Goal: Task Accomplishment & Management: Use online tool/utility

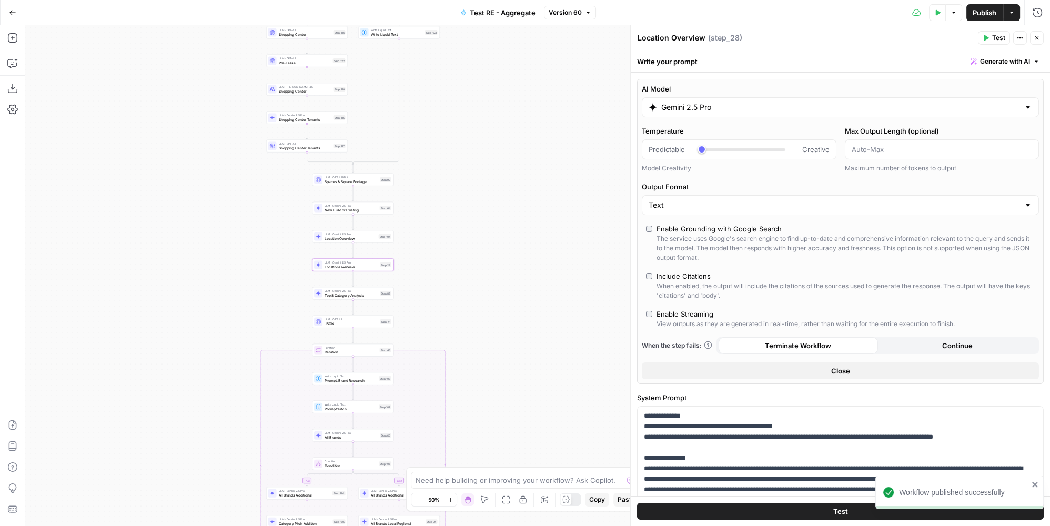
click at [10, 11] on icon "button" at bounding box center [12, 12] width 7 height 7
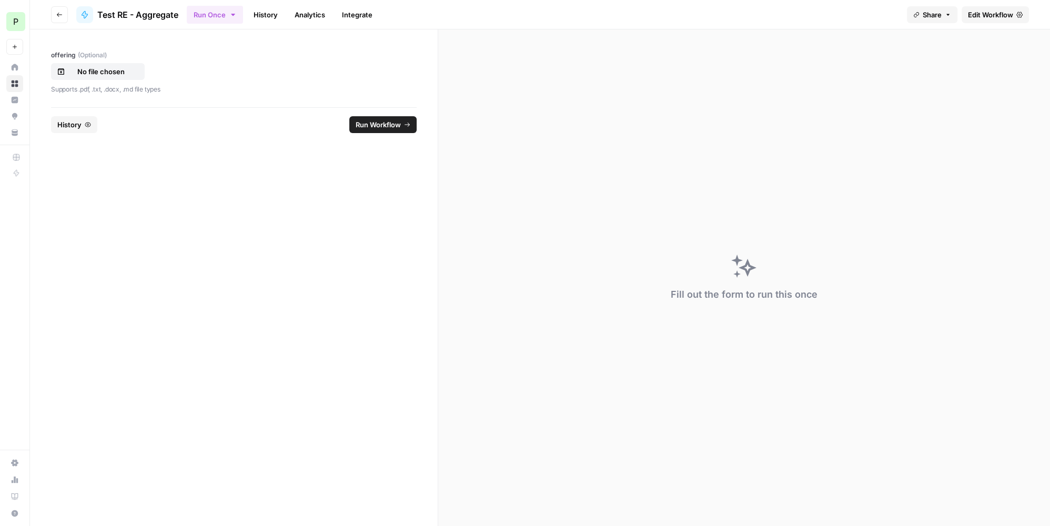
click at [283, 13] on ul "Run Once History Analytics Integrate" at bounding box center [283, 14] width 192 height 21
click at [266, 18] on link "History" at bounding box center [265, 14] width 37 height 17
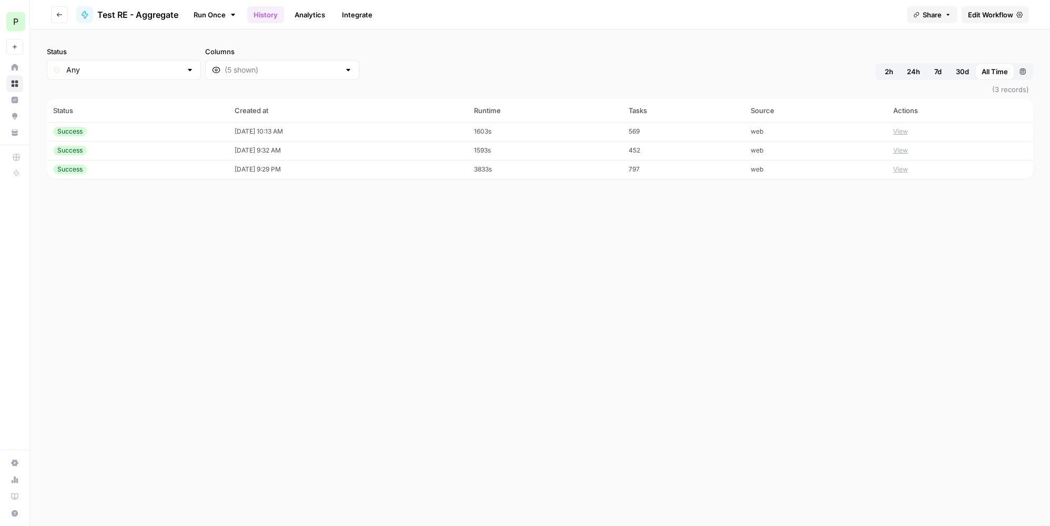
click at [310, 130] on td "[DATE] 10:13 AM" at bounding box center [347, 131] width 239 height 19
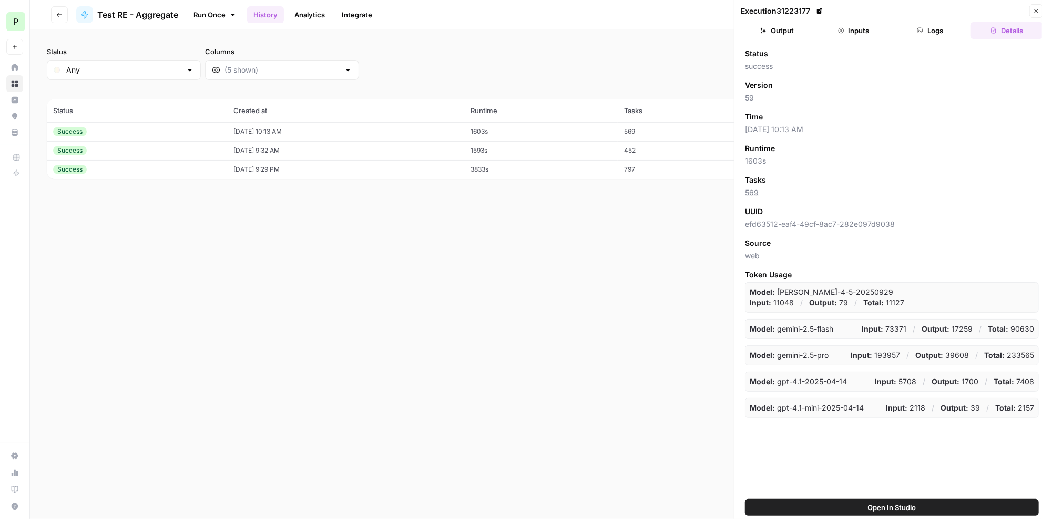
click at [939, 31] on button "Logs" at bounding box center [931, 30] width 73 height 17
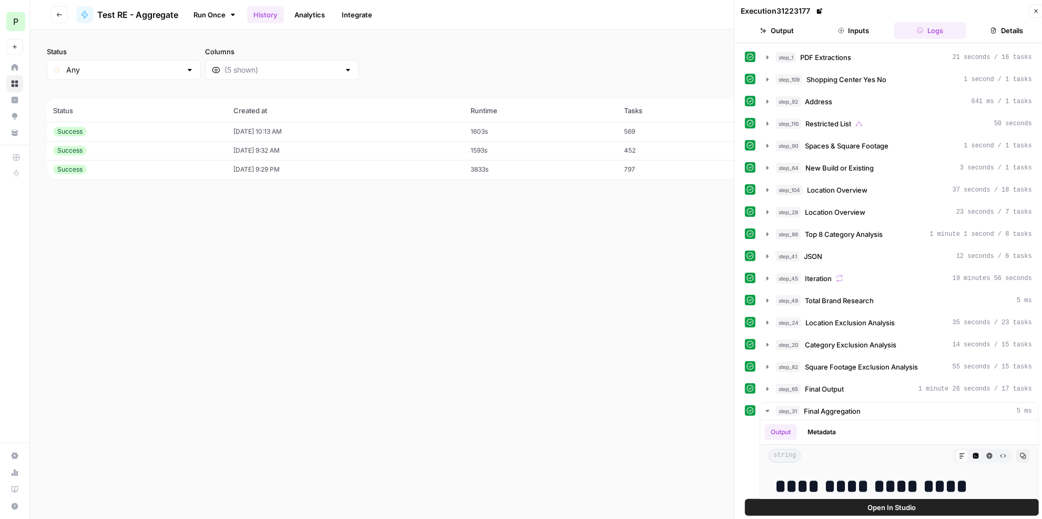
click at [1010, 32] on button "Details" at bounding box center [1007, 30] width 73 height 17
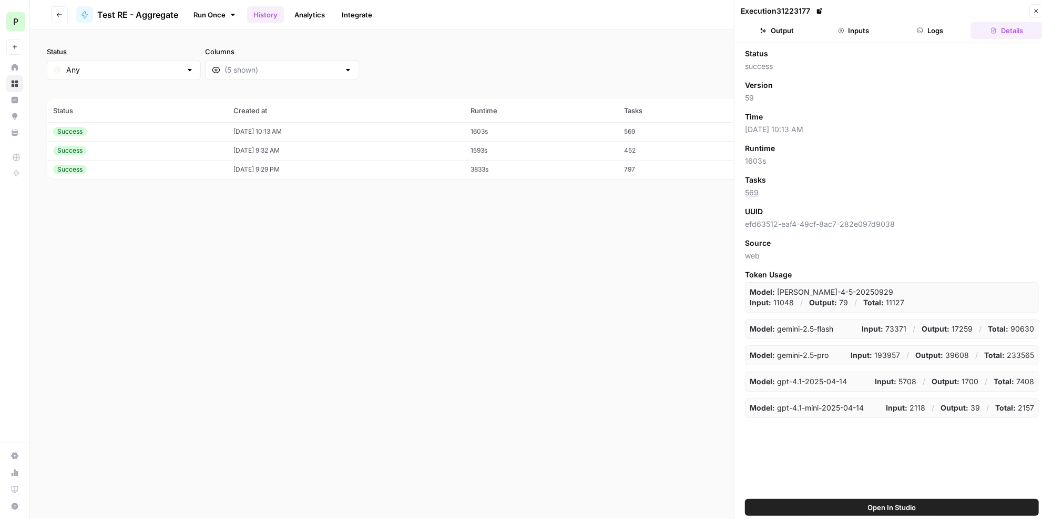
click at [939, 34] on button "Logs" at bounding box center [931, 30] width 73 height 17
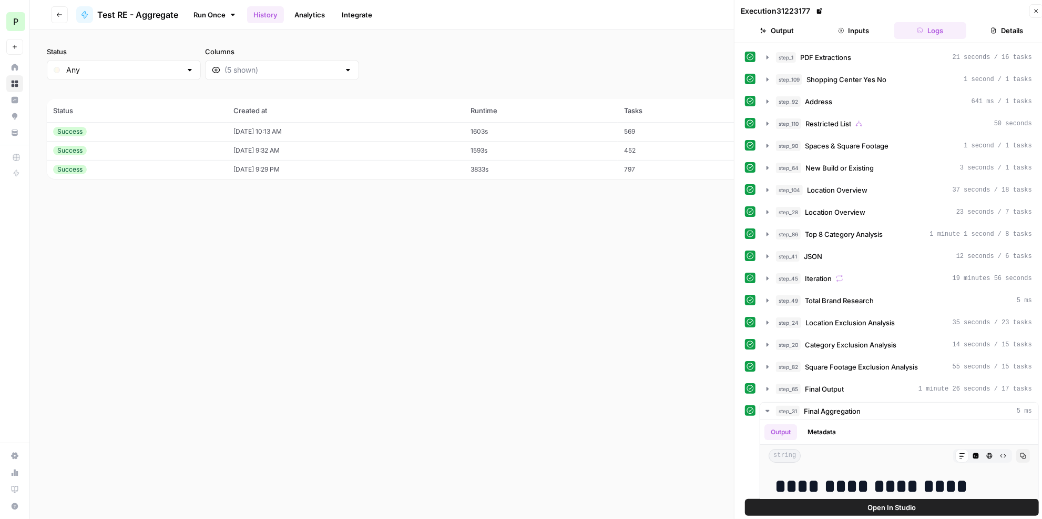
click at [871, 33] on button "Inputs" at bounding box center [854, 30] width 73 height 17
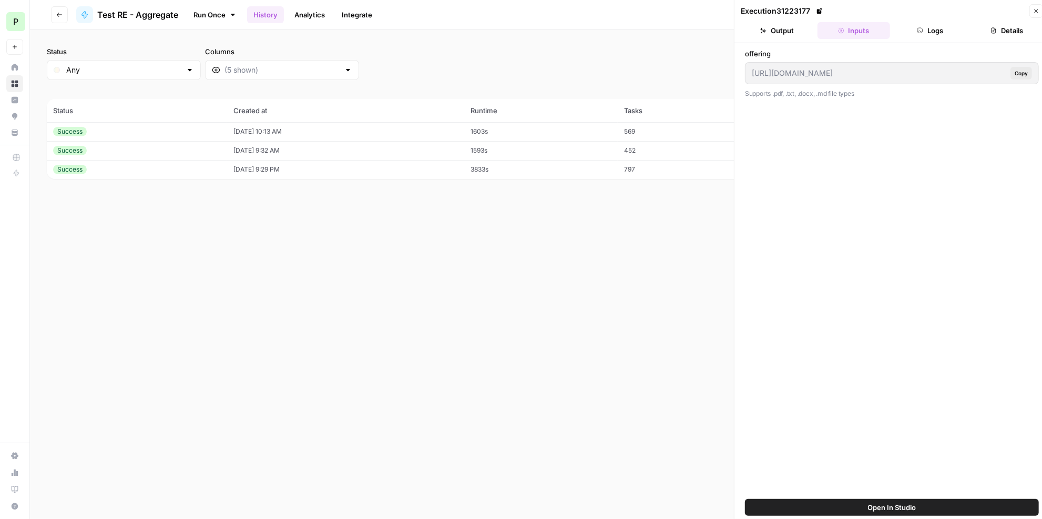
click at [546, 130] on td "1603s" at bounding box center [541, 131] width 154 height 19
click at [965, 31] on button "Logs" at bounding box center [931, 30] width 73 height 17
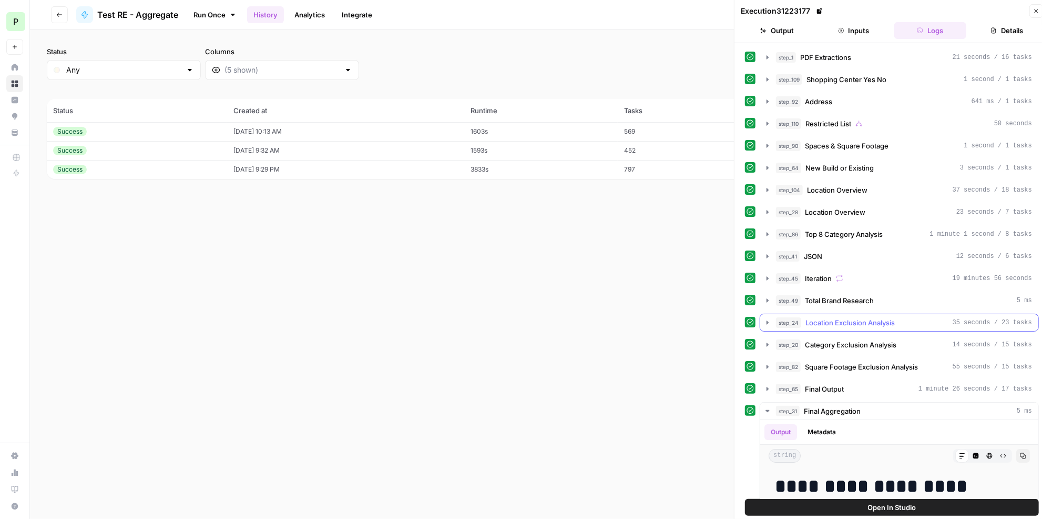
click at [897, 317] on div "step_24 Location Exclusion Analysis 35 seconds / 23 tasks" at bounding box center [904, 322] width 256 height 11
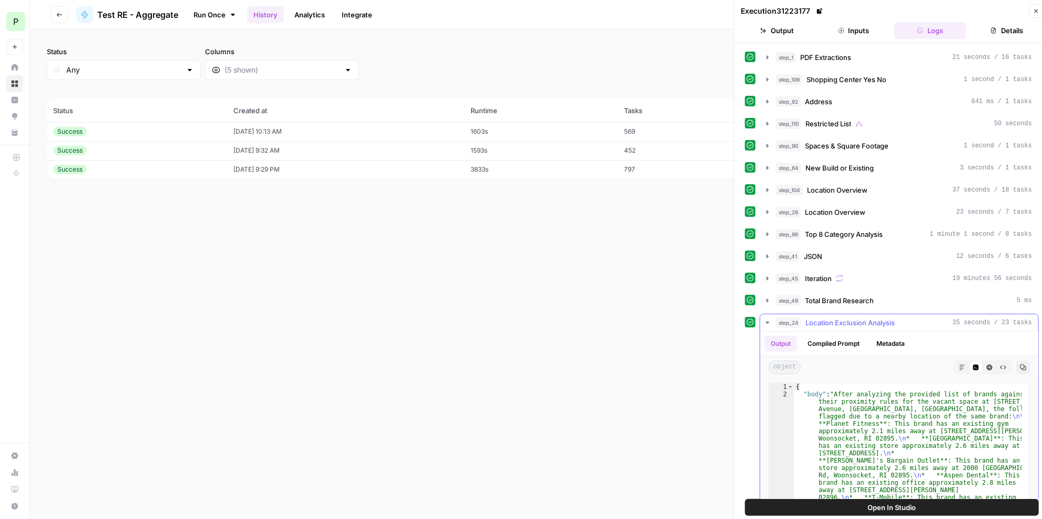
click at [953, 360] on div "Markdown Code Editor HTML Viewer Raw Output" at bounding box center [982, 367] width 59 height 14
click at [960, 364] on icon "button" at bounding box center [962, 366] width 5 height 5
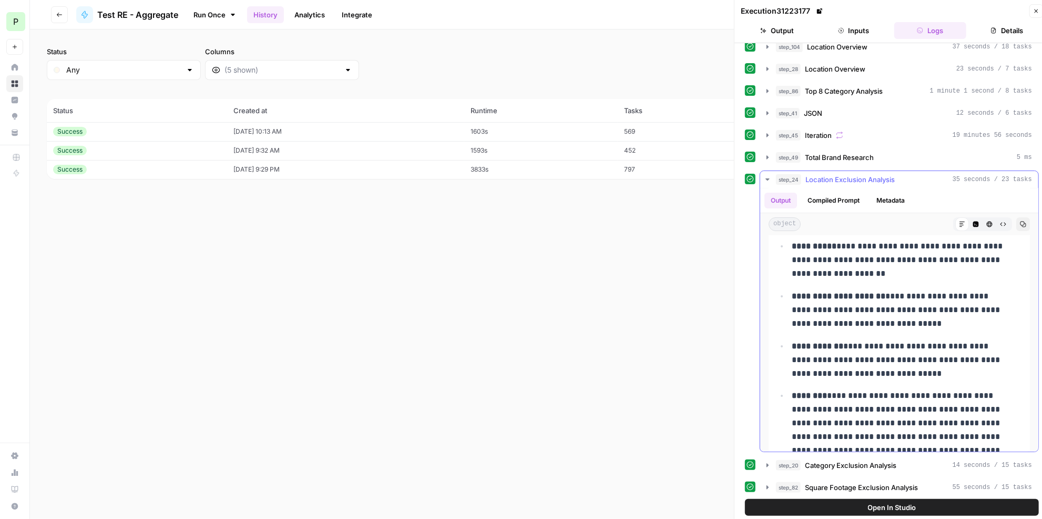
scroll to position [47, 0]
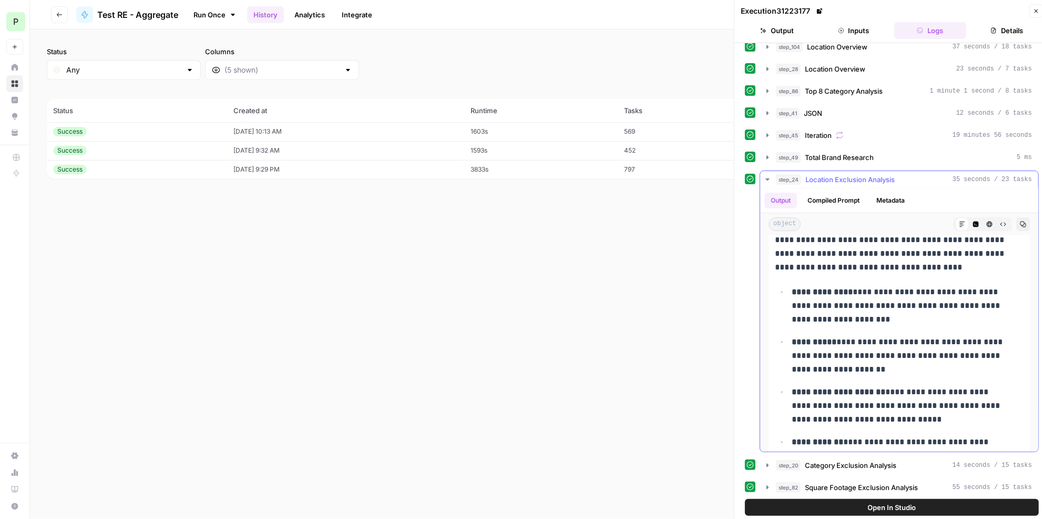
click at [895, 174] on div "step_24 Location Exclusion Analysis 35 seconds / 23 tasks" at bounding box center [904, 179] width 256 height 11
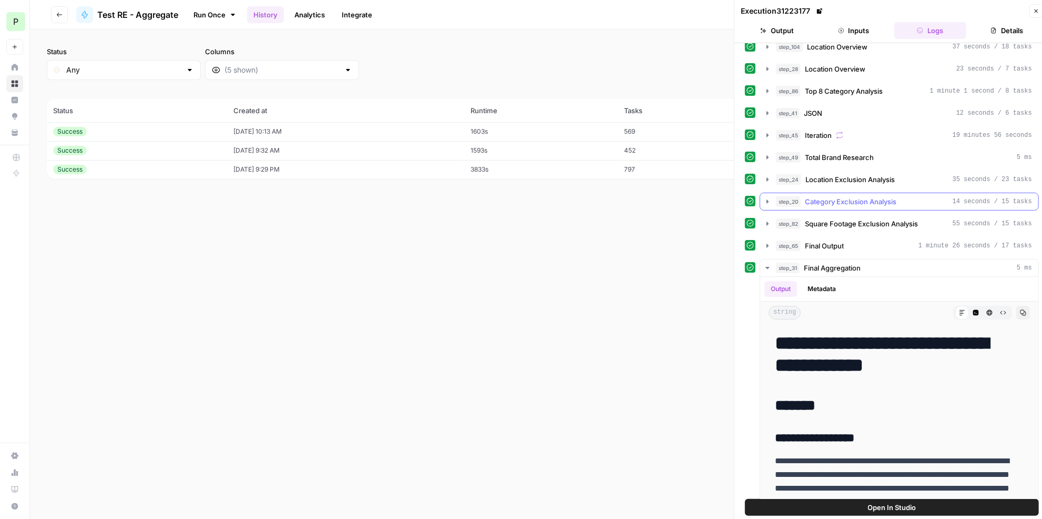
click at [884, 196] on span "Category Exclusion Analysis" at bounding box center [851, 201] width 92 height 11
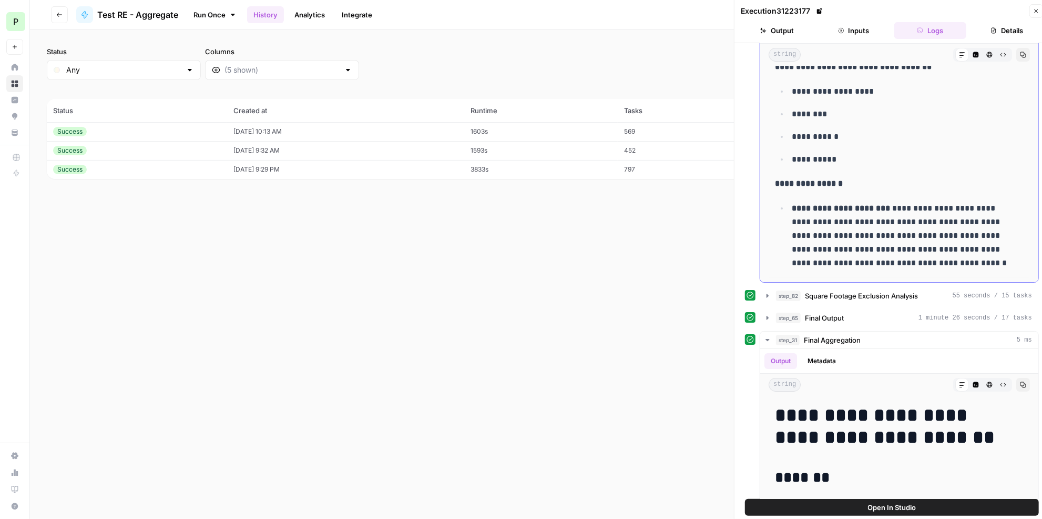
scroll to position [239, 0]
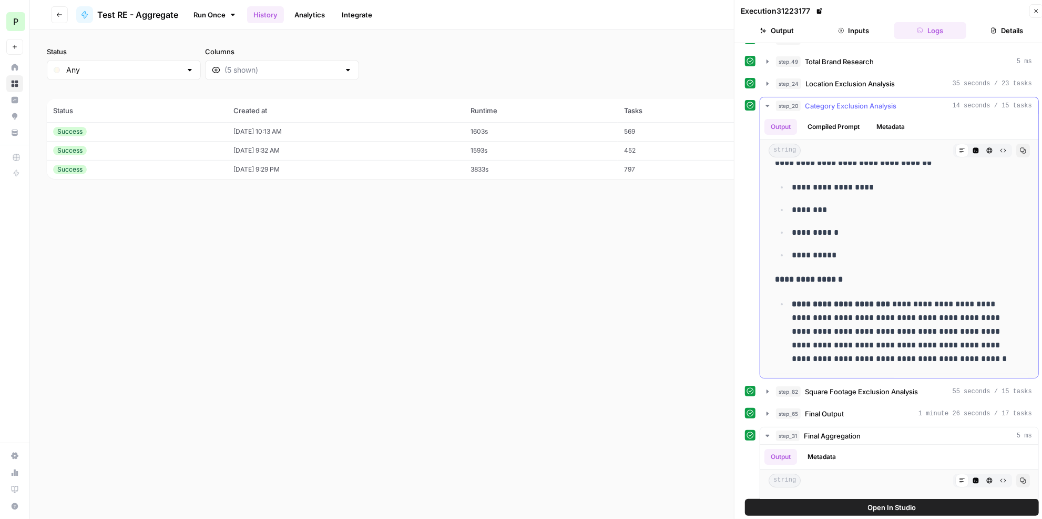
click at [870, 100] on span "Category Exclusion Analysis" at bounding box center [851, 105] width 92 height 11
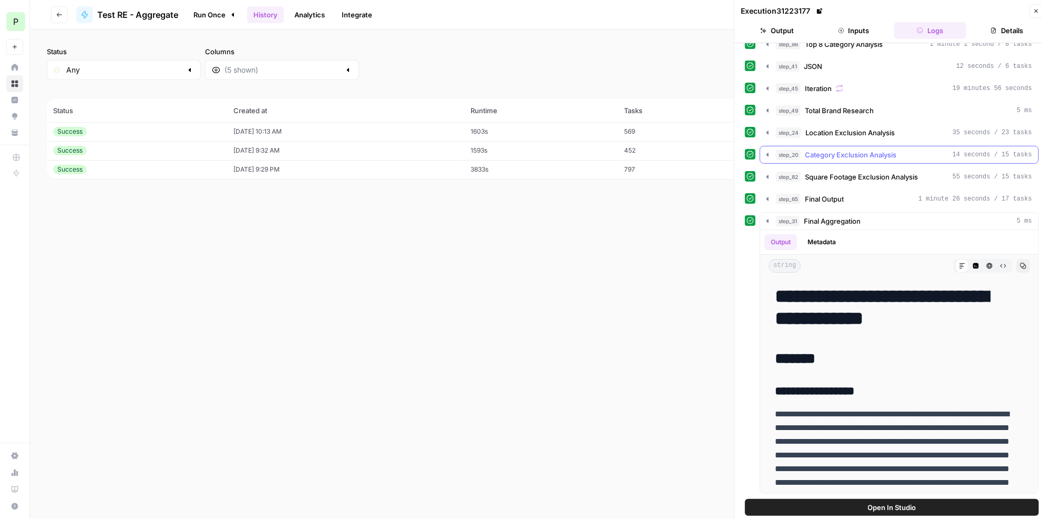
scroll to position [180, 0]
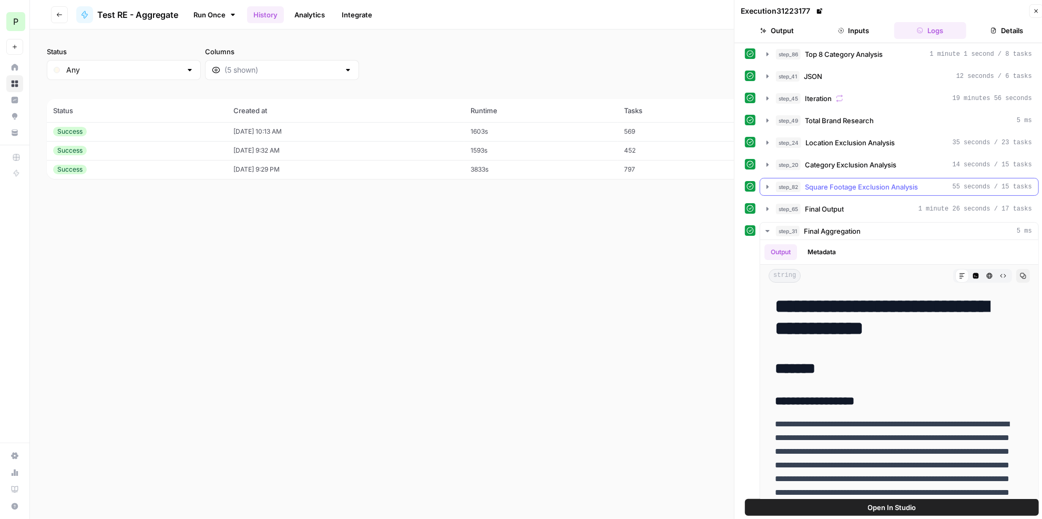
click at [859, 181] on span "Square Footage Exclusion Analysis" at bounding box center [861, 186] width 113 height 11
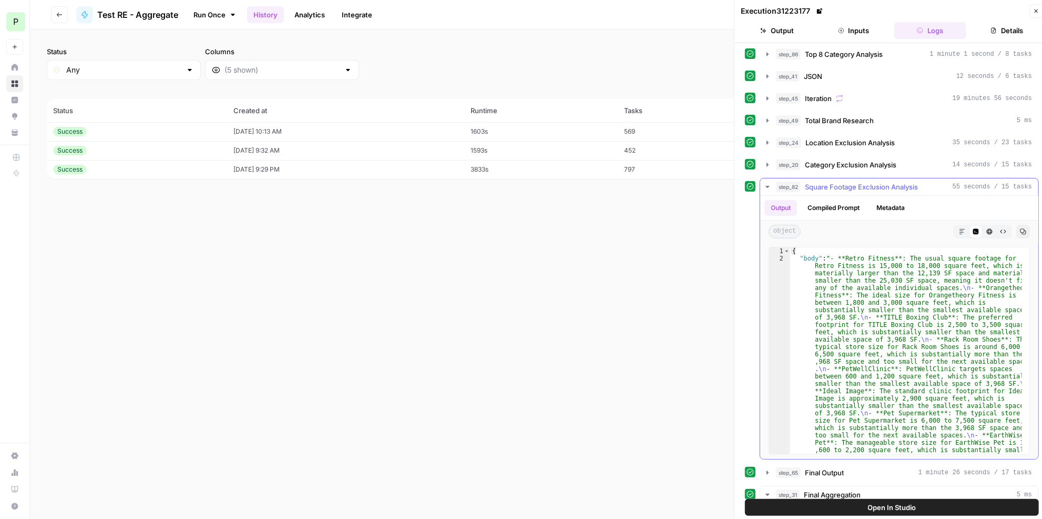
click at [959, 225] on button "Markdown" at bounding box center [963, 232] width 14 height 14
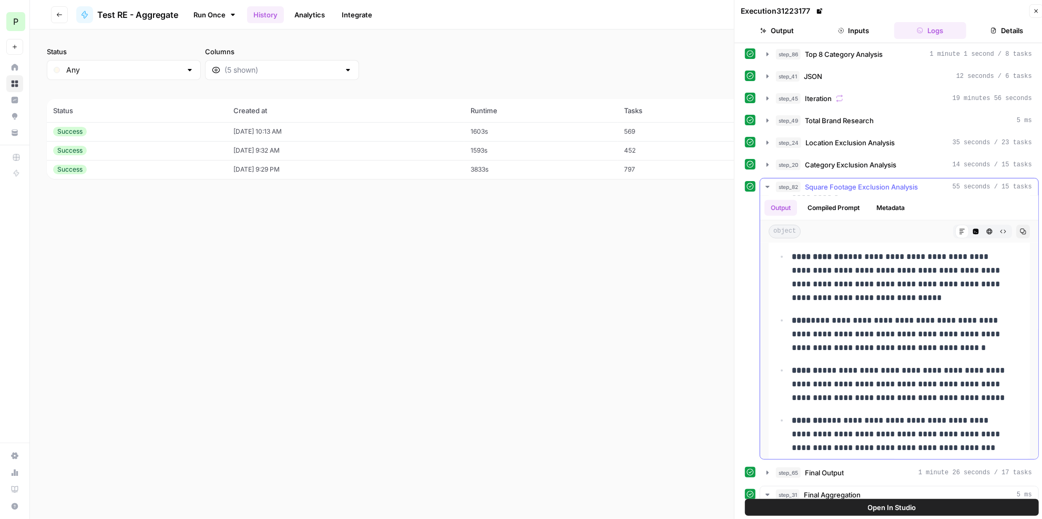
scroll to position [727, 0]
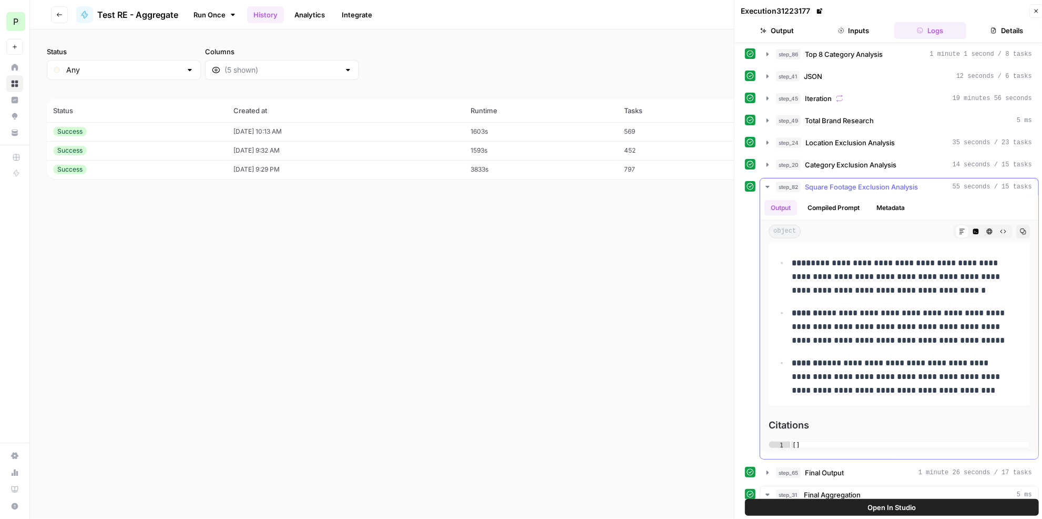
click at [879, 181] on span "Square Footage Exclusion Analysis" at bounding box center [861, 186] width 113 height 11
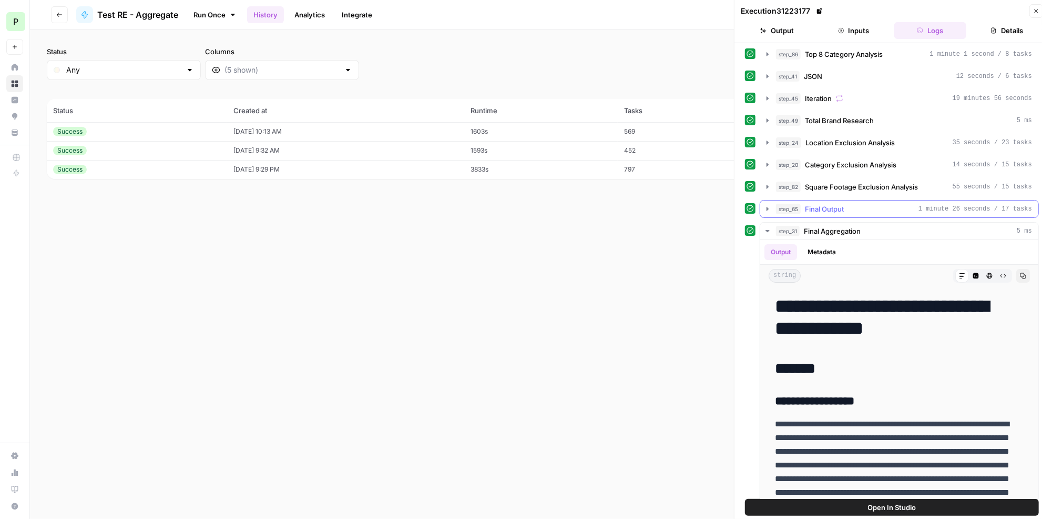
click at [872, 204] on div "step_65 Final Output 1 minute 26 seconds / 17 tasks" at bounding box center [904, 209] width 256 height 11
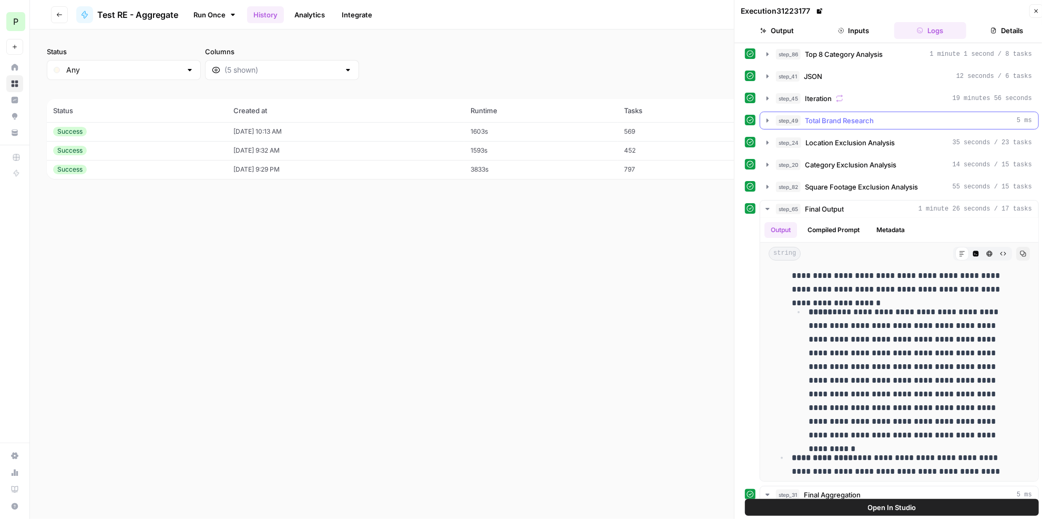
scroll to position [84, 0]
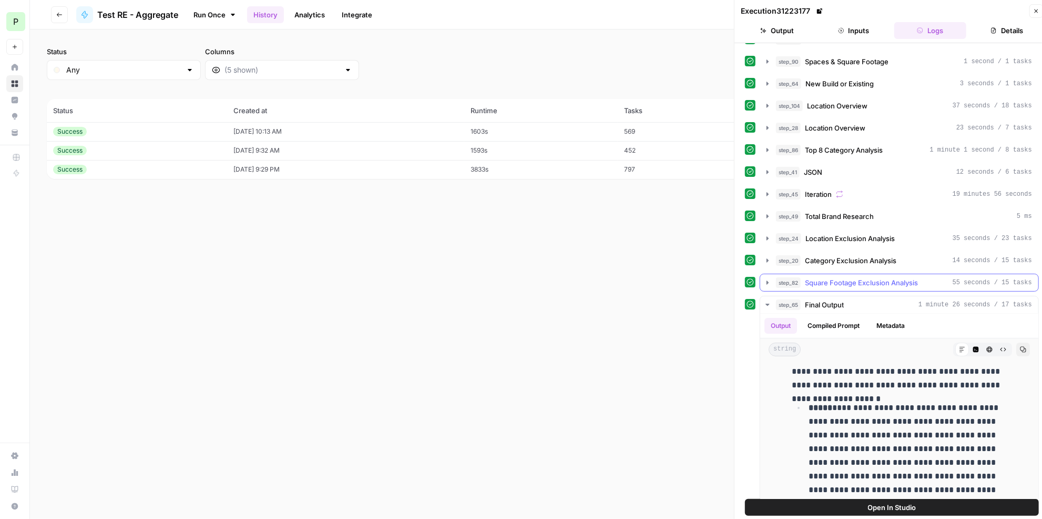
click at [841, 277] on span "Square Footage Exclusion Analysis" at bounding box center [861, 282] width 113 height 11
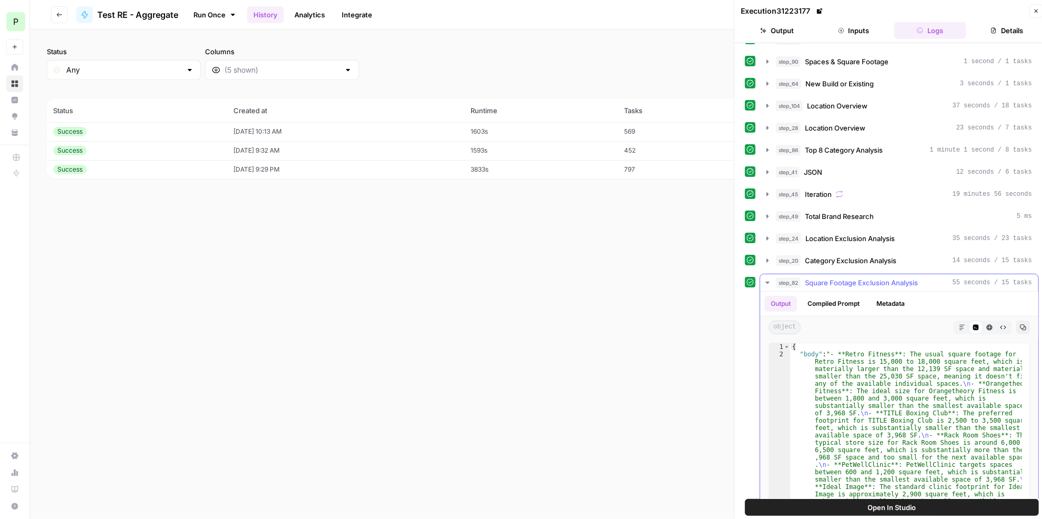
click at [956, 320] on button "Markdown" at bounding box center [963, 327] width 14 height 14
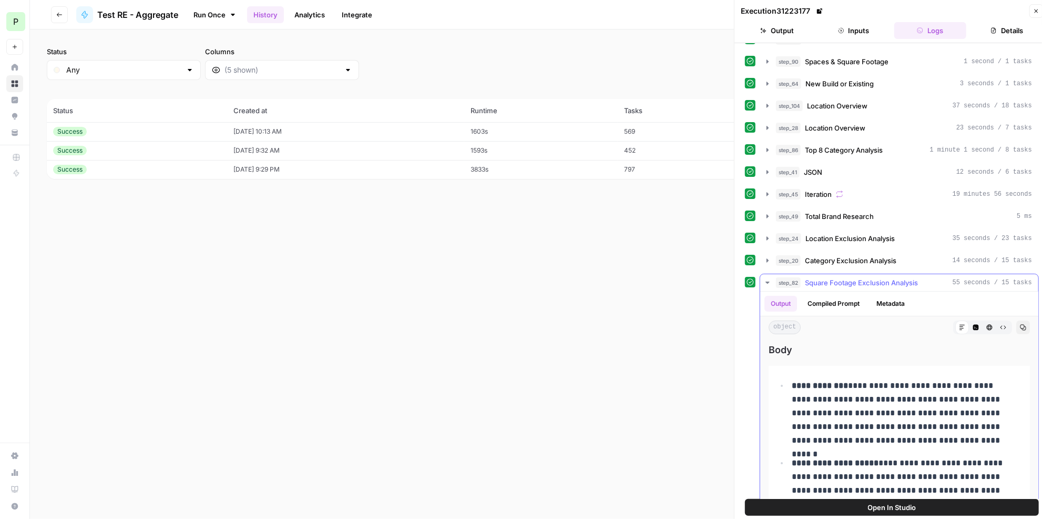
click at [847, 277] on span "Square Footage Exclusion Analysis" at bounding box center [861, 282] width 113 height 11
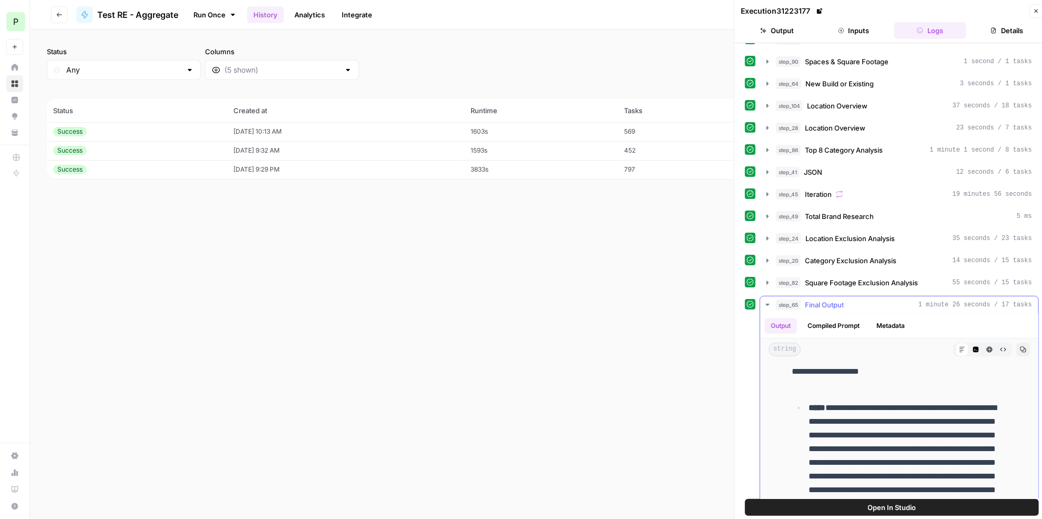
click at [846, 299] on div "step_65 Final Output 1 minute 26 seconds / 17 tasks" at bounding box center [904, 304] width 256 height 11
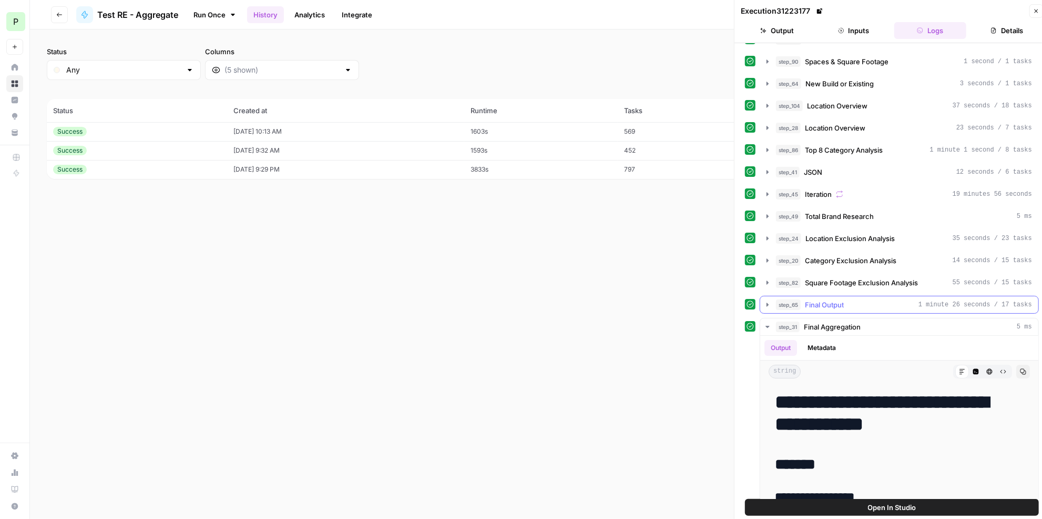
click at [846, 299] on div "step_65 Final Output 1 minute 26 seconds / 17 tasks" at bounding box center [904, 304] width 256 height 11
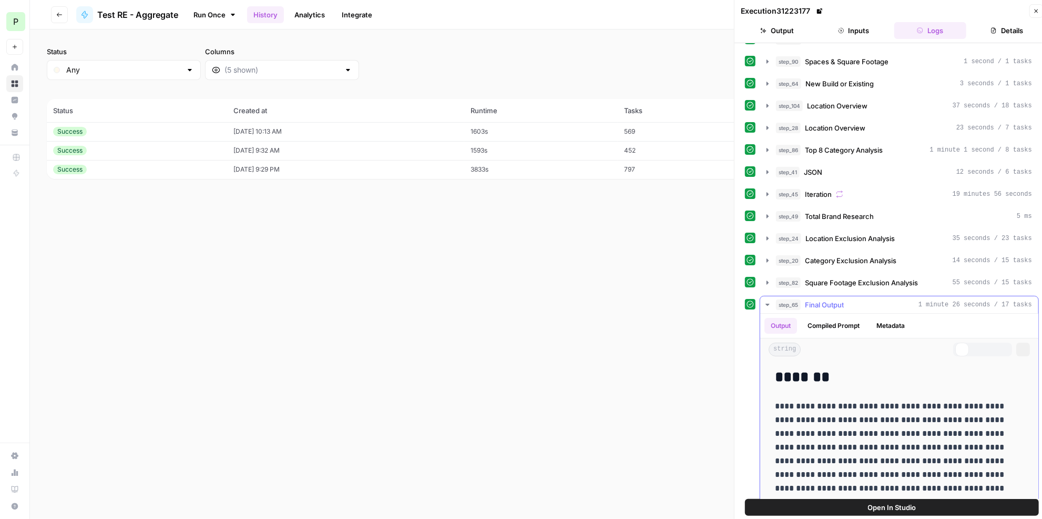
click at [868, 434] on p "**********" at bounding box center [892, 474] width 235 height 150
click at [867, 434] on p "**********" at bounding box center [892, 474] width 235 height 150
click at [893, 277] on span "Square Footage Exclusion Analysis" at bounding box center [861, 282] width 113 height 11
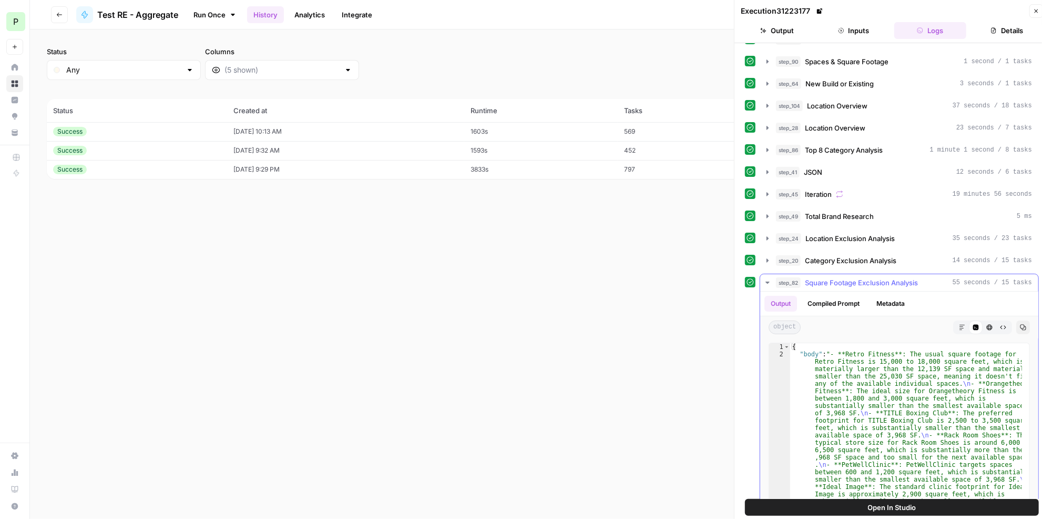
click at [893, 277] on span "Square Footage Exclusion Analysis" at bounding box center [861, 282] width 113 height 11
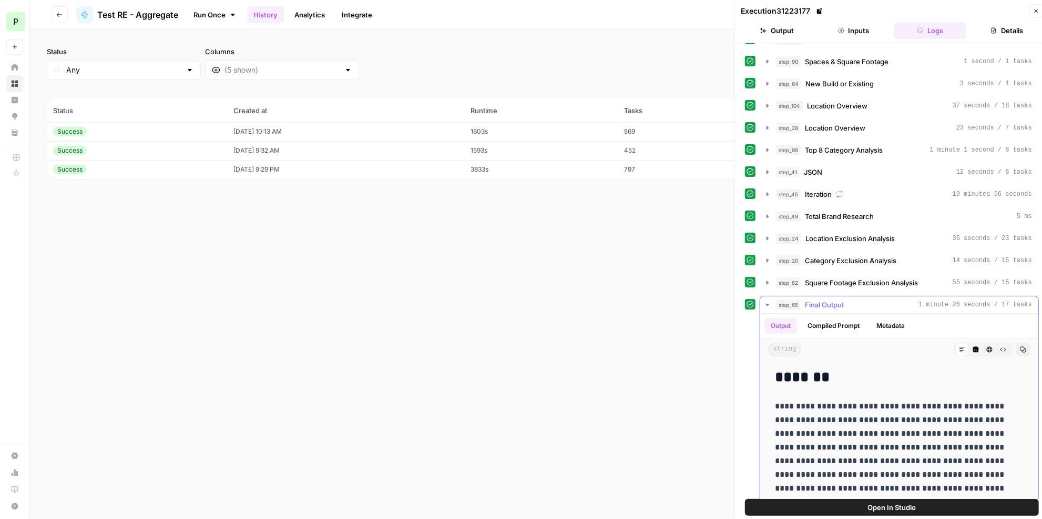
click at [863, 369] on h2 "*******" at bounding box center [899, 377] width 249 height 17
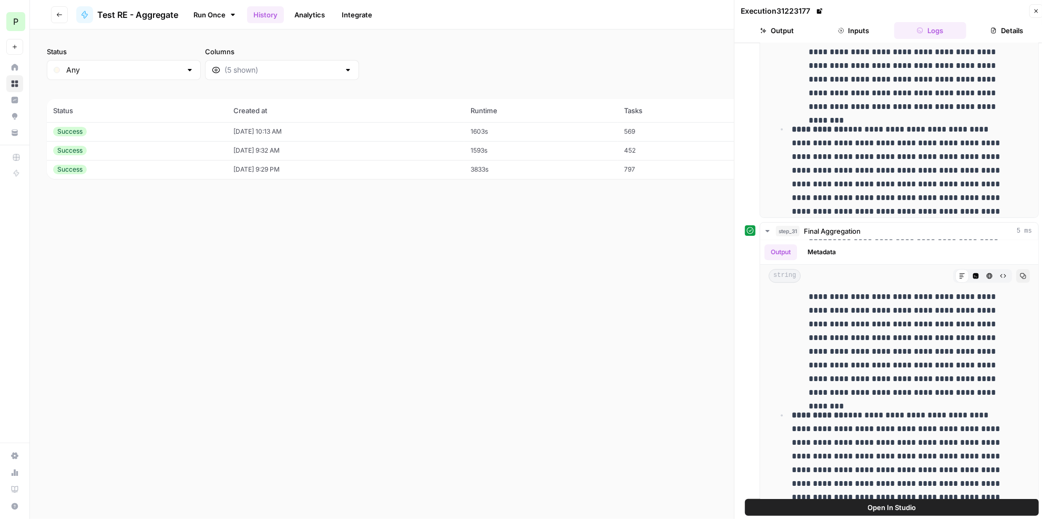
scroll to position [6561, 0]
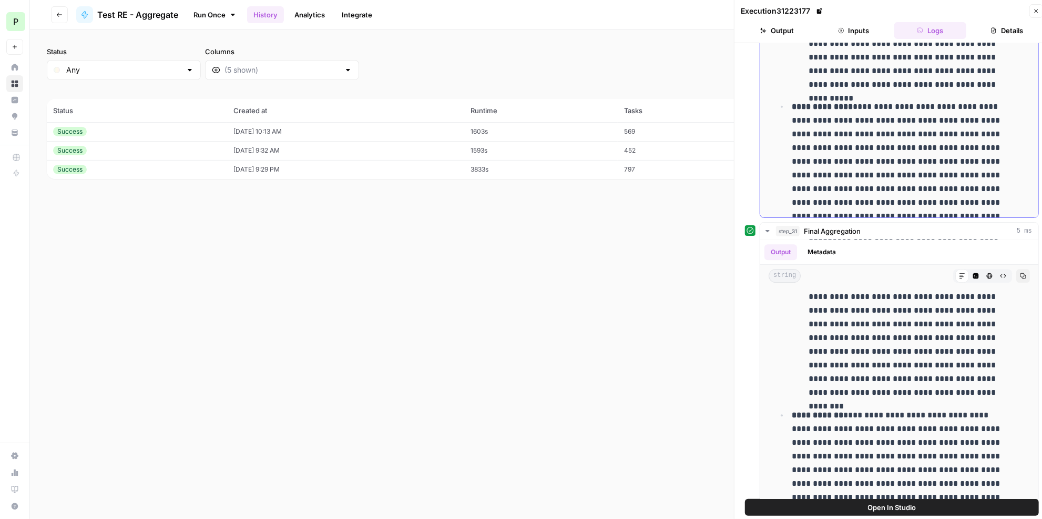
click at [832, 132] on p "**********" at bounding box center [901, 161] width 218 height 123
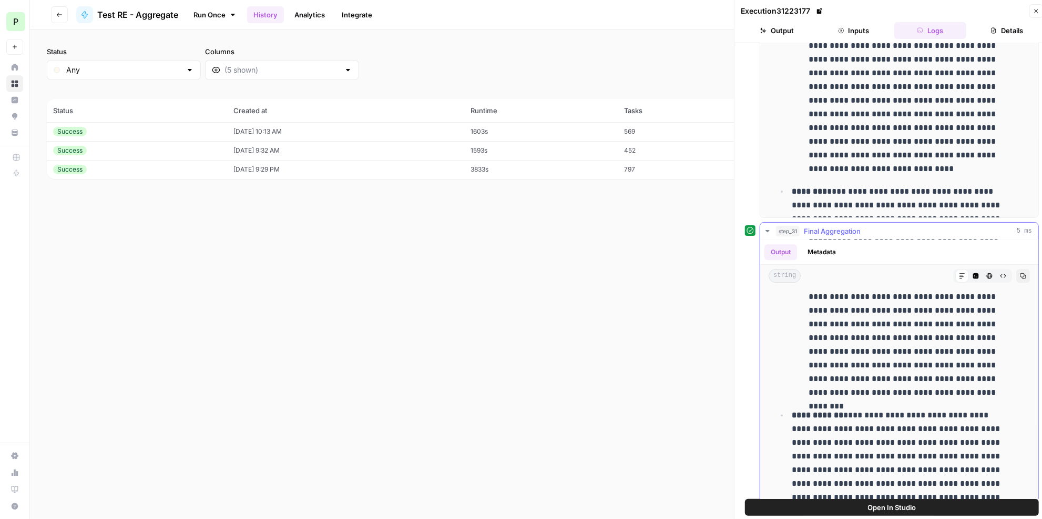
scroll to position [8443, 0]
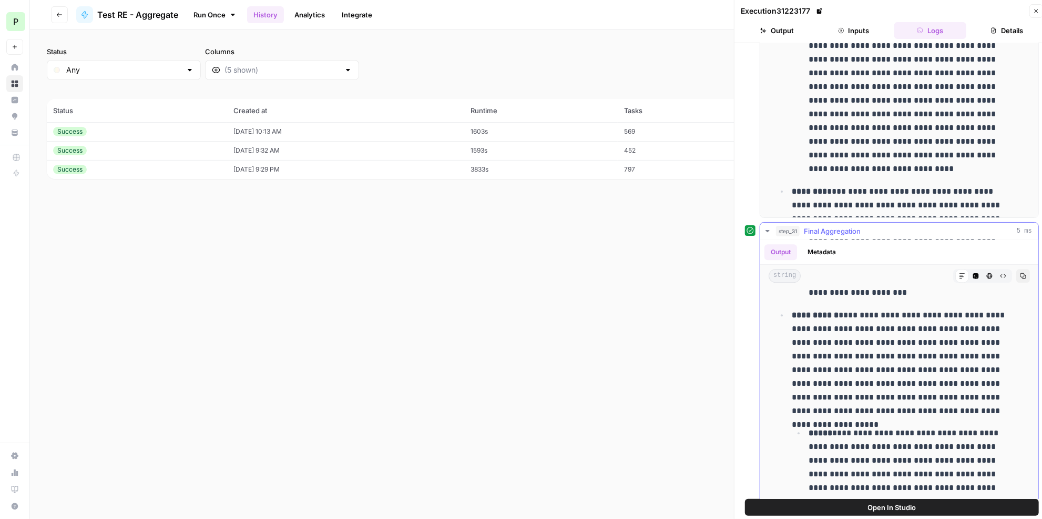
click at [851, 226] on span "Final Aggregation" at bounding box center [832, 231] width 57 height 11
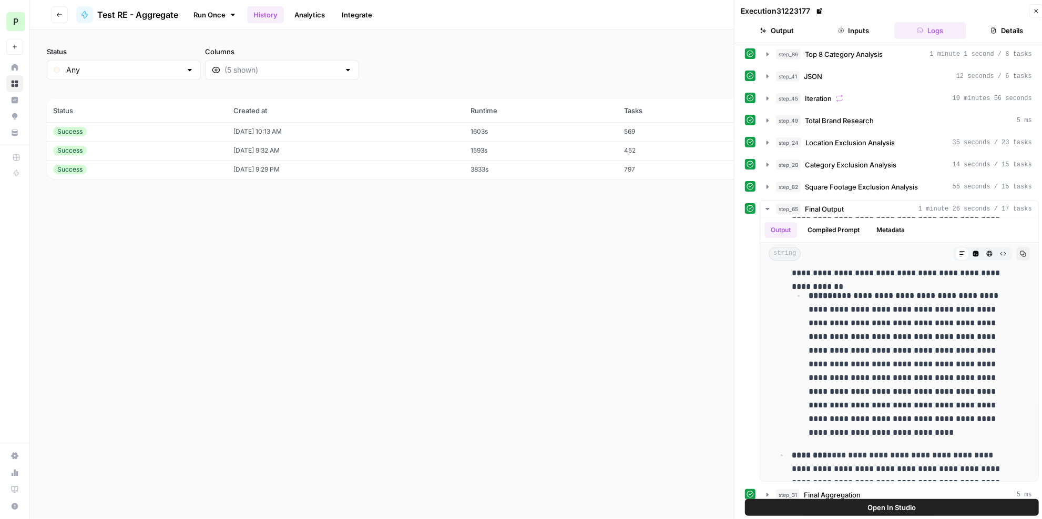
scroll to position [36, 0]
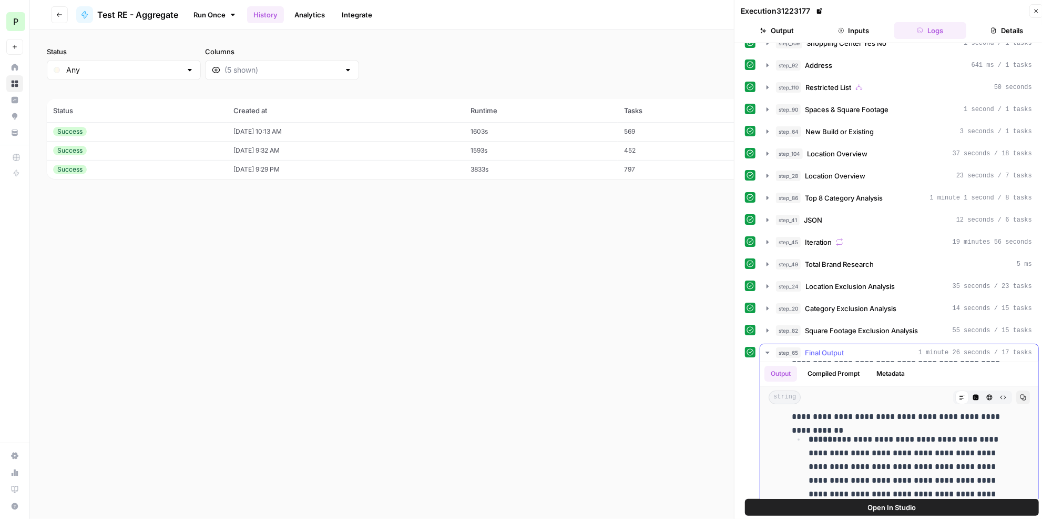
click at [833, 347] on span "Final Output" at bounding box center [824, 352] width 39 height 11
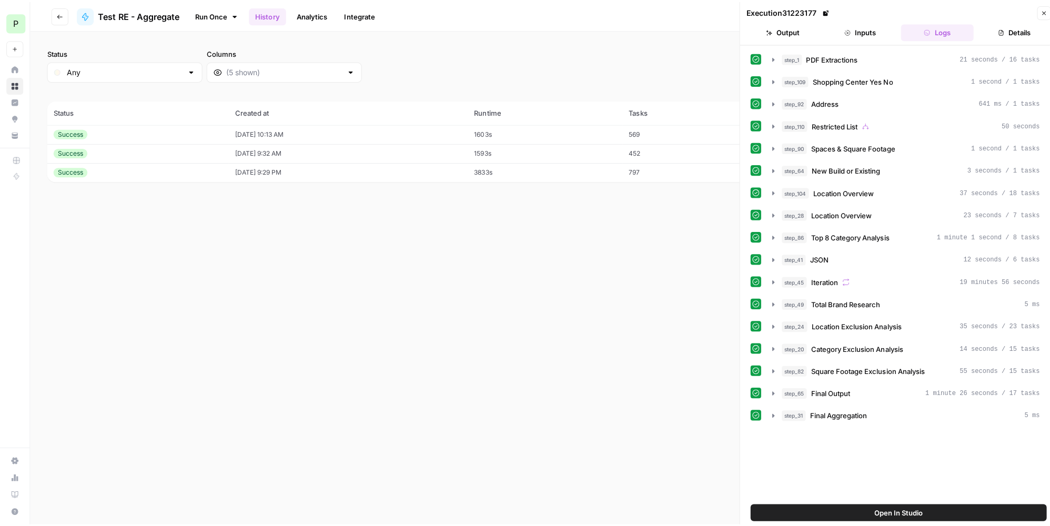
scroll to position [0, 0]
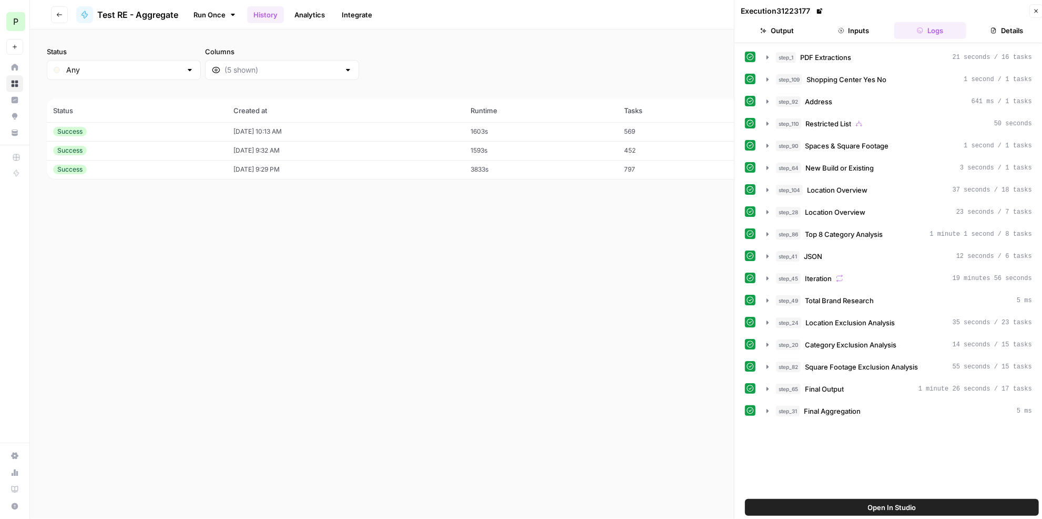
click at [1039, 12] on icon "button" at bounding box center [1036, 11] width 6 height 6
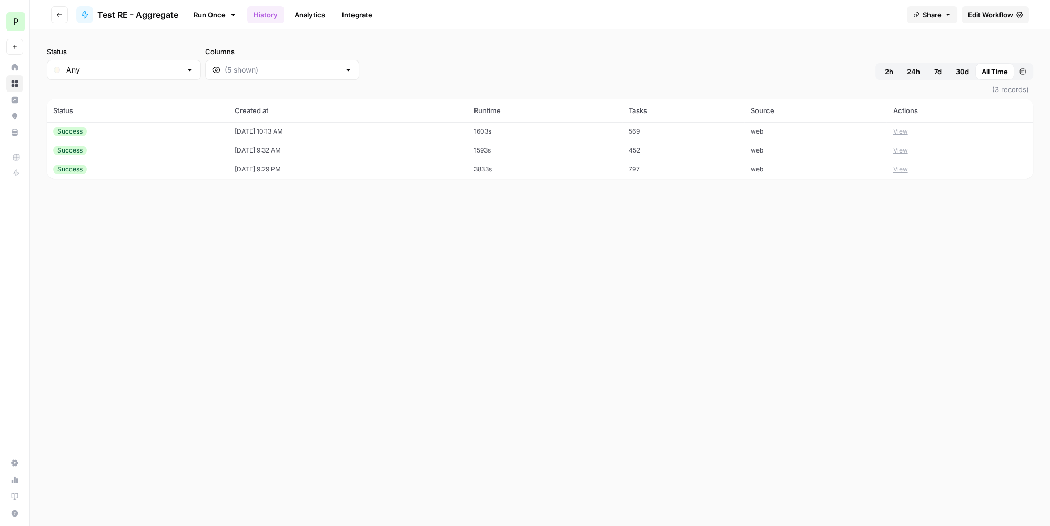
click at [622, 124] on td "1603s" at bounding box center [545, 131] width 155 height 19
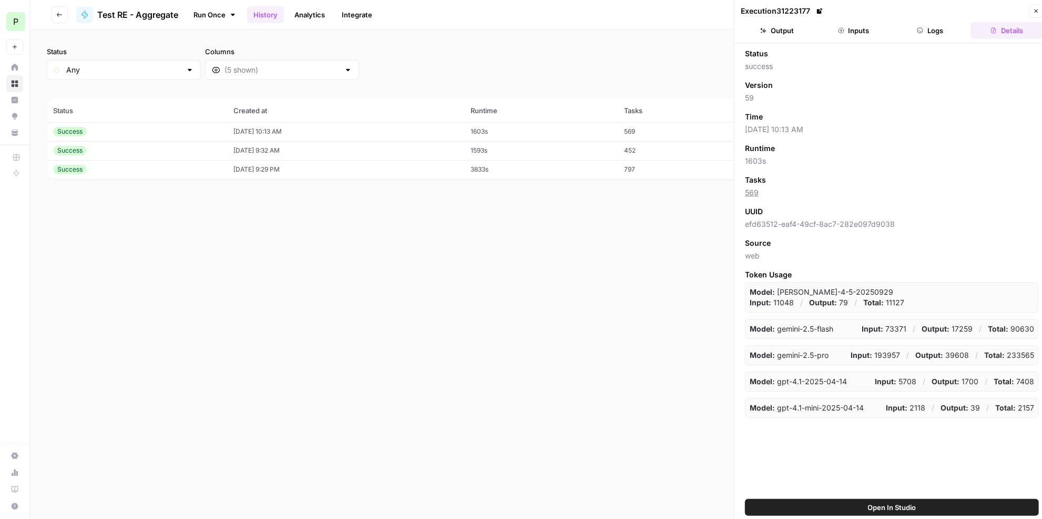
click at [935, 23] on button "Logs" at bounding box center [931, 30] width 73 height 17
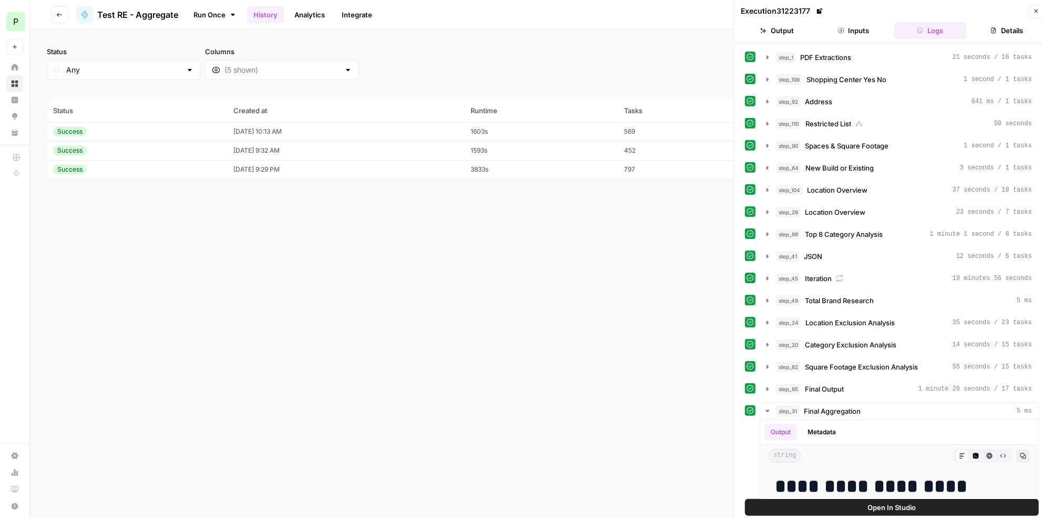
click at [1037, 13] on icon "button" at bounding box center [1036, 11] width 6 height 6
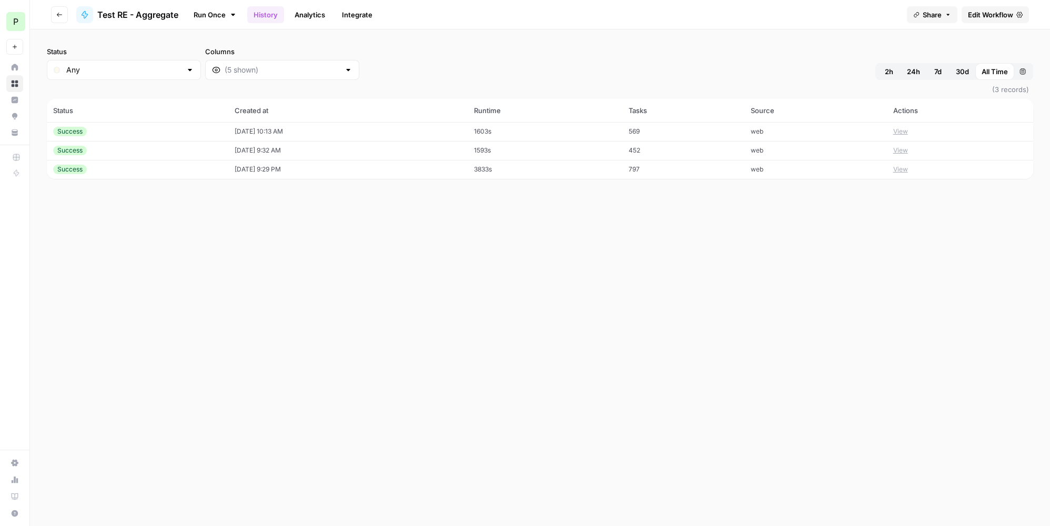
click at [1005, 14] on span "Edit Workflow" at bounding box center [990, 14] width 45 height 11
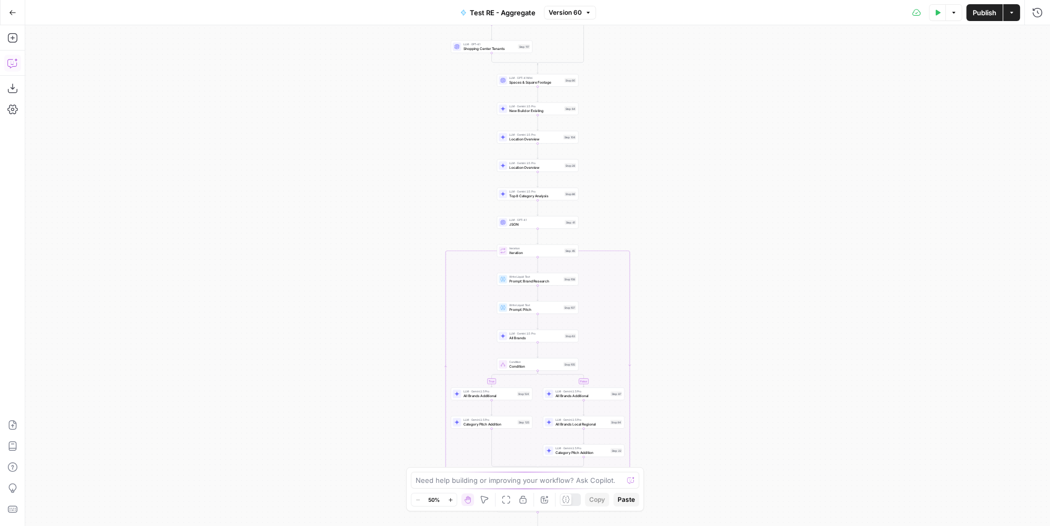
click at [15, 65] on icon "button" at bounding box center [12, 63] width 11 height 11
click at [141, 488] on textarea at bounding box center [182, 488] width 285 height 11
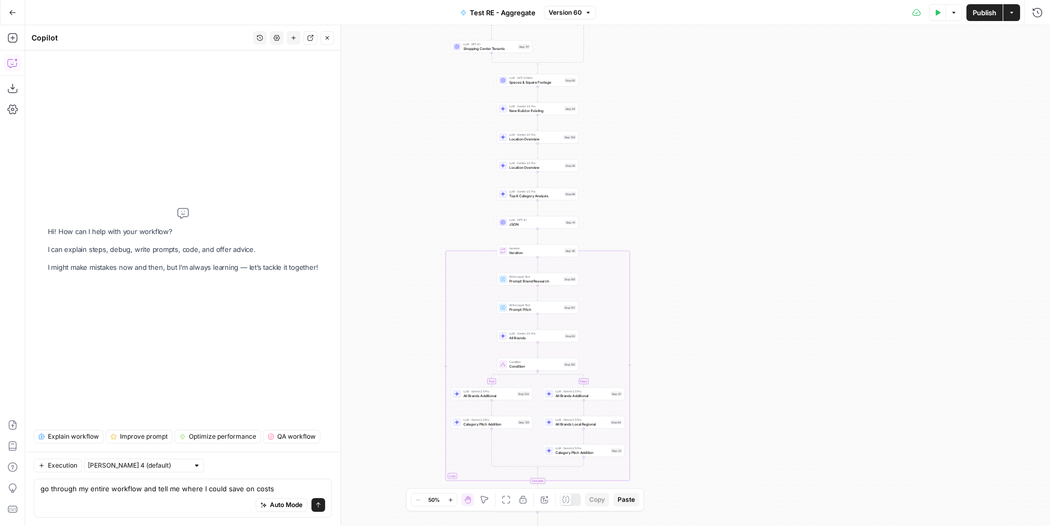
type textarea "go through my entire workflow and tell me where I could save on costs"
drag, startPoint x: 138, startPoint y: 472, endPoint x: 143, endPoint y: 468, distance: 6.3
click at [140, 470] on div "[PERSON_NAME] 4 (default)" at bounding box center [144, 466] width 120 height 14
click at [143, 468] on input "text" at bounding box center [138, 465] width 101 height 11
click at [147, 447] on span "Claude Opus 4.1" at bounding box center [133, 444] width 82 height 11
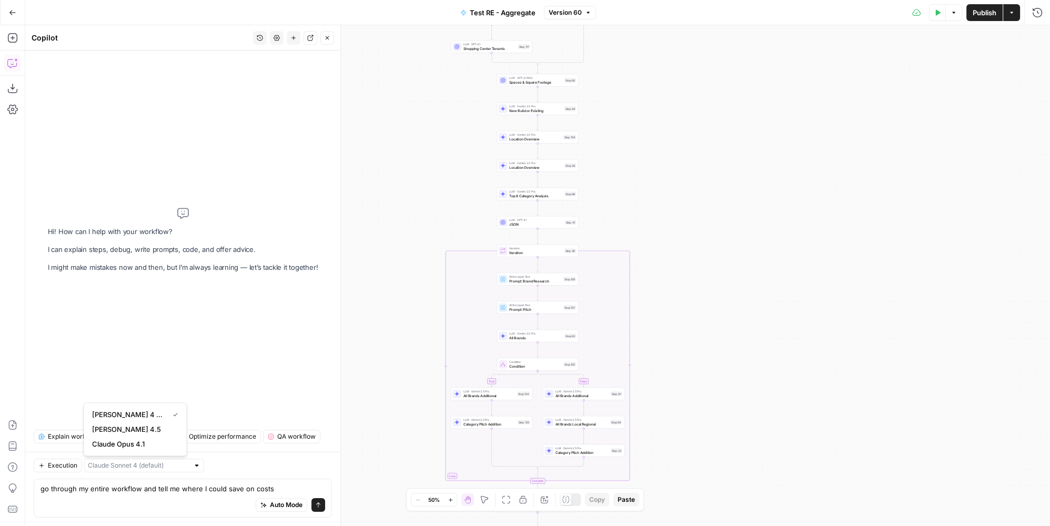
type input "Claude Opus 4.1"
click at [321, 510] on button "Send" at bounding box center [318, 505] width 14 height 14
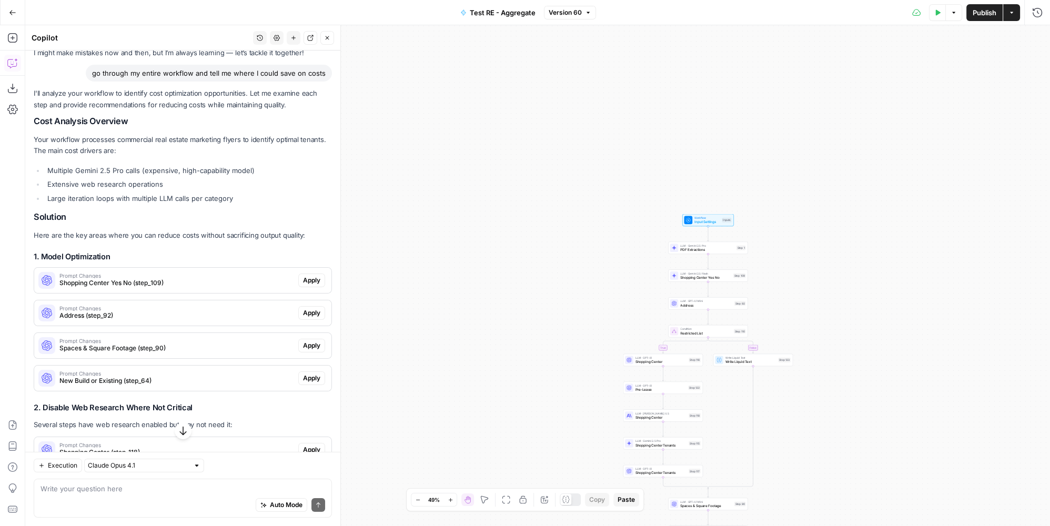
scroll to position [95, 0]
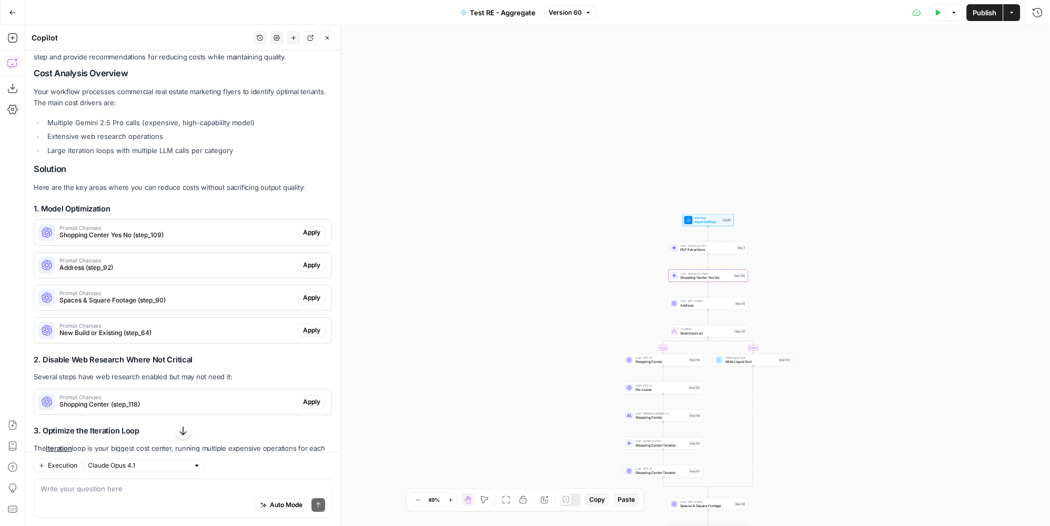
click at [200, 232] on span "Shopping Center Yes No (step_109)" at bounding box center [176, 234] width 235 height 9
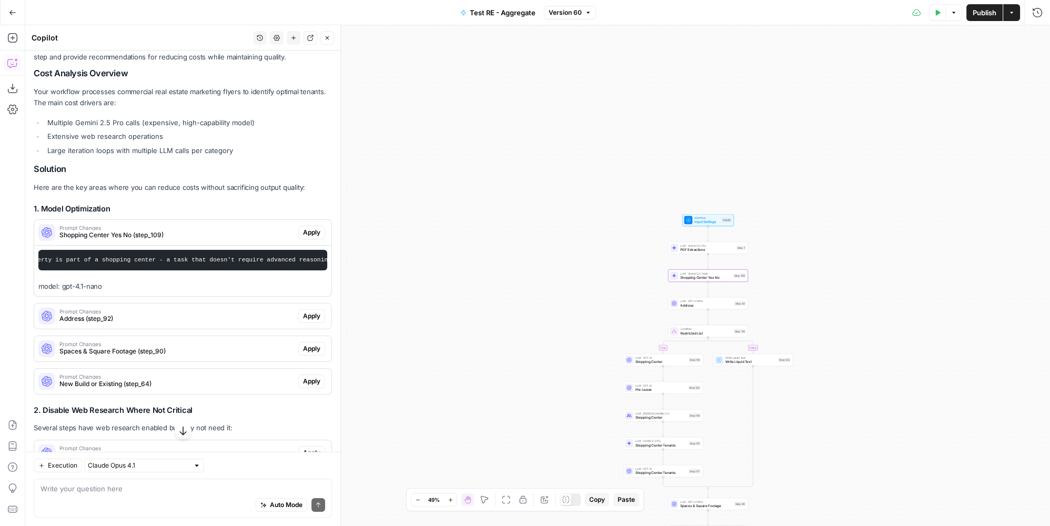
scroll to position [0, 0]
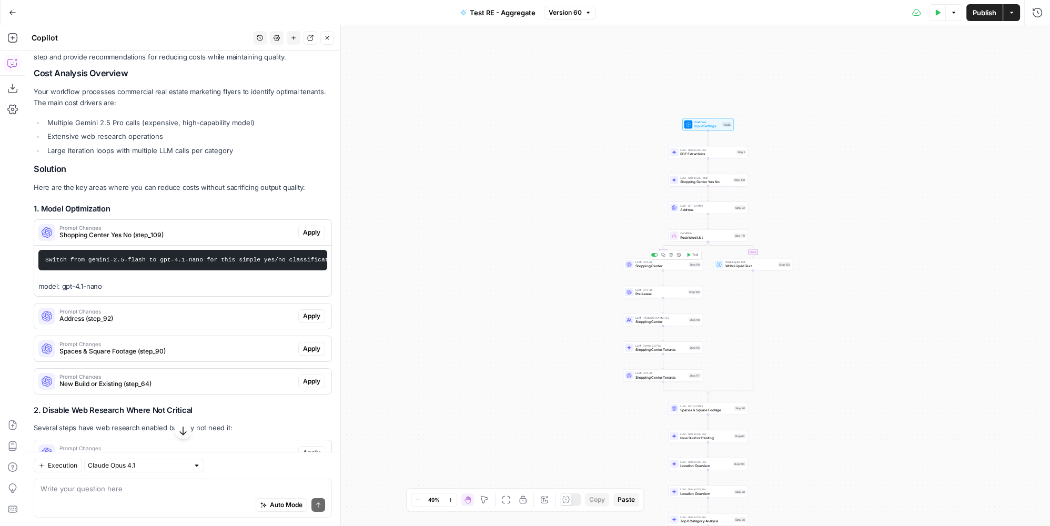
click at [656, 262] on span "LLM · GPT-4.1" at bounding box center [661, 262] width 52 height 4
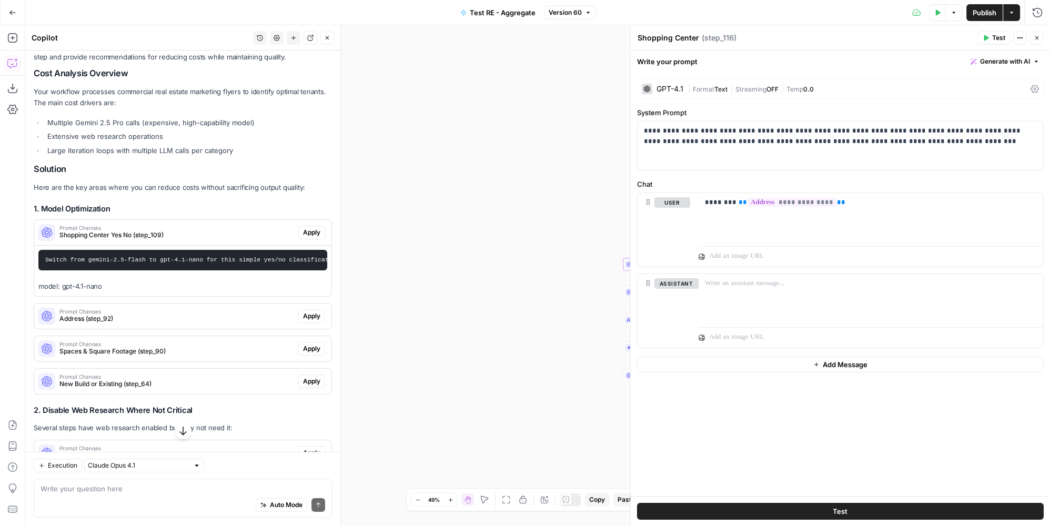
click at [1036, 37] on icon "button" at bounding box center [1036, 38] width 6 height 6
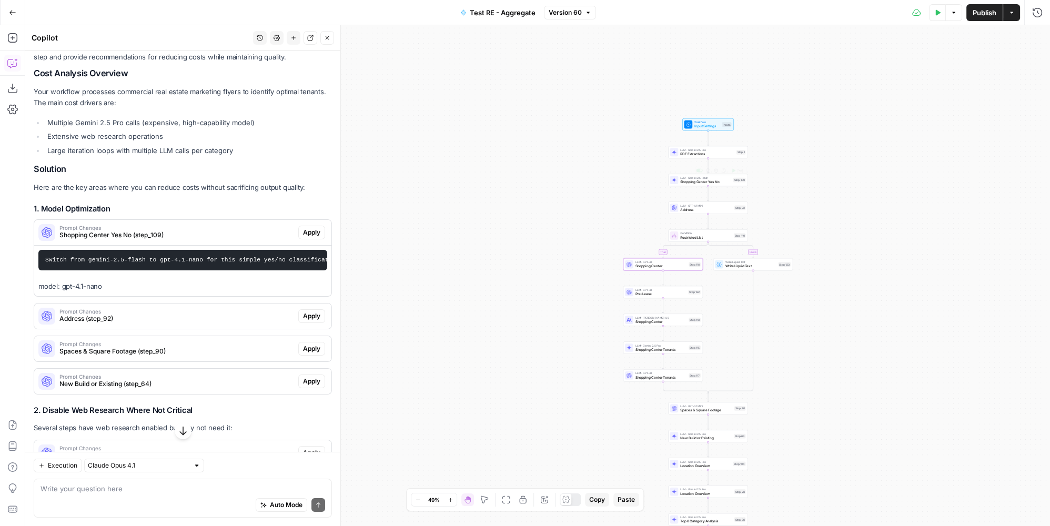
click at [699, 180] on span "Shopping Center Yes No" at bounding box center [705, 181] width 51 height 5
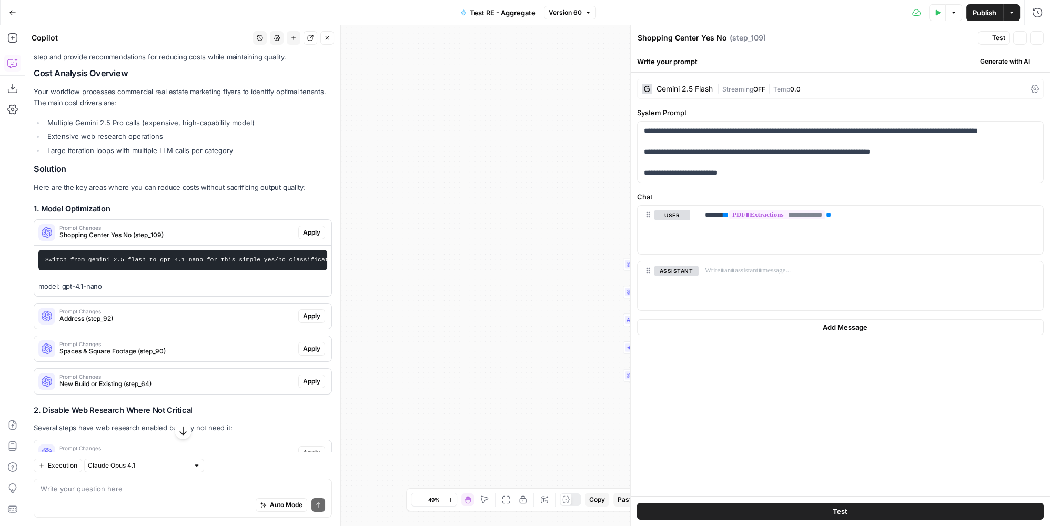
click at [748, 91] on span "Streaming" at bounding box center [737, 89] width 31 height 8
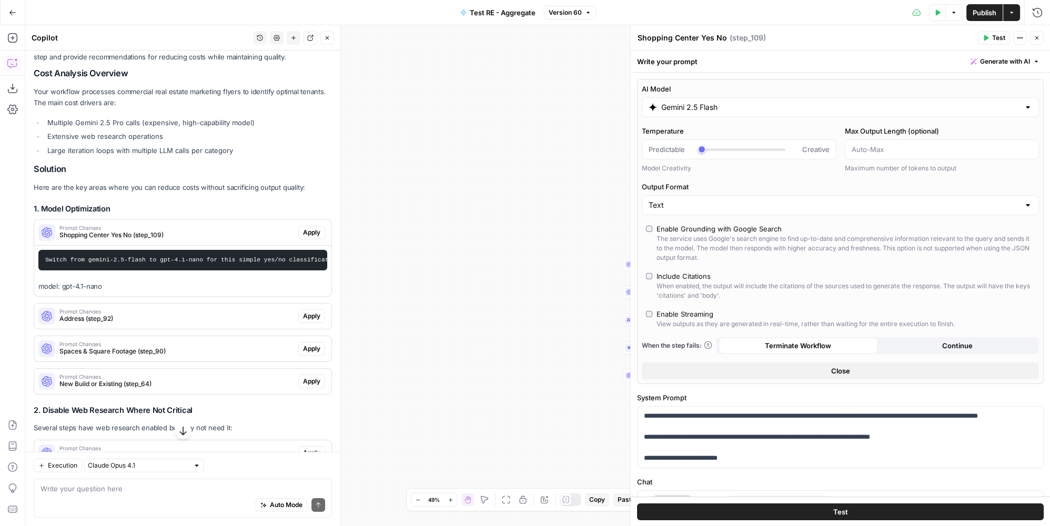
click at [760, 108] on input "Gemini 2.5 Flash" at bounding box center [840, 107] width 358 height 11
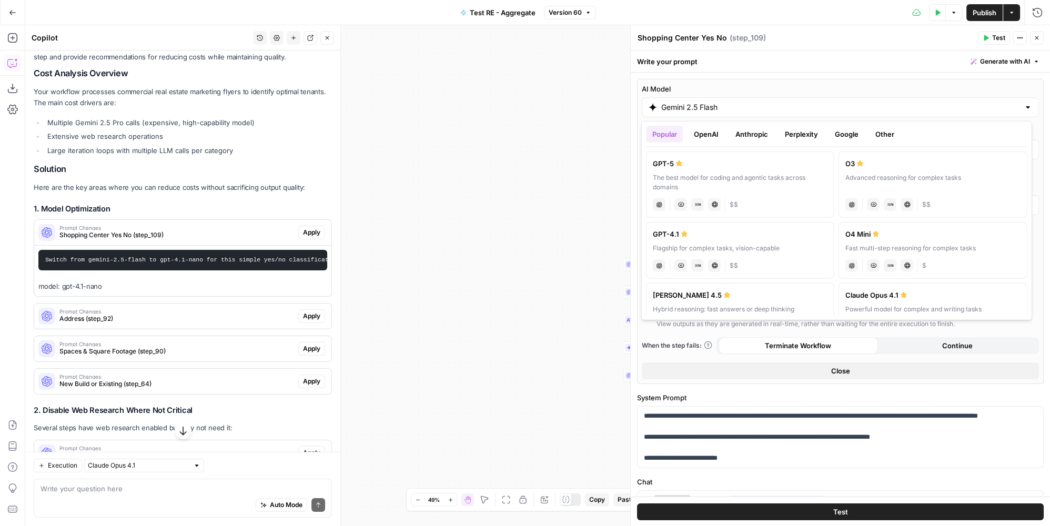
click at [713, 135] on button "OpenAI" at bounding box center [705, 134] width 37 height 17
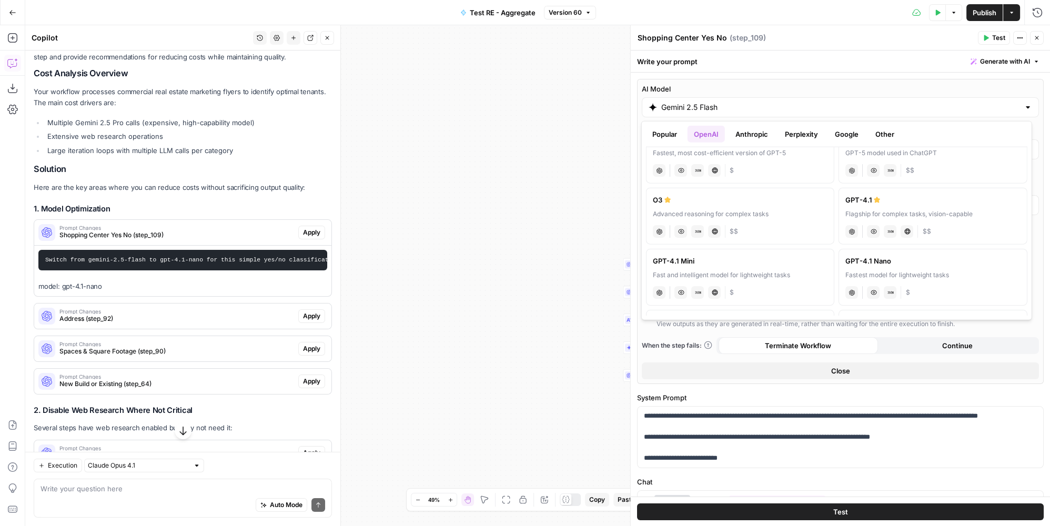
click at [953, 271] on div "Fastest model for lightweight tasks" at bounding box center [932, 274] width 175 height 9
type input "GPT-4.1 Nano"
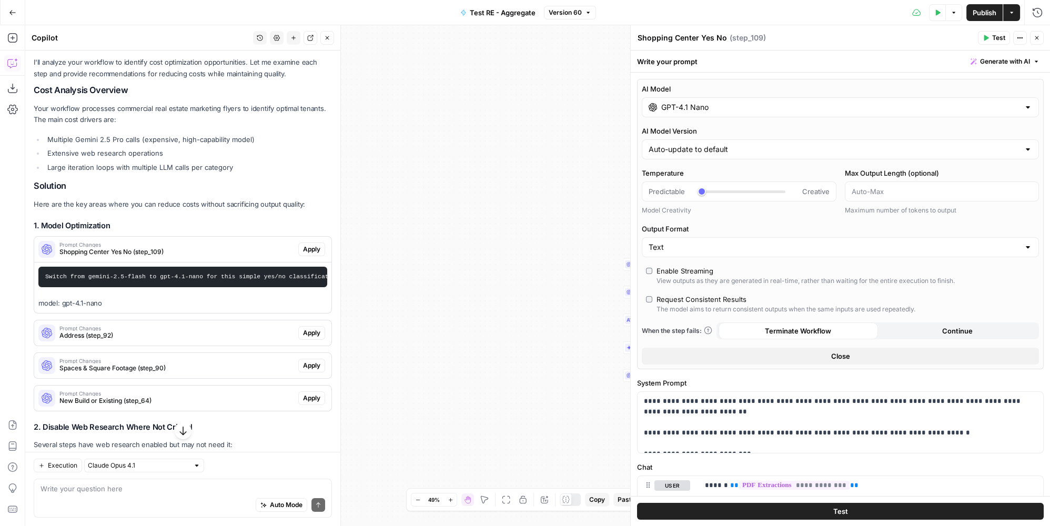
scroll to position [112, 0]
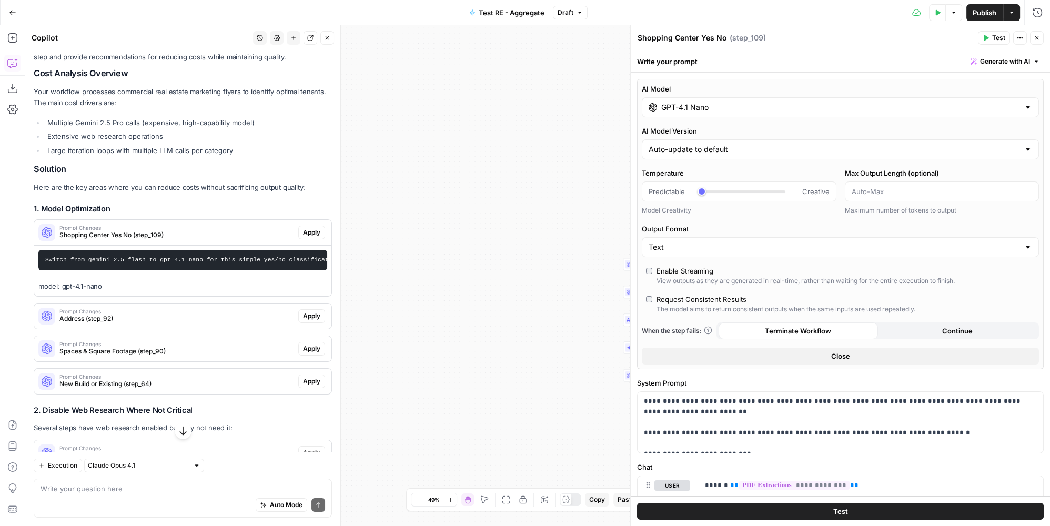
click at [689, 294] on div "Request Consistent Results" at bounding box center [701, 299] width 90 height 11
click at [142, 323] on span "Address (step_92)" at bounding box center [176, 318] width 235 height 9
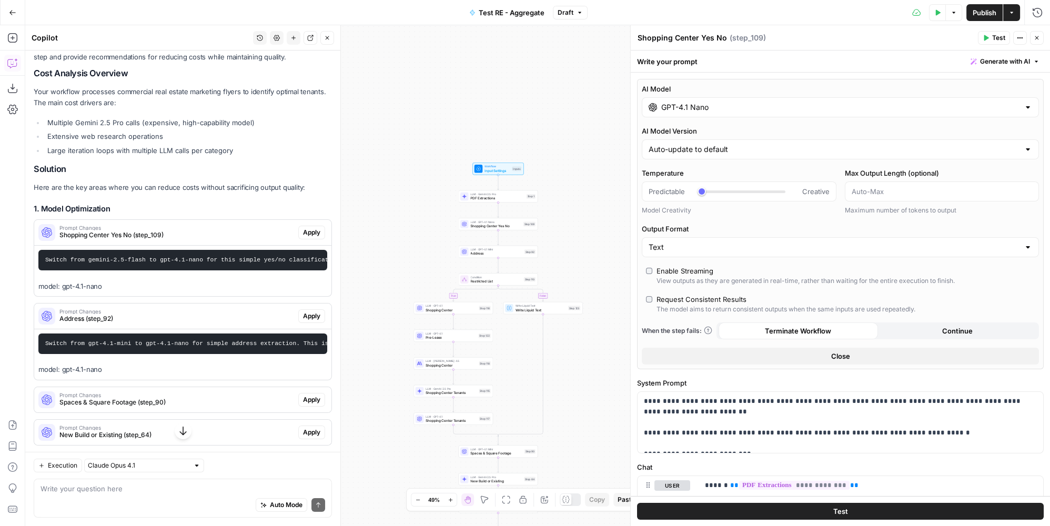
click at [534, 253] on div "Step 92" at bounding box center [529, 251] width 11 height 5
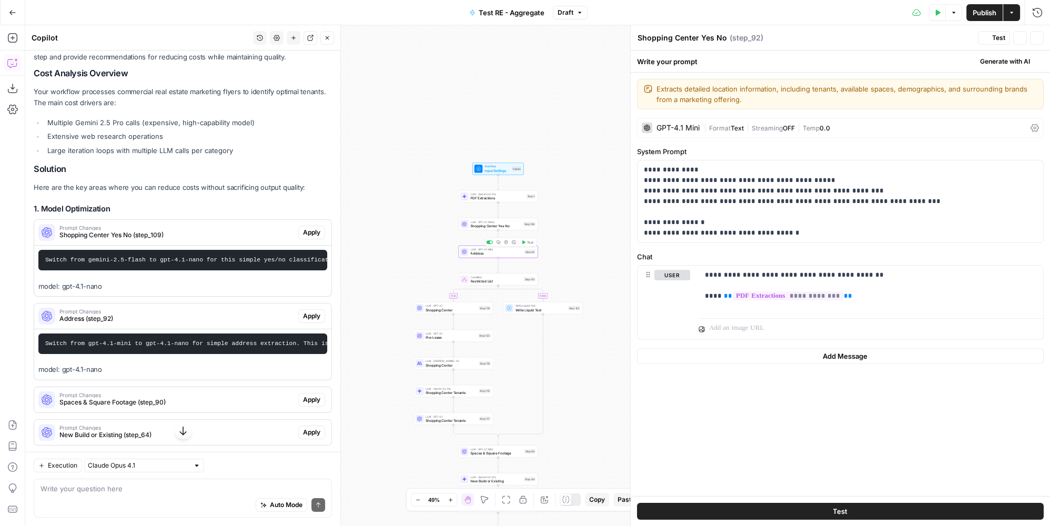
type textarea "Address"
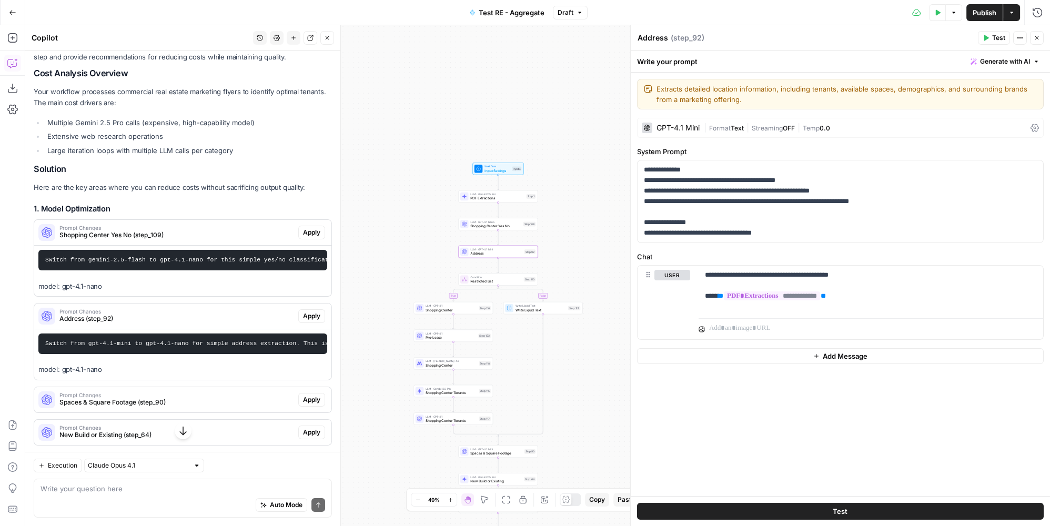
click at [702, 126] on div "GPT-4.1 Mini | Format Text | Streaming OFF | Temp 0.0" at bounding box center [840, 128] width 407 height 20
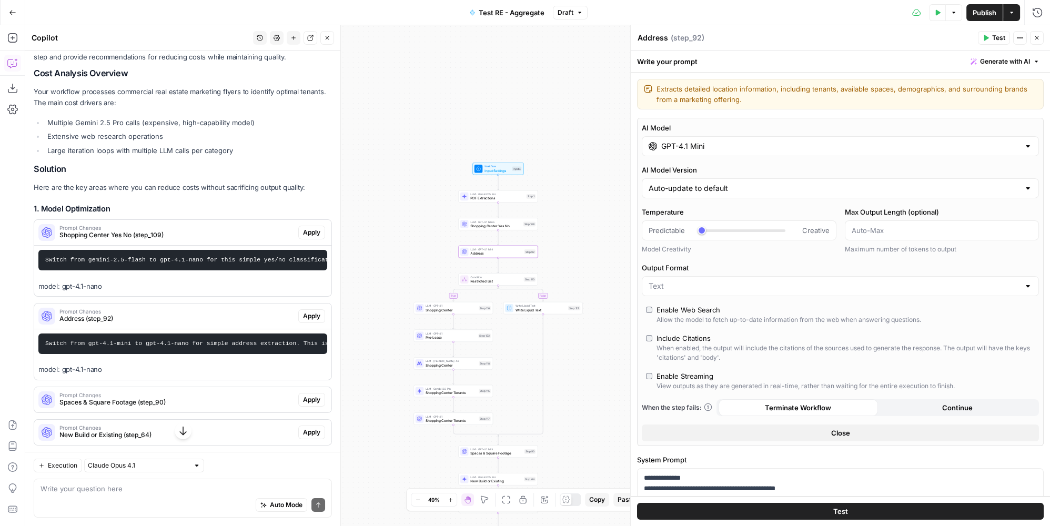
click at [756, 144] on input "GPT-4.1 Mini" at bounding box center [840, 146] width 358 height 11
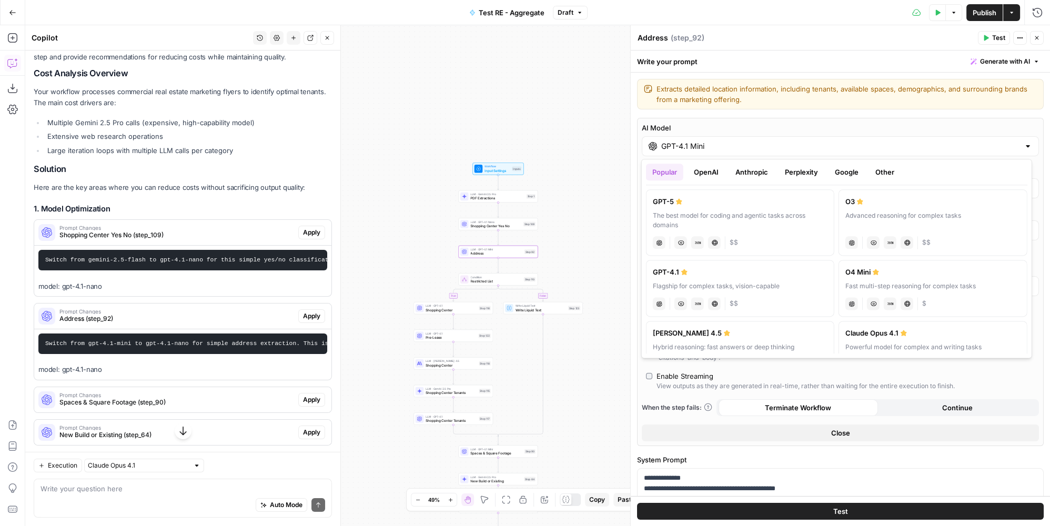
click at [854, 176] on button "Google" at bounding box center [846, 172] width 36 height 17
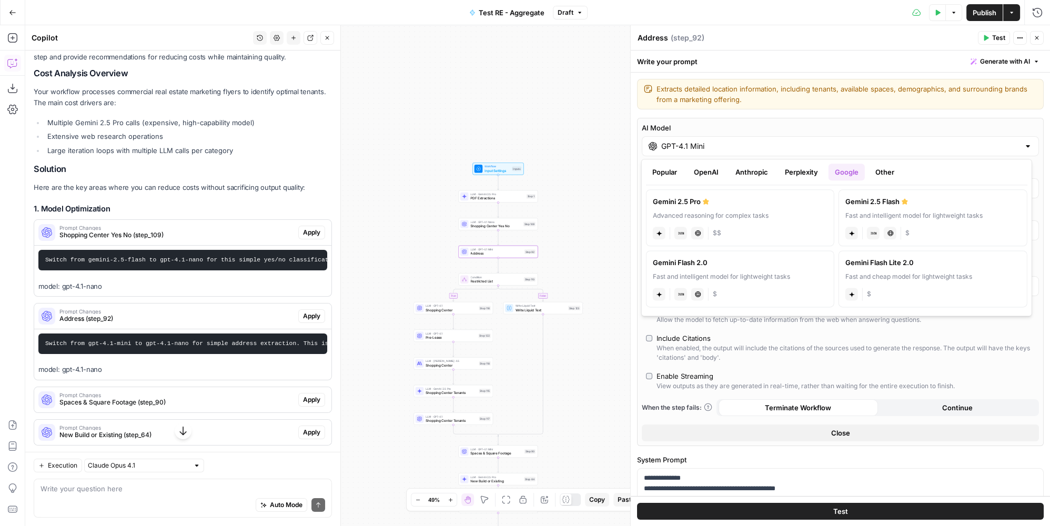
click at [711, 174] on button "OpenAI" at bounding box center [705, 172] width 37 height 17
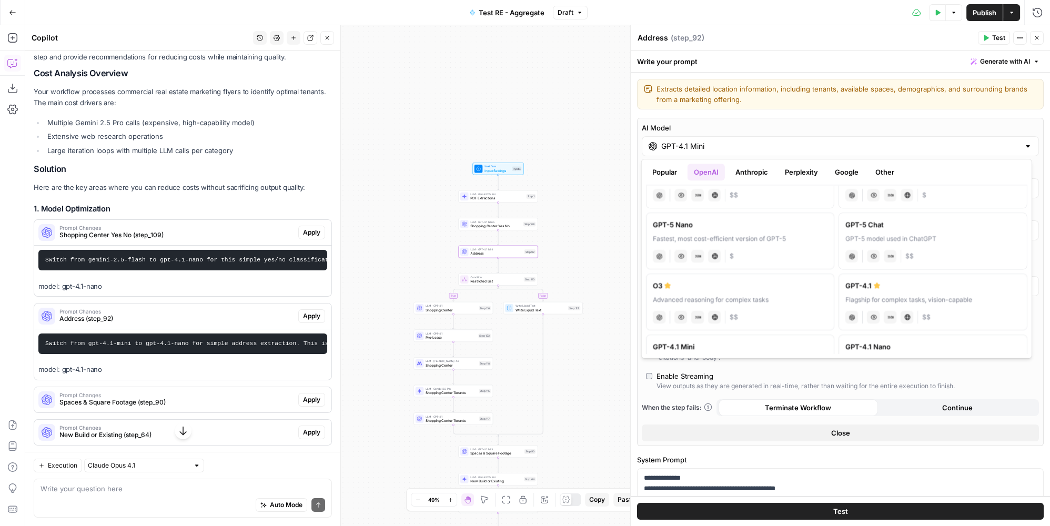
scroll to position [95, 0]
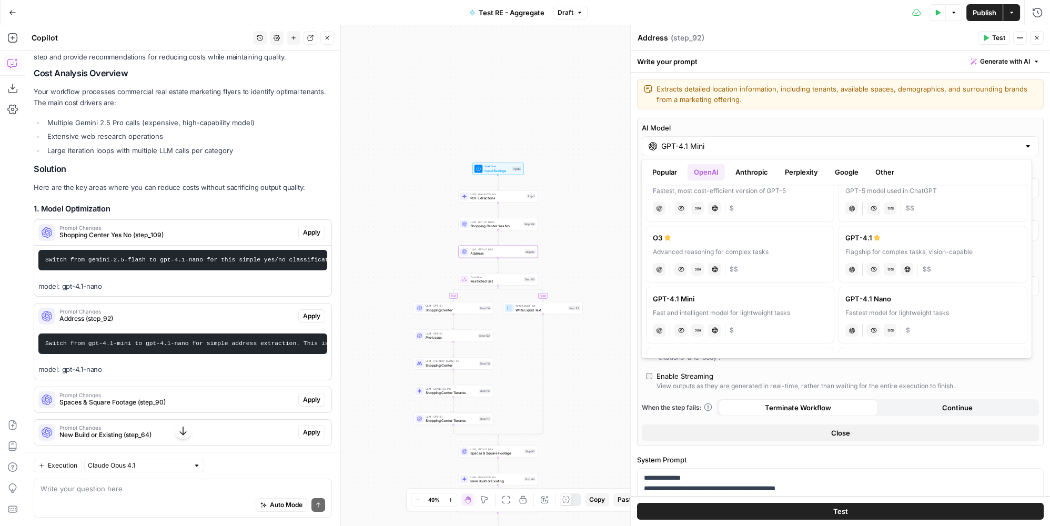
click at [934, 303] on label "GPT-4.1 Nano Fastest model for lightweight tasks chat Vision Capabilities JSON …" at bounding box center [932, 315] width 188 height 57
type input "GPT-4.1 Nano"
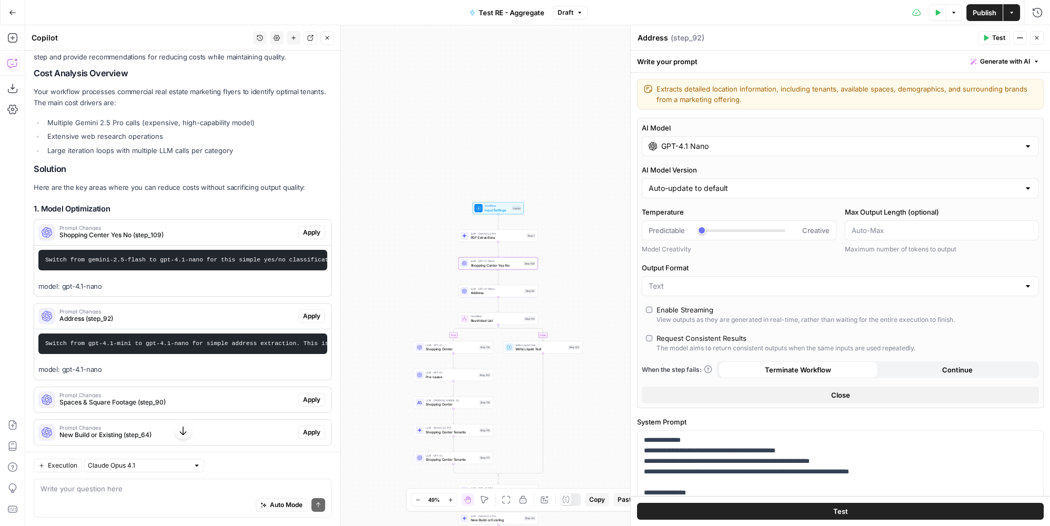
scroll to position [208, 0]
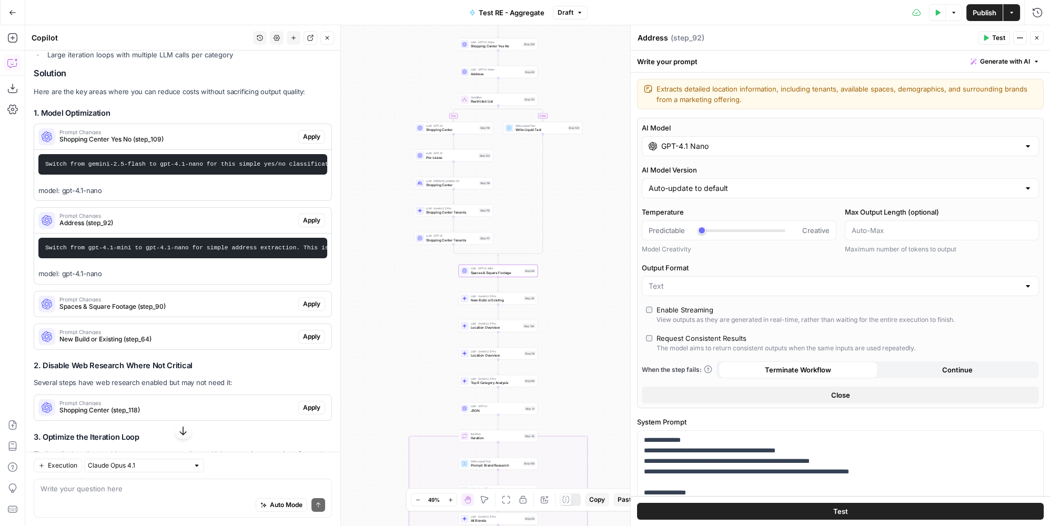
click at [224, 311] on span "Spaces & Square Footage (step_90)" at bounding box center [176, 306] width 235 height 9
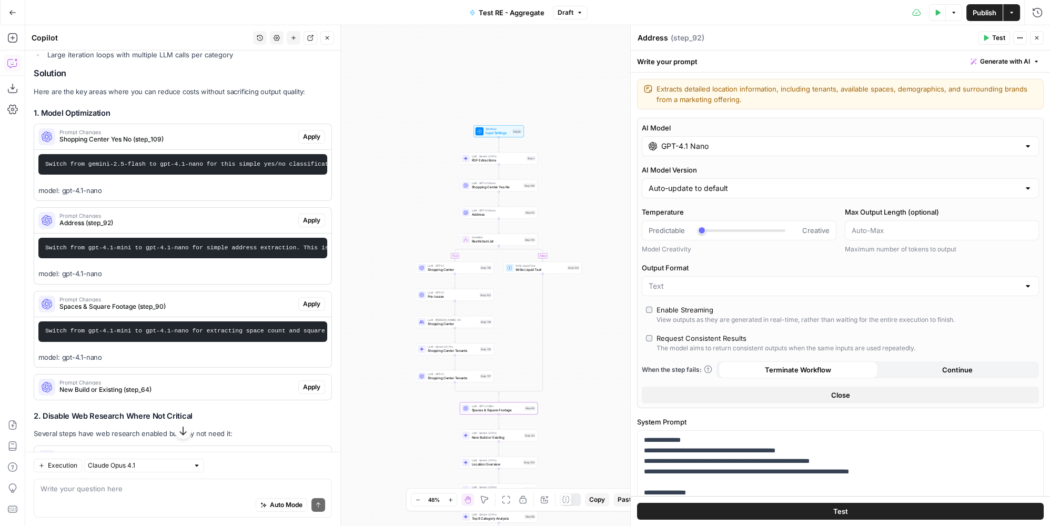
scroll to position [303, 0]
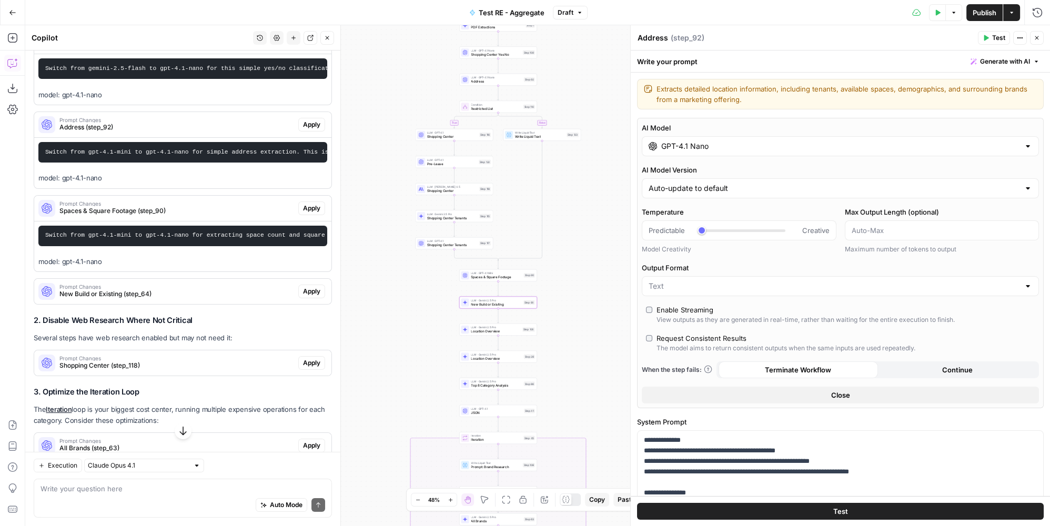
click at [173, 299] on span "New Build or Existing (step_64)" at bounding box center [176, 293] width 235 height 9
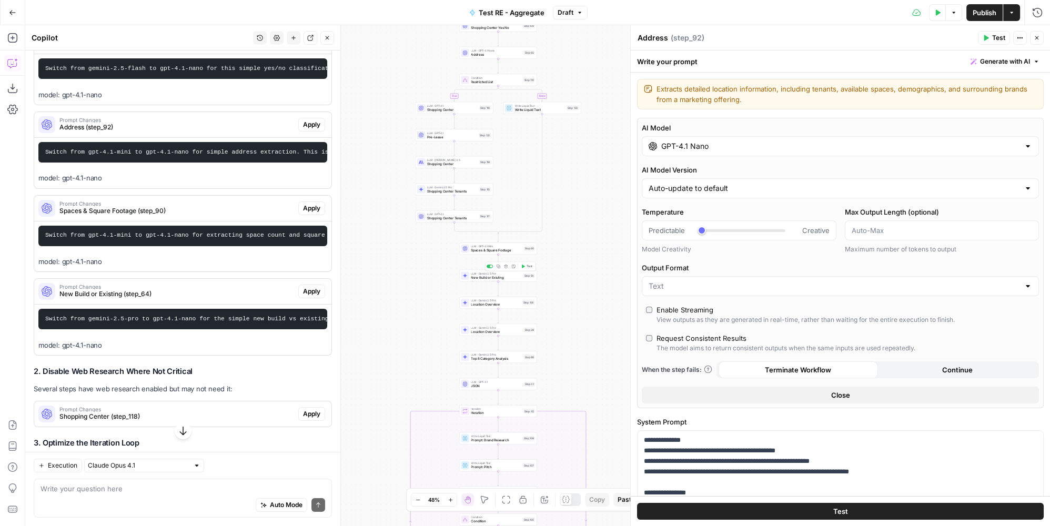
click at [529, 276] on div "Step 64" at bounding box center [528, 275] width 11 height 5
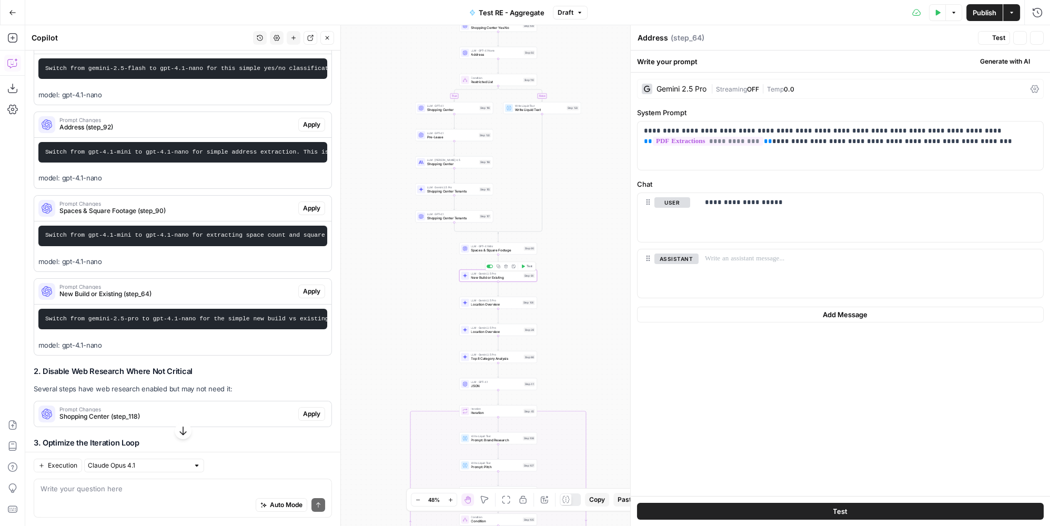
type textarea "New Build or Existing"
click at [762, 89] on span "|" at bounding box center [763, 88] width 8 height 11
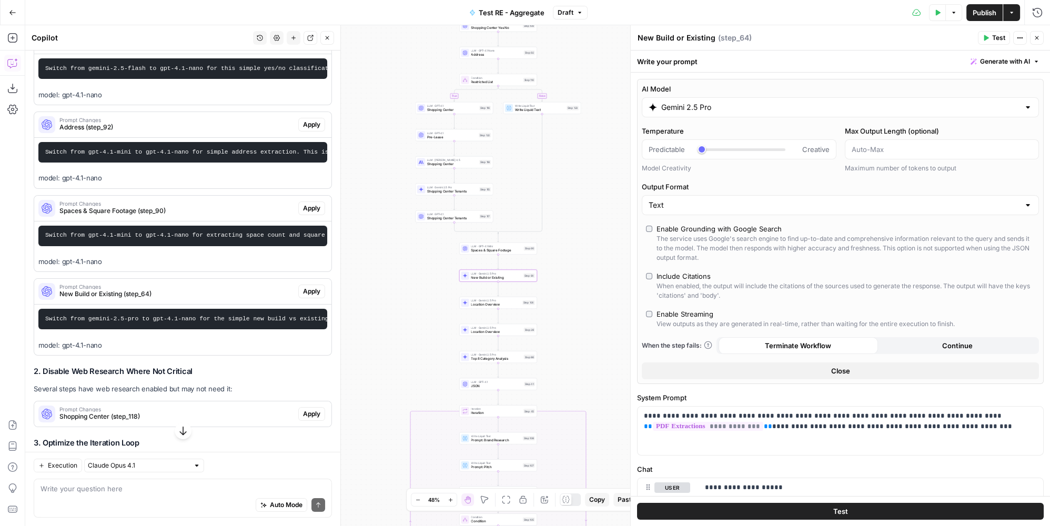
click at [765, 108] on input "Gemini 2.5 Pro" at bounding box center [840, 107] width 358 height 11
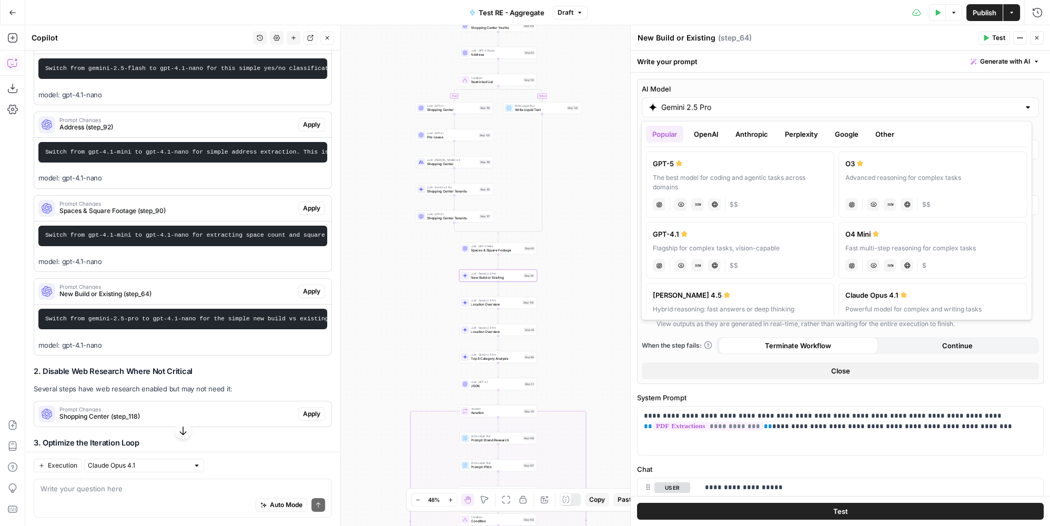
click at [851, 132] on button "Google" at bounding box center [846, 134] width 36 height 17
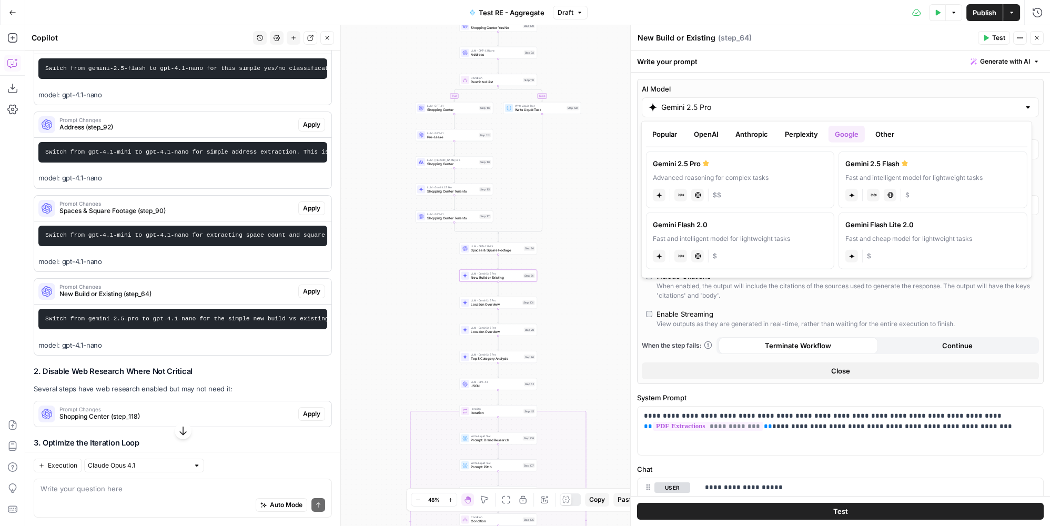
click at [881, 164] on div "Gemini 2.5 Flash" at bounding box center [932, 163] width 175 height 11
type input "Gemini 2.5 Flash"
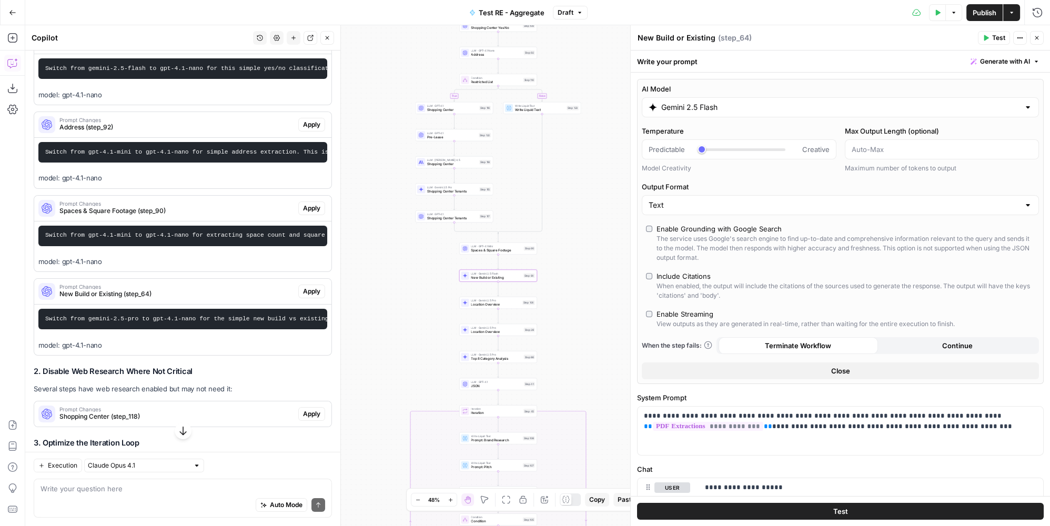
scroll to position [399, 0]
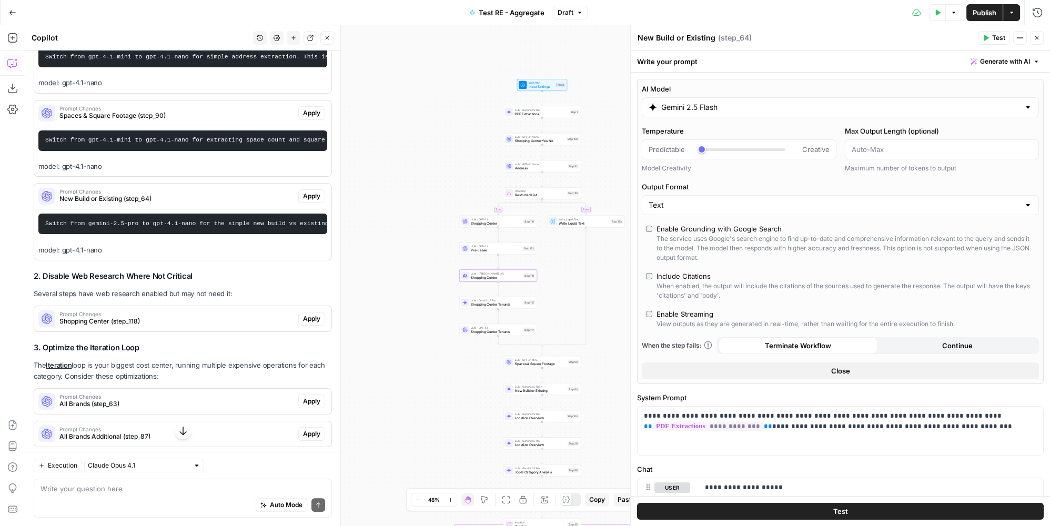
click at [227, 317] on span "Prompt Changes" at bounding box center [176, 313] width 235 height 5
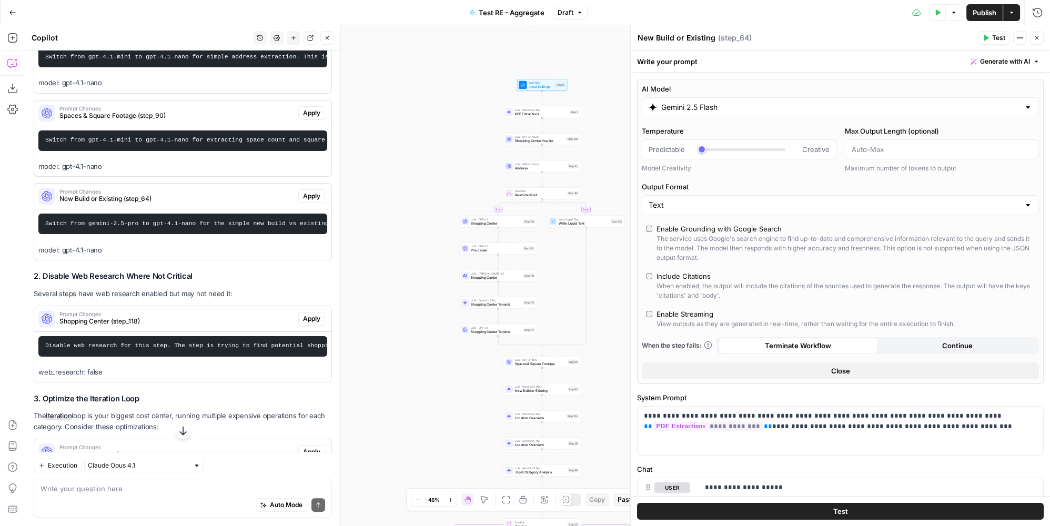
click at [478, 277] on span "Shopping Center" at bounding box center [496, 277] width 50 height 5
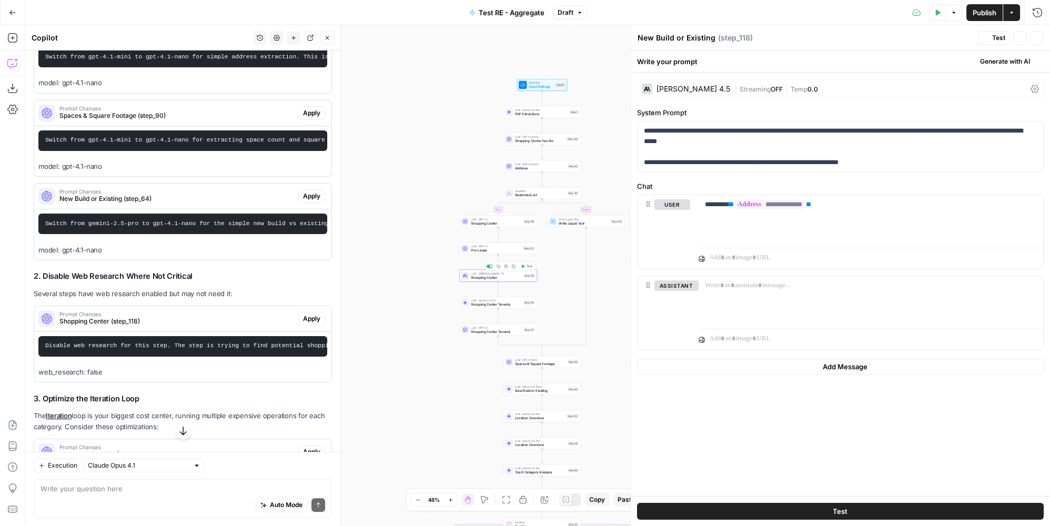
type textarea "Shopping Center"
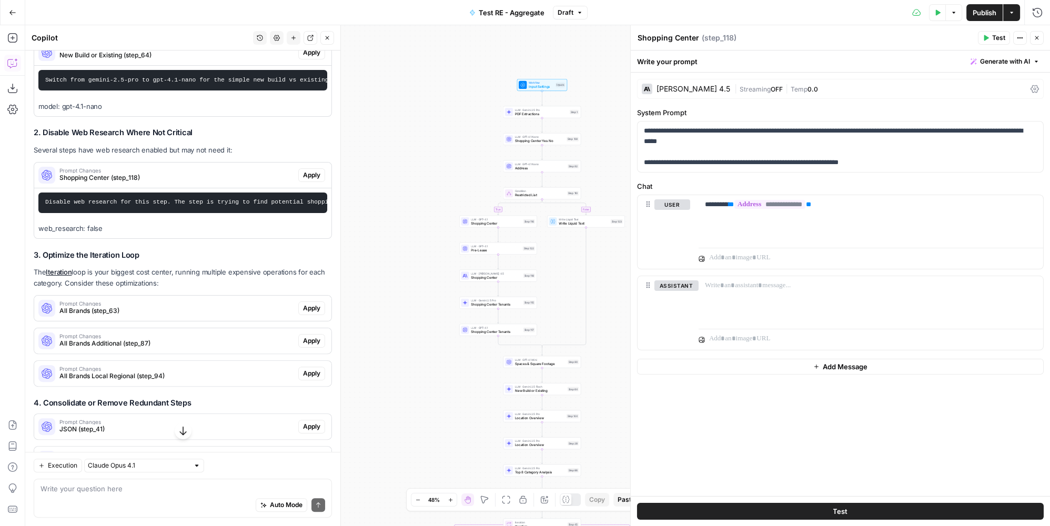
scroll to position [590, 0]
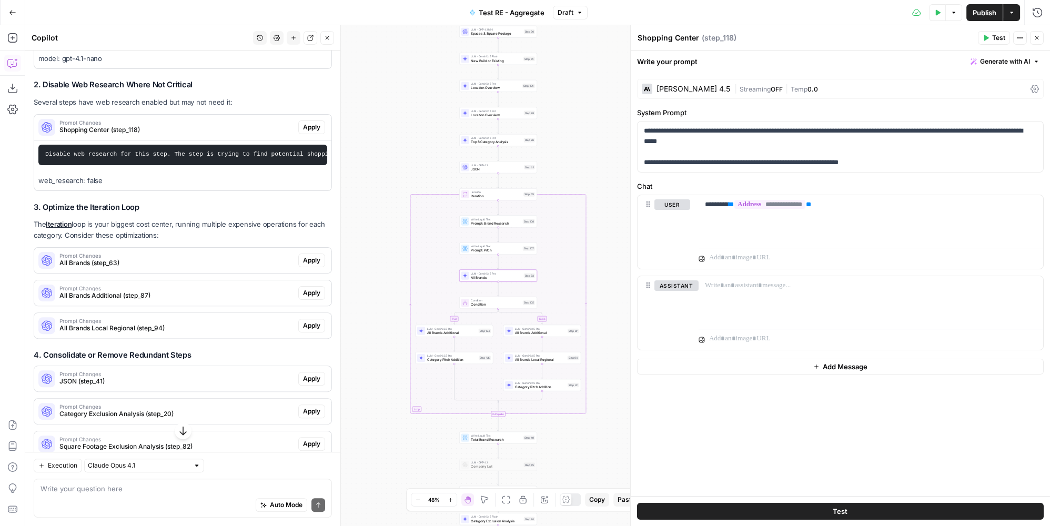
click at [152, 268] on span "All Brands (step_63)" at bounding box center [176, 262] width 235 height 9
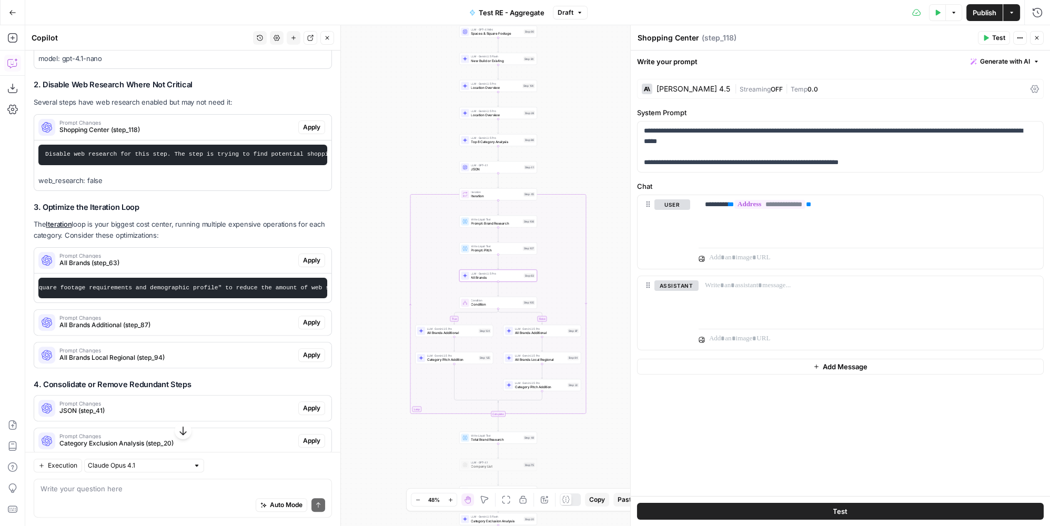
scroll to position [0, 0]
click at [98, 335] on div "Prompt Changes All Brands Additional (step_87)" at bounding box center [166, 322] width 264 height 25
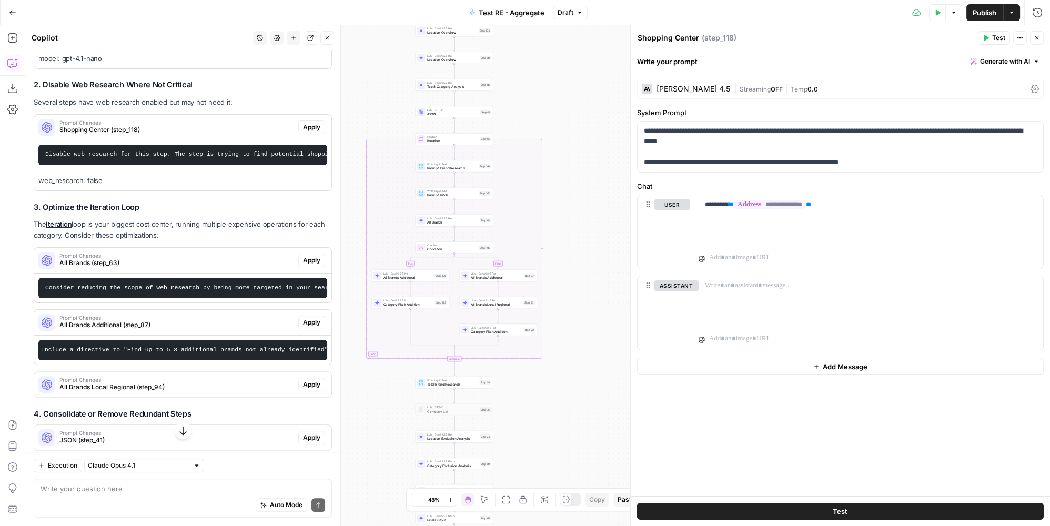
scroll to position [686, 0]
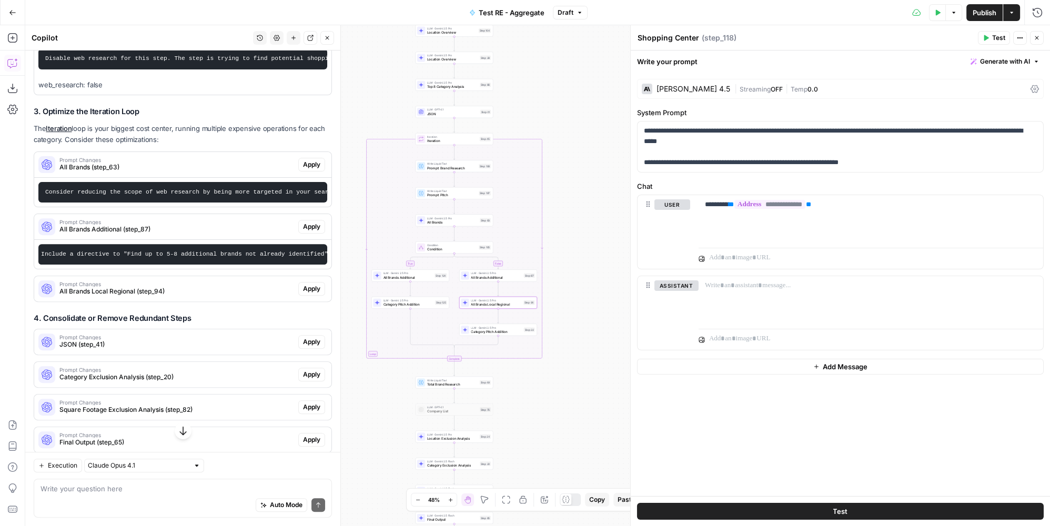
click at [150, 296] on span "All Brands Local Regional (step_94)" at bounding box center [176, 291] width 235 height 9
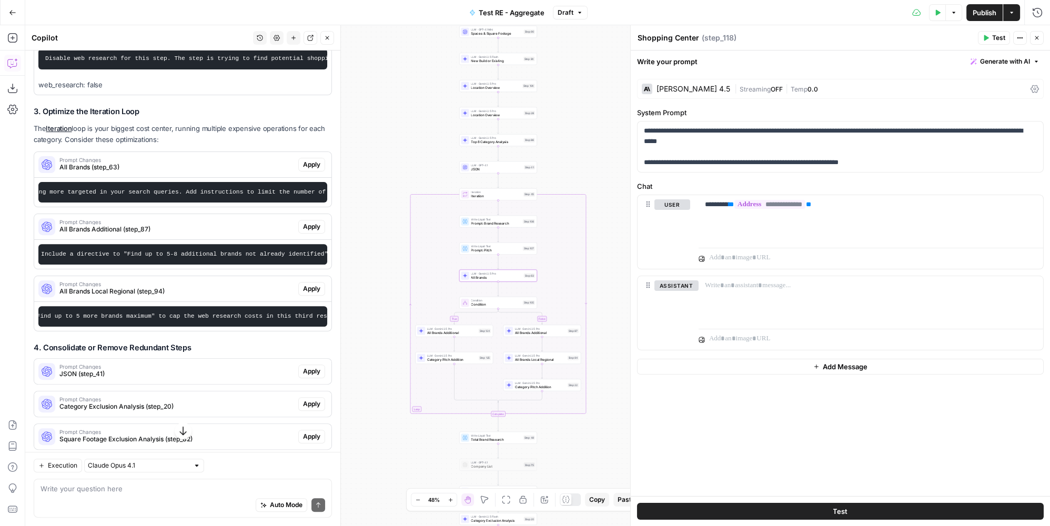
scroll to position [0, 438]
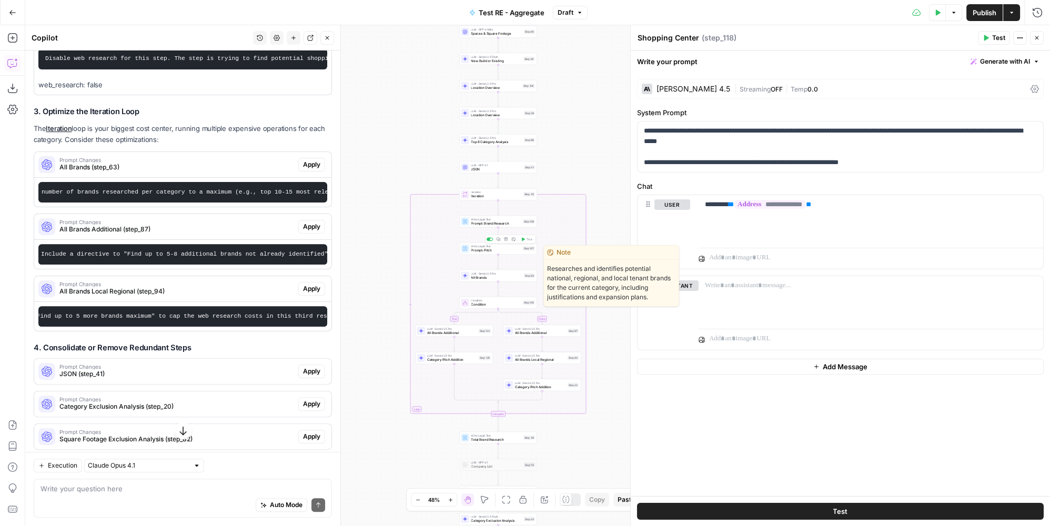
click at [478, 279] on span "All Brands" at bounding box center [496, 277] width 50 height 5
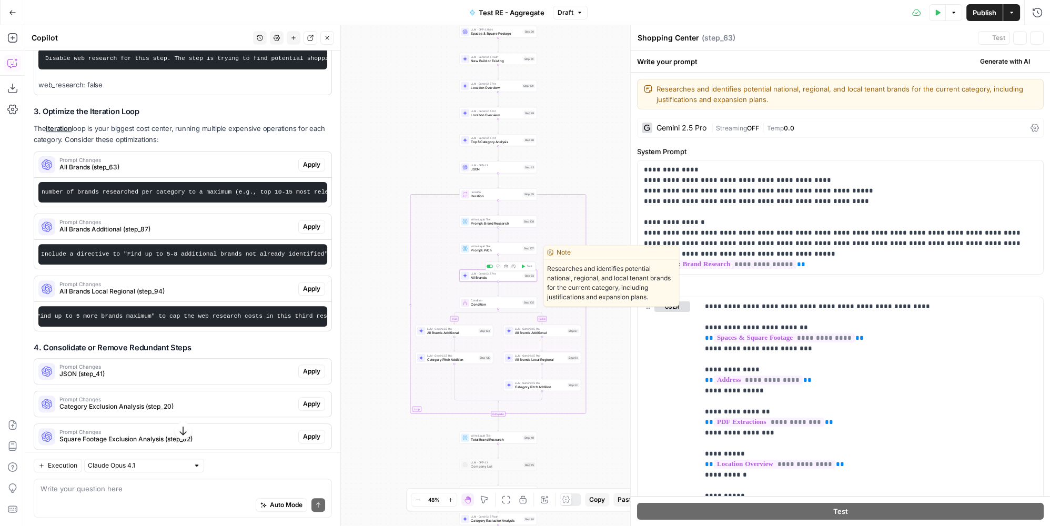
type textarea "All Brands"
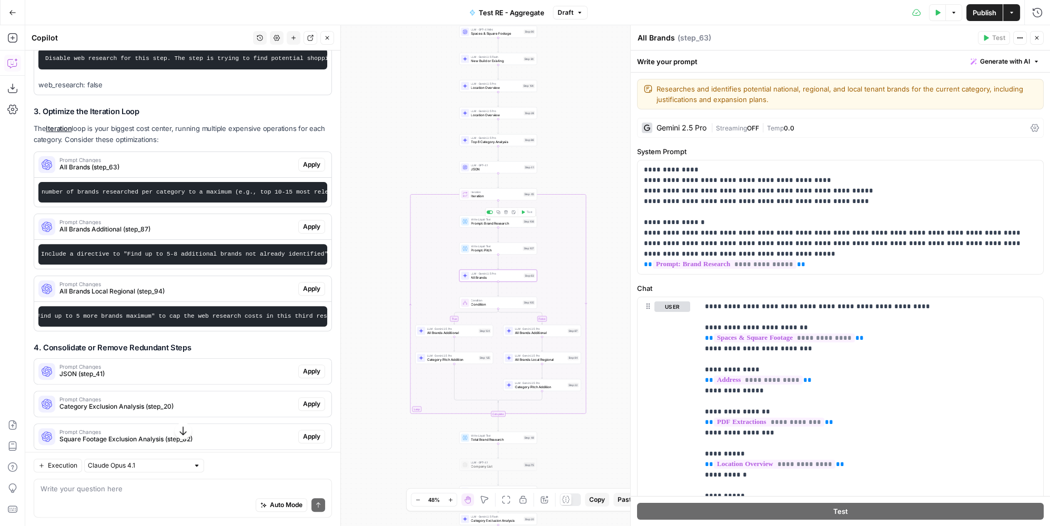
click at [519, 222] on span "Prompt: Brand Research" at bounding box center [495, 223] width 49 height 5
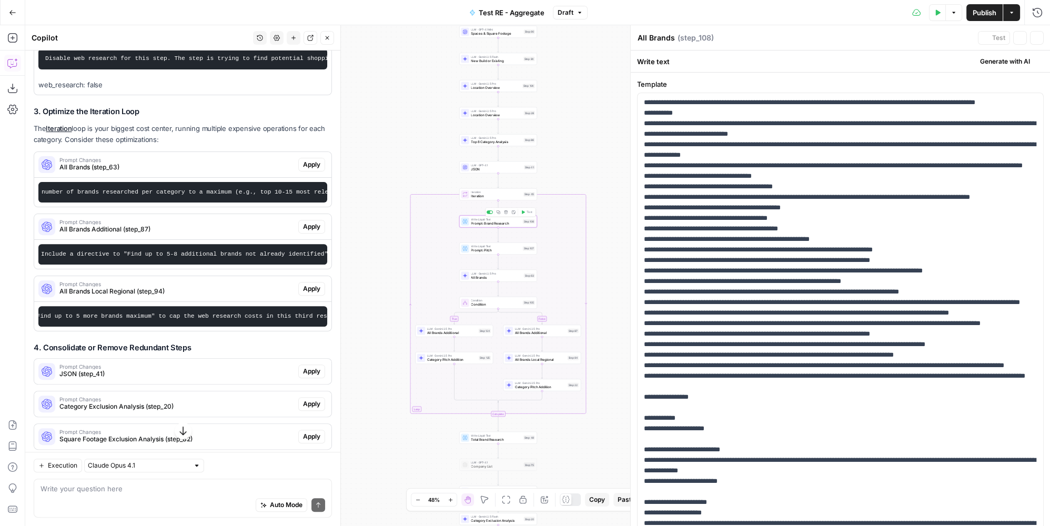
type textarea "Prompt: Brand Research"
click at [989, 5] on button "Publish" at bounding box center [984, 12] width 36 height 17
drag, startPoint x: 134, startPoint y: 224, endPoint x: 305, endPoint y: 226, distance: 170.9
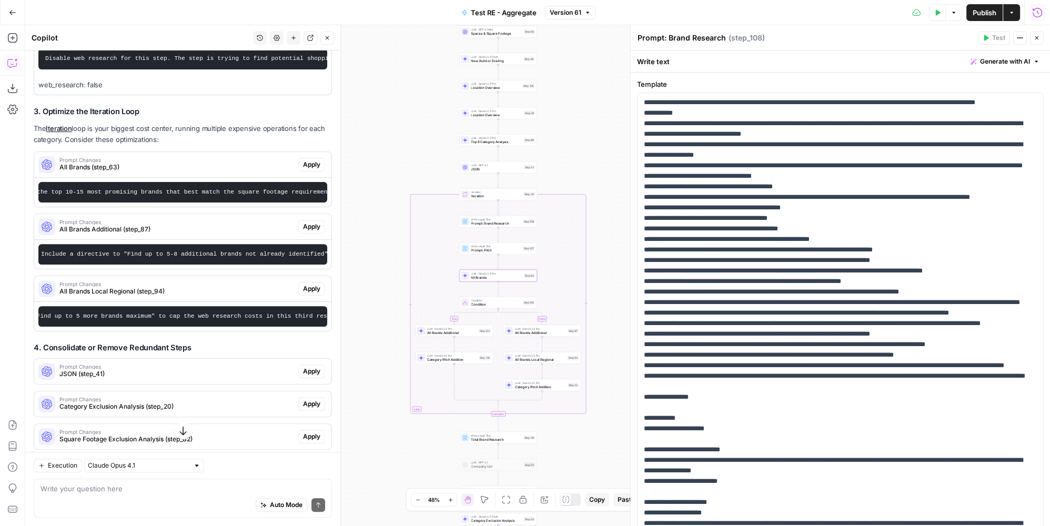
copy code "Focus on the top 10-15 most promising brands that best match the square footage…"
click at [783, 314] on p "**********" at bounding box center [837, 391] width 387 height 589
click at [488, 219] on span "Write Liquid Text" at bounding box center [495, 219] width 49 height 4
click at [746, 206] on p "**********" at bounding box center [837, 391] width 387 height 589
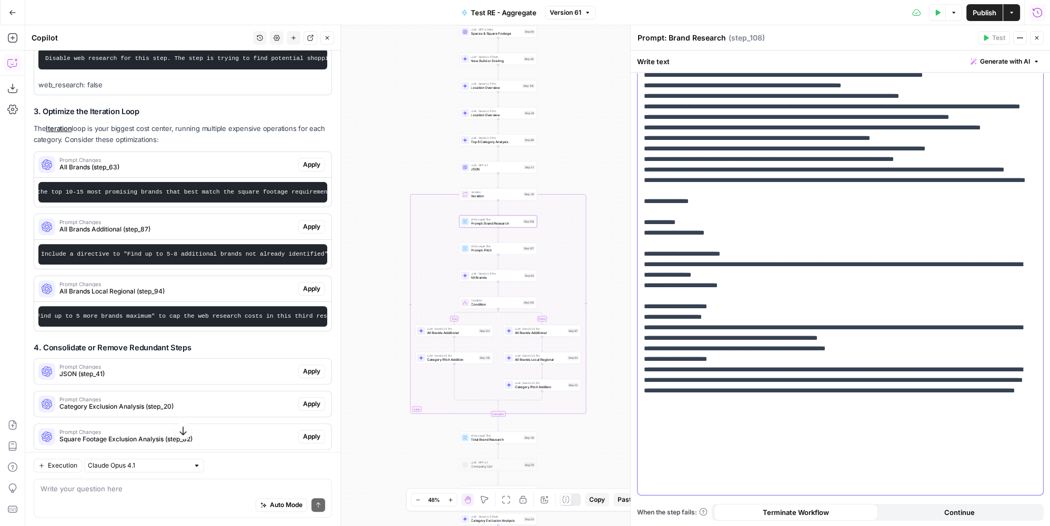
scroll to position [0, 0]
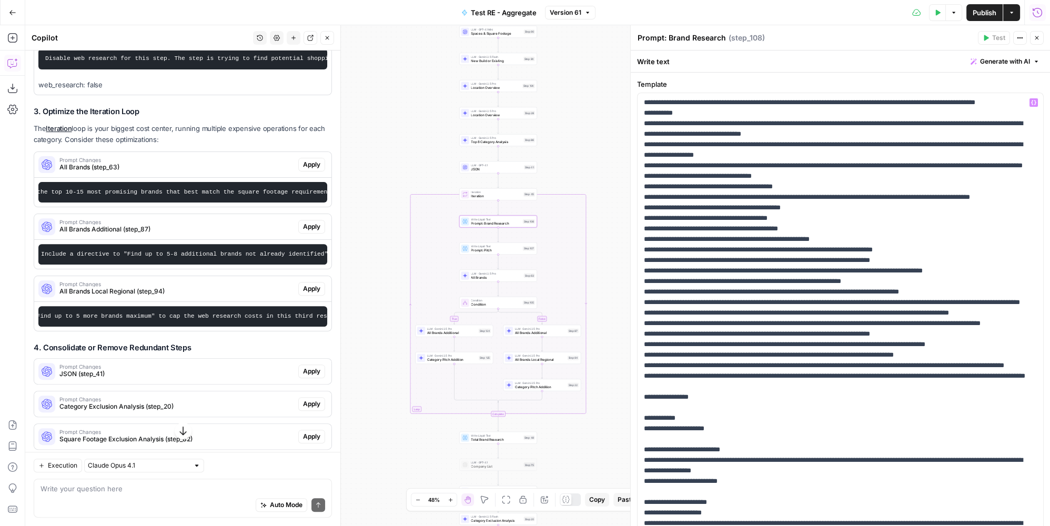
click at [505, 276] on span "All Brands" at bounding box center [496, 277] width 50 height 5
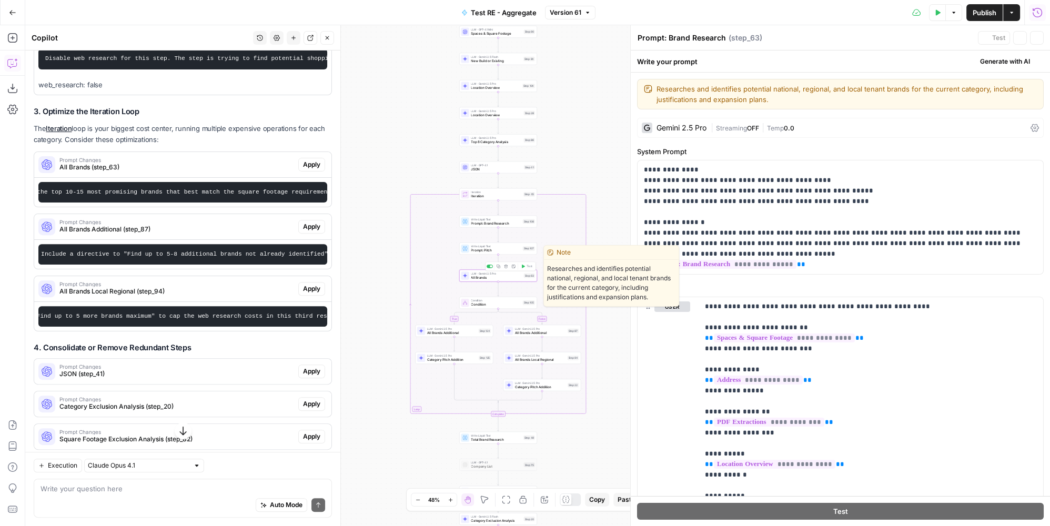
type textarea "All Brands"
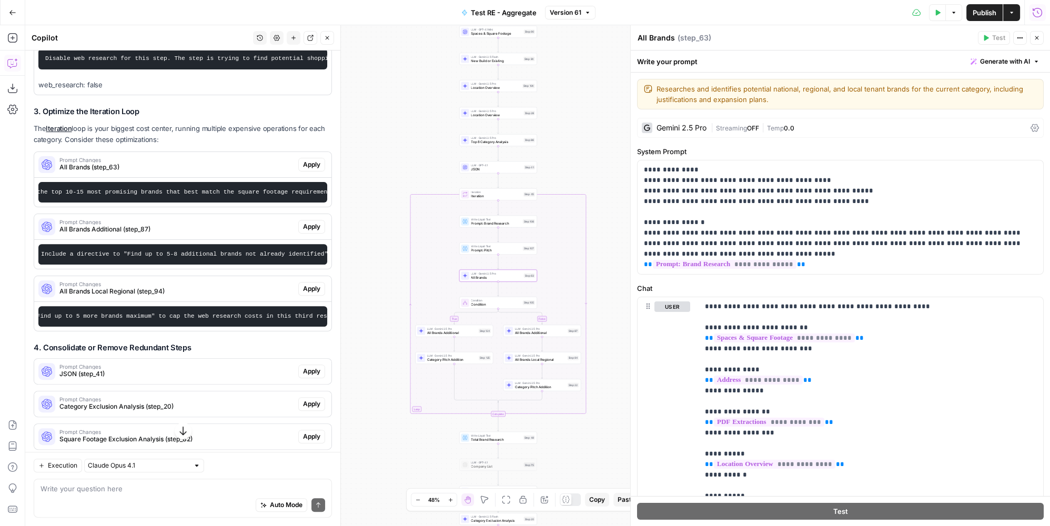
click at [512, 224] on span "Prompt: Brand Research" at bounding box center [495, 223] width 49 height 5
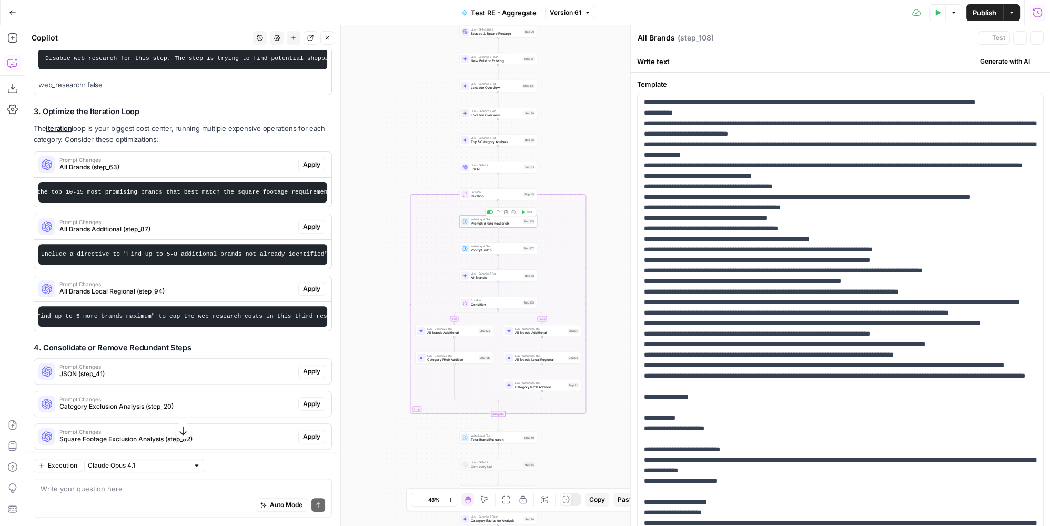
type textarea "Prompt: Brand Research"
click at [729, 460] on p "**********" at bounding box center [837, 391] width 387 height 589
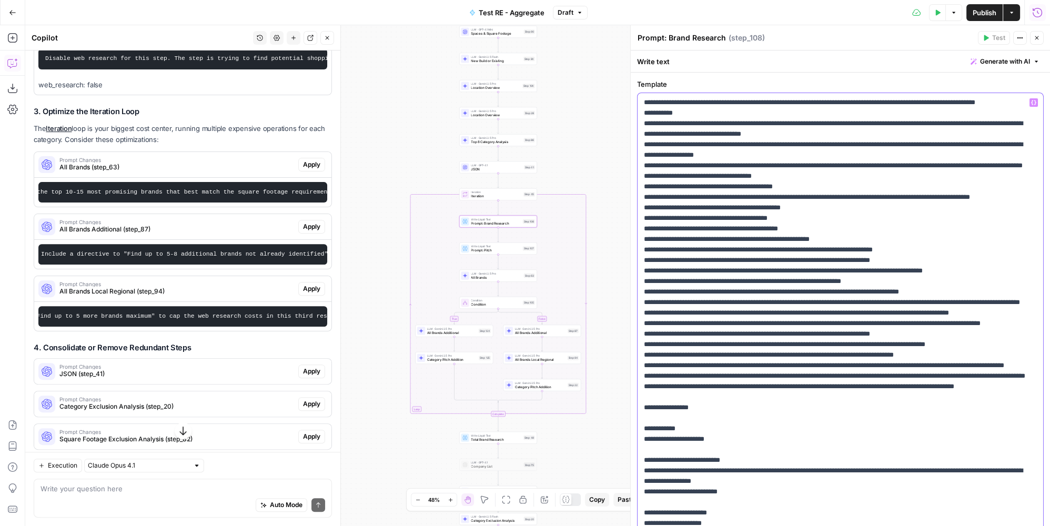
drag, startPoint x: 697, startPoint y: 480, endPoint x: 648, endPoint y: 470, distance: 49.9
click at [648, 470] on p "**********" at bounding box center [837, 402] width 387 height 610
drag, startPoint x: 650, startPoint y: 449, endPoint x: 841, endPoint y: 448, distance: 191.4
click at [841, 448] on p "**********" at bounding box center [837, 397] width 387 height 600
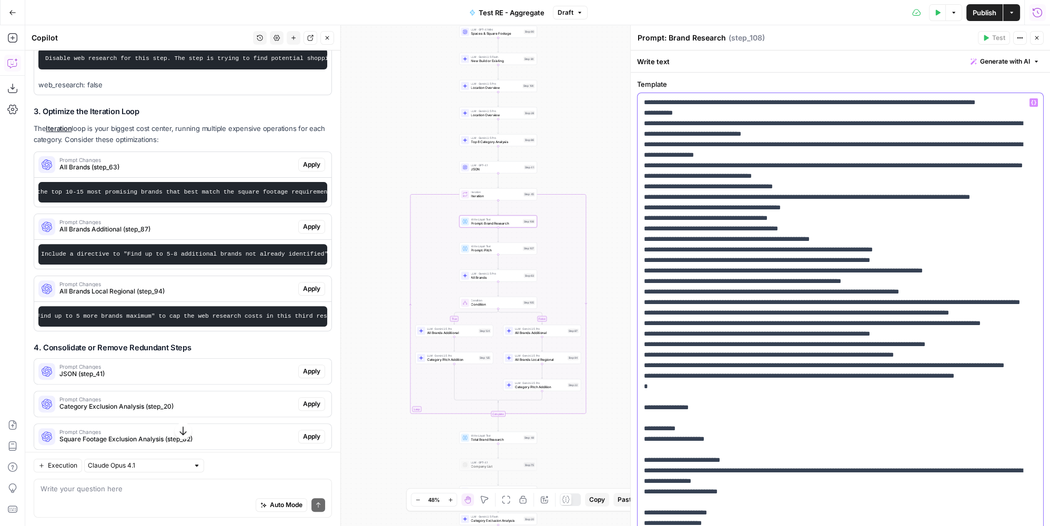
click at [671, 454] on p "**********" at bounding box center [837, 391] width 387 height 589
click at [717, 463] on p "**********" at bounding box center [837, 391] width 387 height 589
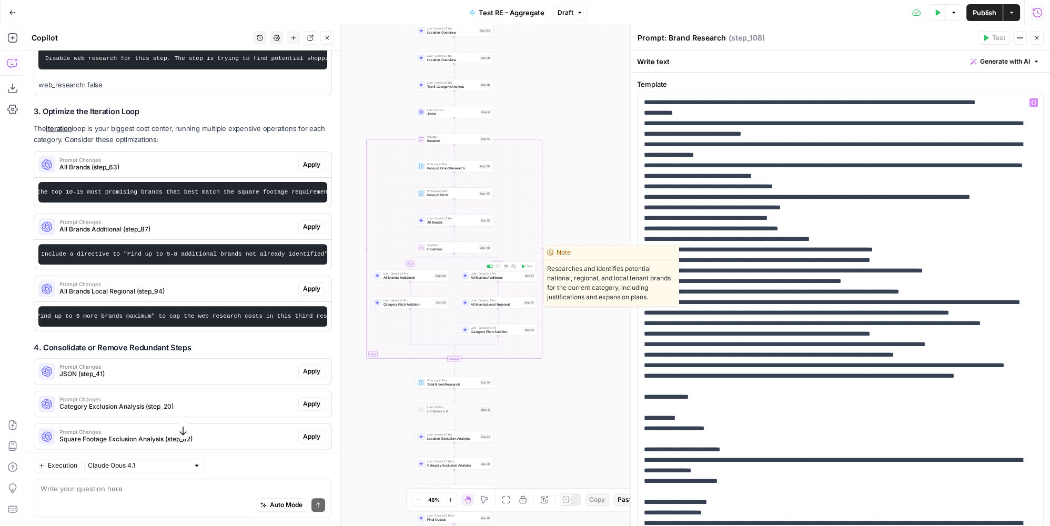
click at [481, 277] on span "All Brands Additional" at bounding box center [496, 277] width 50 height 5
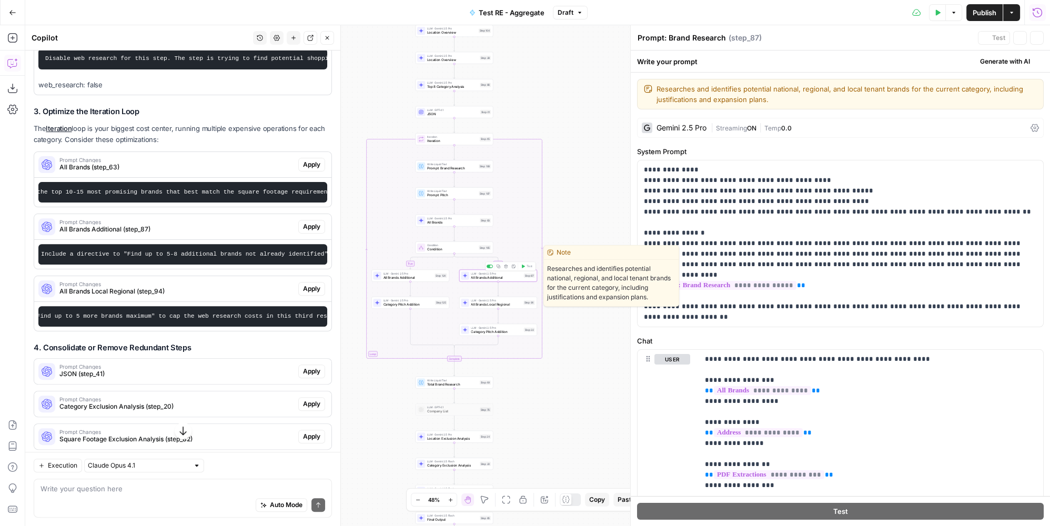
type textarea "All Brands Additional"
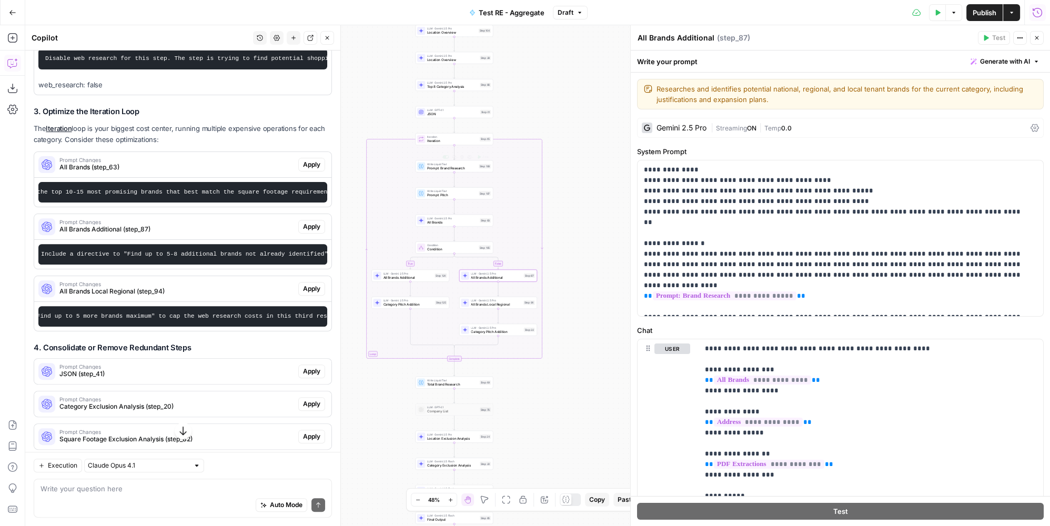
click at [463, 168] on span "Prompt: Brand Research" at bounding box center [451, 168] width 49 height 5
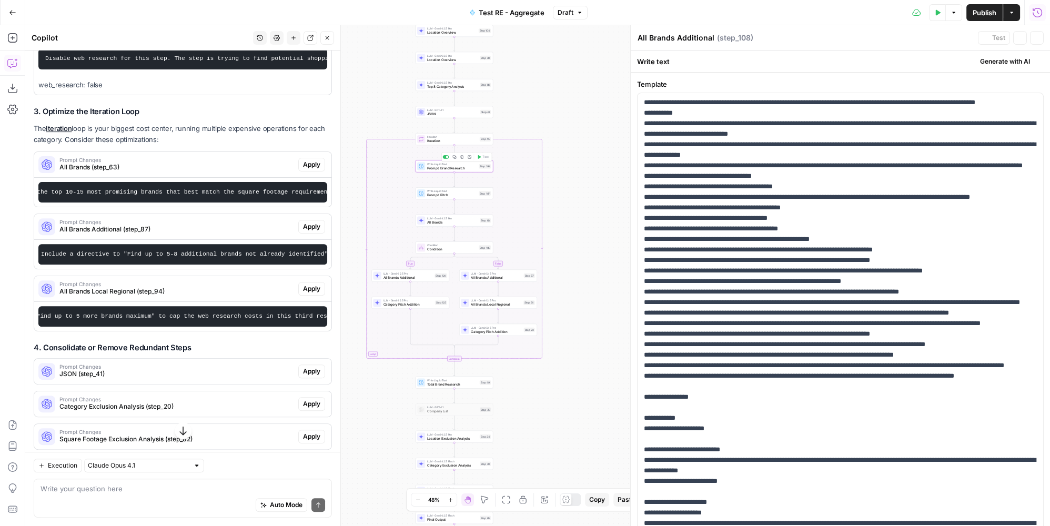
type textarea "Prompt: Brand Research"
click at [800, 373] on p "**********" at bounding box center [837, 386] width 387 height 579
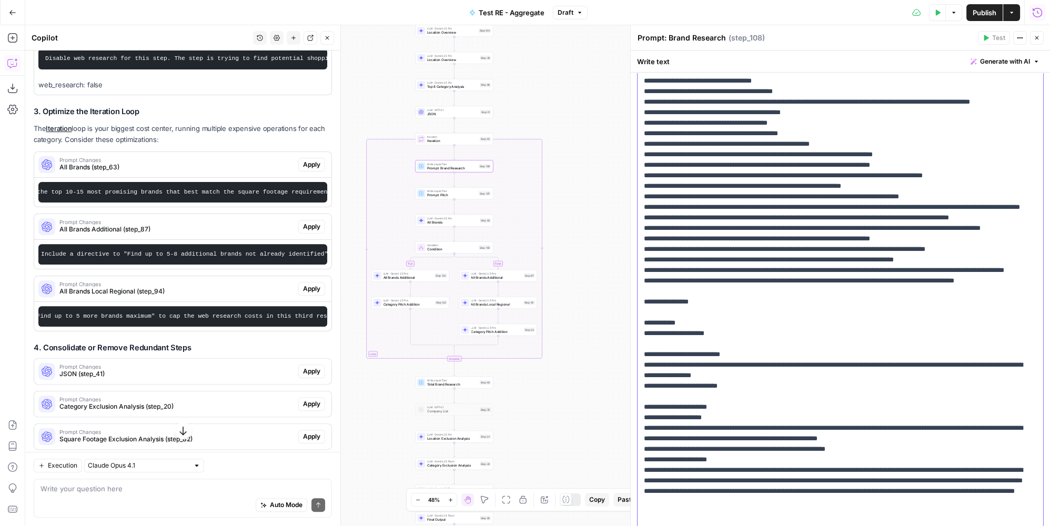
click at [793, 351] on p "**********" at bounding box center [837, 291] width 387 height 579
drag, startPoint x: 643, startPoint y: 356, endPoint x: 1028, endPoint y: 353, distance: 385.0
click at [1028, 353] on div "**********" at bounding box center [839, 291] width 405 height 587
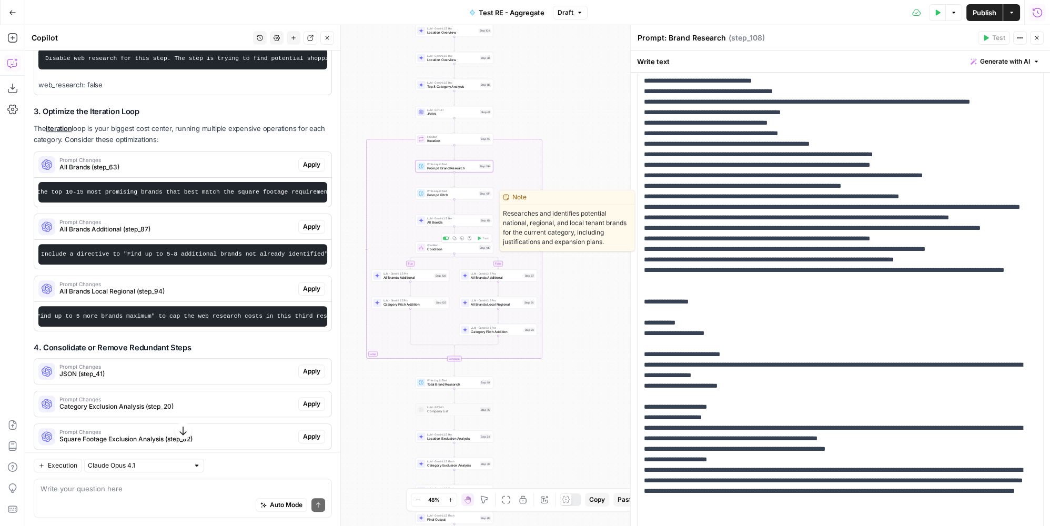
click at [453, 220] on span "All Brands" at bounding box center [452, 222] width 50 height 5
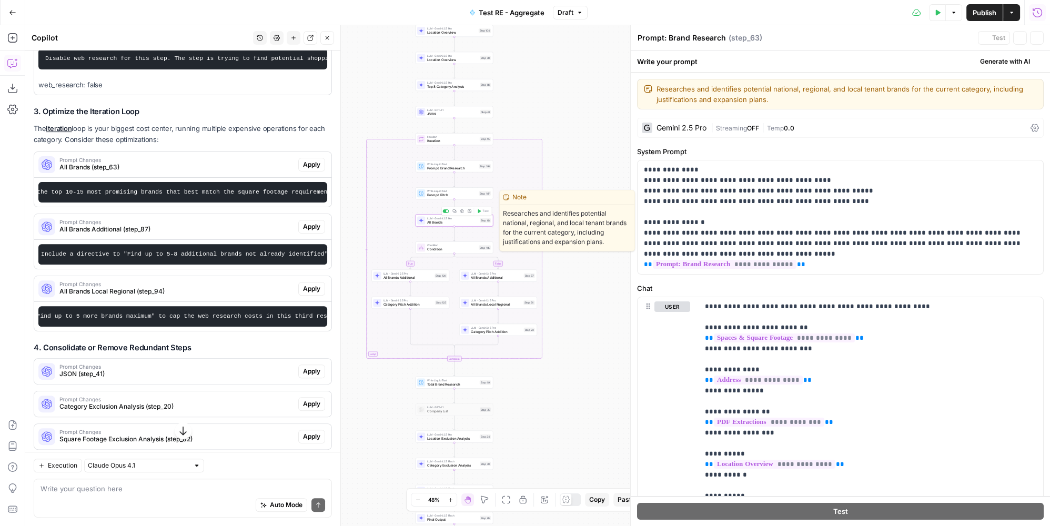
type textarea "All Brands"
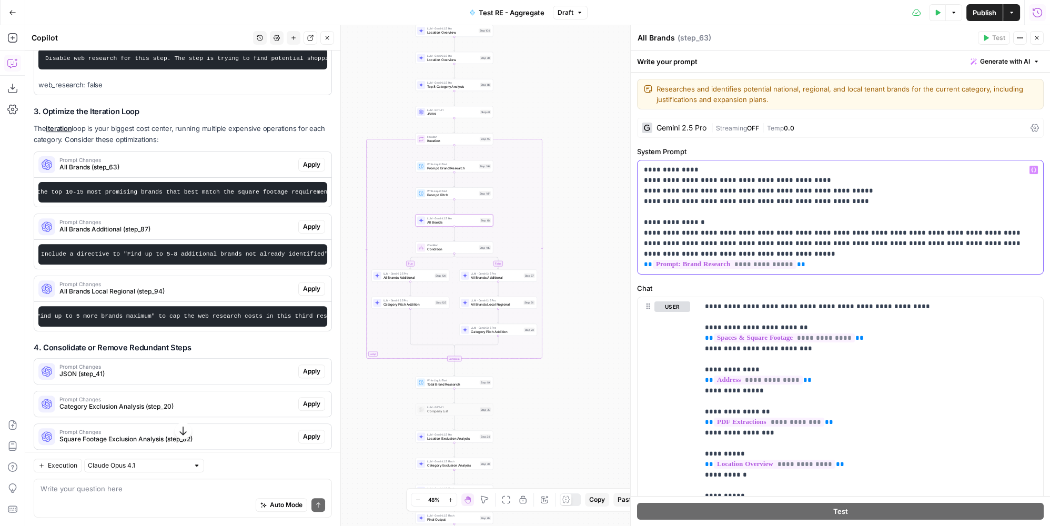
click at [729, 250] on p "**********" at bounding box center [837, 217] width 387 height 105
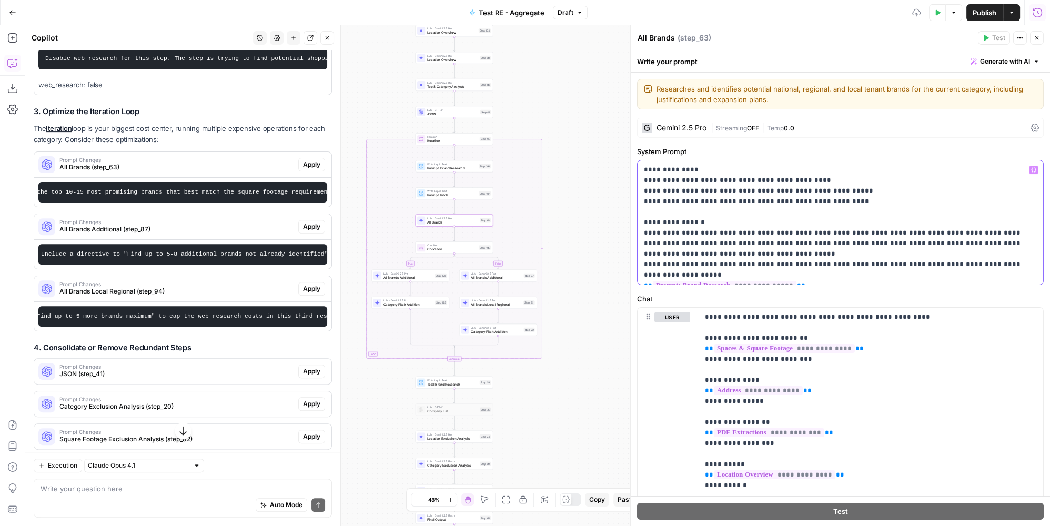
click at [654, 262] on p "**********" at bounding box center [837, 223] width 387 height 116
drag, startPoint x: 864, startPoint y: 262, endPoint x: 884, endPoint y: 261, distance: 19.5
click at [884, 261] on p "**********" at bounding box center [837, 223] width 387 height 116
drag, startPoint x: 1028, startPoint y: 264, endPoint x: 637, endPoint y: 266, distance: 390.8
click at [637, 266] on div "**********" at bounding box center [839, 222] width 405 height 124
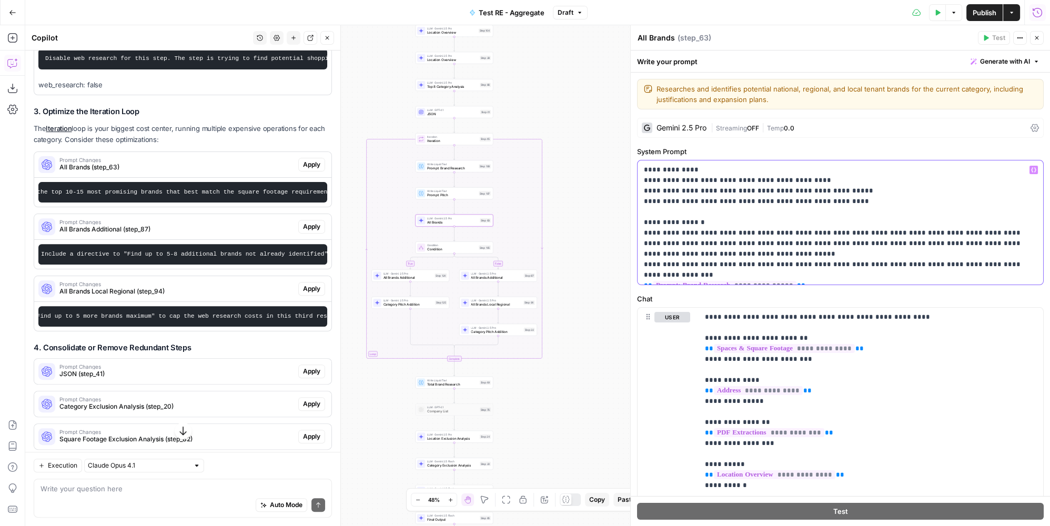
copy p "**********"
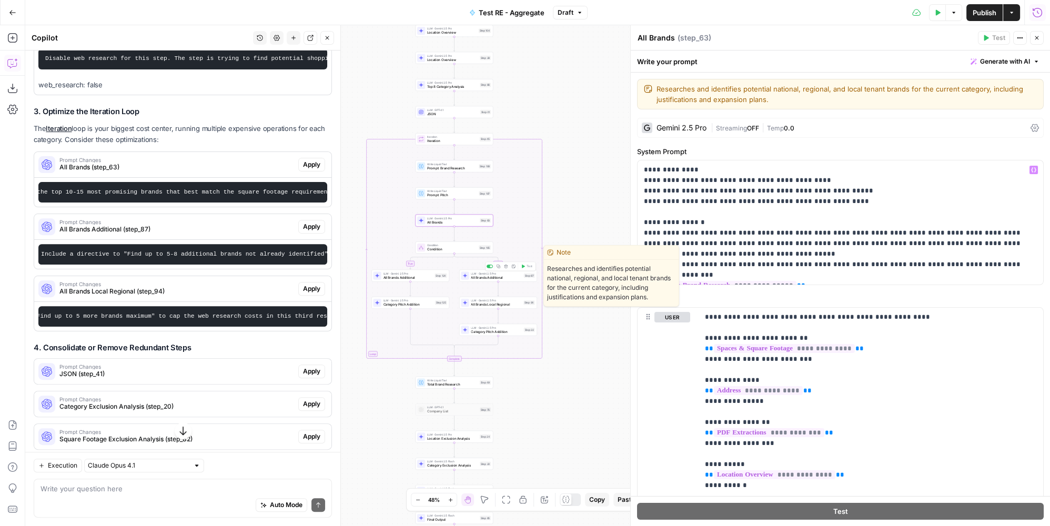
click at [505, 277] on span "All Brands Additional" at bounding box center [496, 277] width 50 height 5
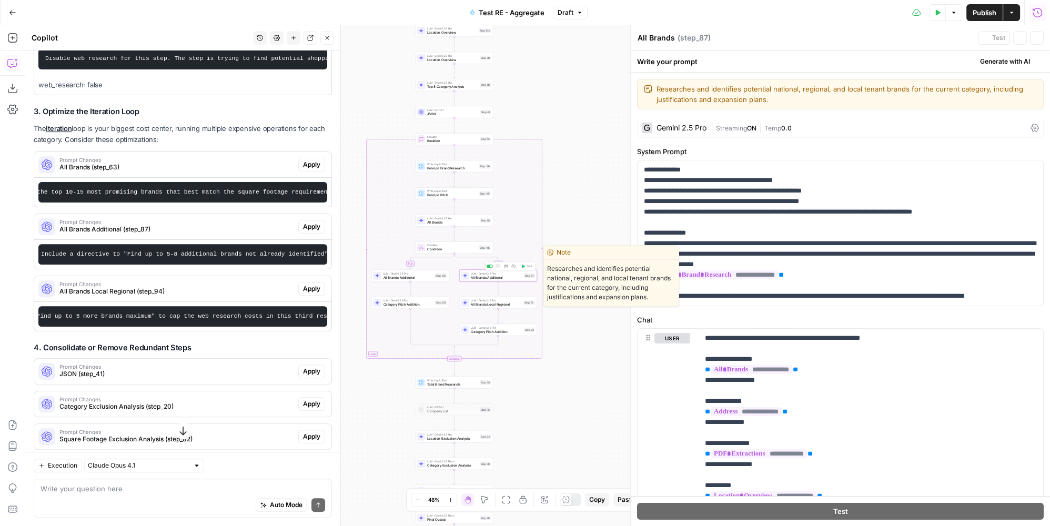
type textarea "All Brands Additional"
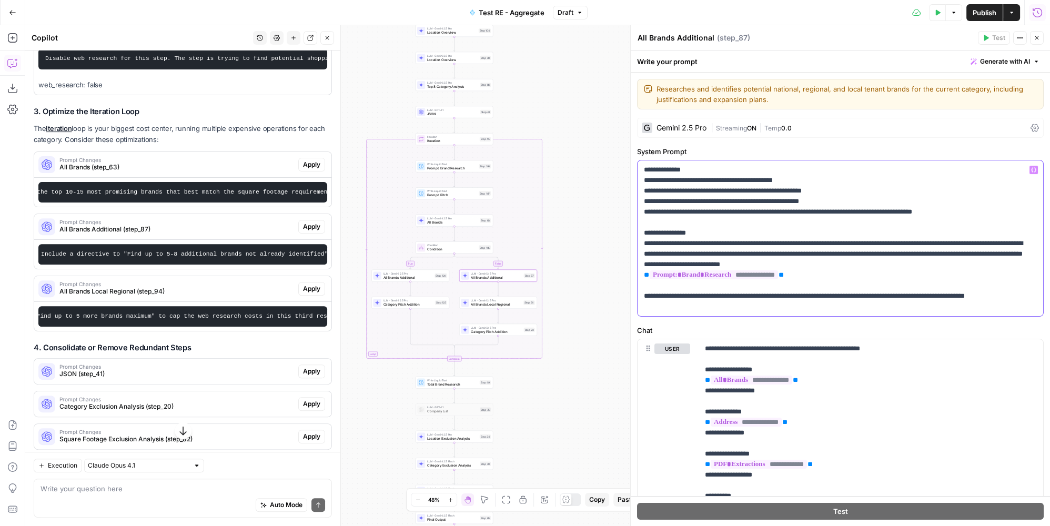
click at [885, 262] on p "**********" at bounding box center [837, 238] width 387 height 147
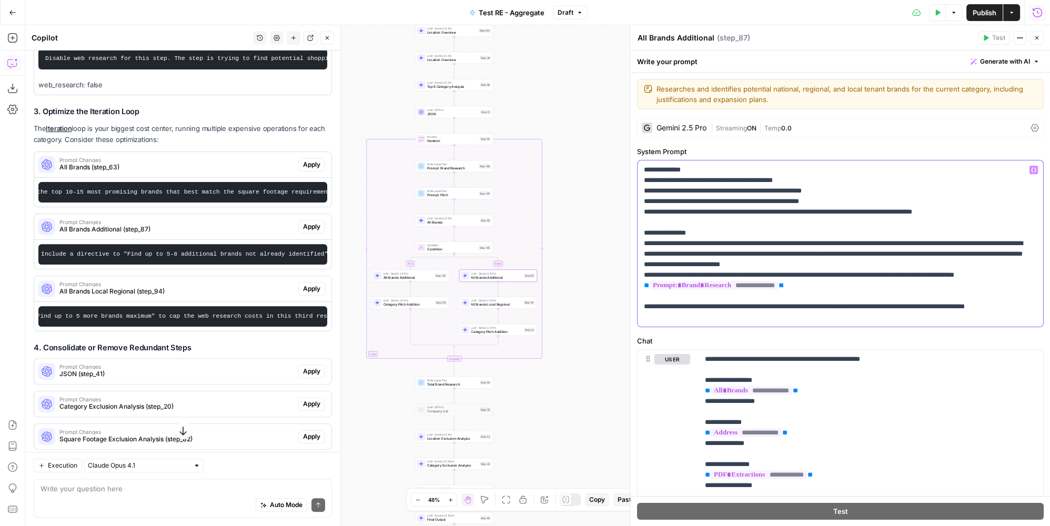
drag, startPoint x: 678, startPoint y: 275, endPoint x: 732, endPoint y: 271, distance: 54.3
click at [678, 275] on p "**********" at bounding box center [837, 244] width 387 height 158
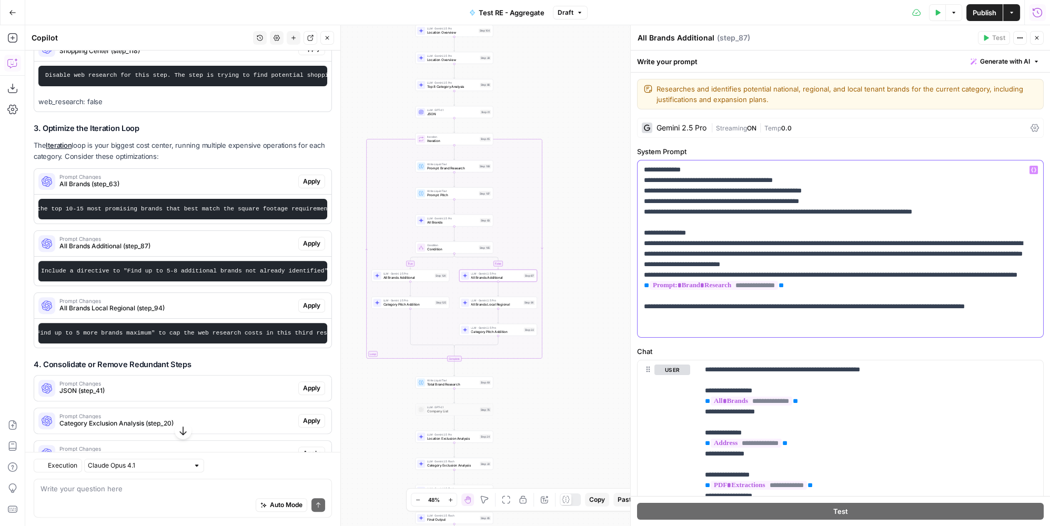
scroll to position [686, 0]
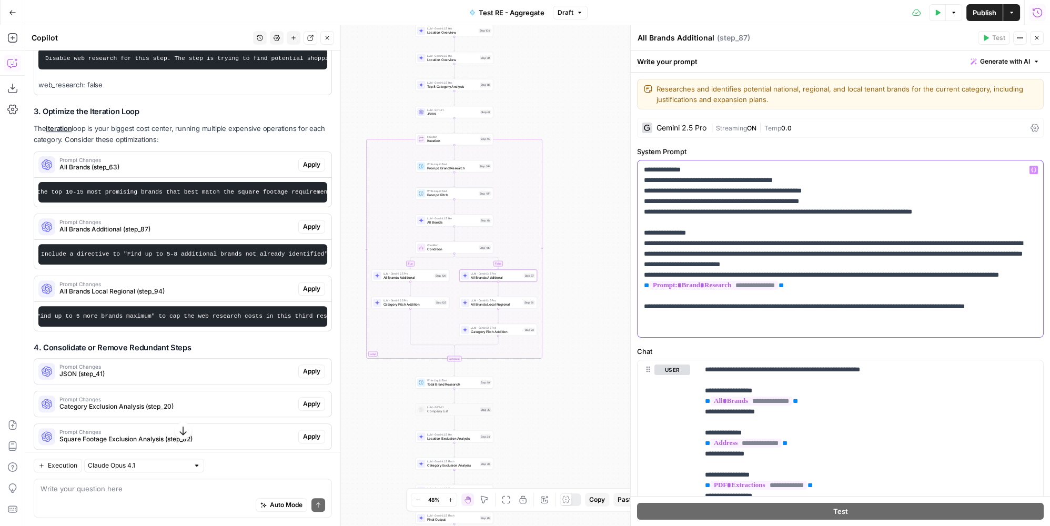
drag, startPoint x: 701, startPoint y: 280, endPoint x: 637, endPoint y: 274, distance: 63.9
click at [637, 274] on div "**********" at bounding box center [839, 248] width 405 height 177
copy p "**********"
click at [508, 251] on span "All Brands Additional" at bounding box center [496, 250] width 50 height 5
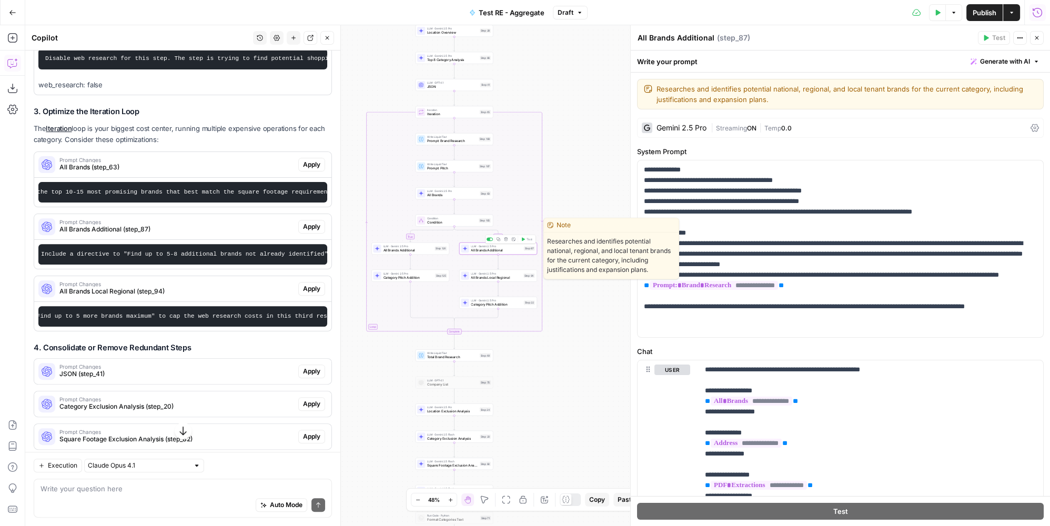
click at [510, 248] on span "All Brands Additional" at bounding box center [496, 250] width 50 height 5
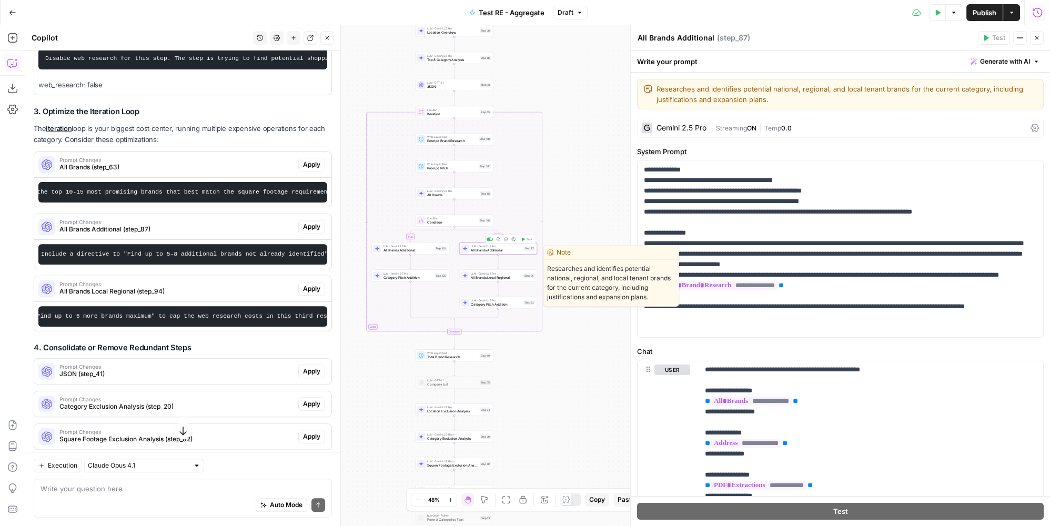
click at [513, 278] on span "All Brands Local Regional" at bounding box center [496, 277] width 50 height 5
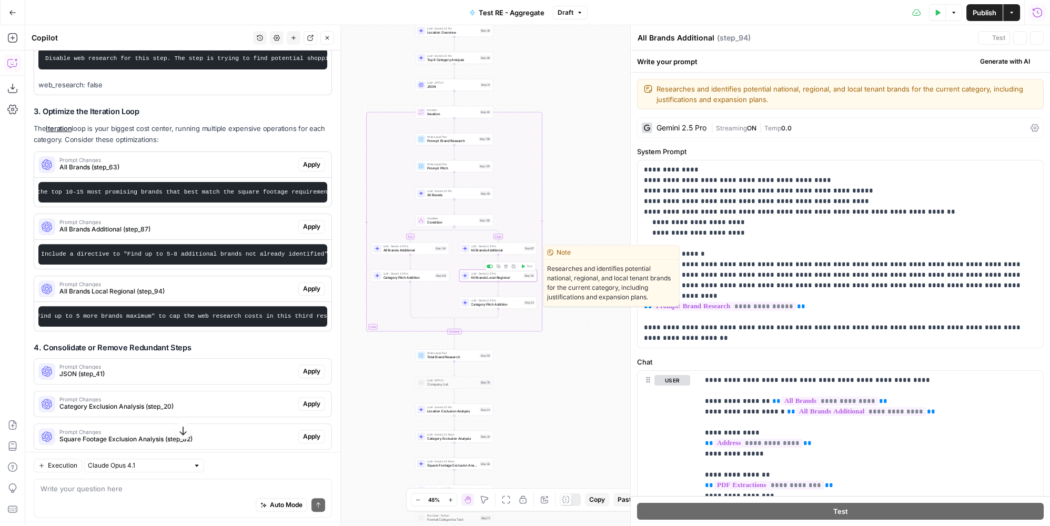
type textarea "All Brands Local Regional"
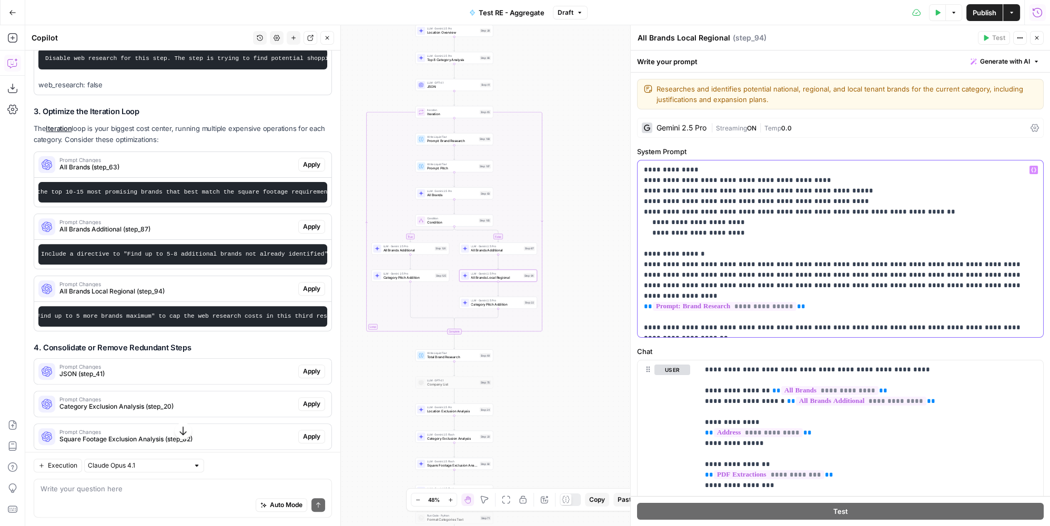
click at [915, 284] on p "**********" at bounding box center [837, 249] width 387 height 168
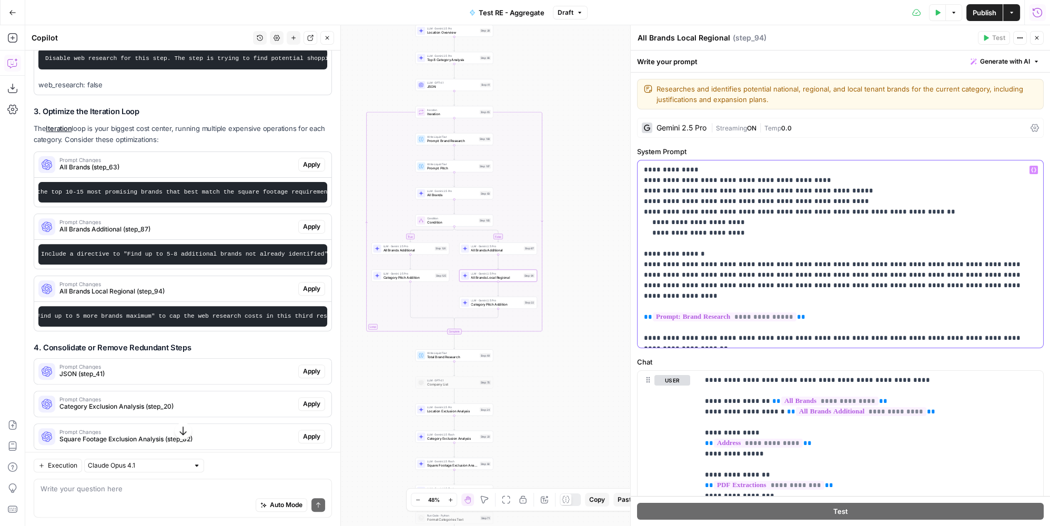
paste div
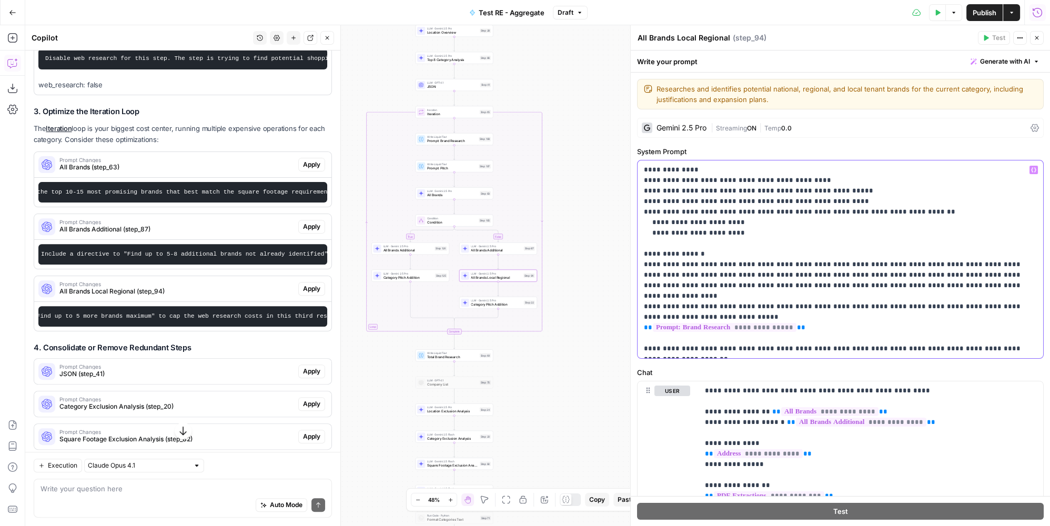
click at [715, 292] on p "**********" at bounding box center [837, 259] width 387 height 189
click at [991, 12] on span "Publish" at bounding box center [984, 12] width 24 height 11
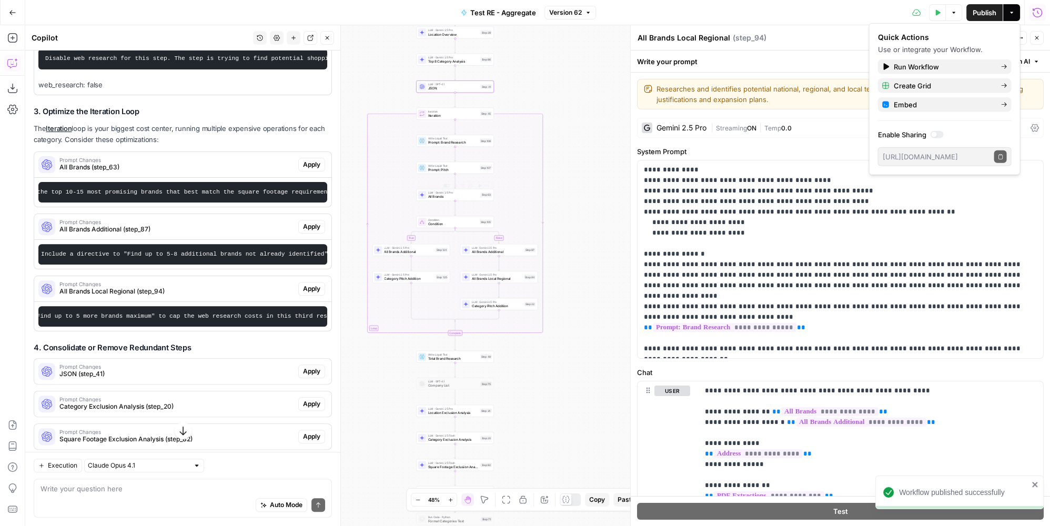
scroll to position [782, 0]
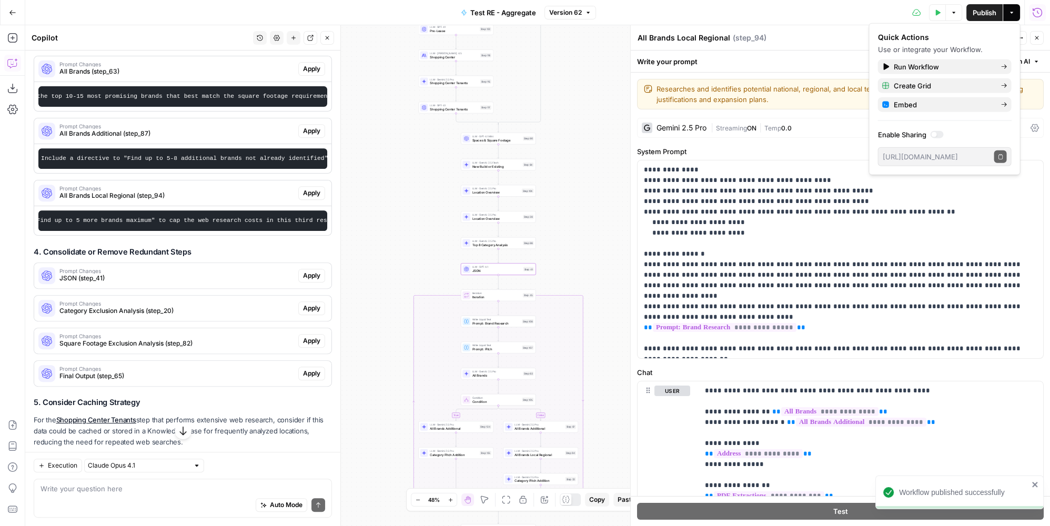
click at [100, 273] on span "Prompt Changes" at bounding box center [176, 270] width 235 height 5
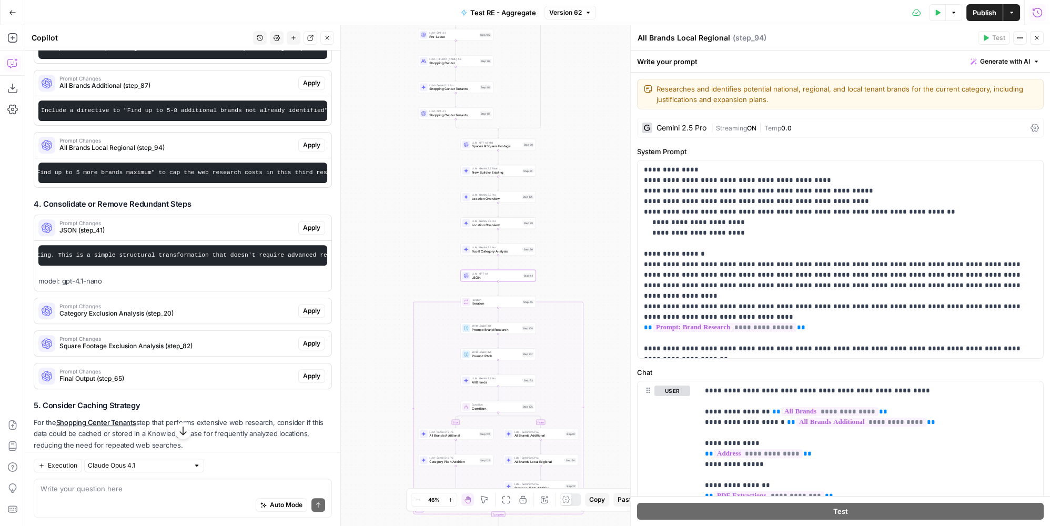
scroll to position [0, 0]
click at [476, 276] on span "JSON" at bounding box center [496, 277] width 49 height 5
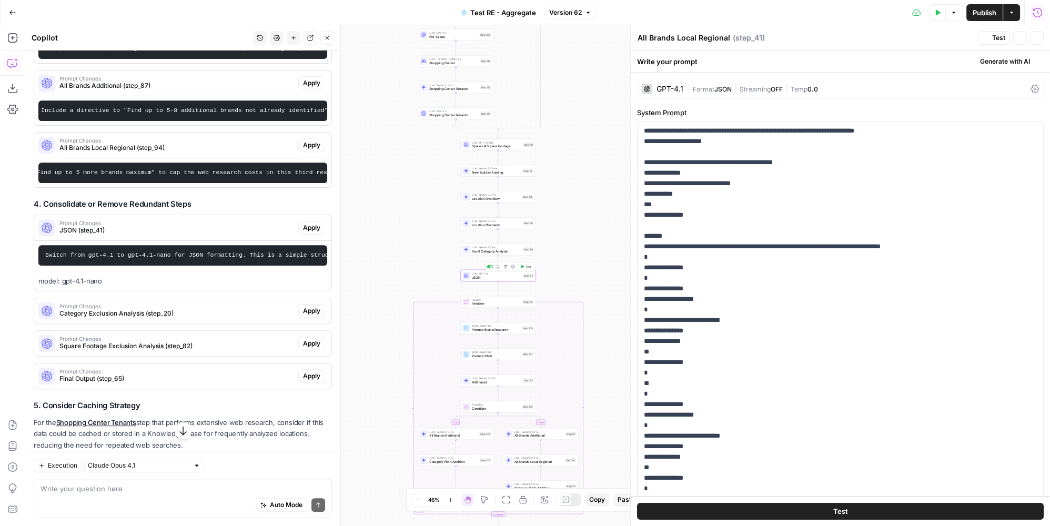
type textarea "JSON"
click at [476, 276] on span "JSON" at bounding box center [496, 277] width 49 height 5
click at [752, 92] on span "Streaming" at bounding box center [754, 89] width 31 height 8
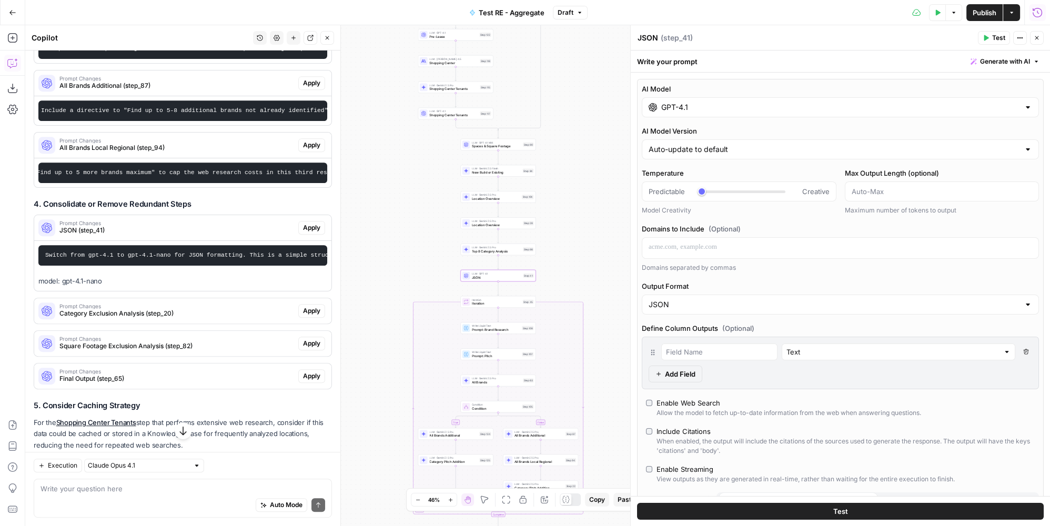
click at [779, 109] on input "GPT-4.1" at bounding box center [840, 107] width 358 height 11
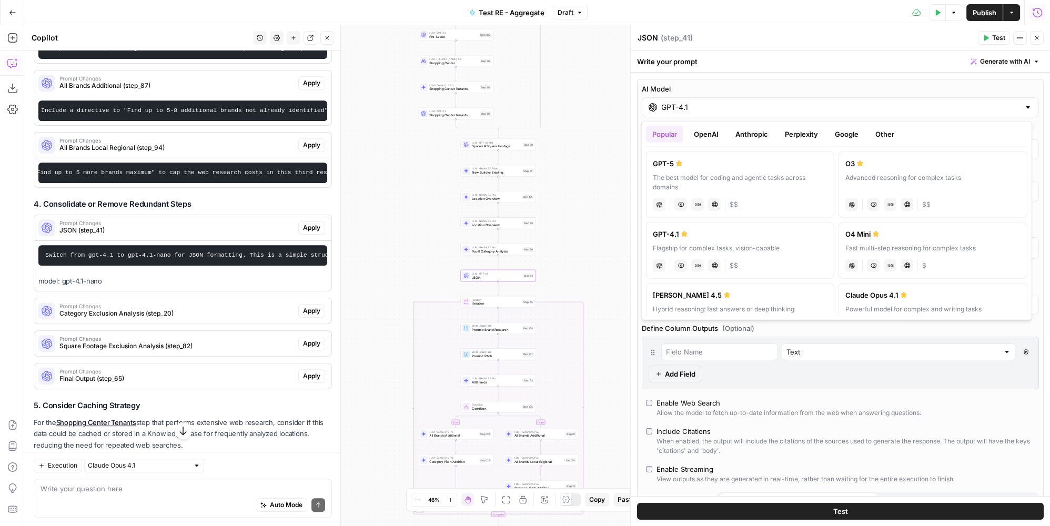
scroll to position [47, 0]
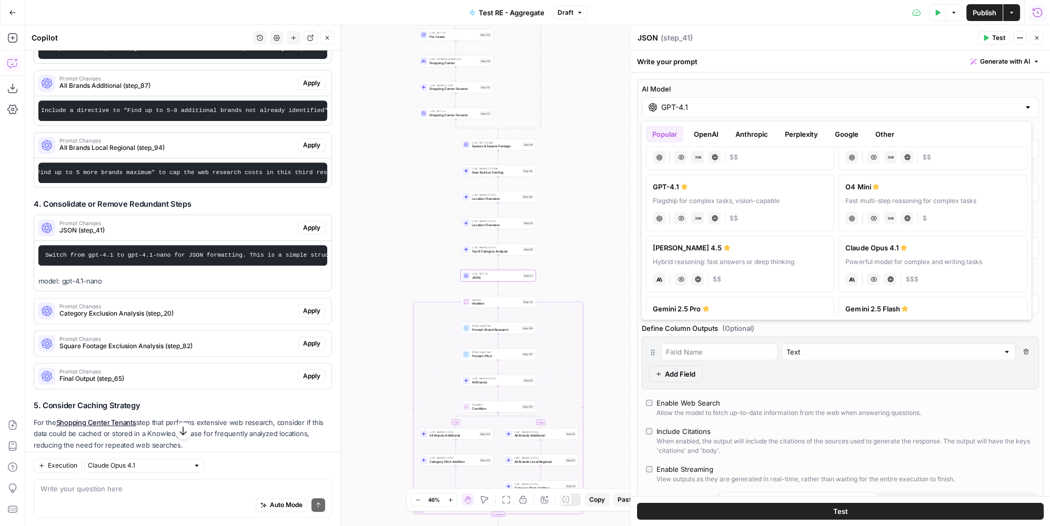
click at [712, 130] on button "OpenAI" at bounding box center [705, 134] width 37 height 17
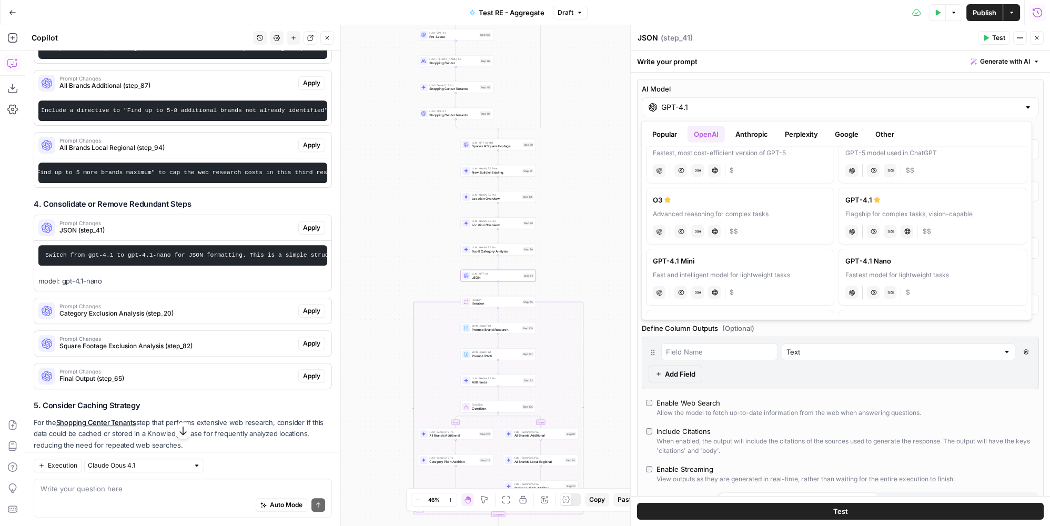
click at [959, 276] on div "Fastest model for lightweight tasks" at bounding box center [932, 274] width 175 height 9
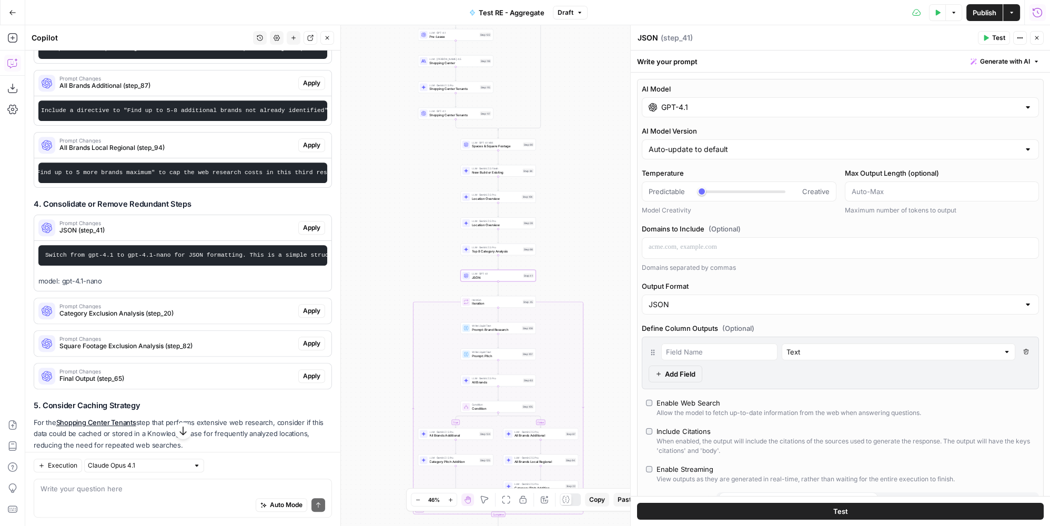
type input "GPT-4.1 Nano"
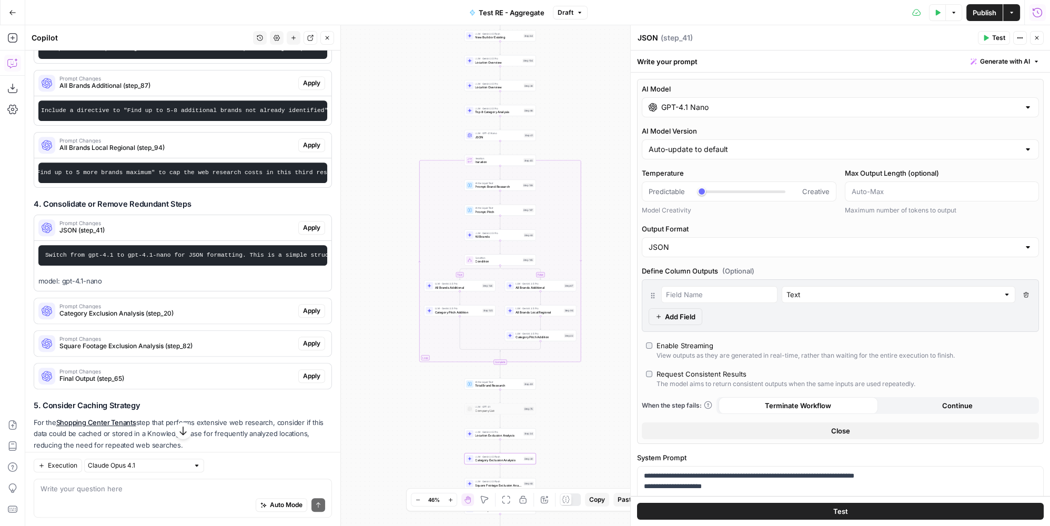
click at [183, 309] on span "Prompt Changes" at bounding box center [176, 305] width 235 height 5
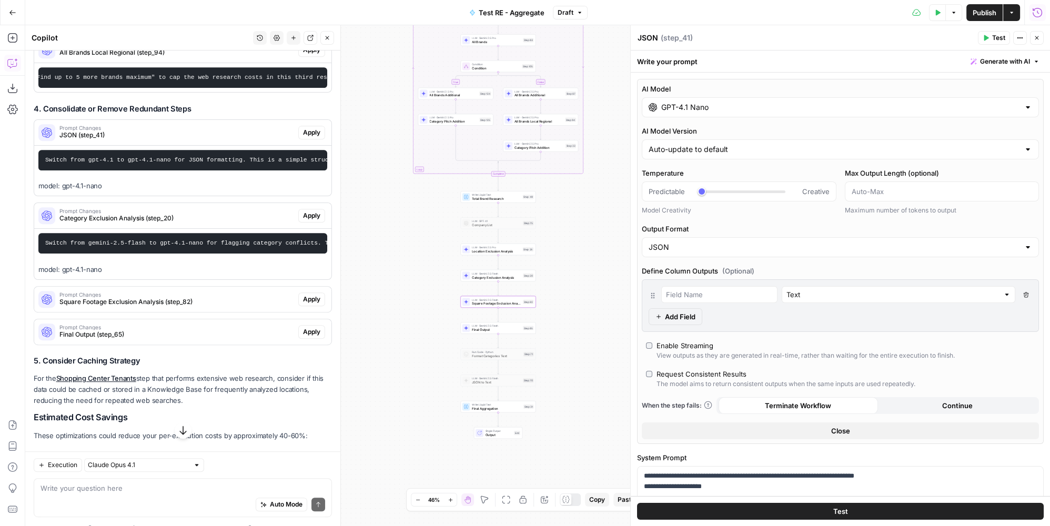
scroll to position [1020, 0]
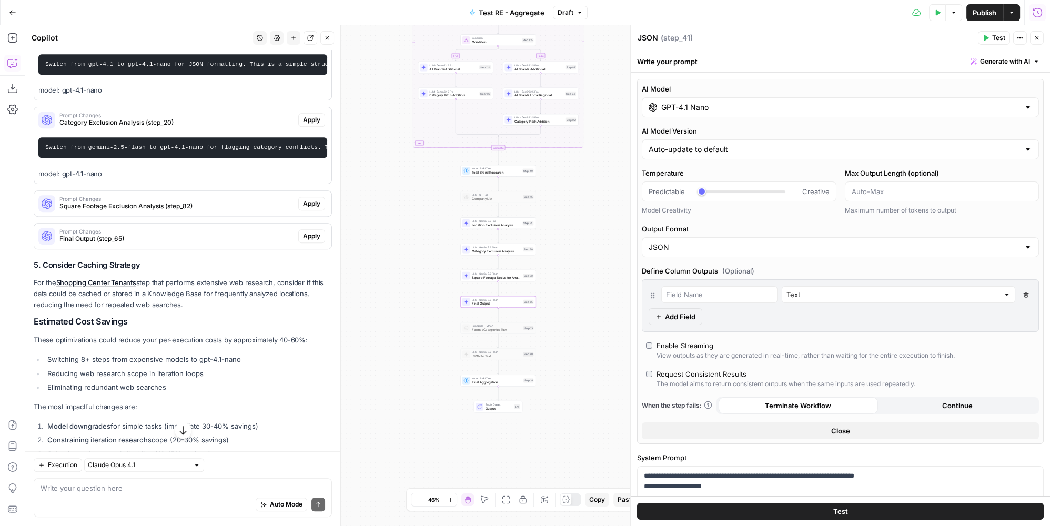
click at [174, 243] on span "Final Output (step_65)" at bounding box center [176, 238] width 235 height 9
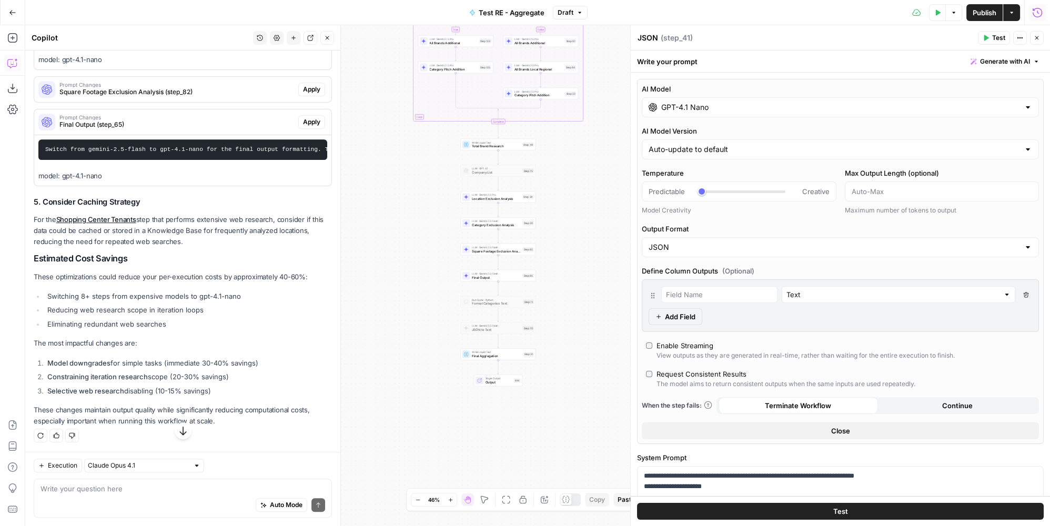
scroll to position [1202, 0]
click at [972, 6] on button "Publish" at bounding box center [984, 12] width 36 height 17
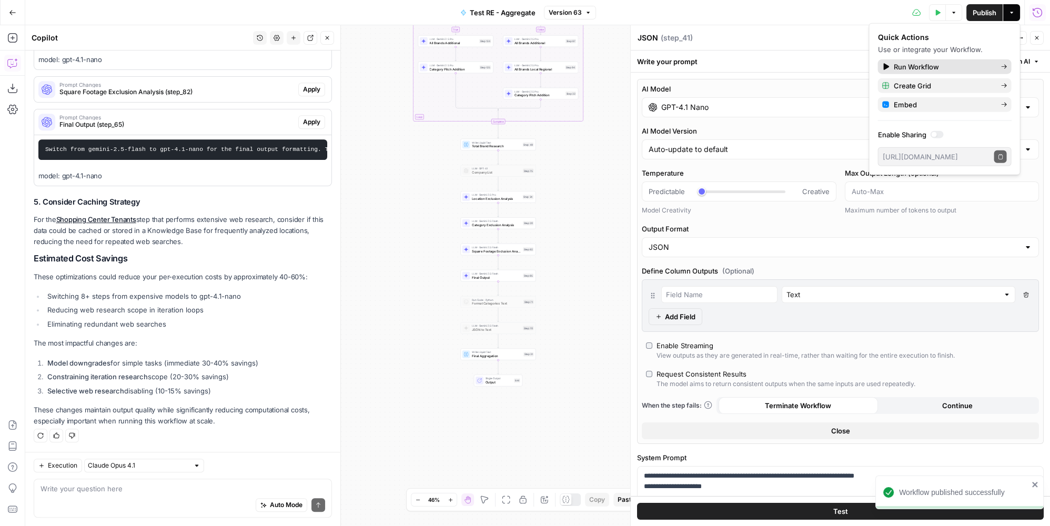
click at [920, 66] on span "Run Workflow" at bounding box center [942, 67] width 99 height 11
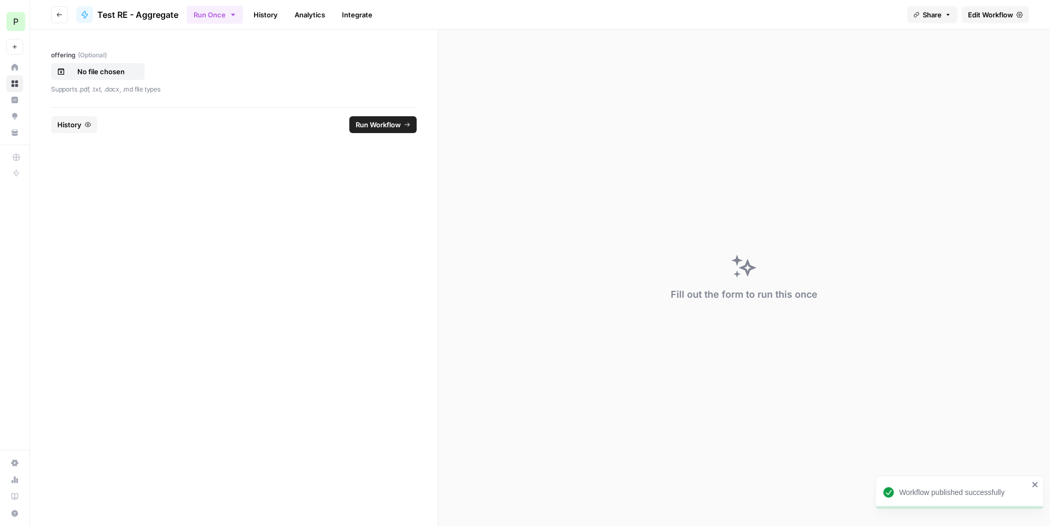
click at [69, 127] on span "History" at bounding box center [69, 124] width 24 height 11
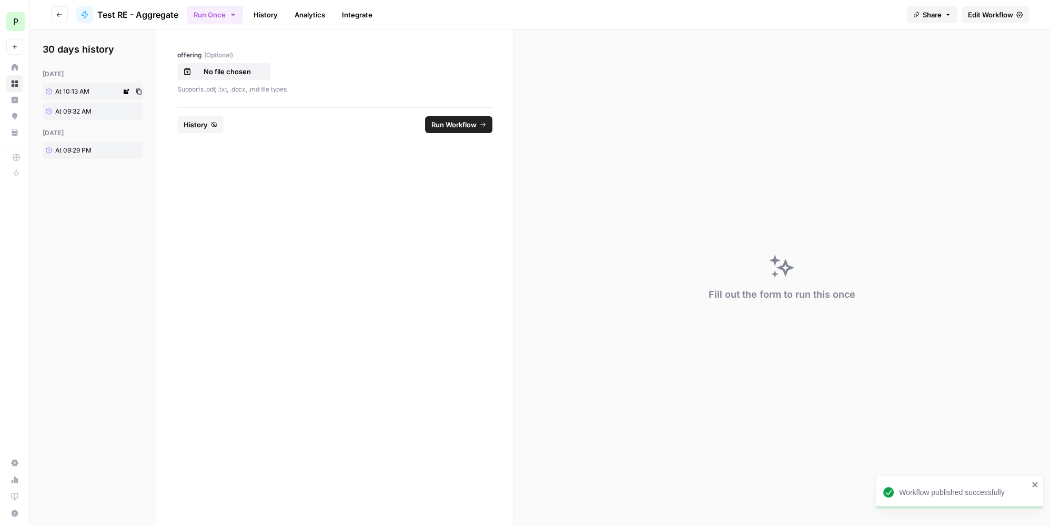
click at [87, 89] on span "At 10:13 AM" at bounding box center [72, 91] width 34 height 9
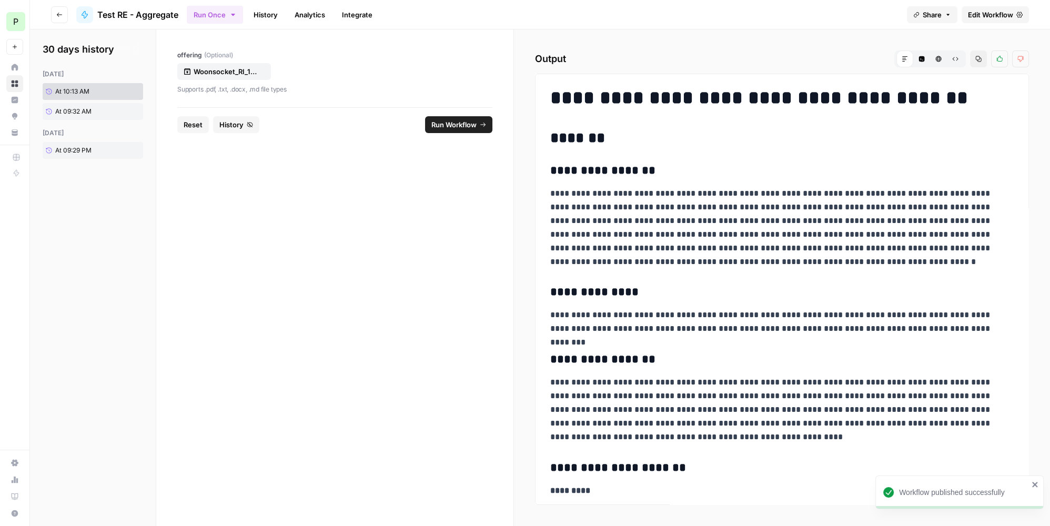
click at [475, 127] on span "Run Workflow" at bounding box center [453, 124] width 45 height 11
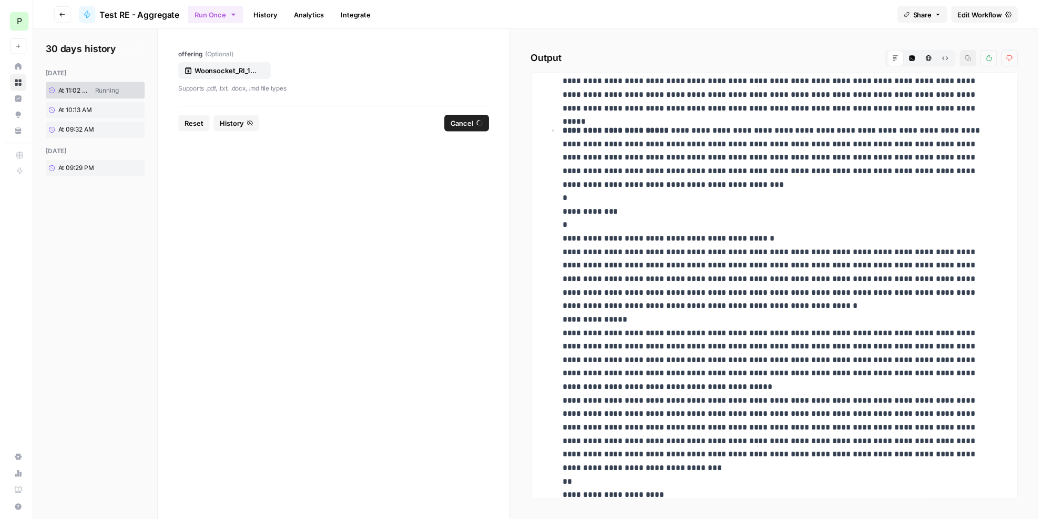
scroll to position [2486, 0]
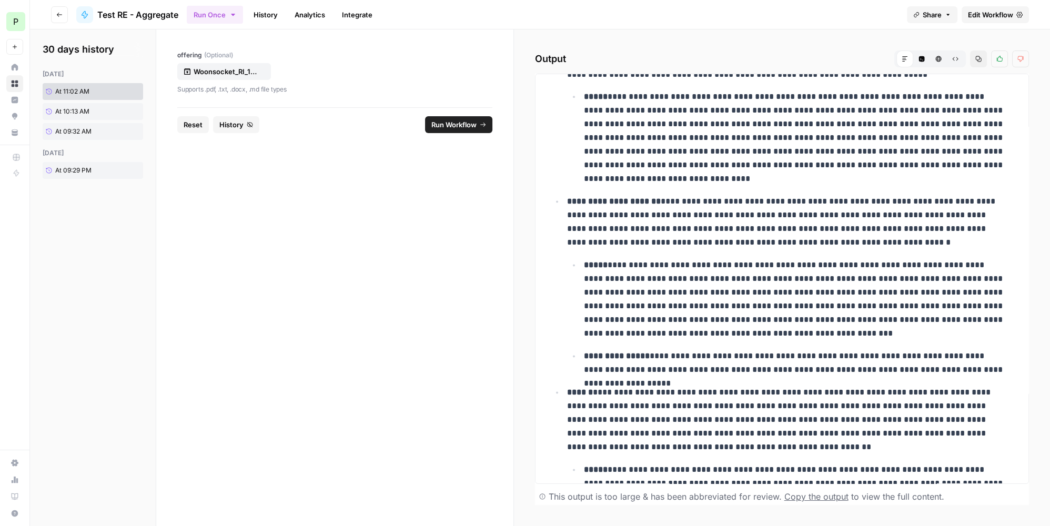
click at [260, 14] on link "History" at bounding box center [265, 14] width 37 height 17
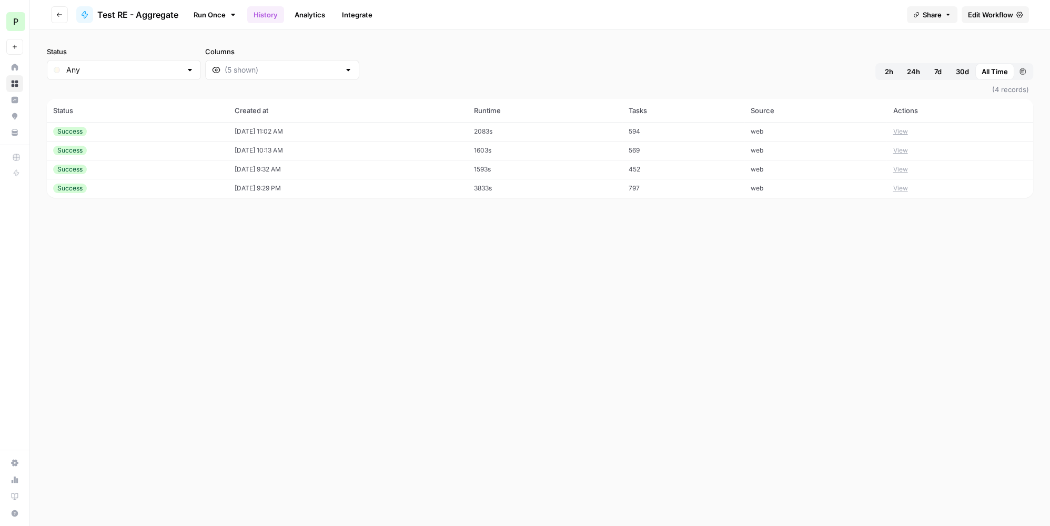
click at [453, 131] on td "[DATE] 11:02 AM" at bounding box center [347, 131] width 239 height 19
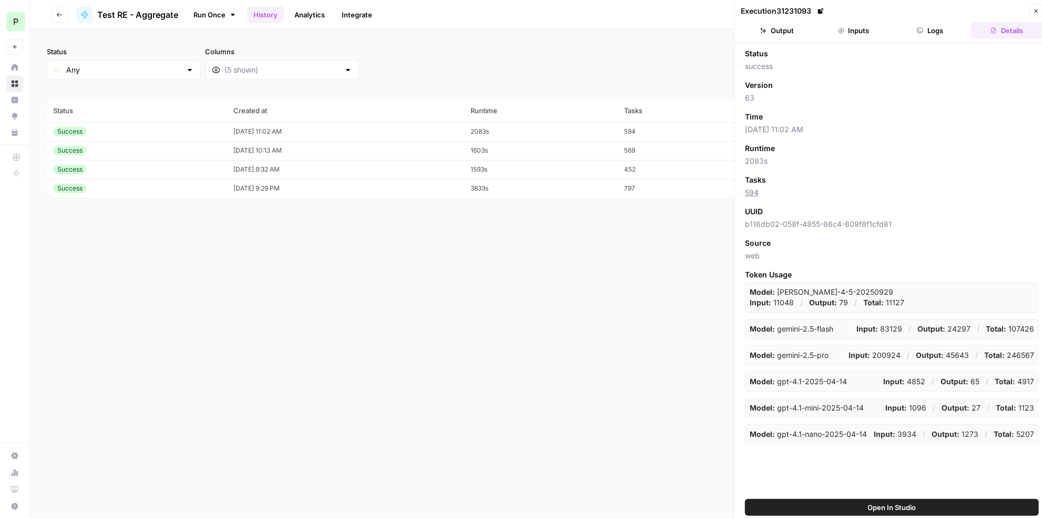
click at [919, 21] on header "Execution 31231093 Close Output Inputs Logs Details" at bounding box center [892, 21] width 315 height 43
click at [924, 28] on button "Logs" at bounding box center [931, 30] width 73 height 17
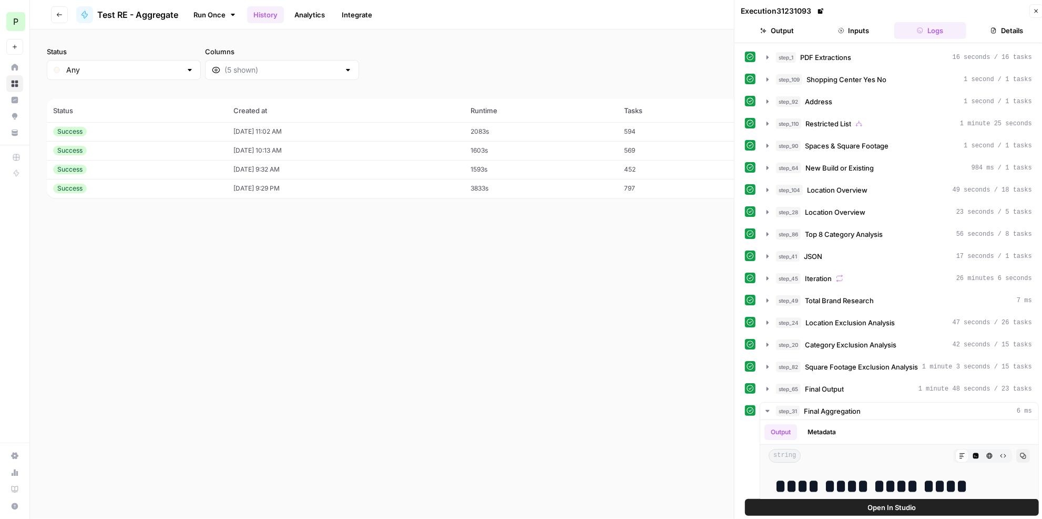
click at [899, 188] on div "step_104 Location Overview 49 seconds / 18 tasks" at bounding box center [904, 190] width 256 height 11
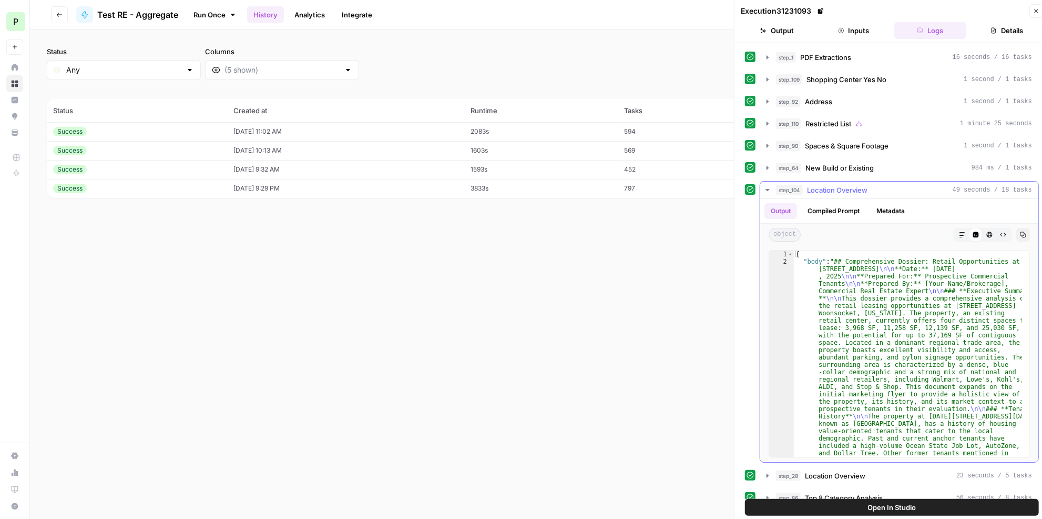
click at [959, 231] on icon "button" at bounding box center [962, 234] width 6 height 6
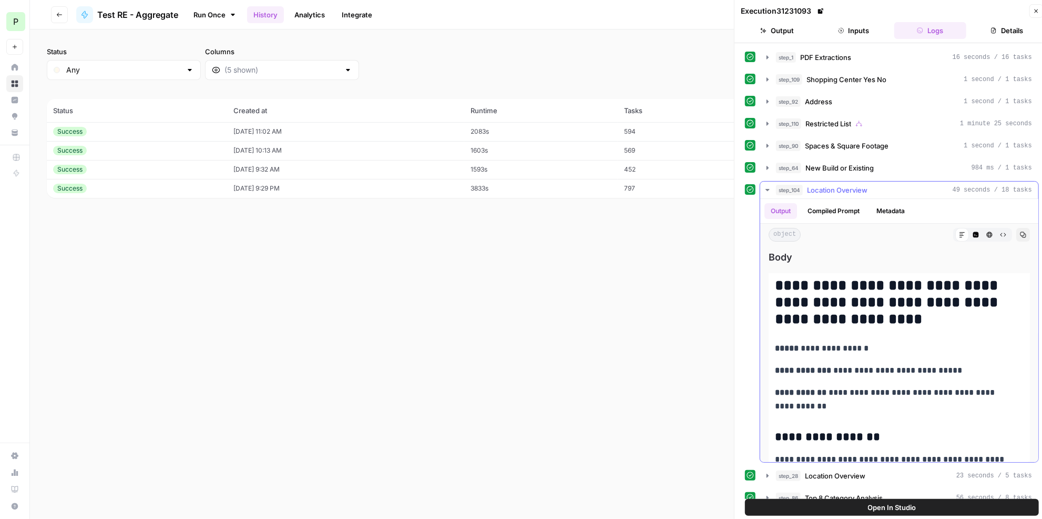
click at [902, 186] on div "step_104 Location Overview 49 seconds / 18 tasks" at bounding box center [904, 190] width 256 height 11
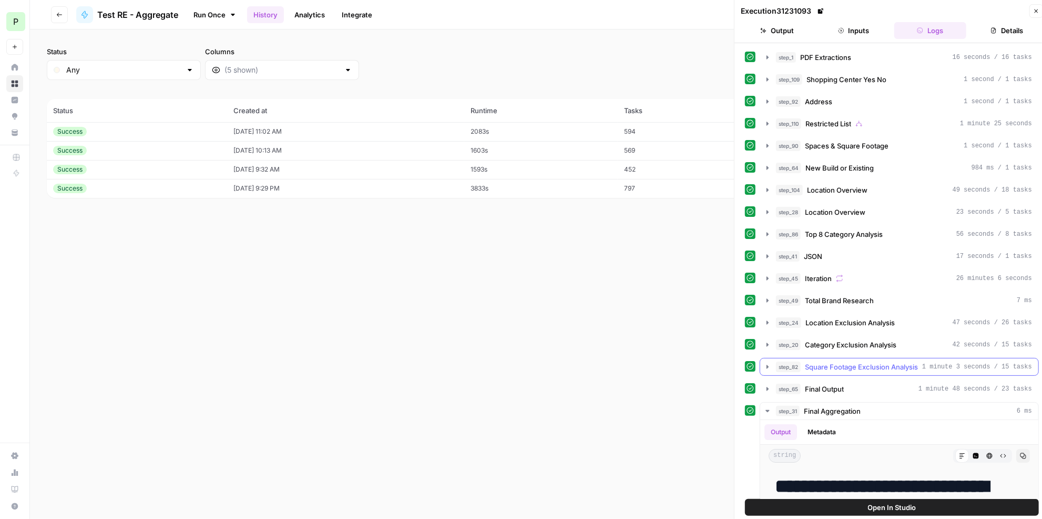
click at [888, 361] on span "Square Footage Exclusion Analysis" at bounding box center [861, 366] width 113 height 11
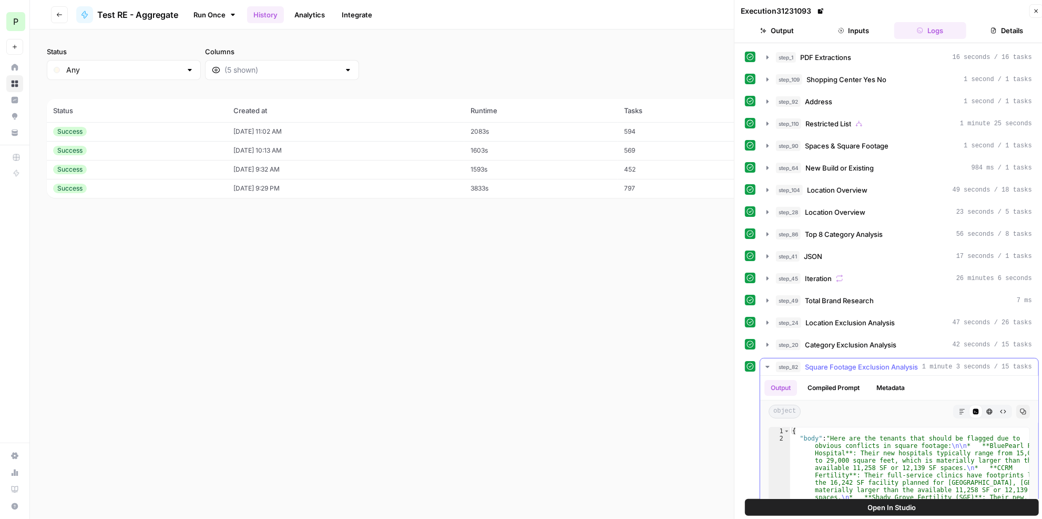
click at [888, 361] on span "Square Footage Exclusion Analysis" at bounding box center [861, 366] width 113 height 11
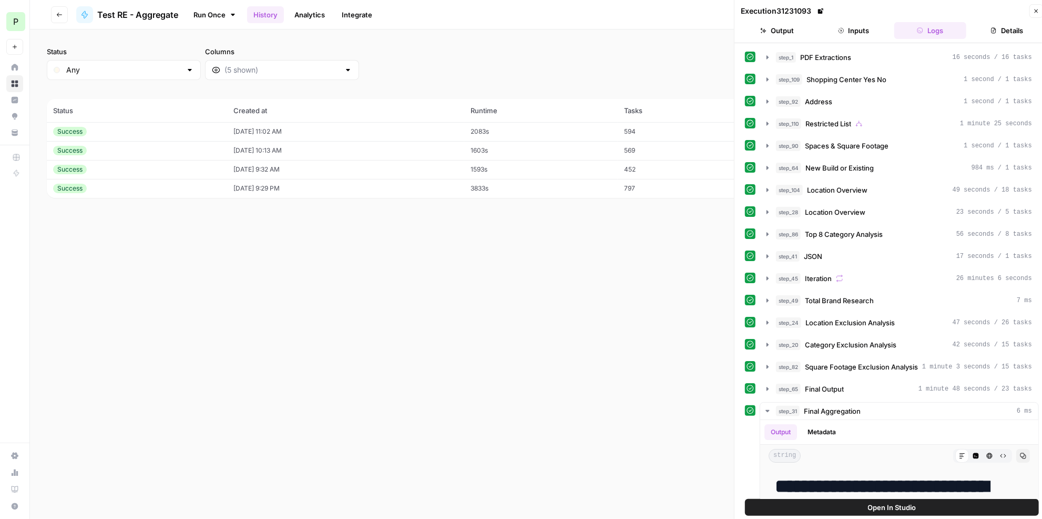
scroll to position [95, 0]
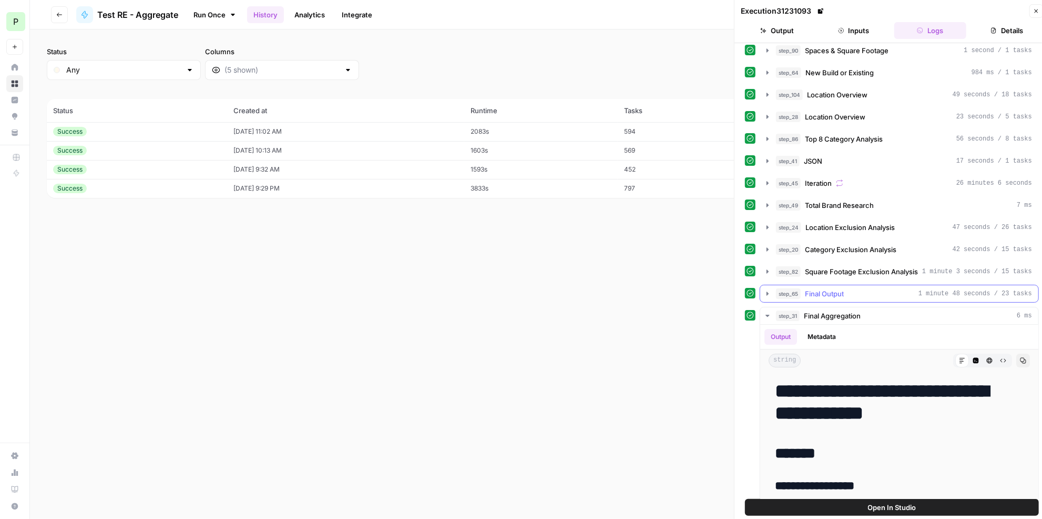
click at [982, 290] on button "step_65 Final Output 1 minute 48 seconds / 23 tasks" at bounding box center [899, 293] width 278 height 17
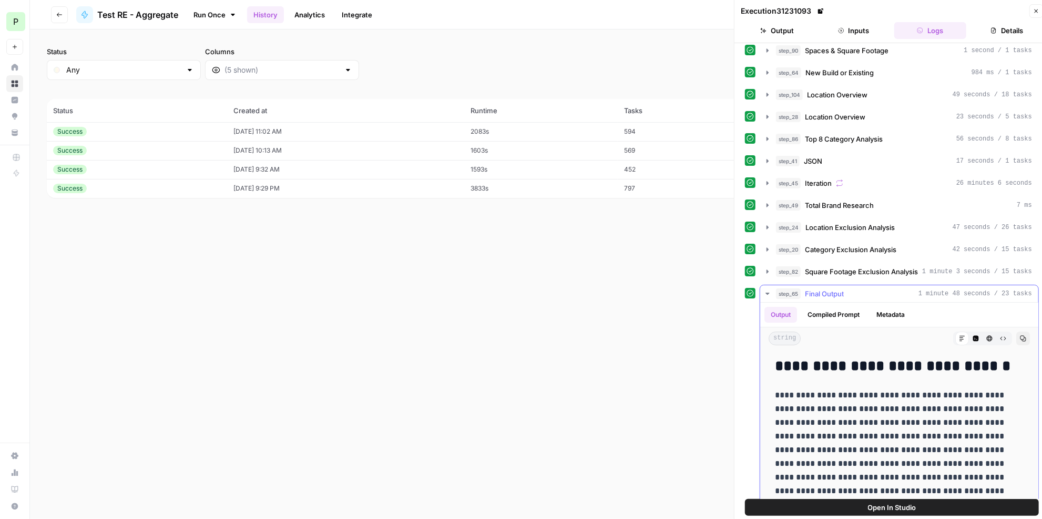
click at [982, 290] on button "step_65 Final Output 1 minute 48 seconds / 23 tasks" at bounding box center [899, 293] width 278 height 17
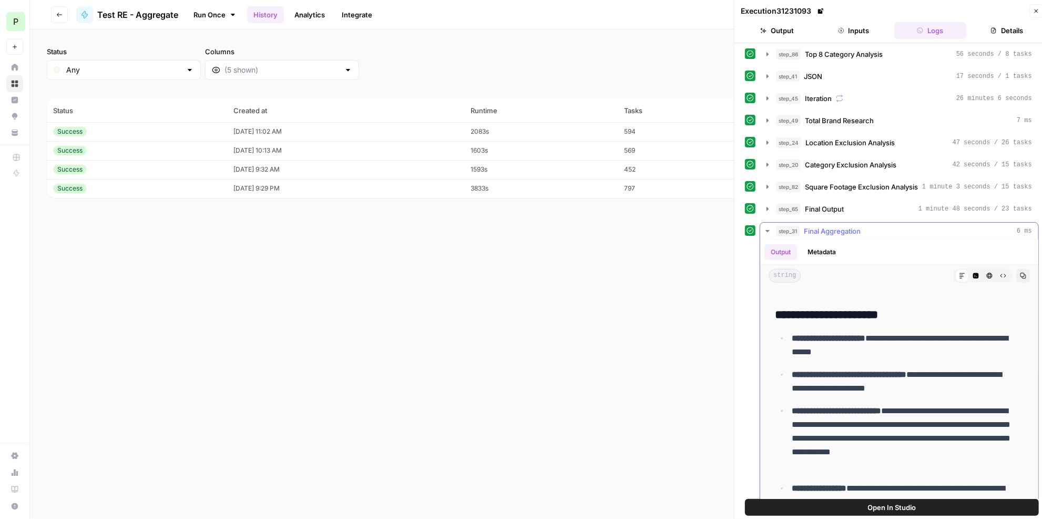
scroll to position [860, 0]
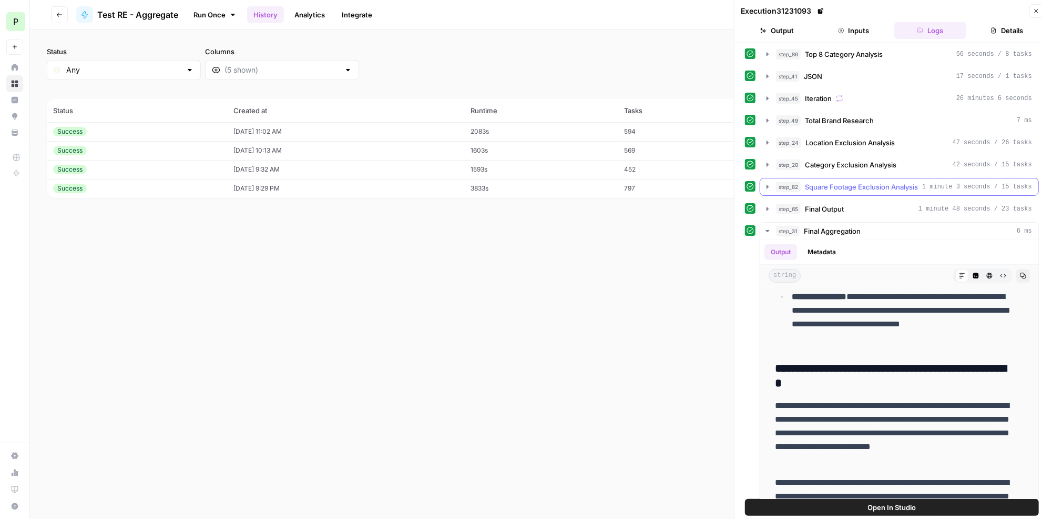
click at [885, 181] on span "Square Footage Exclusion Analysis" at bounding box center [861, 186] width 113 height 11
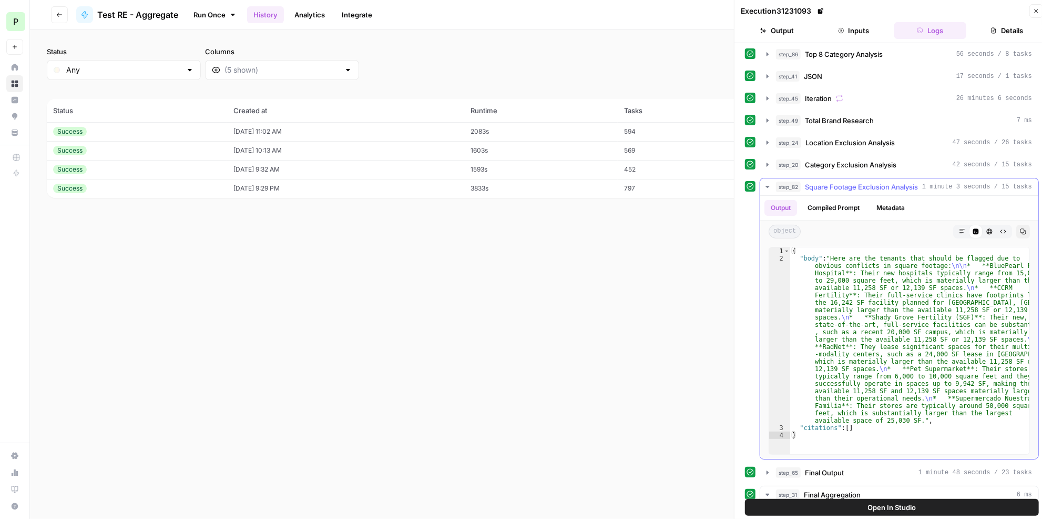
click at [959, 228] on icon "button" at bounding box center [962, 231] width 6 height 6
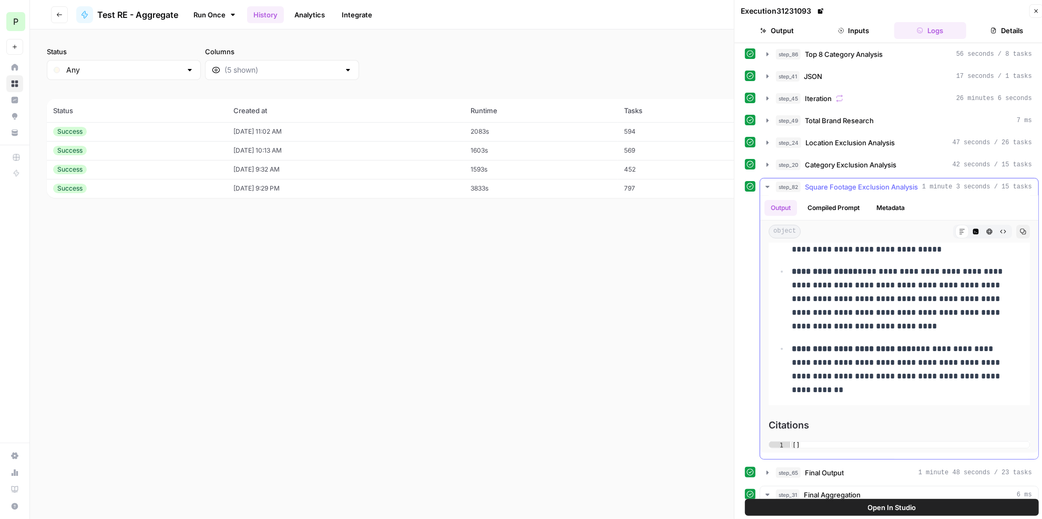
scroll to position [63, 0]
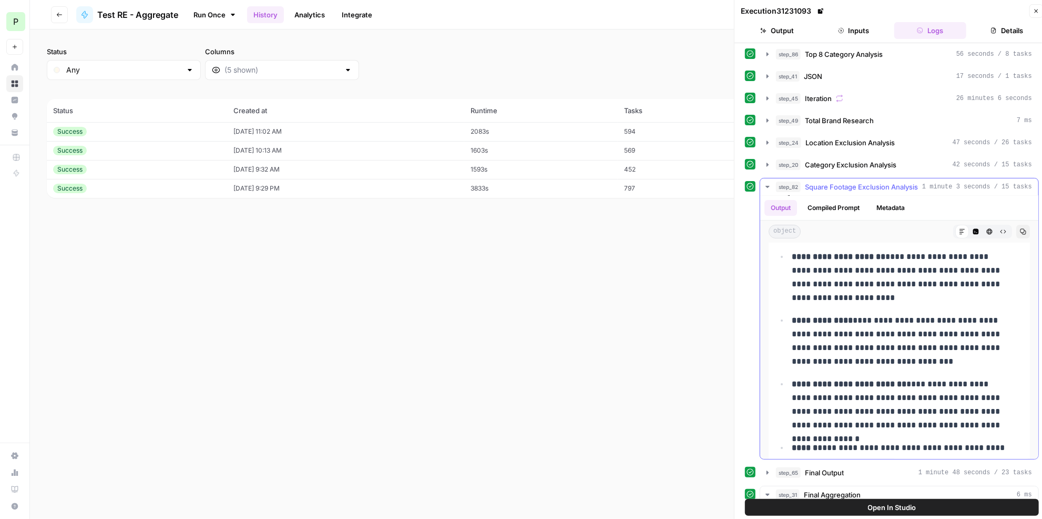
click at [874, 181] on span "Square Footage Exclusion Analysis" at bounding box center [861, 186] width 113 height 11
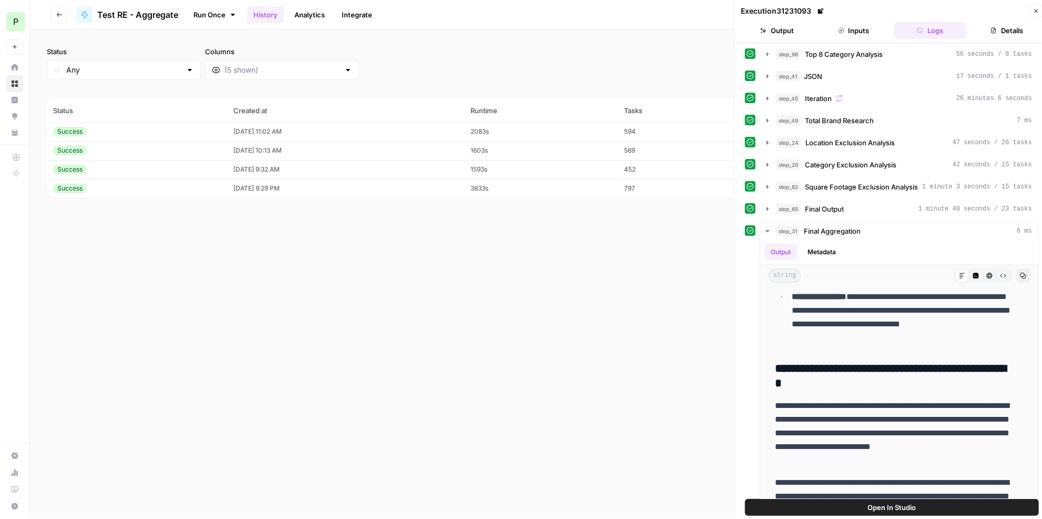
click at [878, 159] on span "Category Exclusion Analysis" at bounding box center [851, 164] width 92 height 11
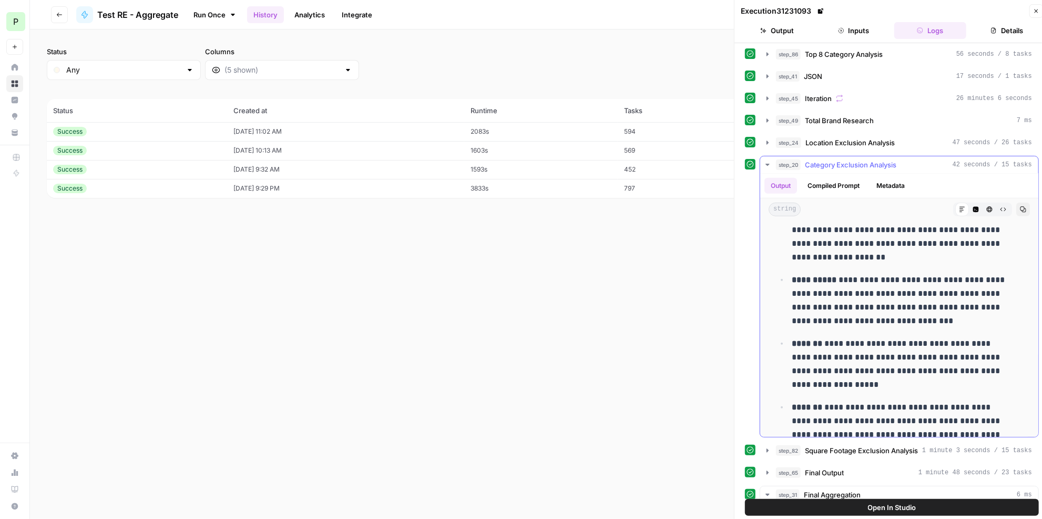
scroll to position [779, 0]
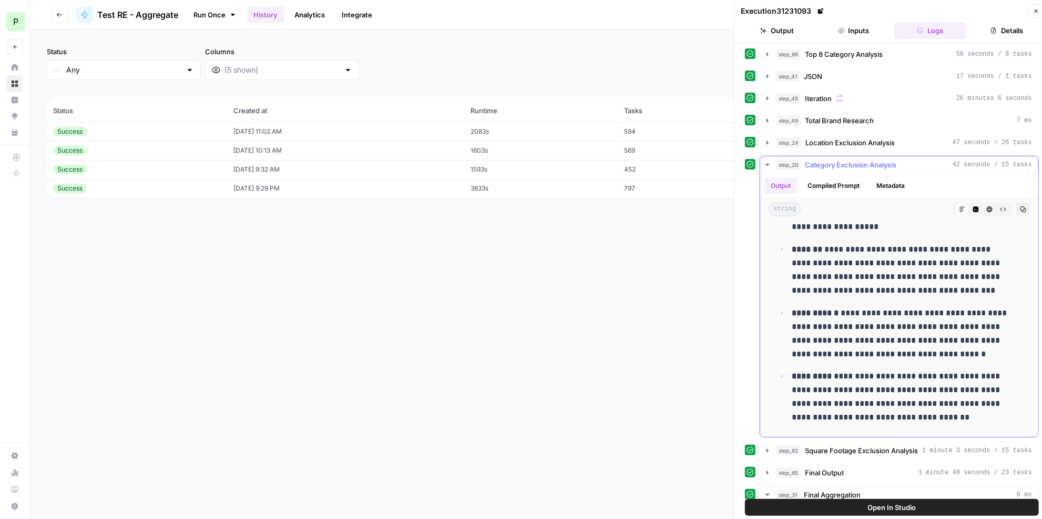
click at [876, 159] on span "Category Exclusion Analysis" at bounding box center [851, 164] width 92 height 11
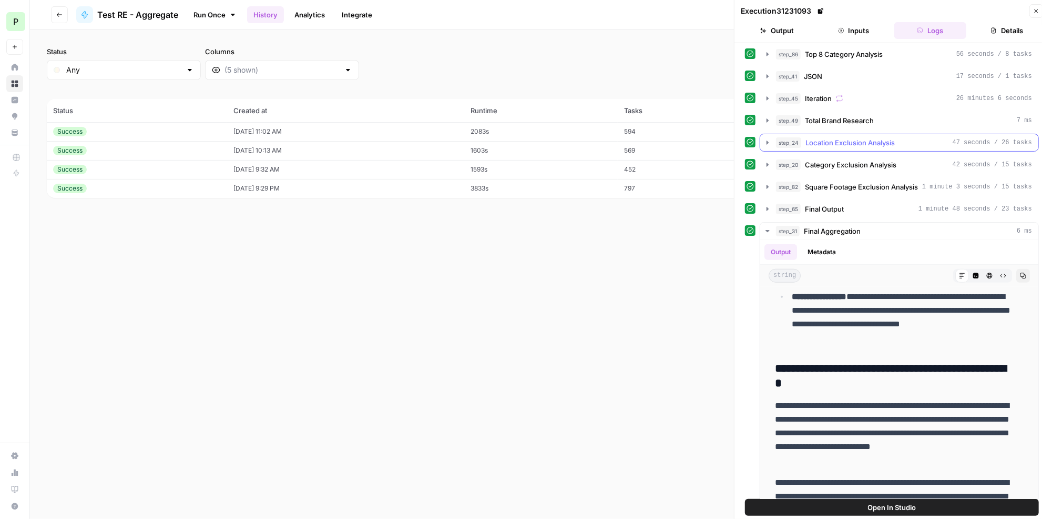
click at [865, 137] on span "Location Exclusion Analysis" at bounding box center [850, 142] width 89 height 11
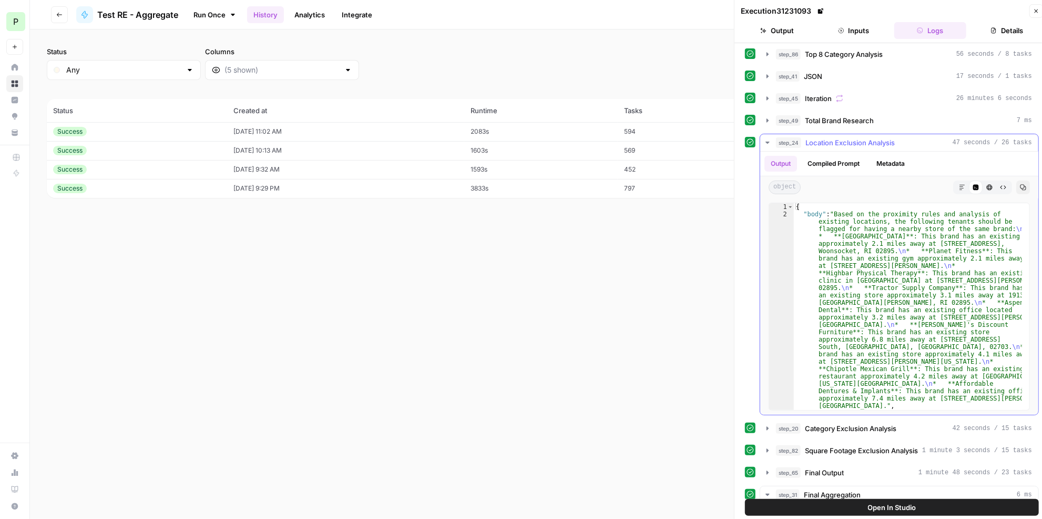
click at [959, 184] on icon "button" at bounding box center [962, 187] width 6 height 6
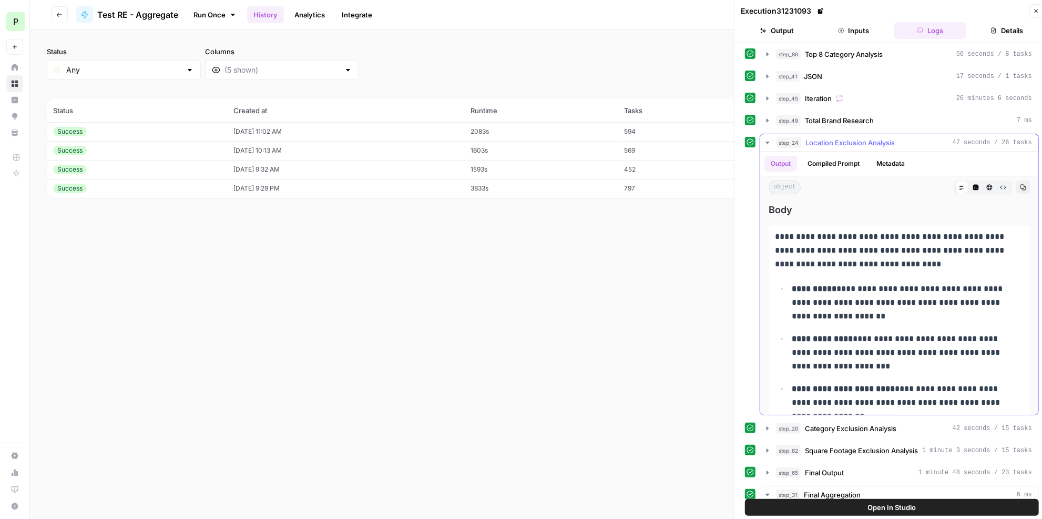
click at [911, 134] on button "step_24 Location Exclusion Analysis 47 seconds / 26 tasks" at bounding box center [899, 142] width 278 height 17
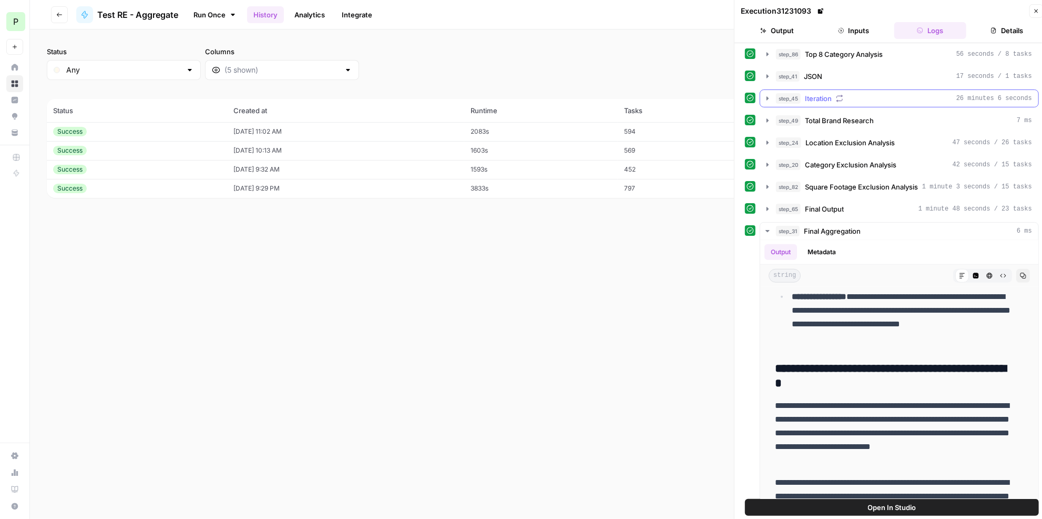
click at [851, 93] on div "step_45 Iteration 26 minutes 6 seconds" at bounding box center [904, 98] width 256 height 11
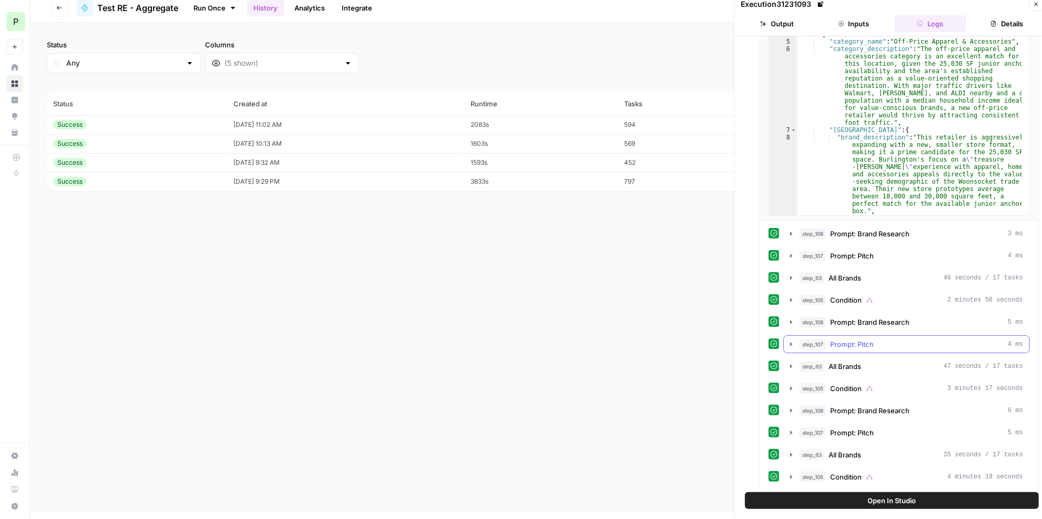
scroll to position [371, 0]
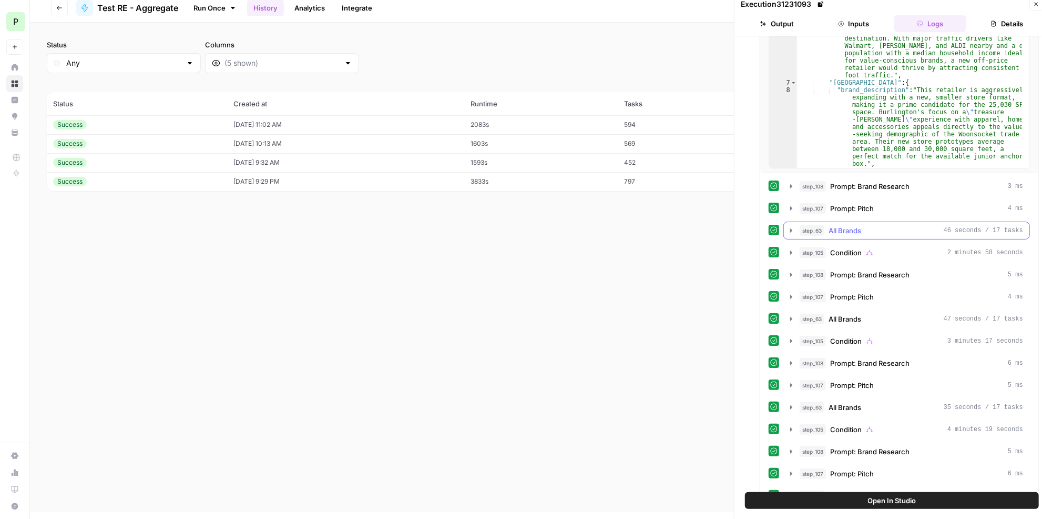
click at [894, 225] on div "step_63 All Brands 46 seconds / 17 tasks" at bounding box center [912, 230] width 224 height 11
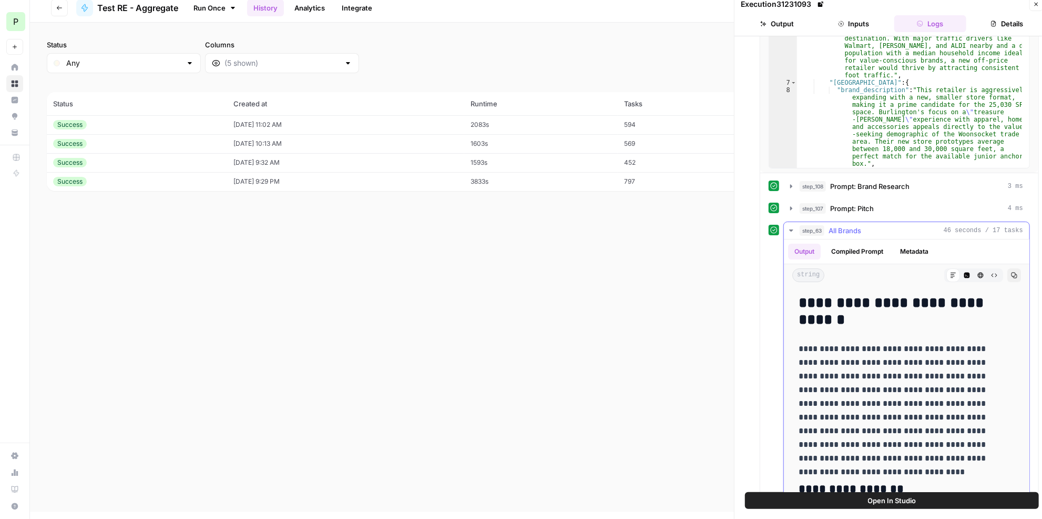
click at [894, 225] on div "step_63 All Brands 46 seconds / 17 tasks" at bounding box center [912, 230] width 224 height 11
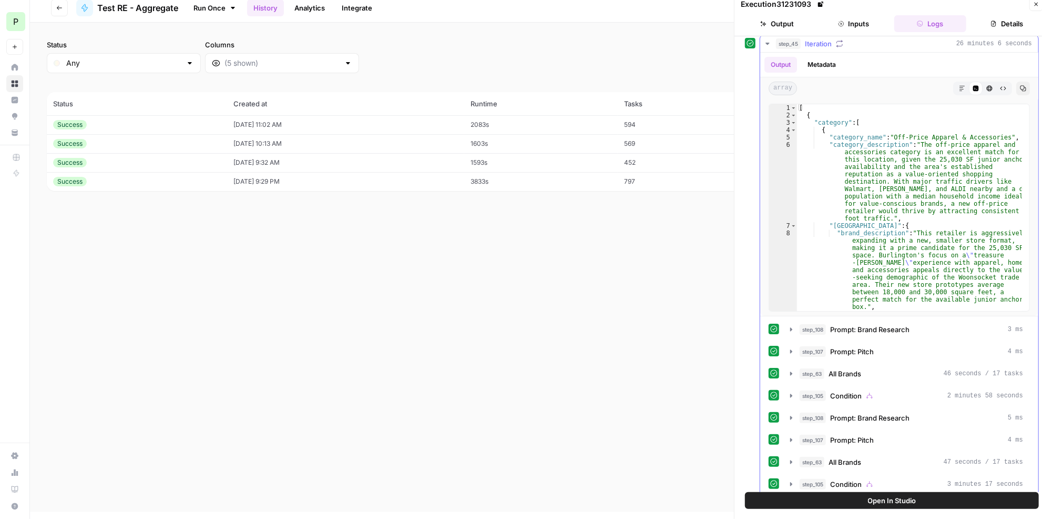
scroll to position [132, 0]
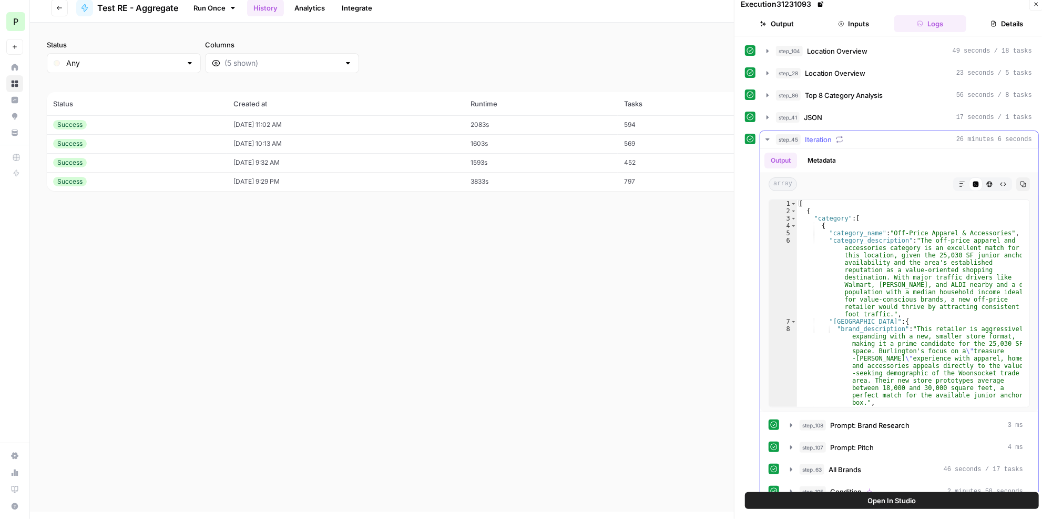
click at [836, 136] on icon "button" at bounding box center [839, 139] width 7 height 7
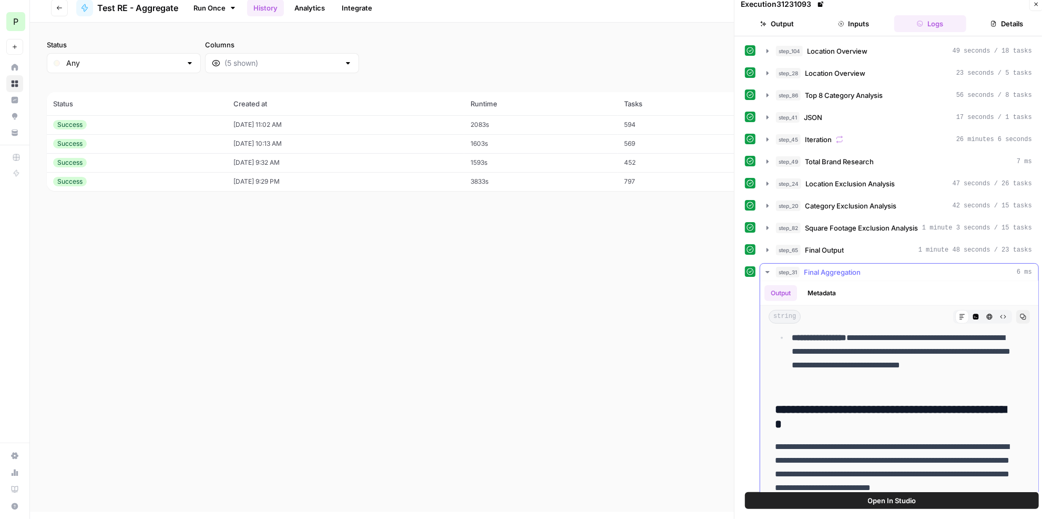
click at [1020, 313] on icon "button" at bounding box center [1023, 316] width 6 height 6
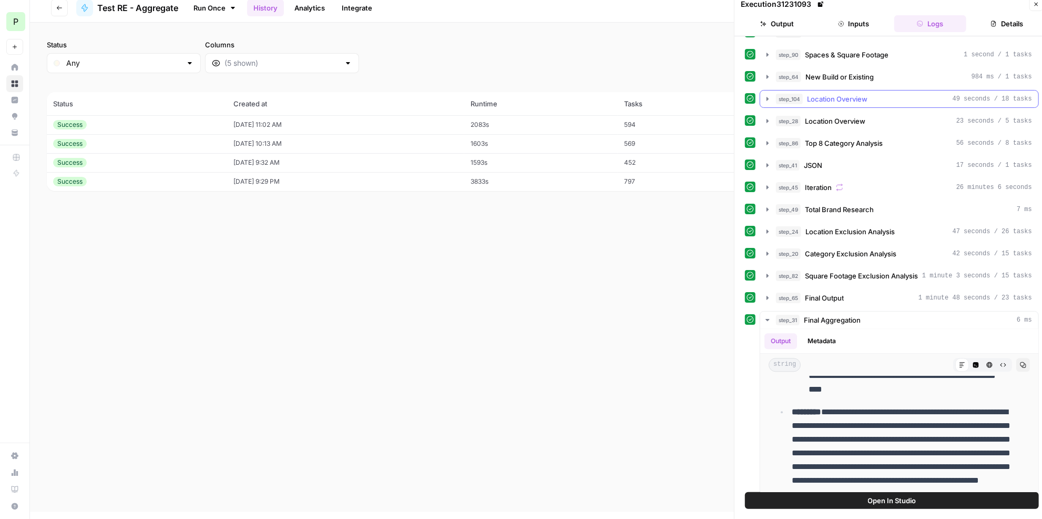
scroll to position [36, 0]
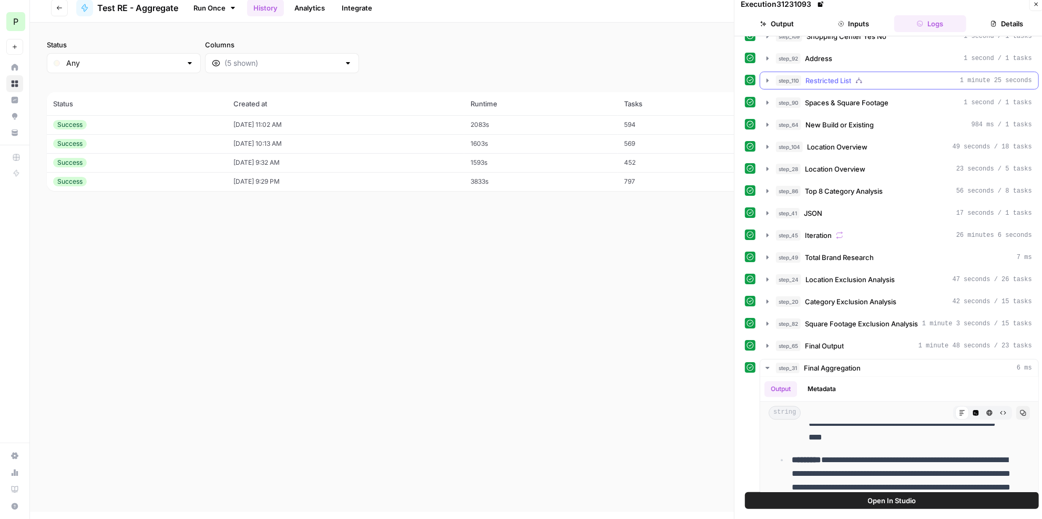
click at [890, 78] on div "step_110 Restricted List 1 minute 25 seconds" at bounding box center [904, 80] width 256 height 11
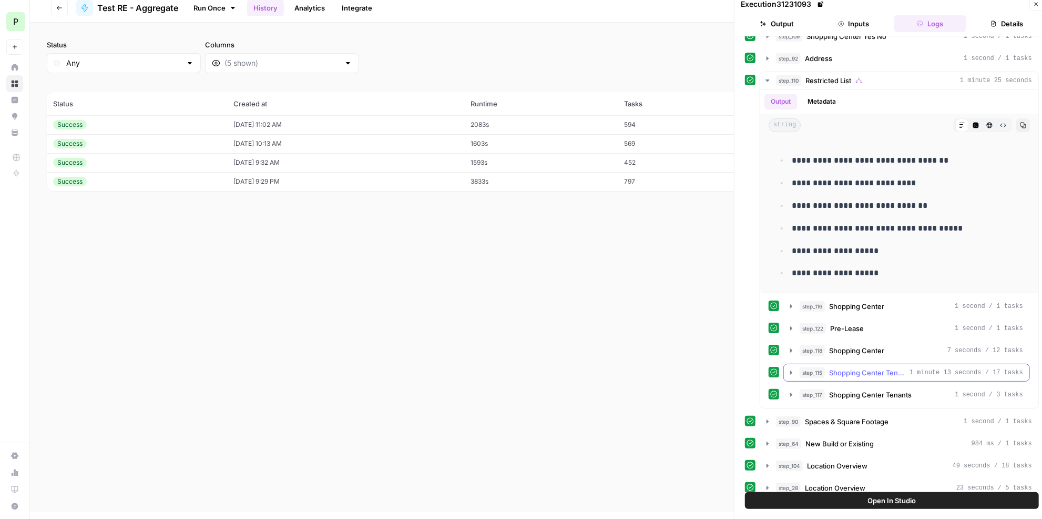
click at [912, 367] on div "step_115 Shopping Center Tenants 1 minute 13 seconds / 17 tasks" at bounding box center [912, 372] width 224 height 11
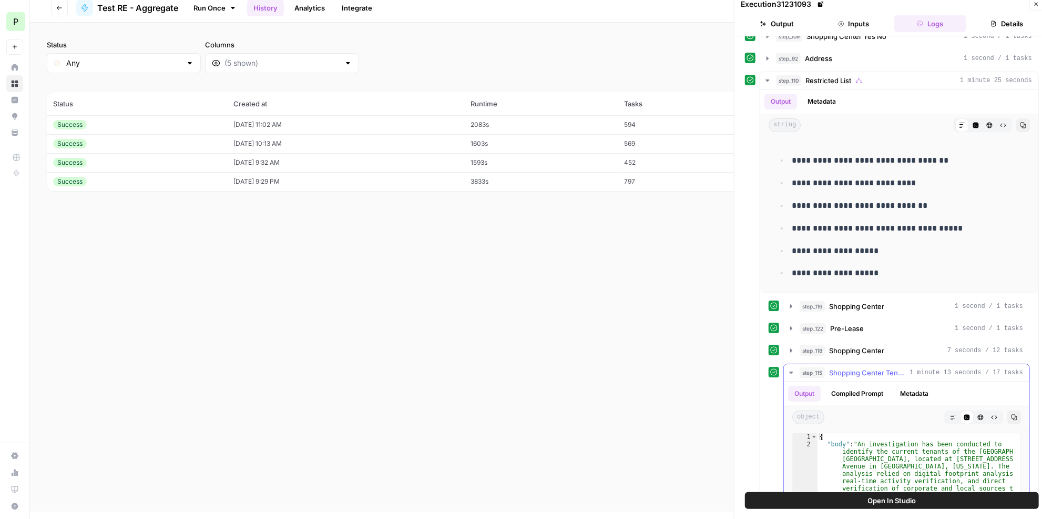
scroll to position [84, 0]
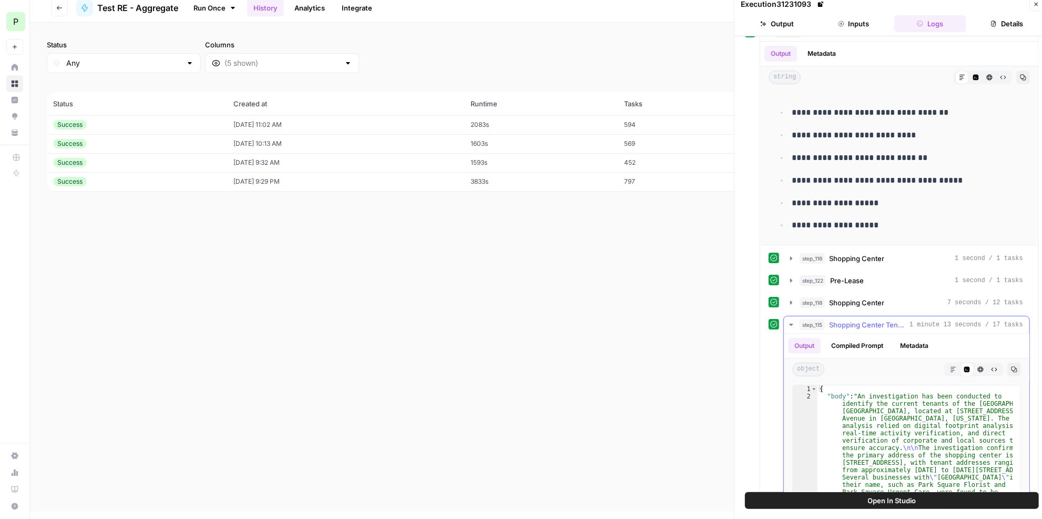
click at [947, 363] on div "Markdown" at bounding box center [954, 369] width 14 height 14
click at [950, 366] on icon "button" at bounding box center [953, 369] width 6 height 6
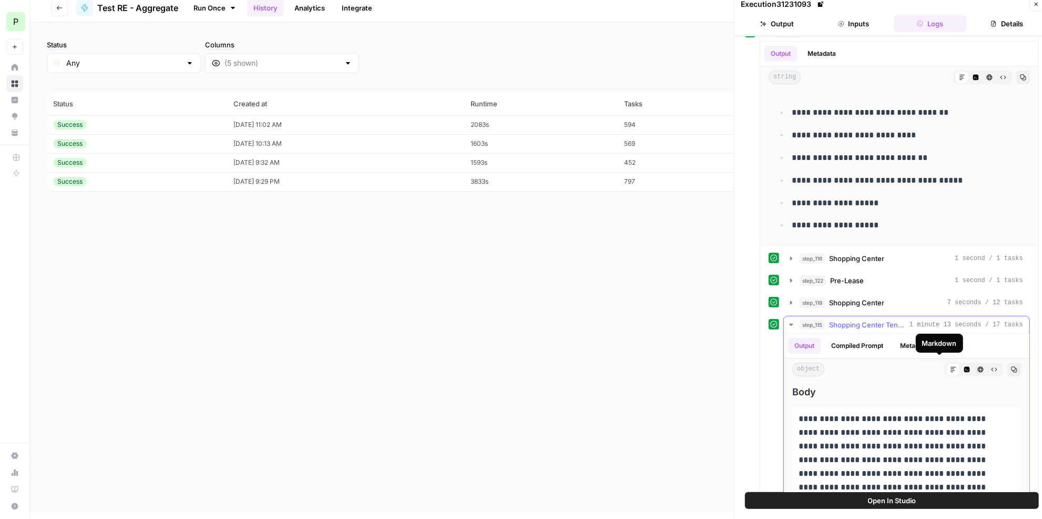
click at [924, 321] on span "1 minute 13 seconds / 17 tasks" at bounding box center [967, 324] width 114 height 9
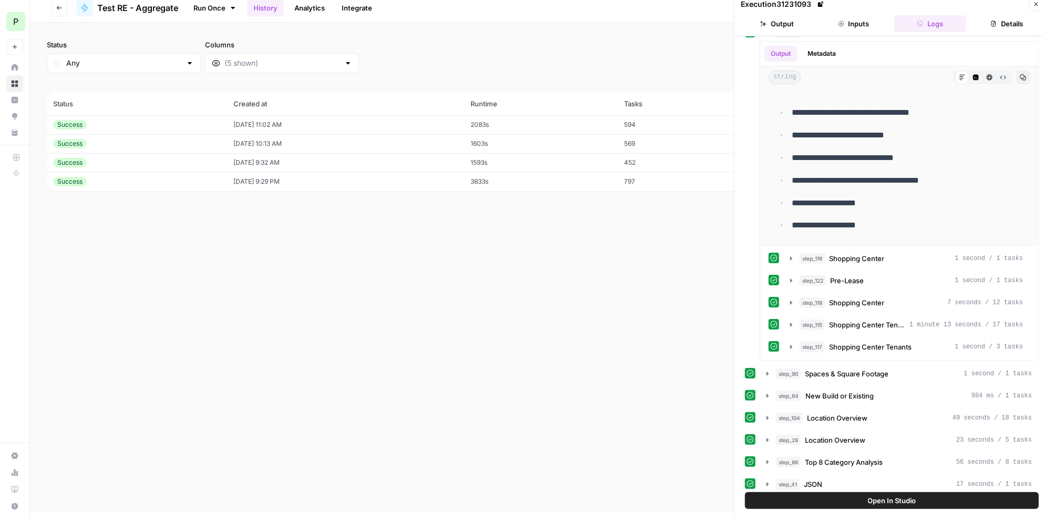
click at [1034, 1] on icon "button" at bounding box center [1036, 4] width 6 height 6
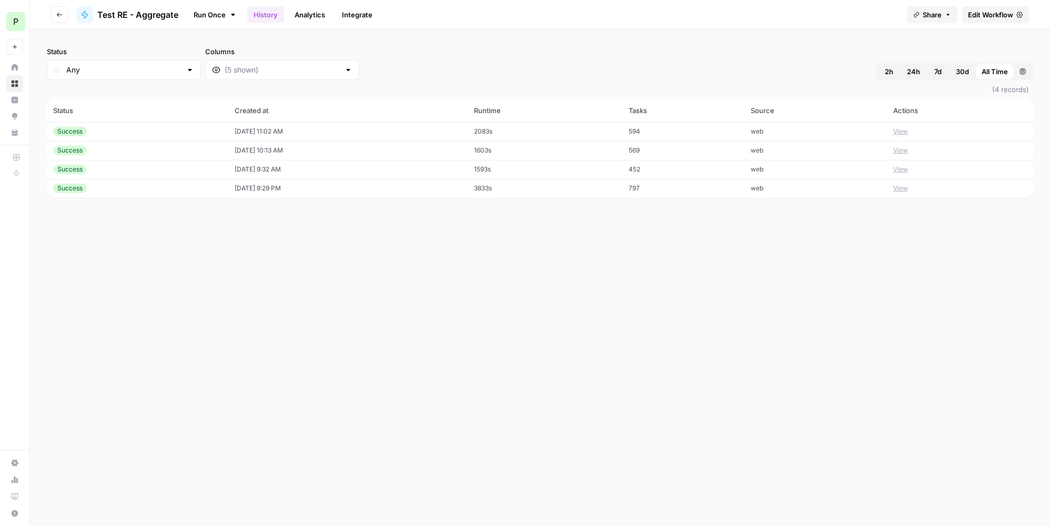
click at [993, 16] on span "Edit Workflow" at bounding box center [990, 14] width 45 height 11
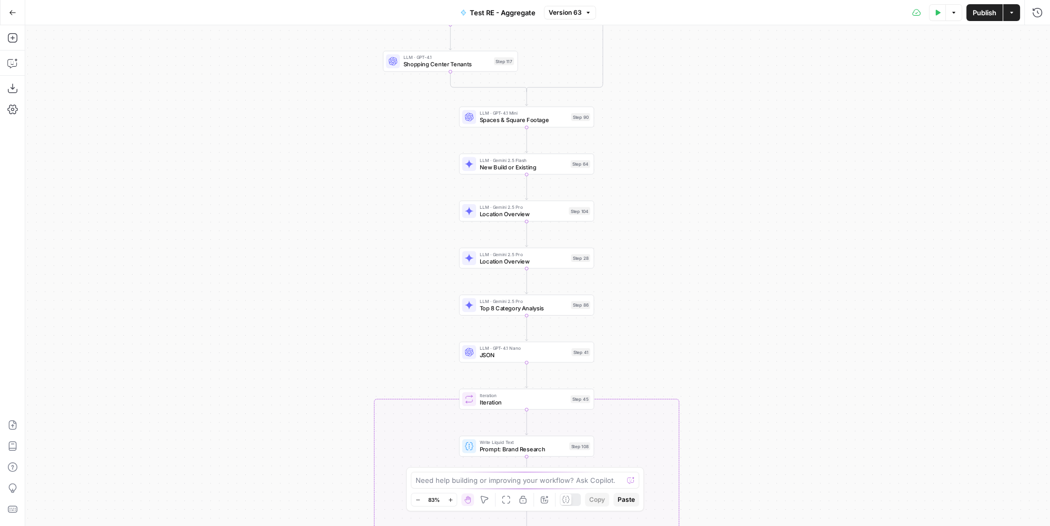
drag, startPoint x: 648, startPoint y: 123, endPoint x: 764, endPoint y: 293, distance: 205.7
click at [764, 340] on div "true false true false Workflow Input Settings Inputs LLM · Gemini 2.5 Pro PDF E…" at bounding box center [537, 275] width 1024 height 501
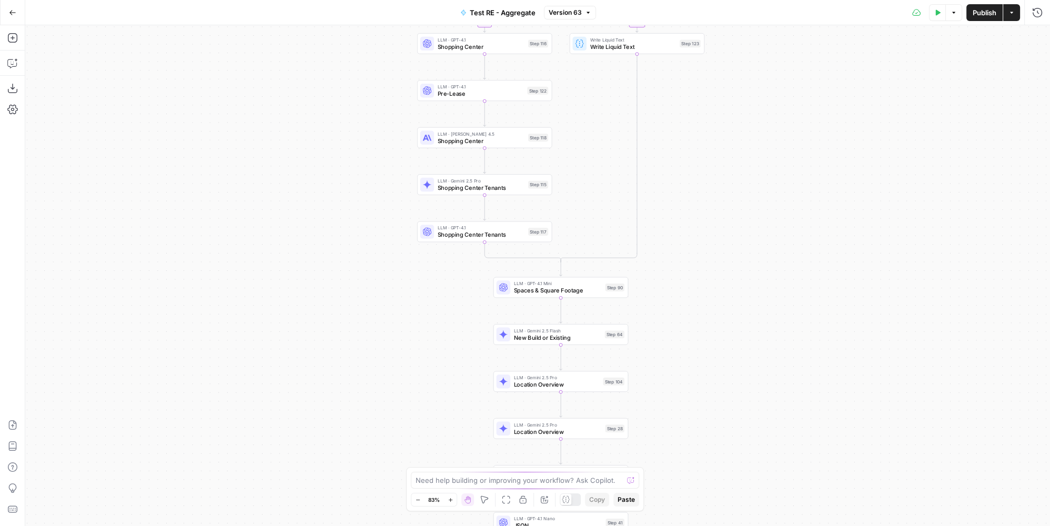
drag, startPoint x: 740, startPoint y: 149, endPoint x: 774, endPoint y: 311, distance: 165.9
click at [774, 311] on div "true false true false Workflow Input Settings Inputs LLM · Gemini 2.5 Pro PDF E…" at bounding box center [537, 275] width 1024 height 501
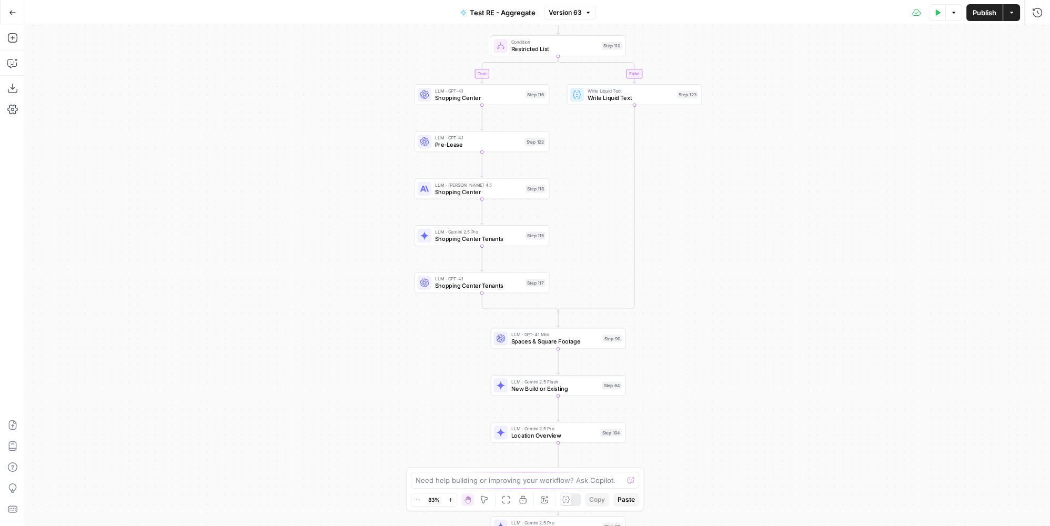
drag, startPoint x: 727, startPoint y: 200, endPoint x: 725, endPoint y: 247, distance: 47.4
click at [725, 247] on div "true false true false Workflow Input Settings Inputs LLM · Gemini 2.5 Pro PDF E…" at bounding box center [537, 275] width 1024 height 501
click at [502, 232] on span "LLM · Gemini 2.5 Pro" at bounding box center [478, 231] width 87 height 7
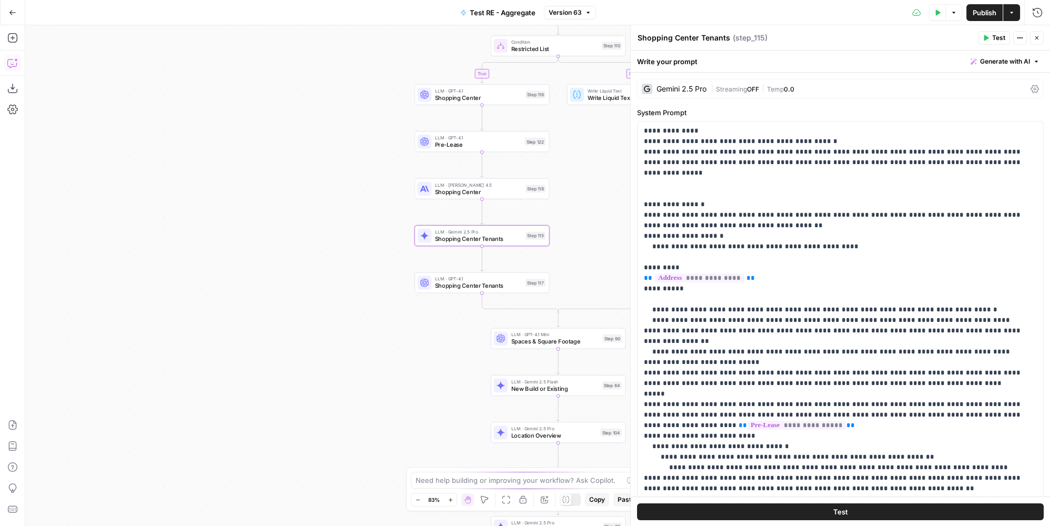
click at [8, 65] on icon "button" at bounding box center [12, 63] width 11 height 11
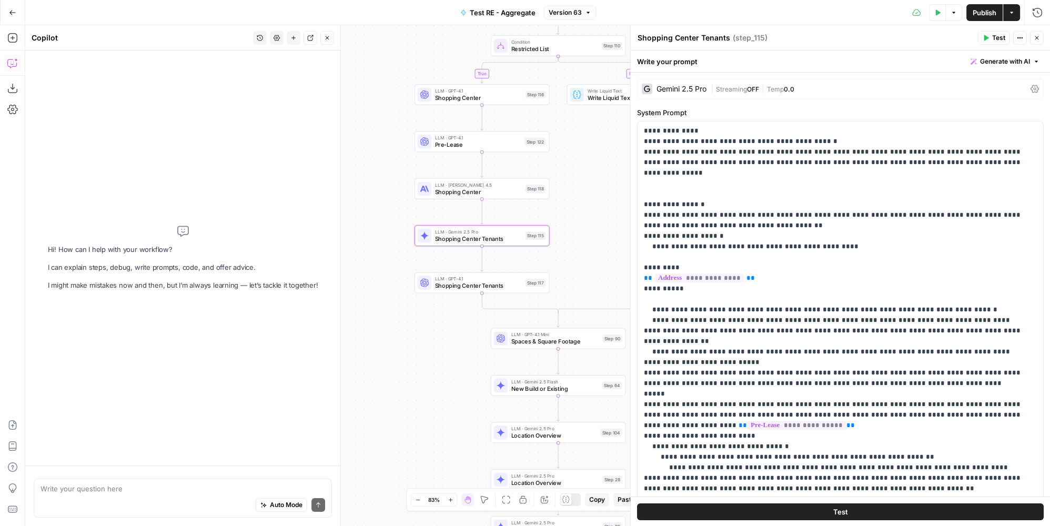
click at [126, 484] on textarea at bounding box center [182, 488] width 285 height 11
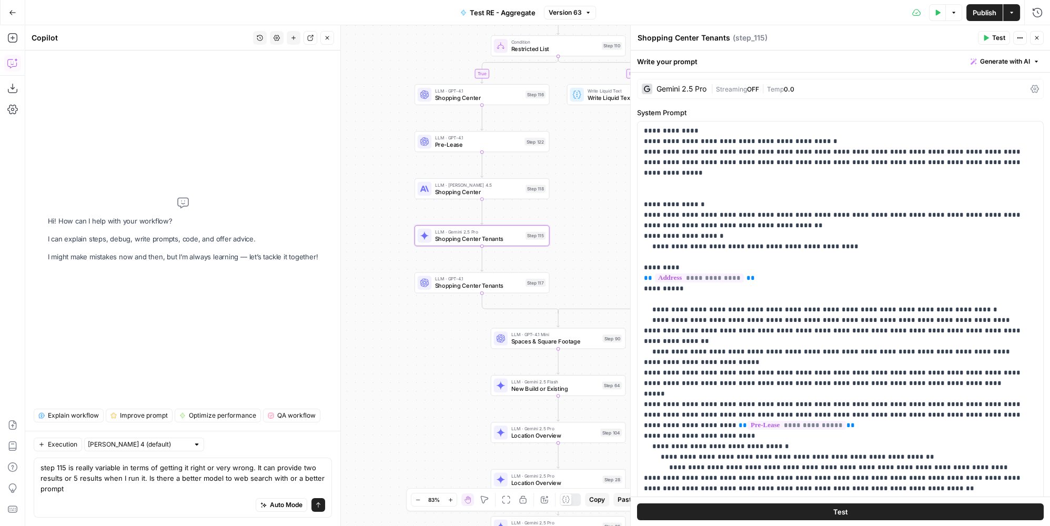
type textarea "step 115 is really variable in terms of getting it right or very wrong. It can …"
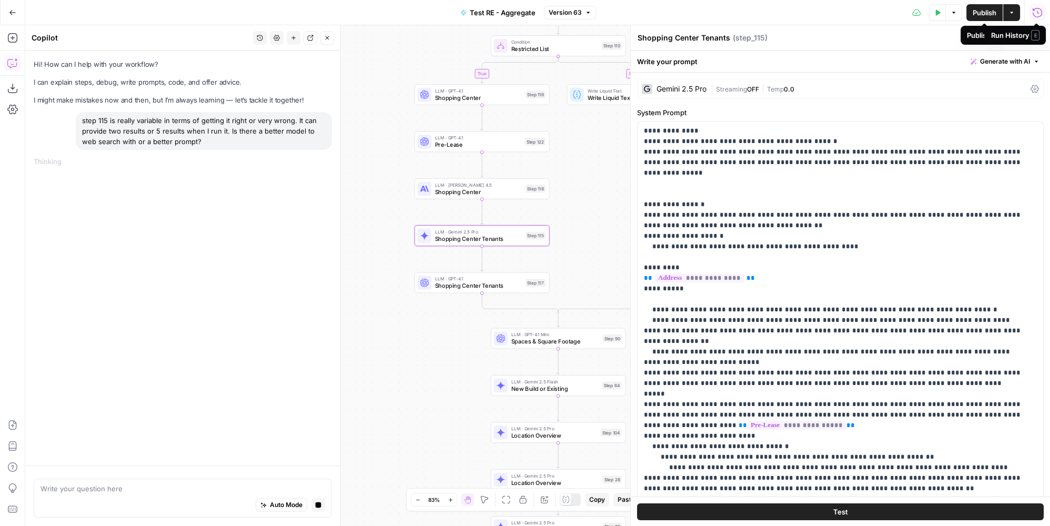
click at [979, 14] on span "Publish" at bounding box center [984, 12] width 24 height 11
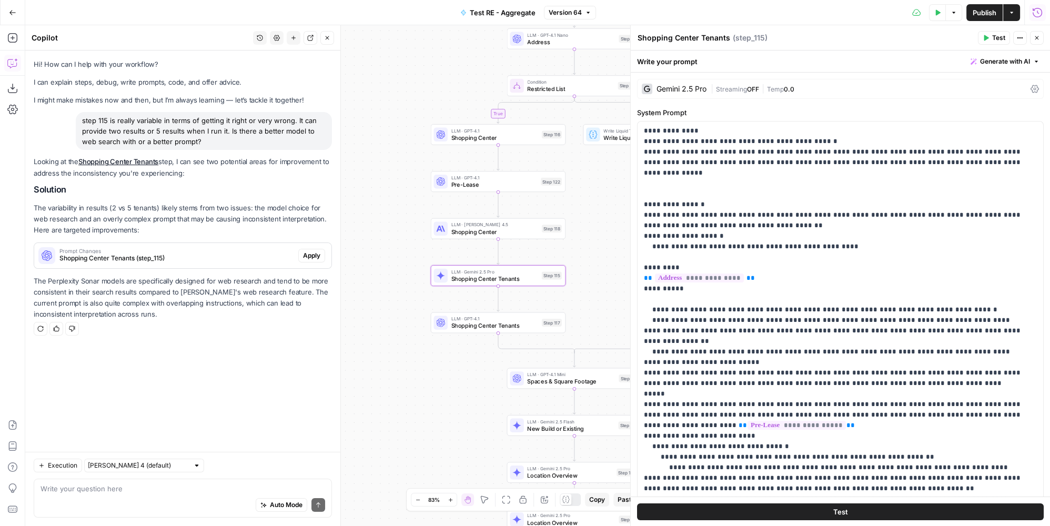
click at [148, 260] on span "Shopping Center Tenants (step_115)" at bounding box center [176, 257] width 235 height 9
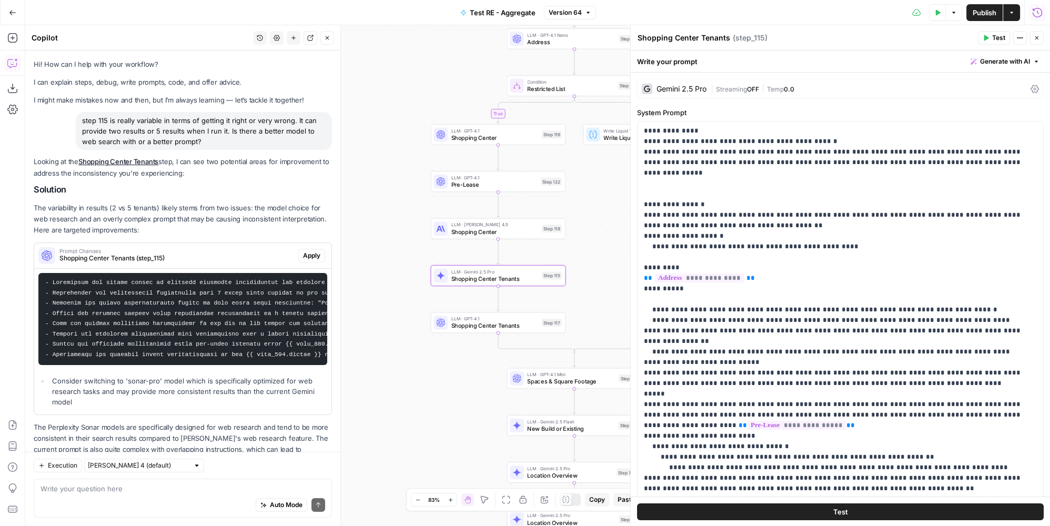
click at [308, 255] on span "Apply" at bounding box center [311, 255] width 17 height 9
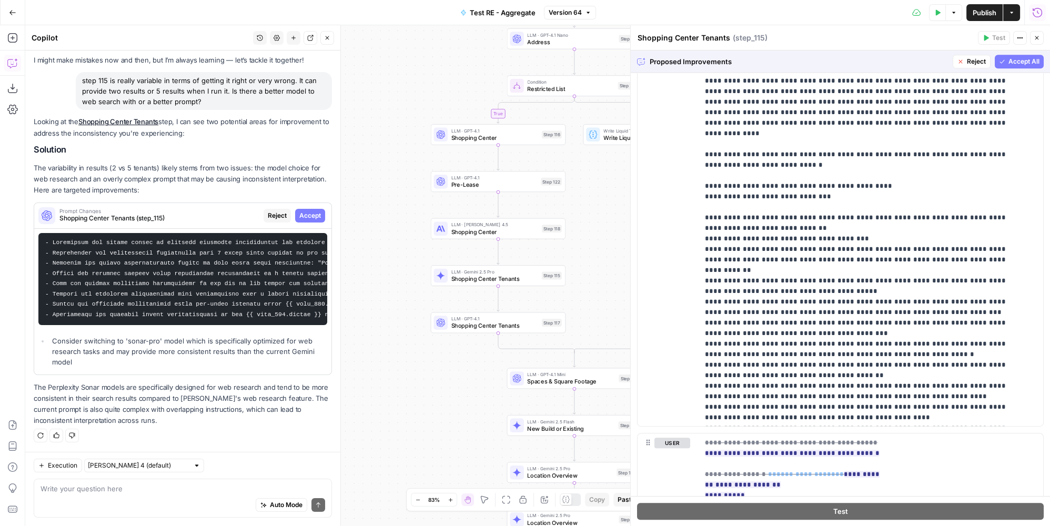
scroll to position [511, 0]
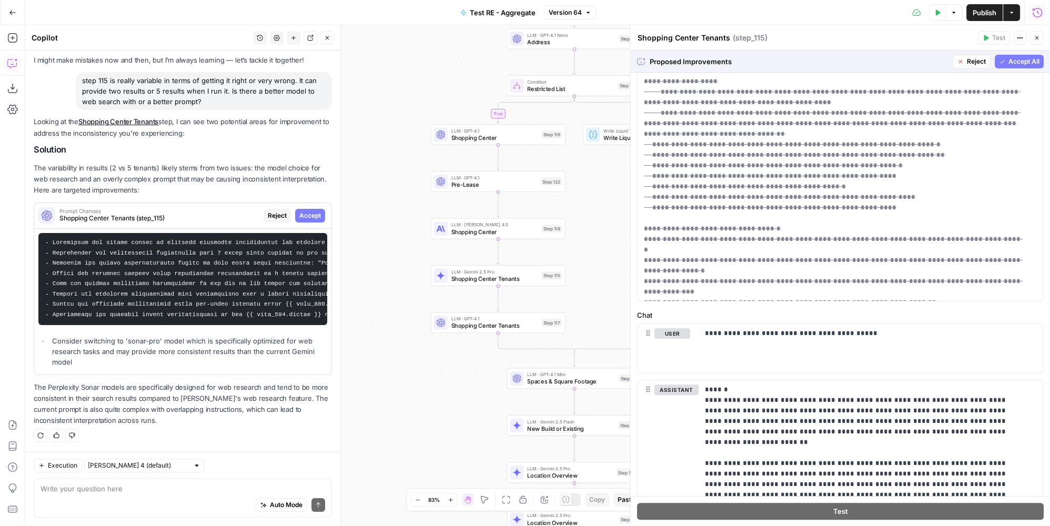
click at [1016, 60] on span "Accept All" at bounding box center [1023, 61] width 31 height 9
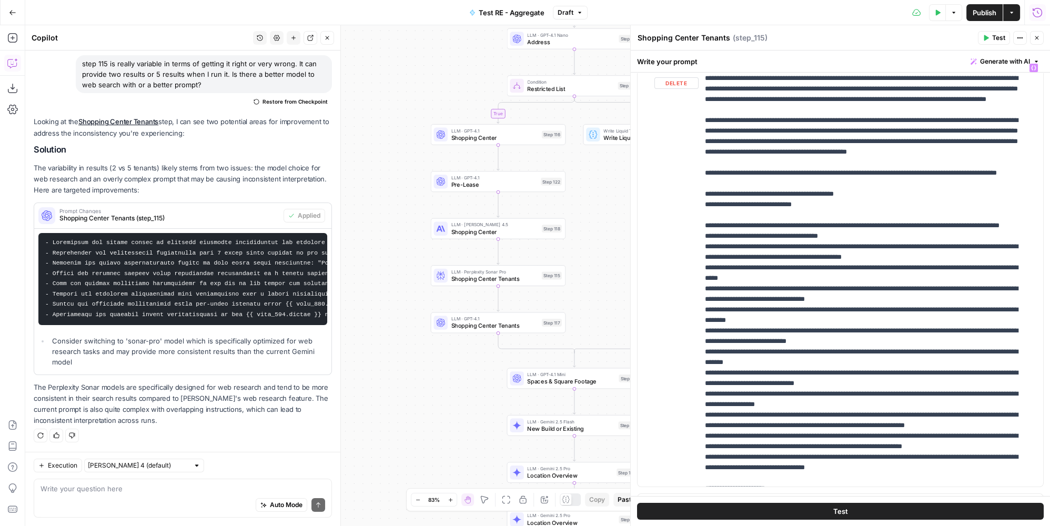
scroll to position [47, 0]
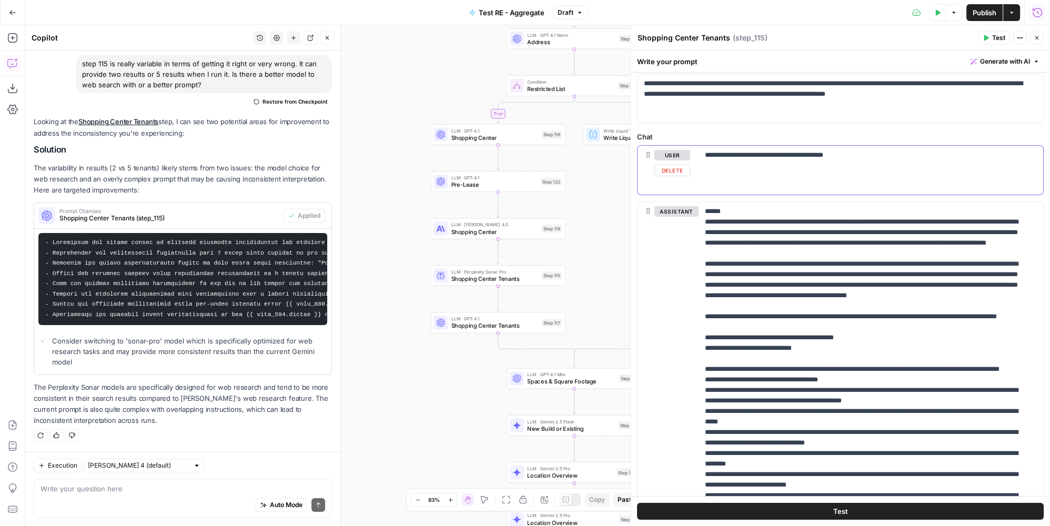
click at [670, 169] on button "Delete" at bounding box center [672, 171] width 36 height 12
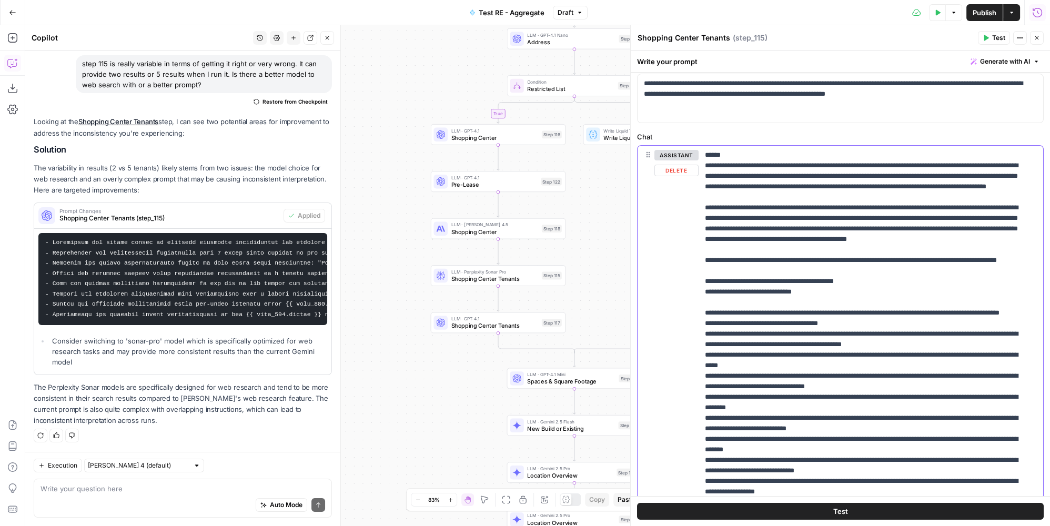
click at [670, 169] on button "Delete" at bounding box center [676, 171] width 44 height 12
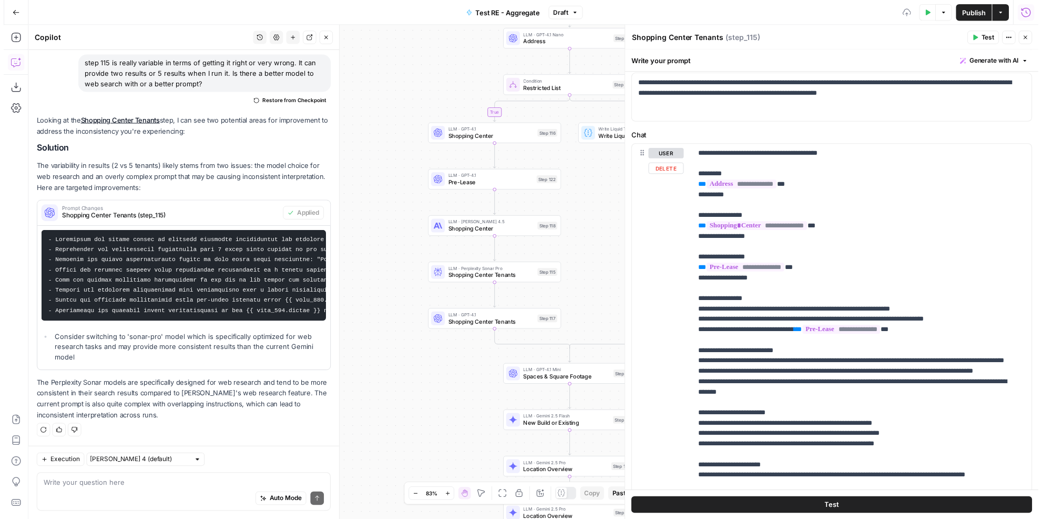
scroll to position [0, 0]
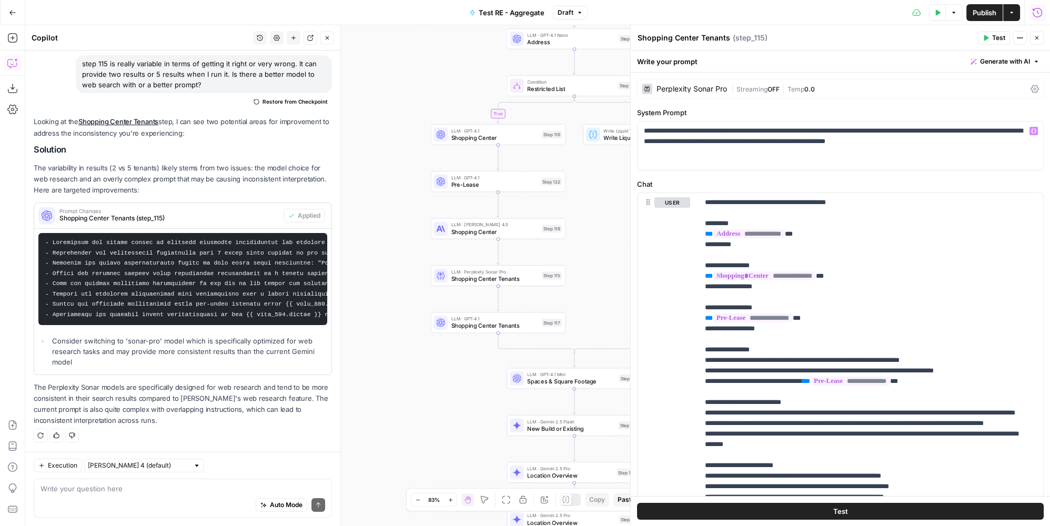
click at [726, 86] on div "Perplexity Sonar Pro" at bounding box center [691, 88] width 70 height 7
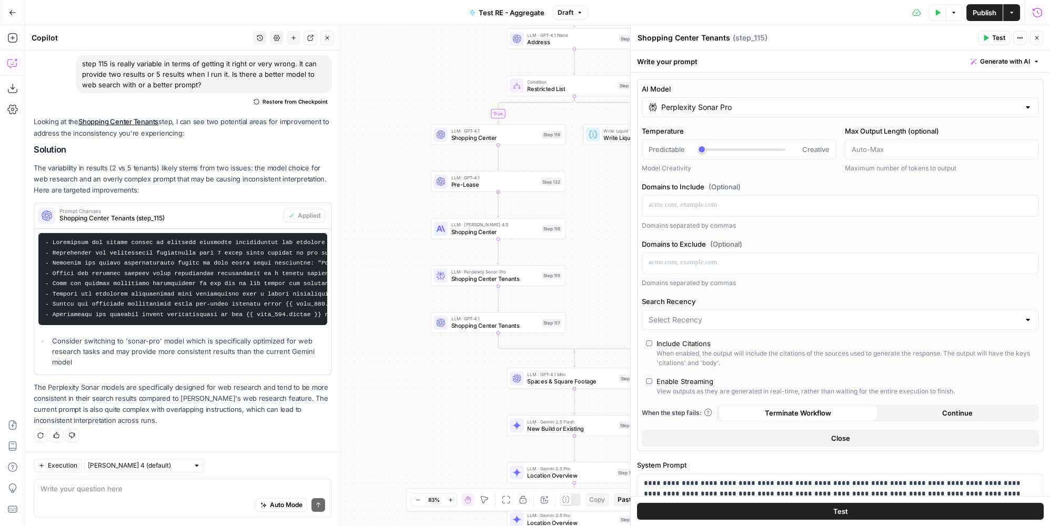
click at [995, 38] on span "Test" at bounding box center [998, 37] width 13 height 9
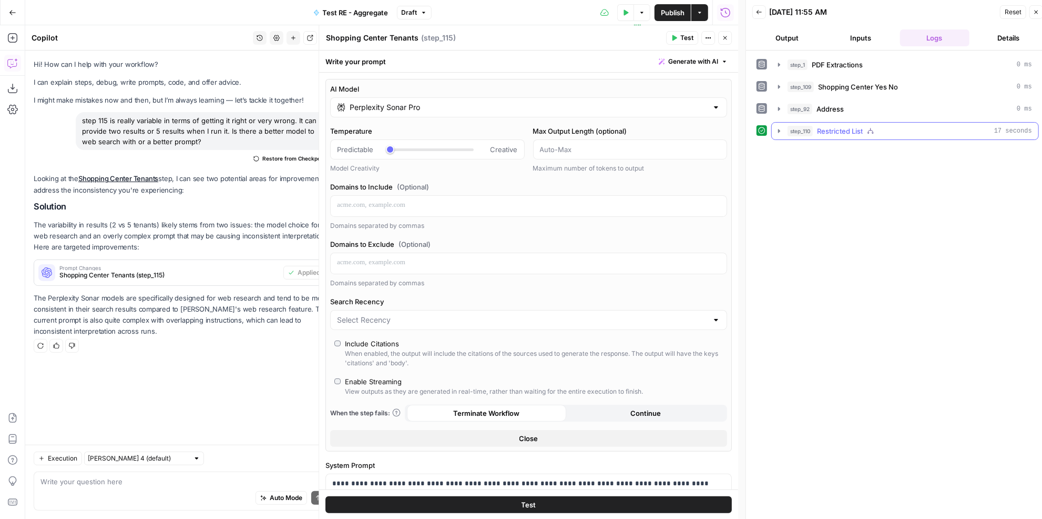
click at [865, 127] on div "step_110 Restricted List 17 seconds" at bounding box center [910, 131] width 245 height 11
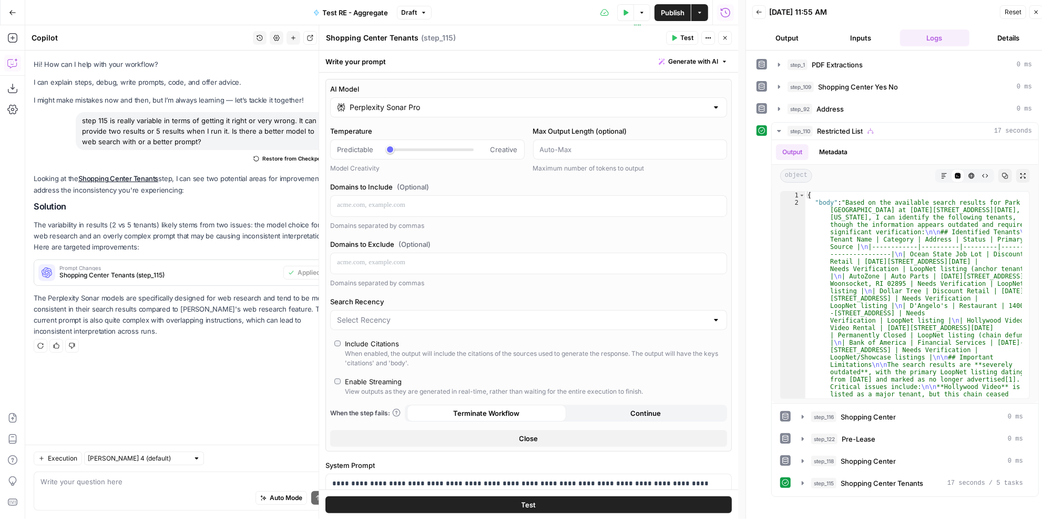
scroll to position [7, 0]
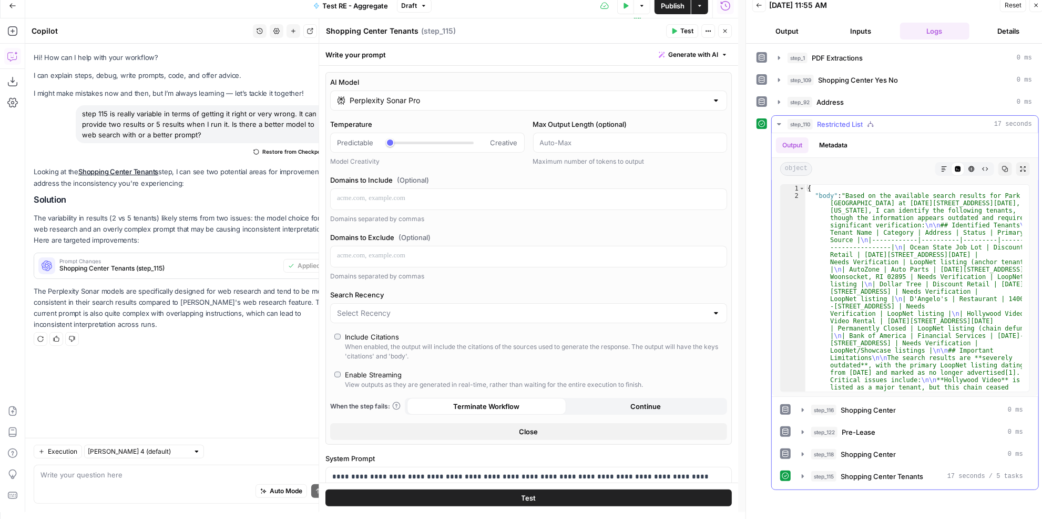
click at [948, 166] on button "Markdown" at bounding box center [945, 169] width 14 height 14
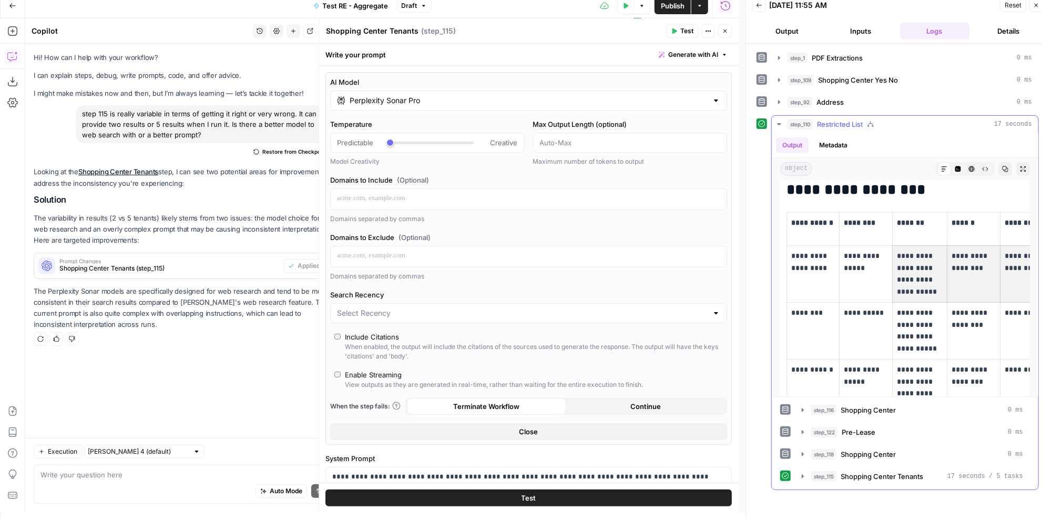
scroll to position [0, 53]
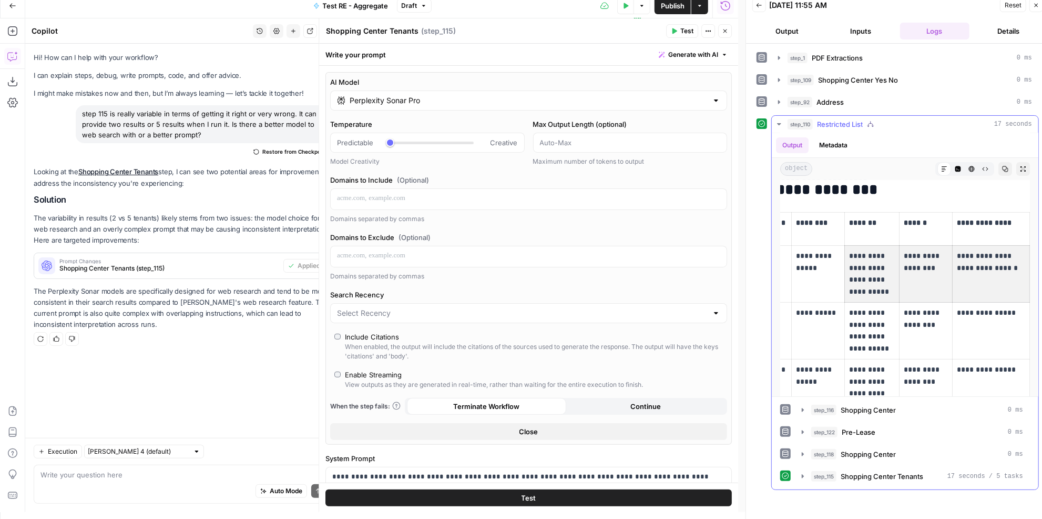
drag, startPoint x: 909, startPoint y: 265, endPoint x: 1037, endPoint y: 258, distance: 127.5
click at [1037, 258] on div "**********" at bounding box center [905, 264] width 267 height 263
click at [982, 263] on p "**********" at bounding box center [991, 262] width 68 height 24
click at [965, 251] on p "**********" at bounding box center [991, 262] width 68 height 24
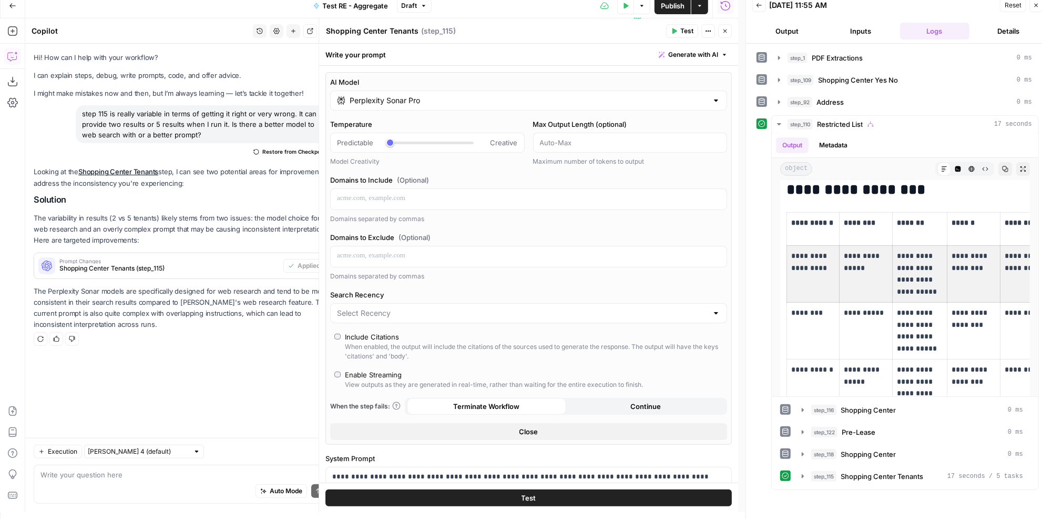
drag, startPoint x: 957, startPoint y: 252, endPoint x: 765, endPoint y: 263, distance: 192.3
click at [765, 263] on div "**********" at bounding box center [898, 302] width 282 height 374
click at [847, 257] on p "**********" at bounding box center [866, 262] width 44 height 24
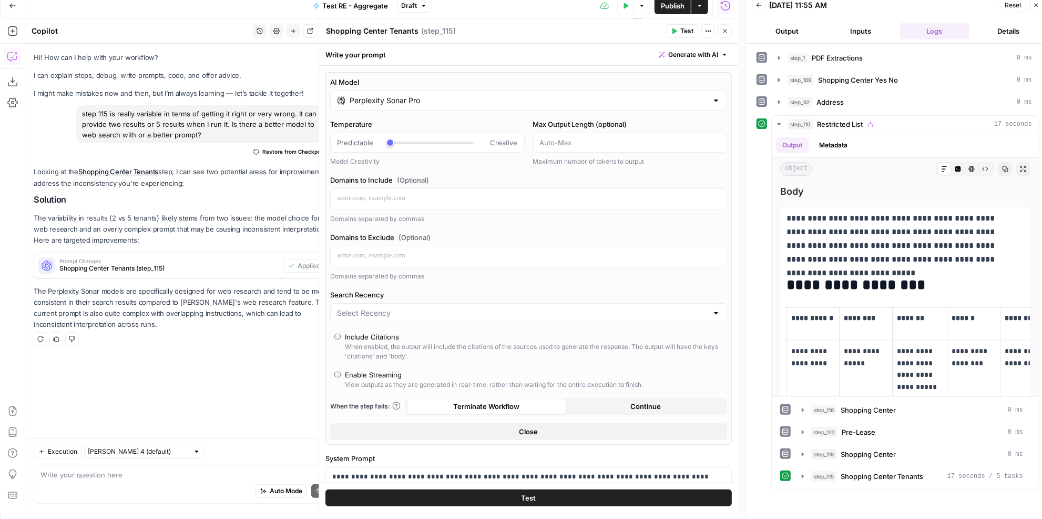
click at [673, 7] on span "Publish" at bounding box center [673, 6] width 24 height 11
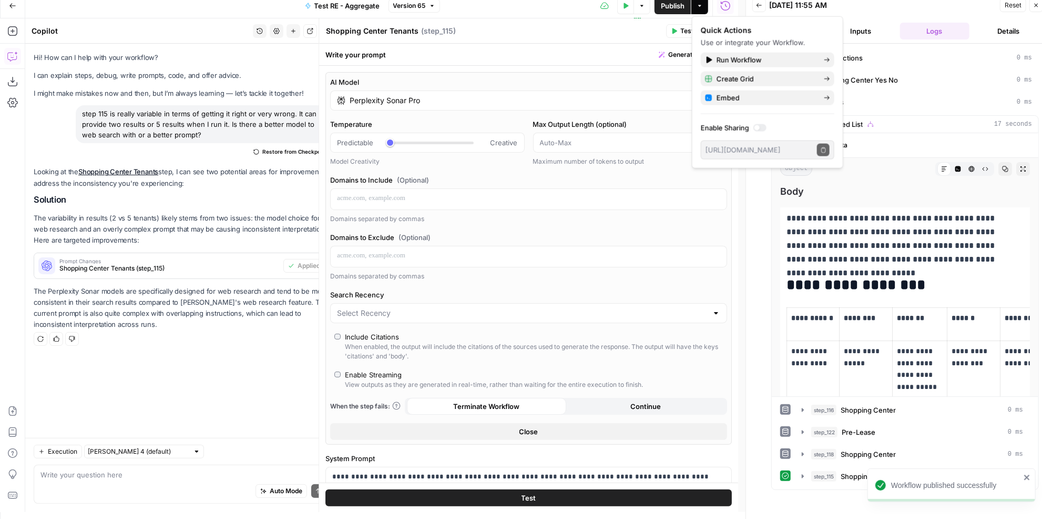
click at [411, 1] on span "Version 65" at bounding box center [409, 5] width 33 height 9
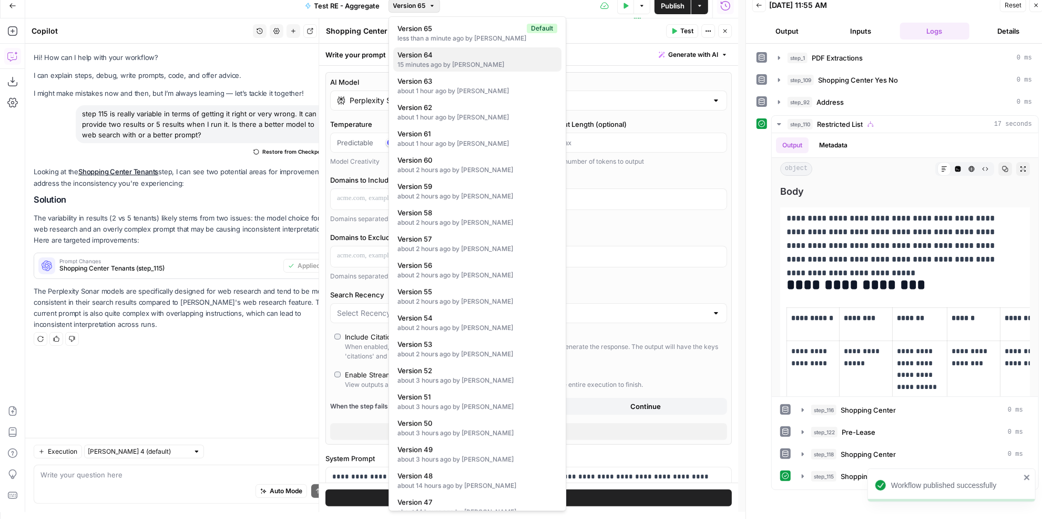
click at [493, 63] on div "15 minutes ago by [PERSON_NAME]" at bounding box center [478, 64] width 160 height 9
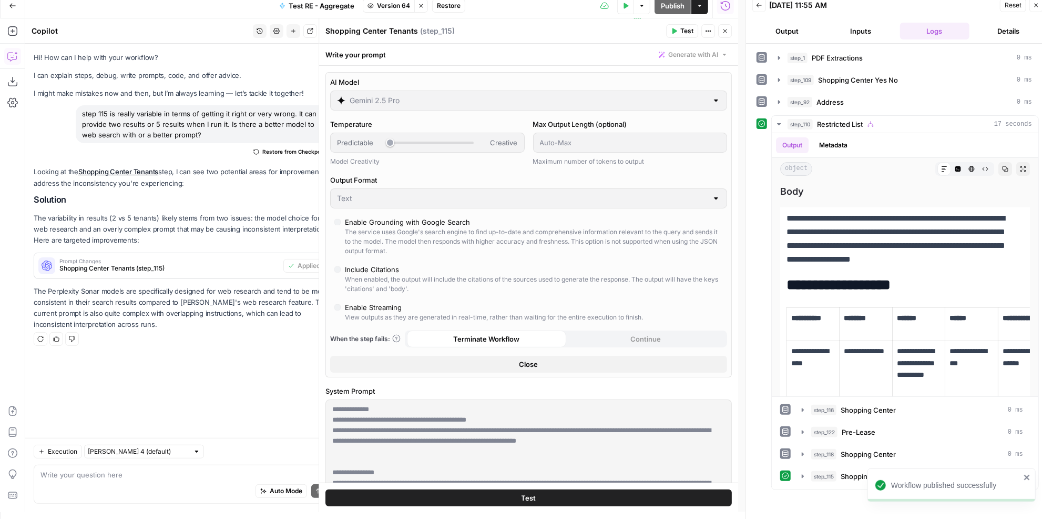
click at [440, 7] on span "Restore" at bounding box center [449, 5] width 24 height 9
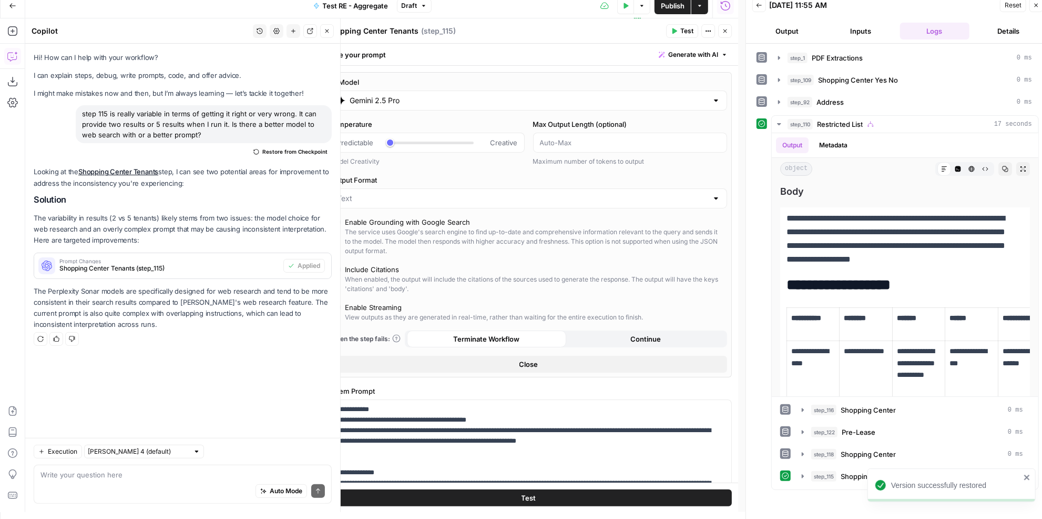
click at [282, 16] on div "Go Back Test RE - Aggregate Draft Test Data Options Publish Actions Run History" at bounding box center [369, 5] width 738 height 25
click at [330, 31] on icon "button" at bounding box center [327, 31] width 6 height 6
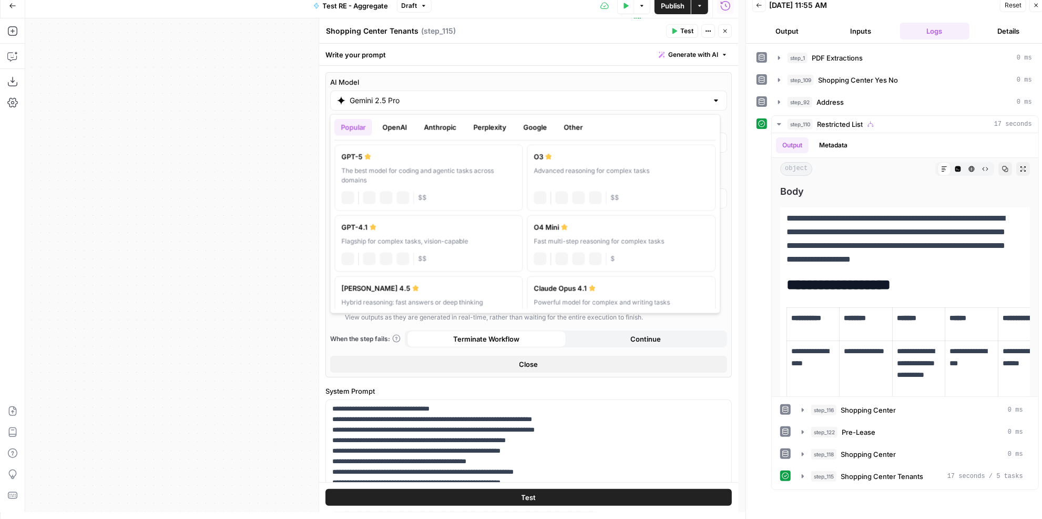
click at [424, 101] on input "Gemini 2.5 Pro" at bounding box center [529, 100] width 358 height 11
click at [532, 134] on button "Google" at bounding box center [536, 127] width 36 height 17
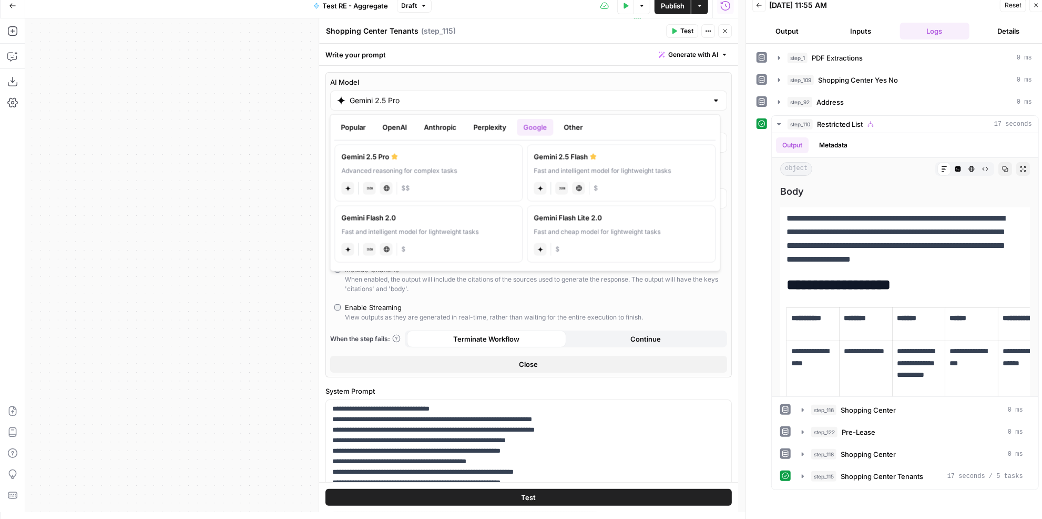
click at [480, 126] on button "Perplexity" at bounding box center [491, 127] width 46 height 17
click at [441, 161] on label "Perplexity Sonar Deep Research Deep research model for in-depth reports perplex…" at bounding box center [429, 173] width 188 height 57
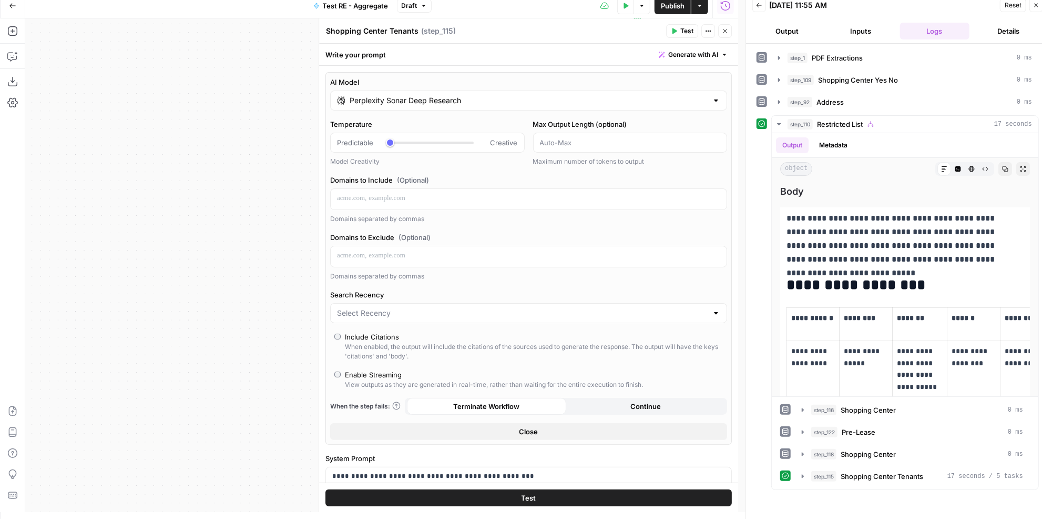
click at [685, 33] on span "Test" at bounding box center [687, 30] width 13 height 9
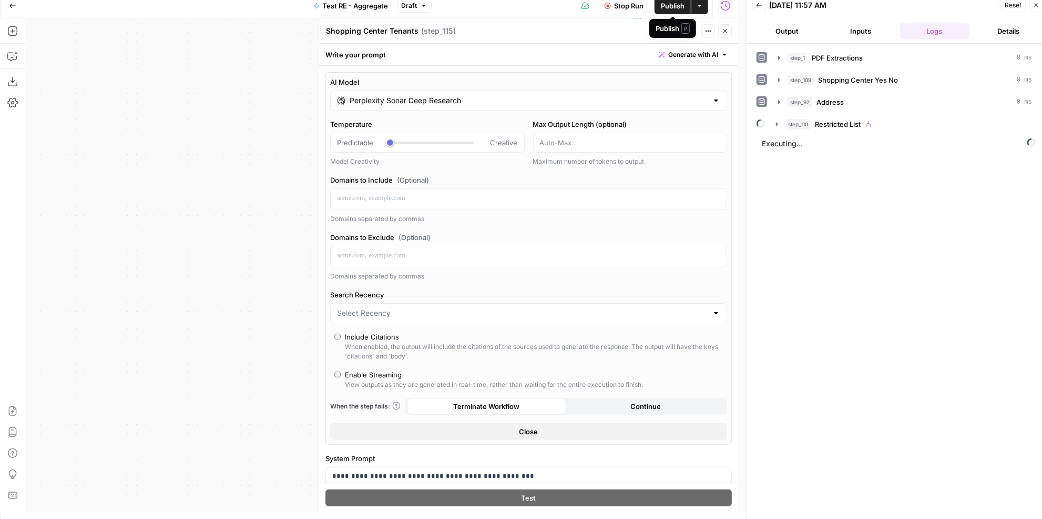
click at [668, 6] on span "Publish" at bounding box center [673, 6] width 24 height 11
click at [812, 119] on div "step_110 Restricted List" at bounding box center [909, 124] width 247 height 11
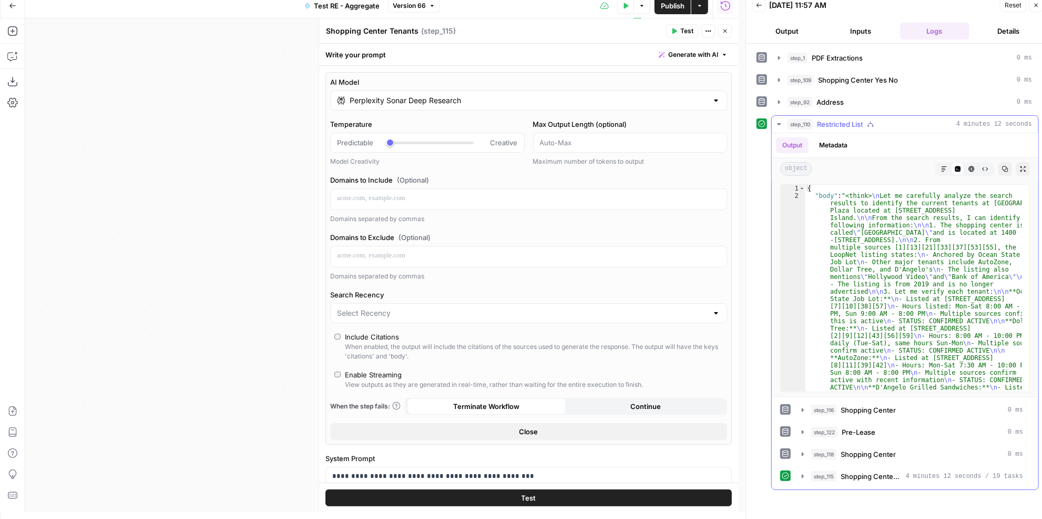
click at [943, 166] on icon "button" at bounding box center [944, 169] width 6 height 6
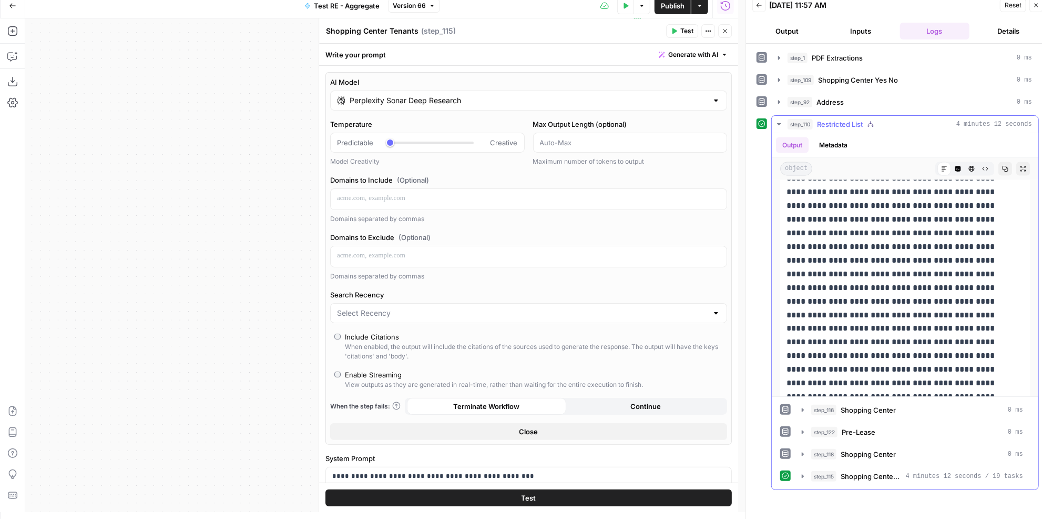
scroll to position [4638, 0]
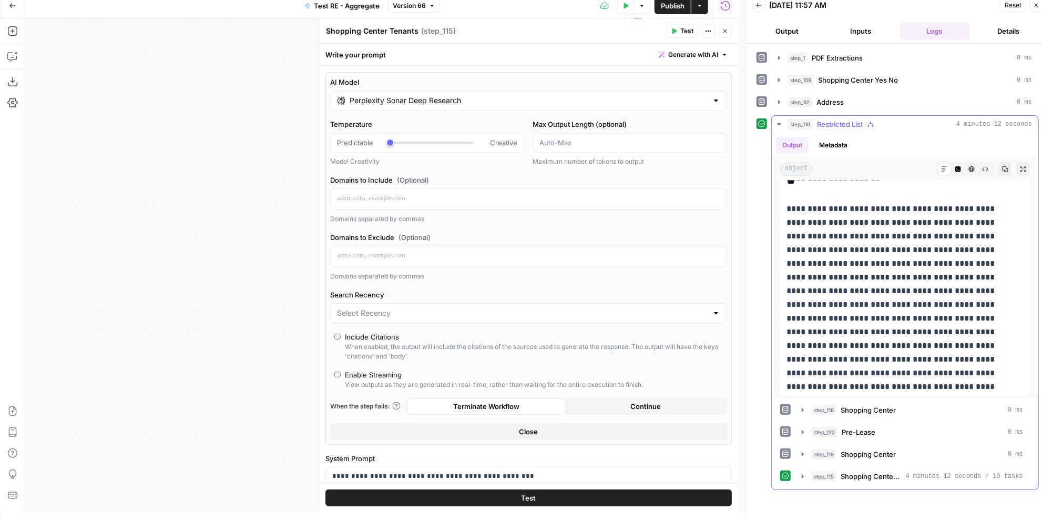
scroll to position [11252, 0]
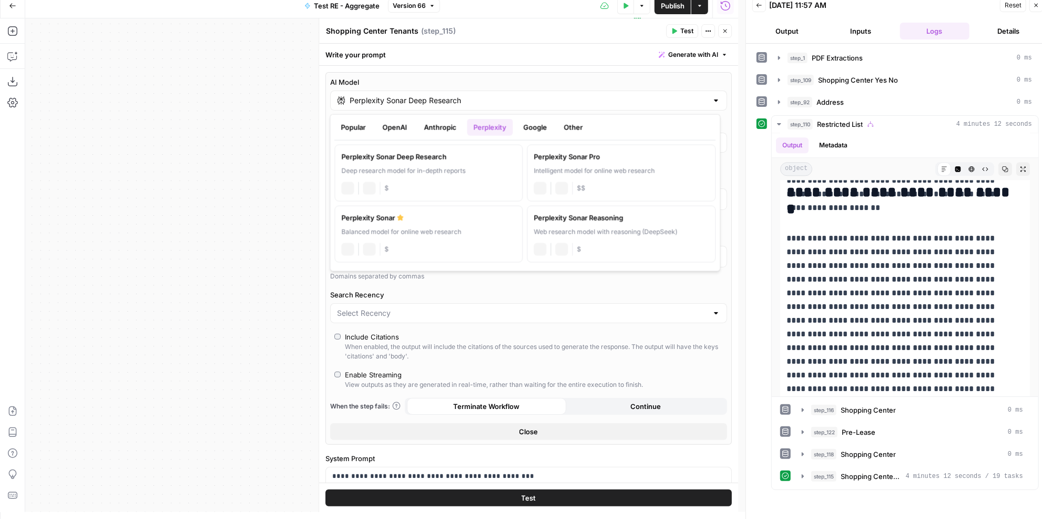
click at [402, 95] on input "Perplexity Sonar Deep Research" at bounding box center [529, 100] width 358 height 11
click at [546, 128] on button "Google" at bounding box center [536, 127] width 36 height 17
click at [635, 167] on div "Fast and intelligent model for lightweight tasks" at bounding box center [621, 170] width 175 height 9
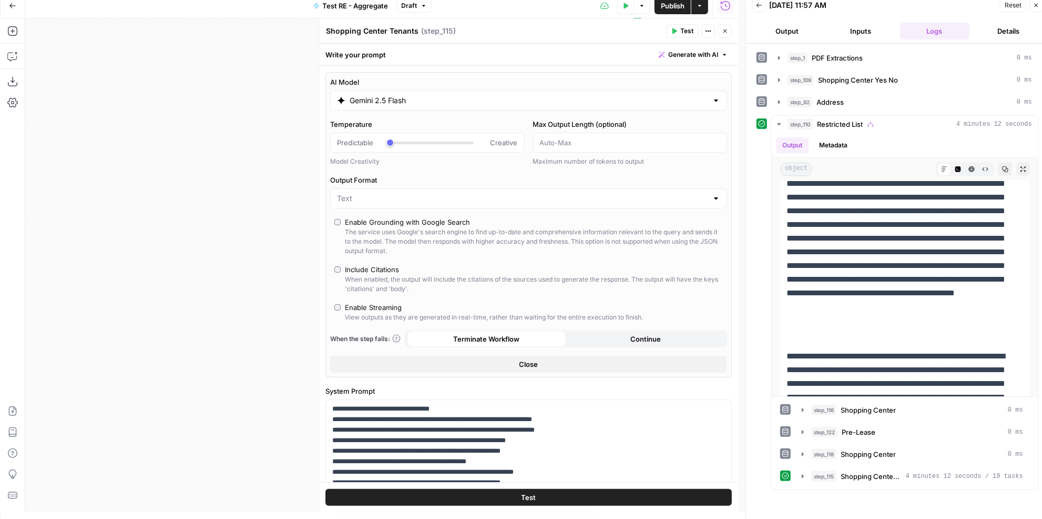
click at [423, 102] on input "Gemini 2.5 Flash" at bounding box center [529, 100] width 358 height 11
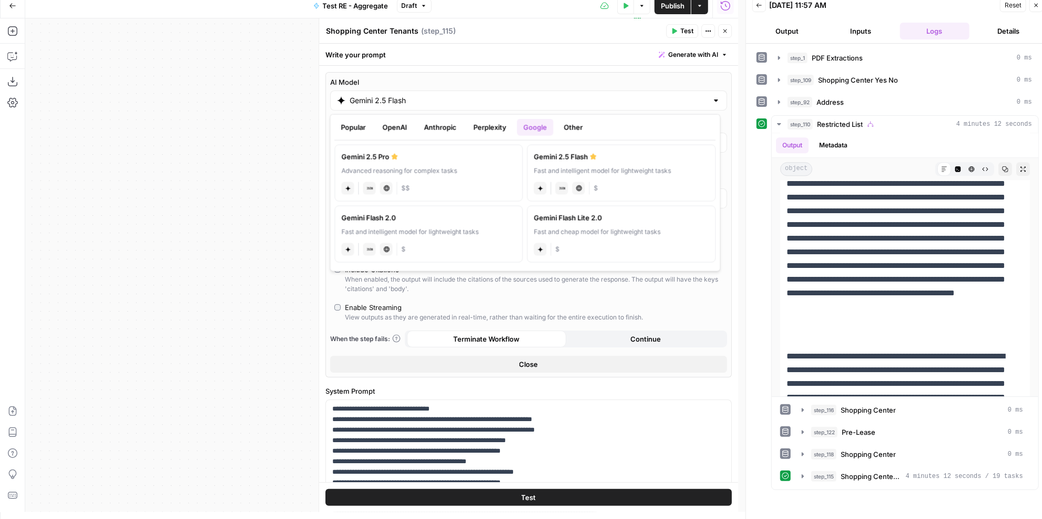
click at [431, 125] on button "Anthropic" at bounding box center [440, 127] width 45 height 17
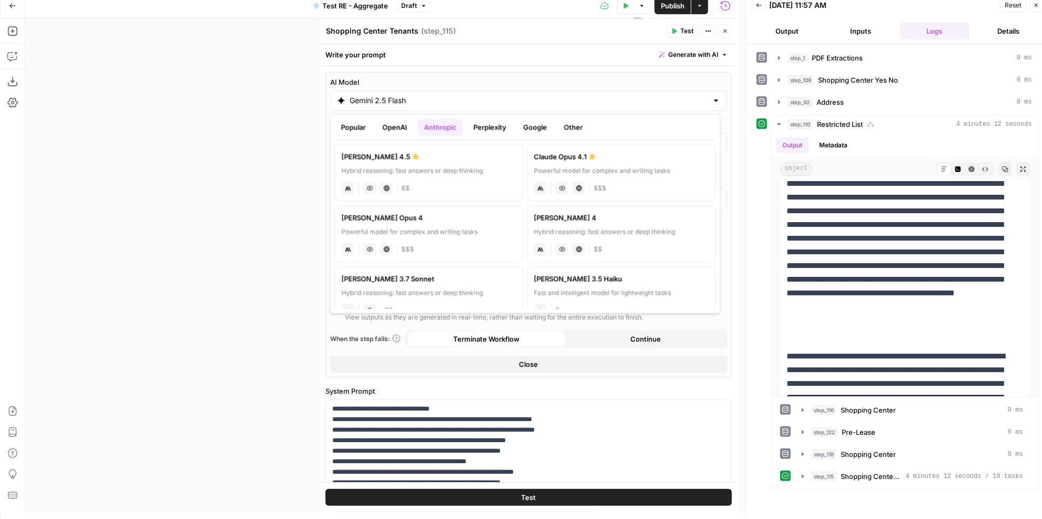
click at [447, 163] on label "[PERSON_NAME] 4.5 Hybrid reasoning: fast answers or deep thinking anthropic Vis…" at bounding box center [429, 173] width 188 height 57
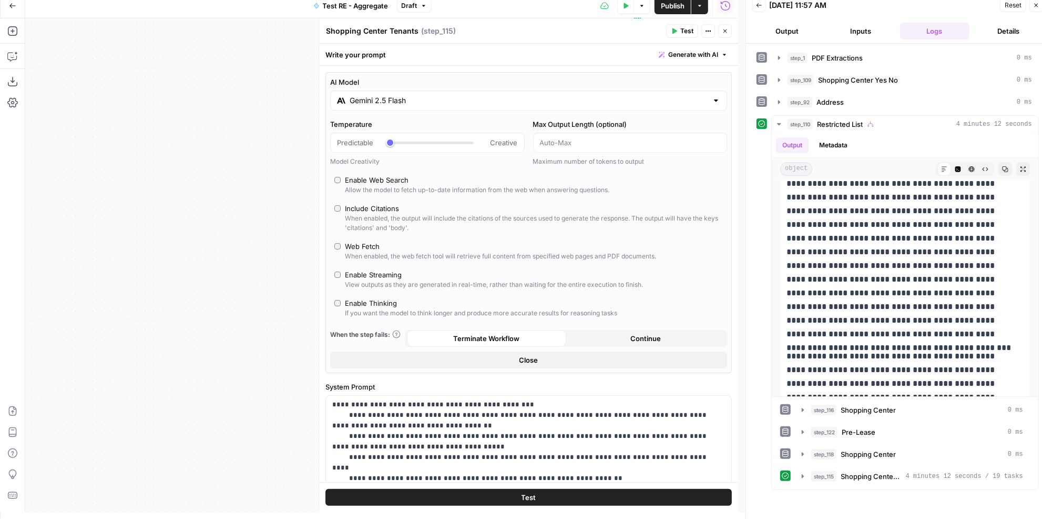
type input "[PERSON_NAME] 4.5"
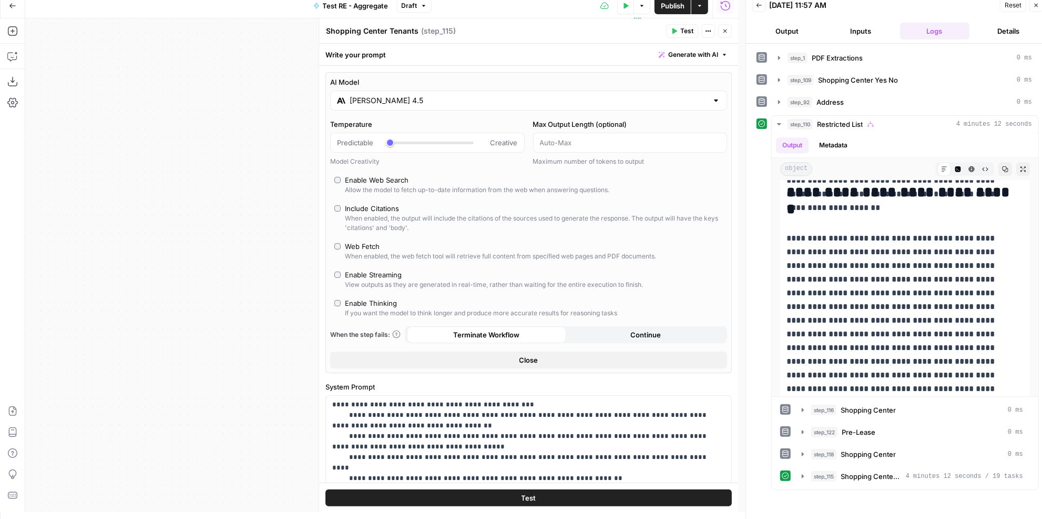
click at [560, 499] on button "Test" at bounding box center [529, 497] width 407 height 17
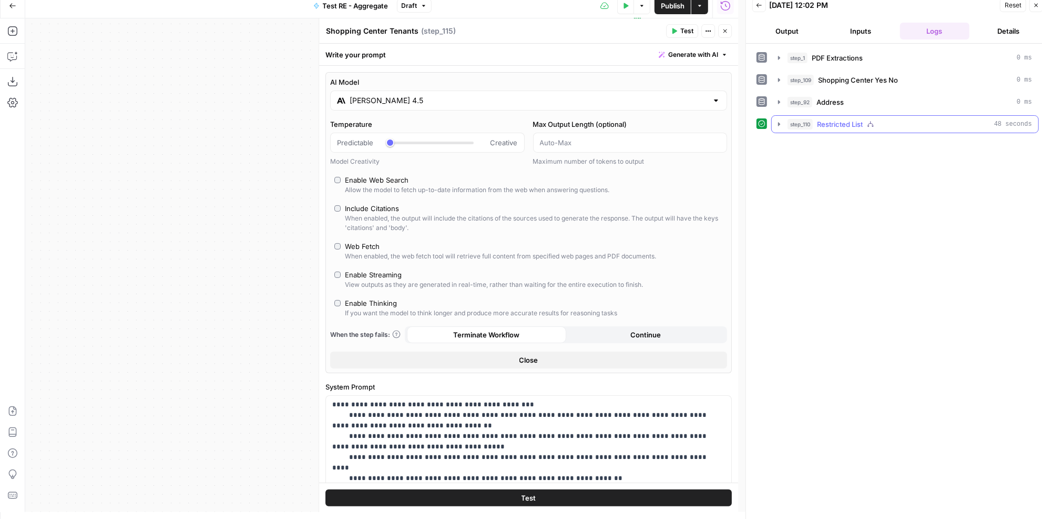
click at [869, 120] on icon "button" at bounding box center [870, 123] width 7 height 7
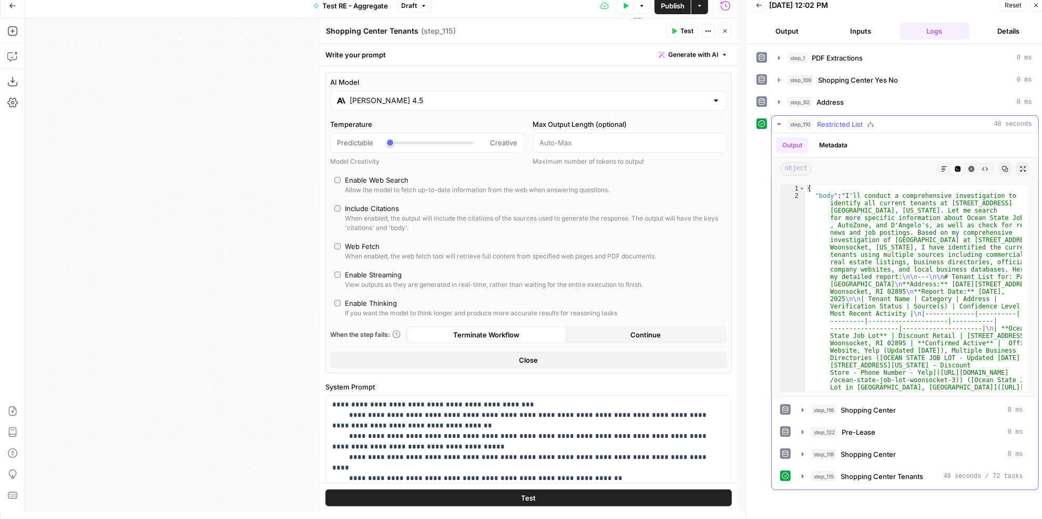
click at [945, 162] on button "Markdown" at bounding box center [945, 169] width 14 height 14
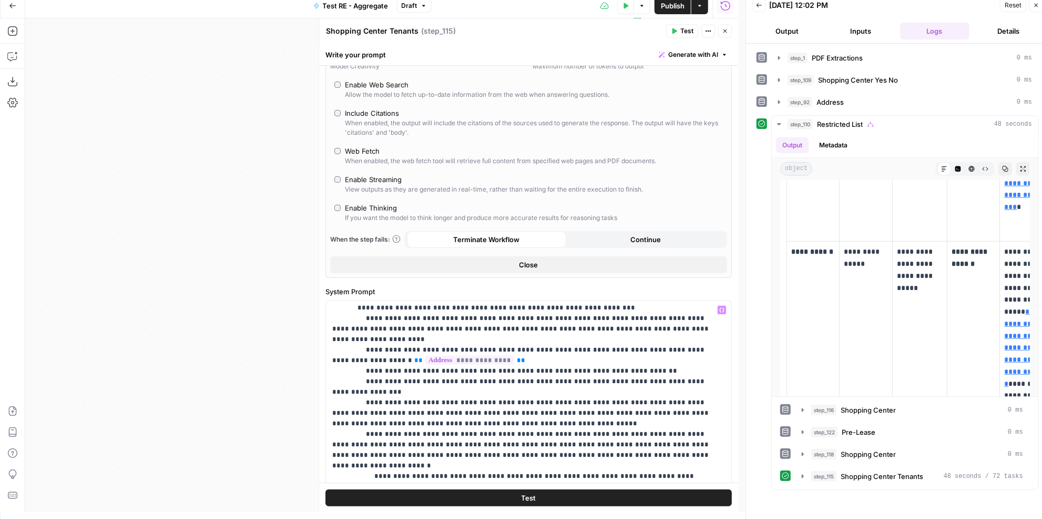
scroll to position [459, 0]
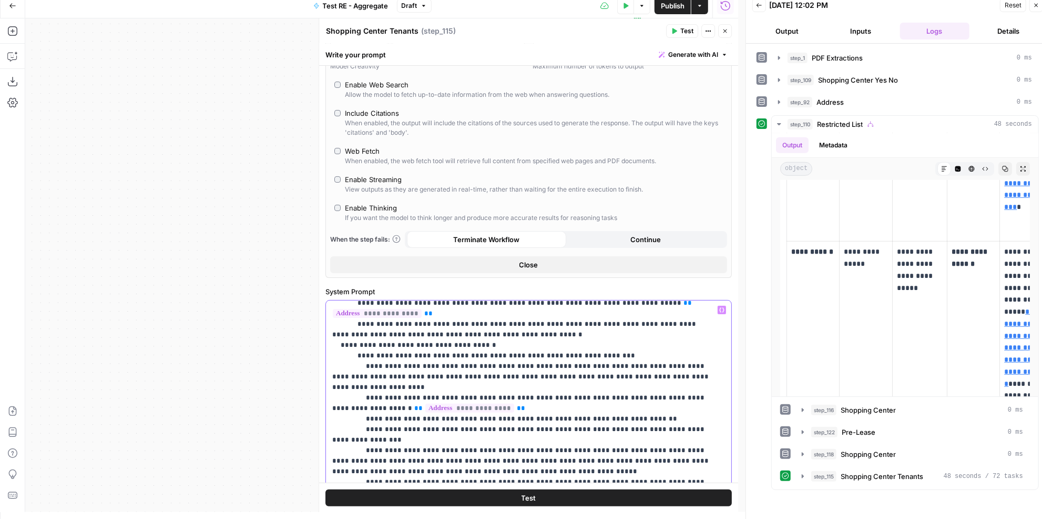
drag, startPoint x: 507, startPoint y: 364, endPoint x: 378, endPoint y: 362, distance: 129.4
click at [378, 362] on p "**********" at bounding box center [521, 476] width 379 height 1262
click at [373, 362] on p "**********" at bounding box center [521, 476] width 379 height 1262
drag, startPoint x: 376, startPoint y: 362, endPoint x: 502, endPoint y: 366, distance: 125.7
click at [502, 366] on p "**********" at bounding box center [521, 476] width 379 height 1262
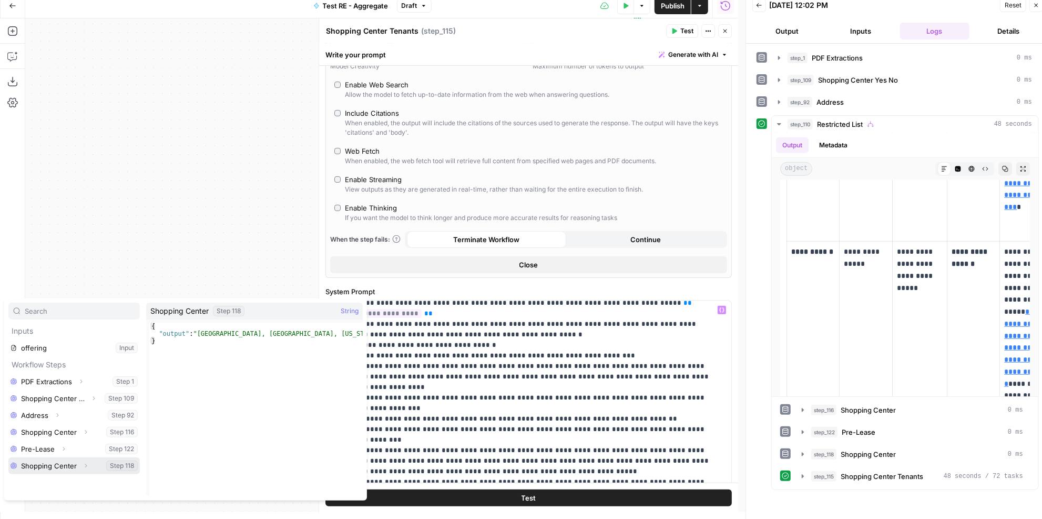
click at [45, 465] on button "Select variable Shopping Center" at bounding box center [73, 465] width 131 height 17
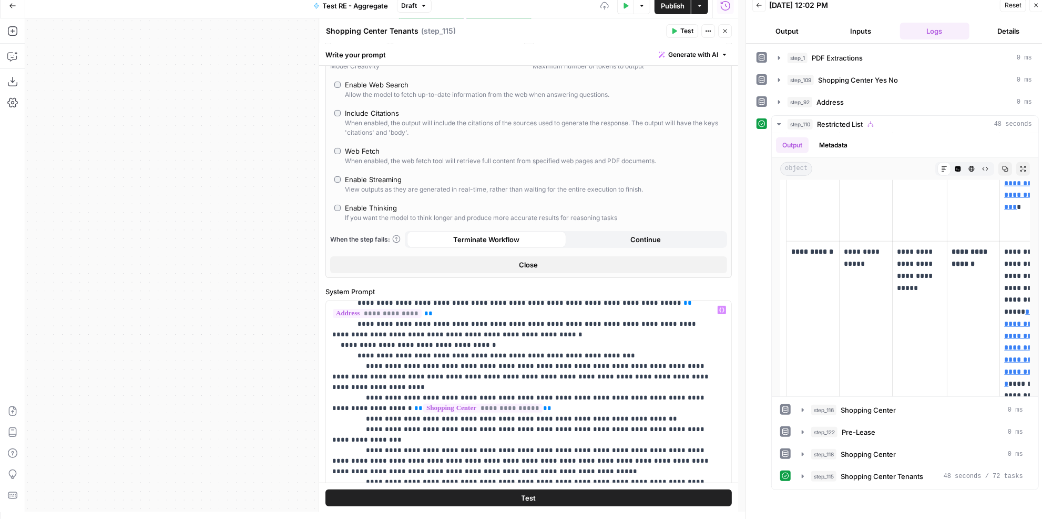
drag, startPoint x: 215, startPoint y: 312, endPoint x: 36, endPoint y: 366, distance: 187.0
click at [36, 366] on div "true false true false Workflow Input Settings Inputs LLM · Gemini 2.5 Pro PDF E…" at bounding box center [381, 264] width 713 height 493
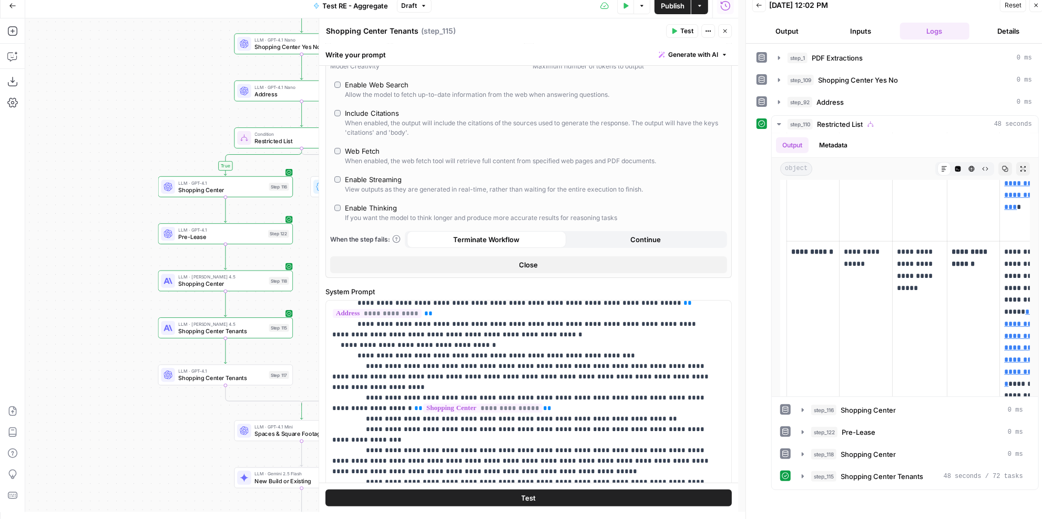
drag, startPoint x: 152, startPoint y: 297, endPoint x: 59, endPoint y: 303, distance: 93.3
click at [59, 303] on div "true false true false Workflow Input Settings Inputs LLM · Gemini 2.5 Pro PDF E…" at bounding box center [381, 264] width 713 height 493
click at [674, 7] on span "Publish" at bounding box center [673, 6] width 24 height 11
click at [16, 54] on icon "button" at bounding box center [12, 56] width 11 height 11
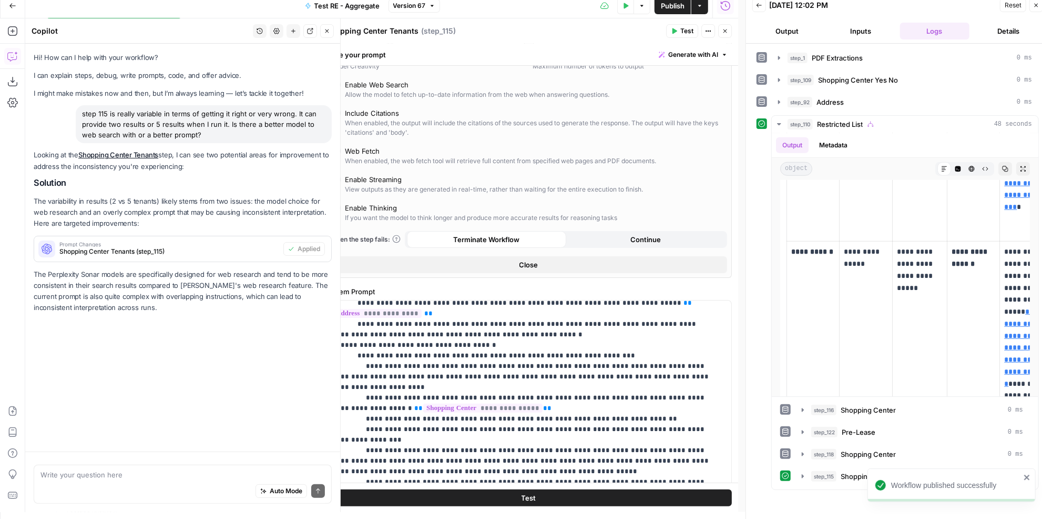
click at [155, 476] on textarea at bounding box center [182, 474] width 285 height 11
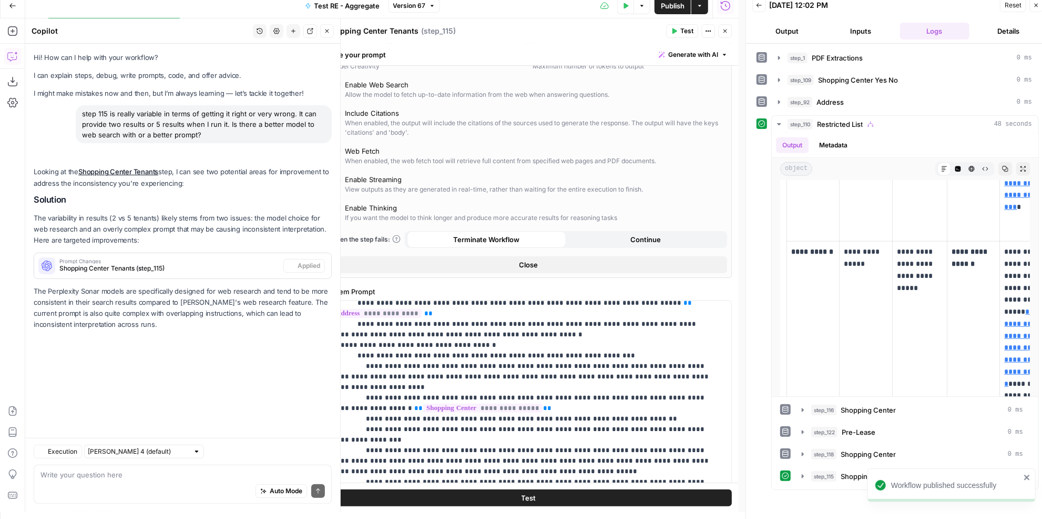
click at [155, 476] on textarea at bounding box center [182, 474] width 285 height 11
type textarea "m"
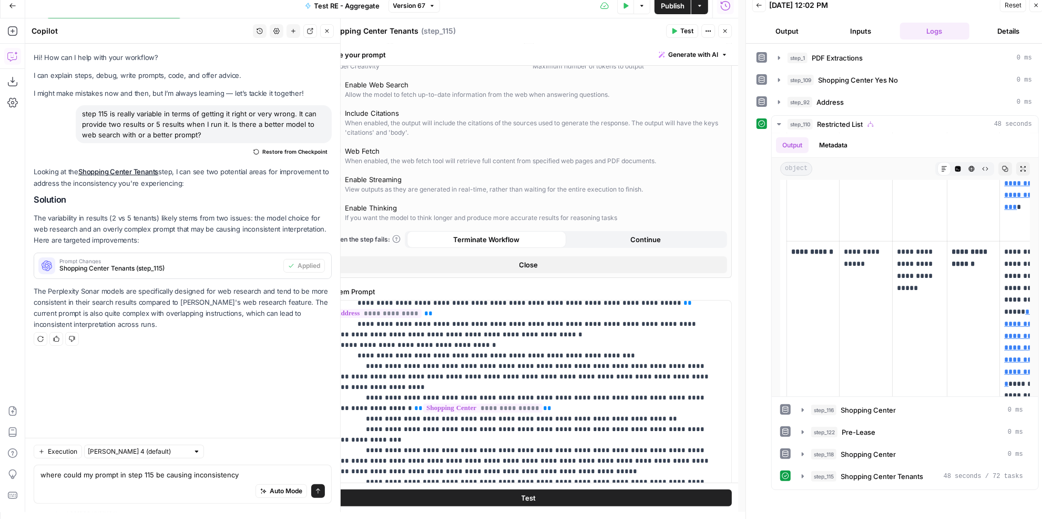
type textarea "where could my prompt in step 115 be causing inconsistency?"
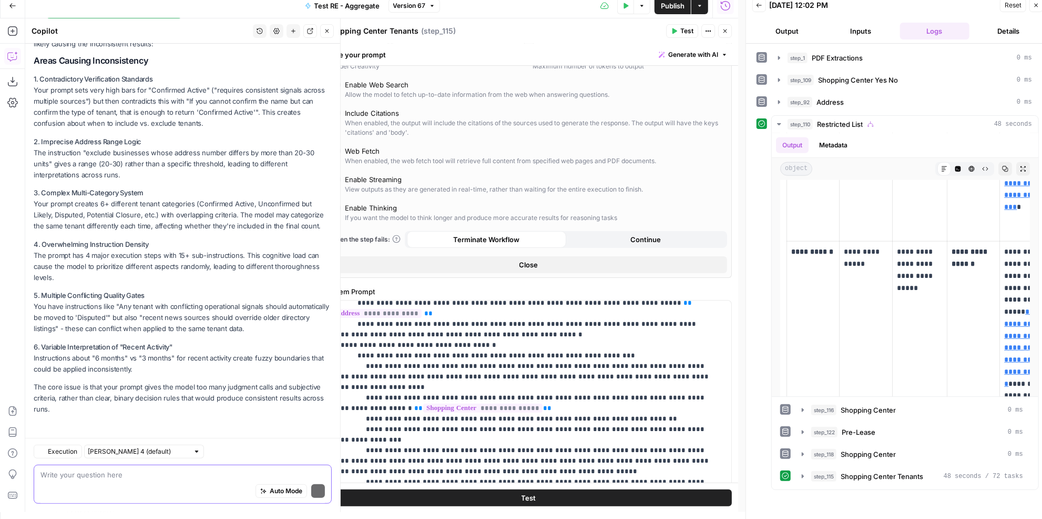
scroll to position [236, 0]
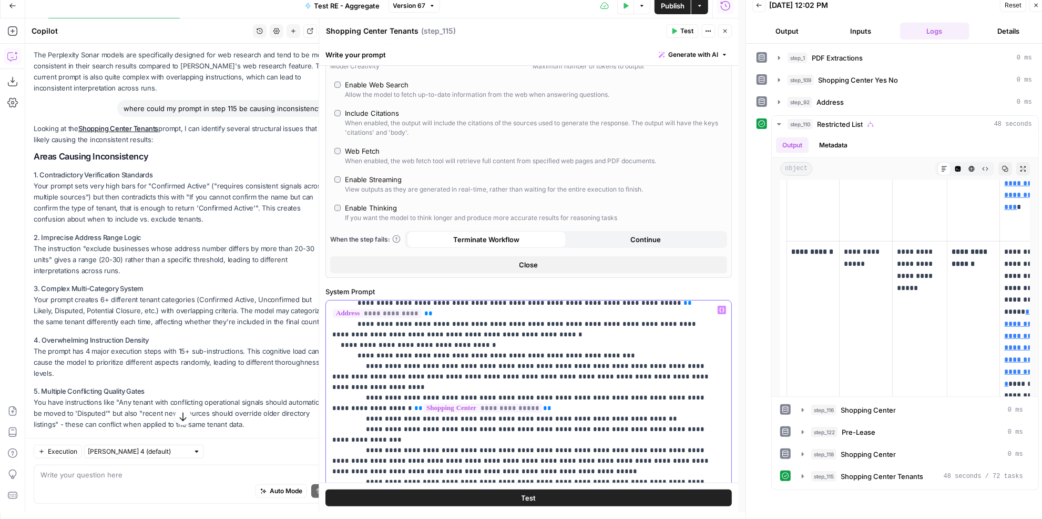
click at [554, 334] on p "**********" at bounding box center [521, 476] width 379 height 1262
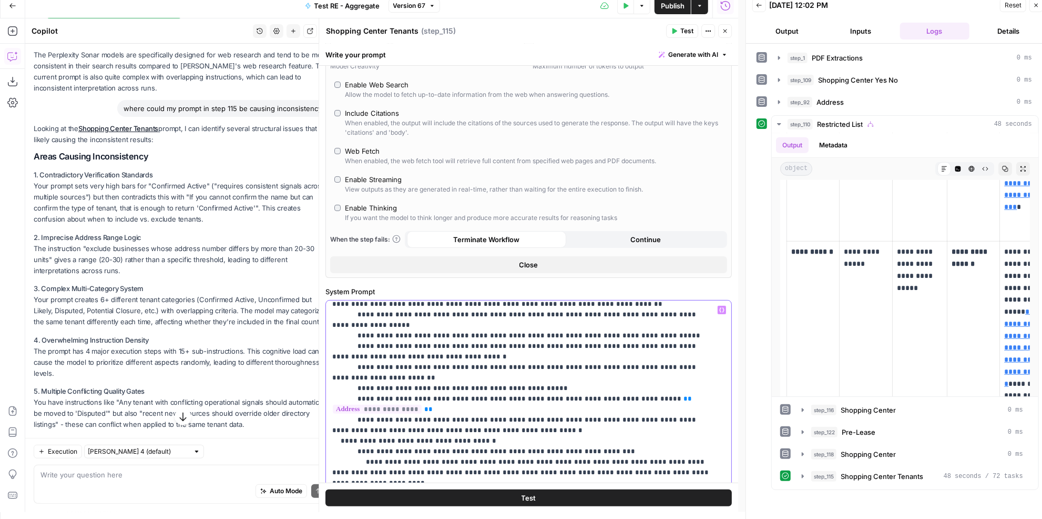
scroll to position [316, 0]
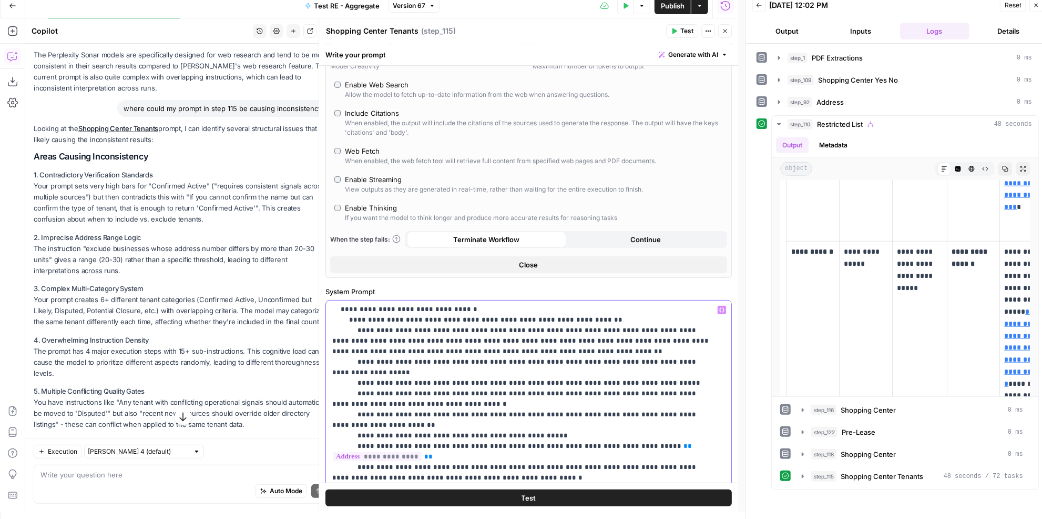
drag, startPoint x: 524, startPoint y: 442, endPoint x: 313, endPoint y: 431, distance: 210.6
click at [319, 431] on div "**********" at bounding box center [529, 264] width 420 height 493
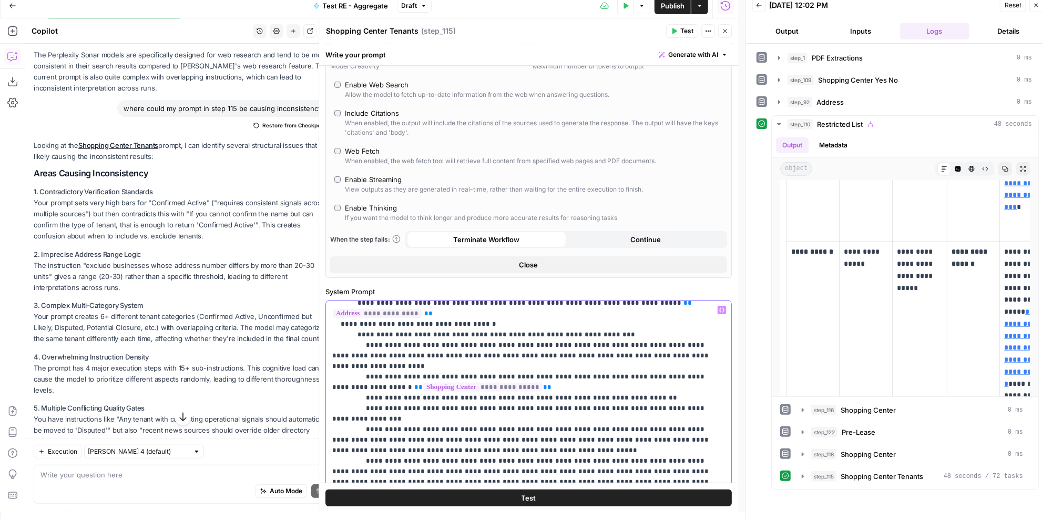
click at [481, 374] on p "**********" at bounding box center [521, 465] width 379 height 1241
click at [460, 375] on p "**********" at bounding box center [521, 465] width 379 height 1241
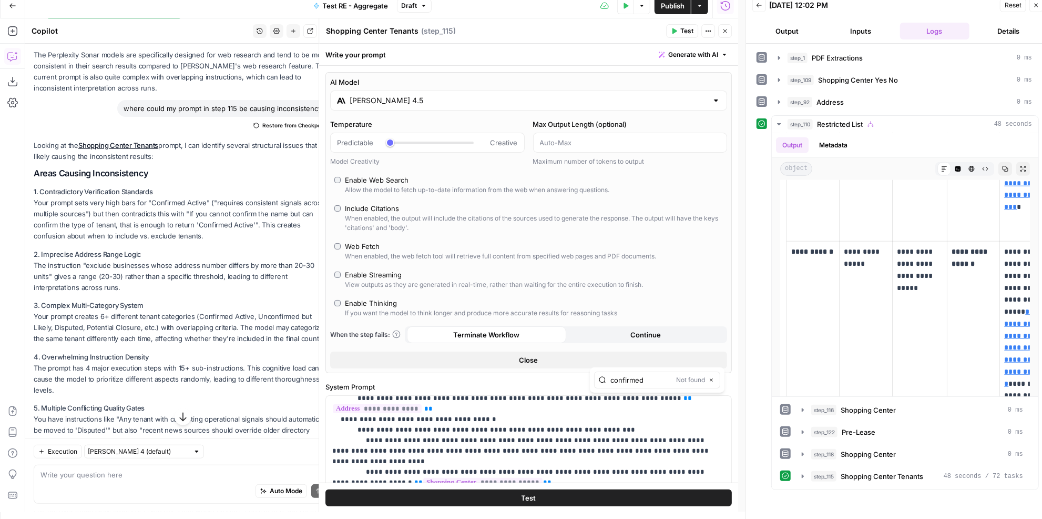
type input "confirmed"
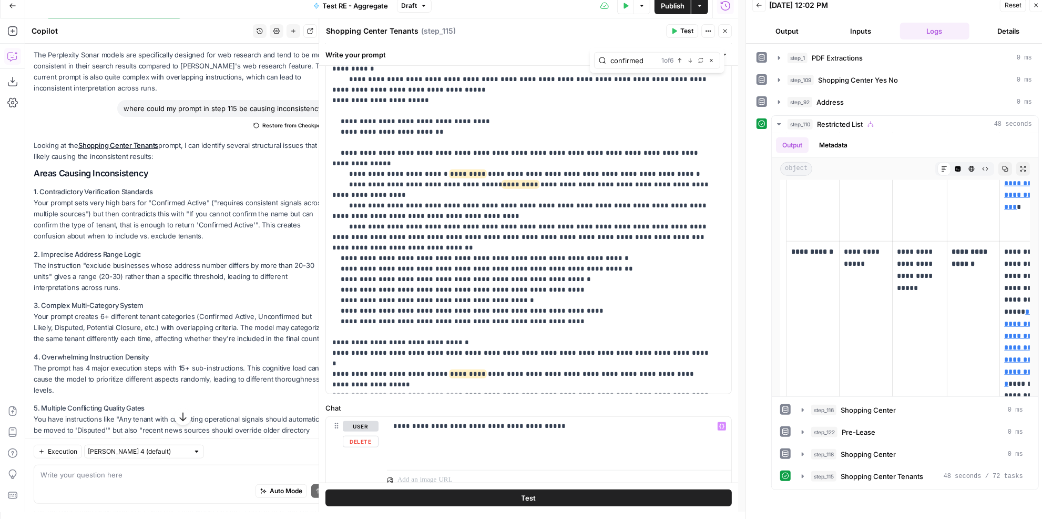
scroll to position [525, 0]
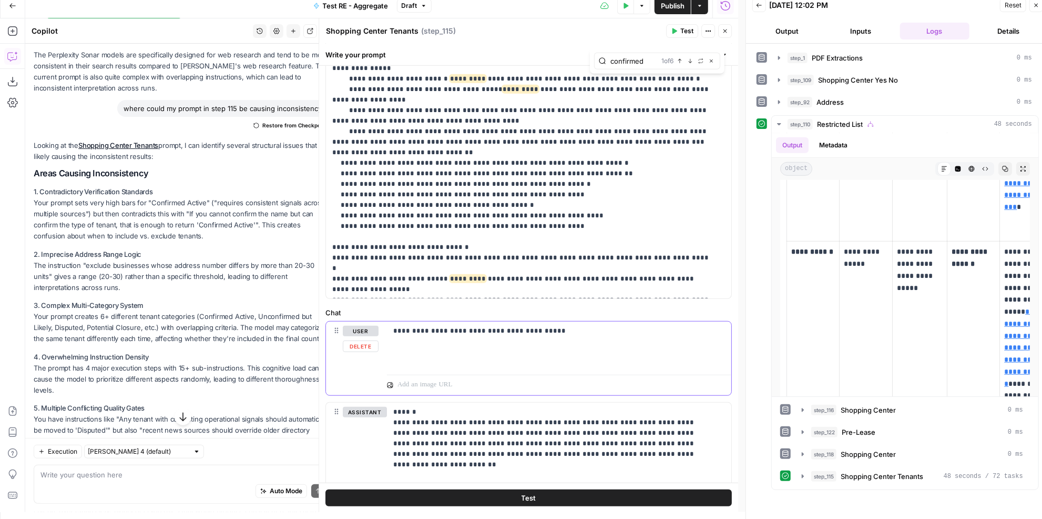
click at [367, 346] on button "Delete" at bounding box center [361, 346] width 36 height 12
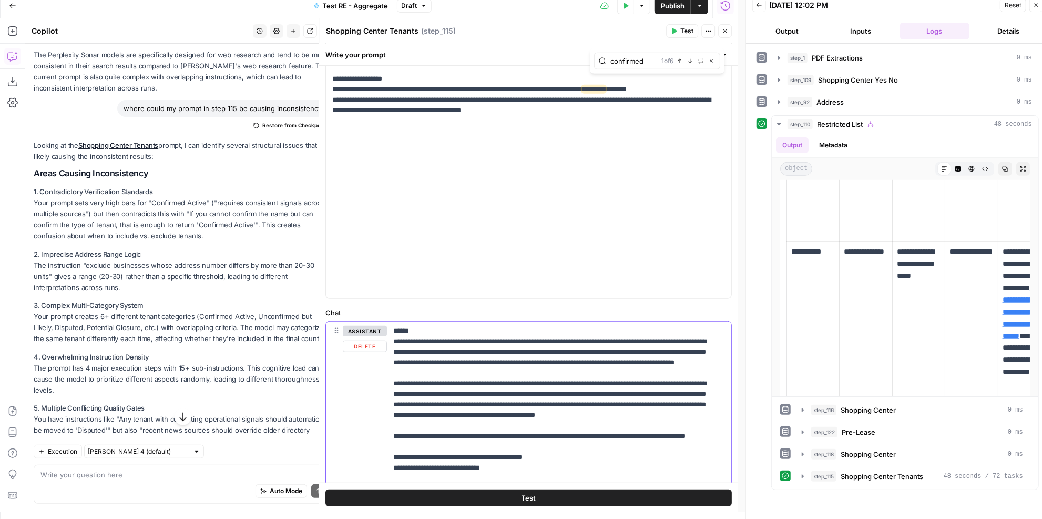
click at [366, 343] on button "Delete" at bounding box center [365, 346] width 44 height 12
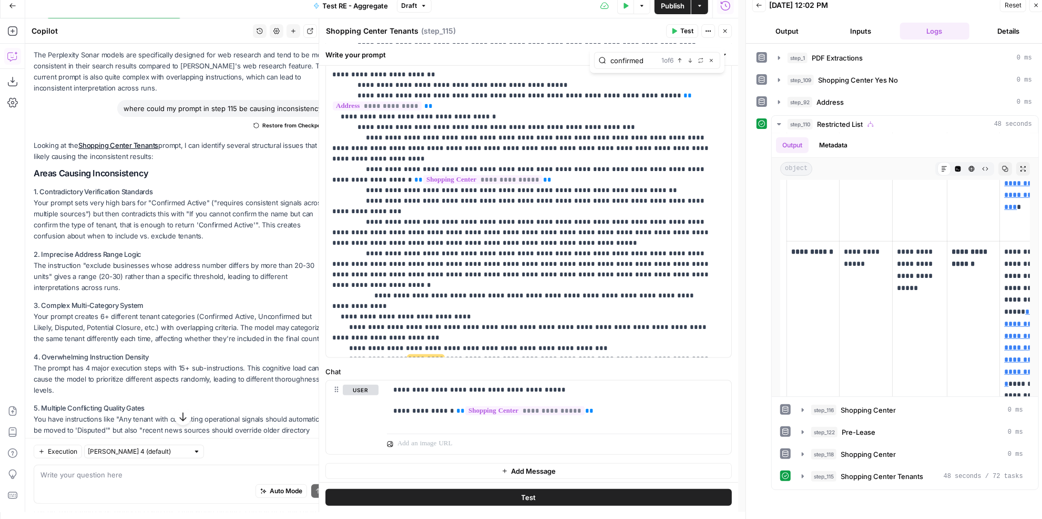
scroll to position [342, 0]
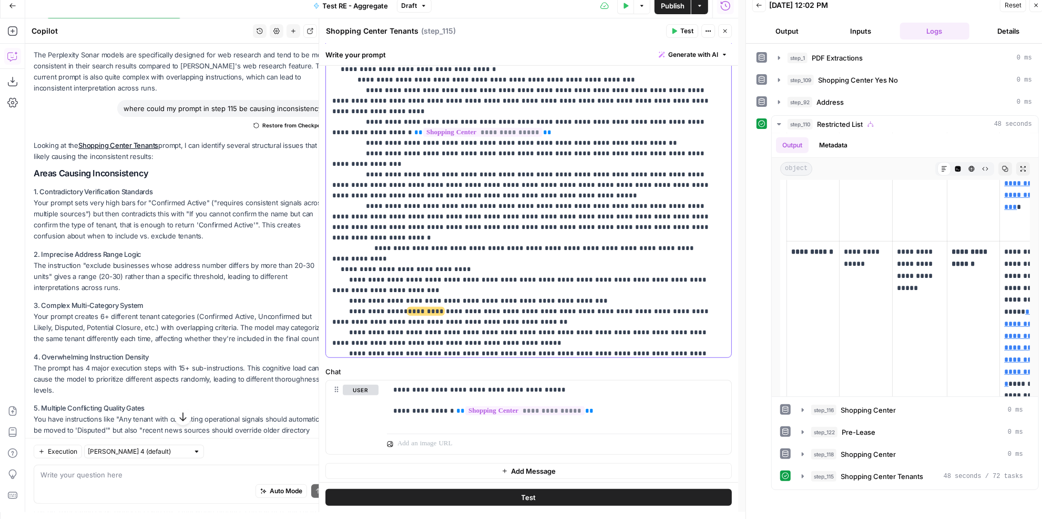
drag, startPoint x: 391, startPoint y: 329, endPoint x: 447, endPoint y: 331, distance: 55.8
click at [447, 331] on p "**********" at bounding box center [521, 211] width 379 height 1241
click at [492, 347] on p "**********" at bounding box center [521, 211] width 379 height 1241
drag, startPoint x: 477, startPoint y: 340, endPoint x: 463, endPoint y: 329, distance: 17.3
click at [463, 329] on p "**********" at bounding box center [521, 211] width 379 height 1241
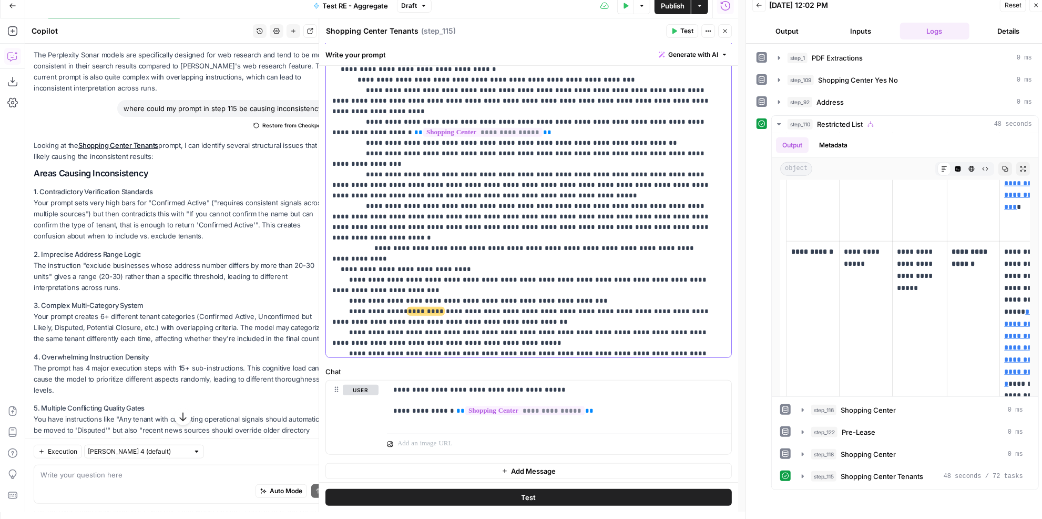
drag, startPoint x: 391, startPoint y: 329, endPoint x: 459, endPoint y: 332, distance: 67.4
click at [459, 332] on p "**********" at bounding box center [521, 206] width 379 height 1231
click at [349, 318] on p "**********" at bounding box center [521, 206] width 379 height 1231
click at [347, 318] on p "**********" at bounding box center [521, 206] width 379 height 1231
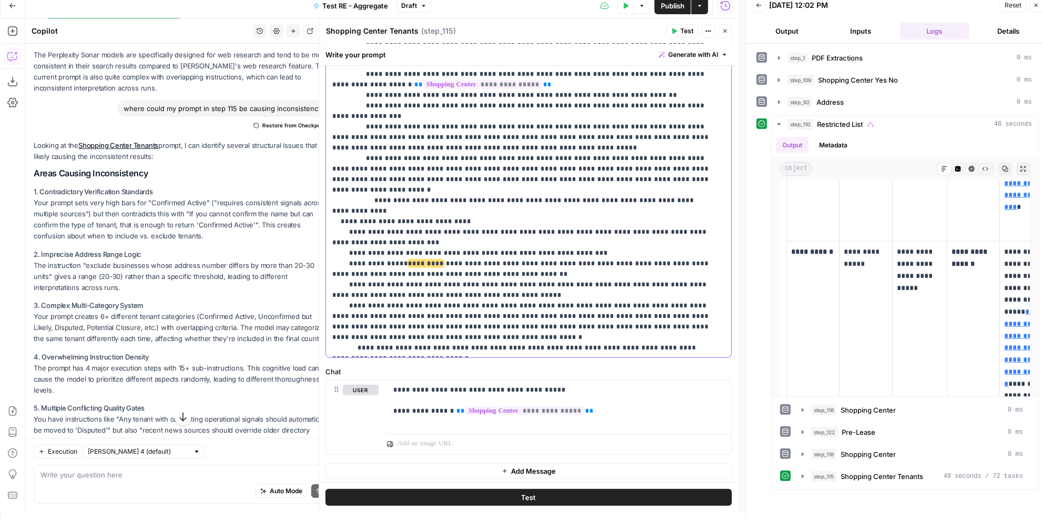
drag, startPoint x: 428, startPoint y: 302, endPoint x: 346, endPoint y: 308, distance: 82.8
click at [346, 308] on p "**********" at bounding box center [521, 158] width 379 height 1231
click at [458, 305] on p "**********" at bounding box center [521, 158] width 379 height 1231
click at [444, 302] on p "**********" at bounding box center [521, 158] width 379 height 1231
drag, startPoint x: 440, startPoint y: 302, endPoint x: 325, endPoint y: 297, distance: 115.3
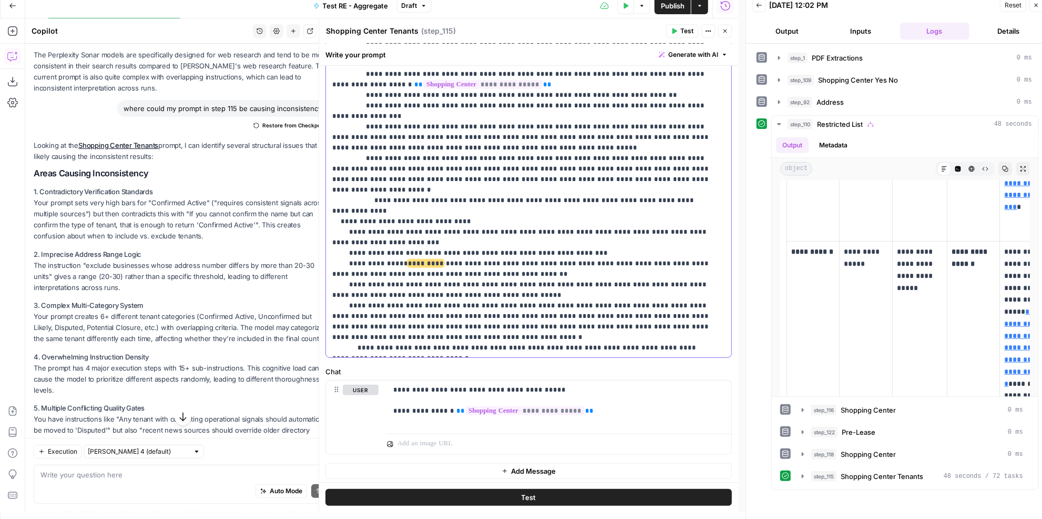
click at [325, 297] on div "**********" at bounding box center [528, 42] width 419 height 886
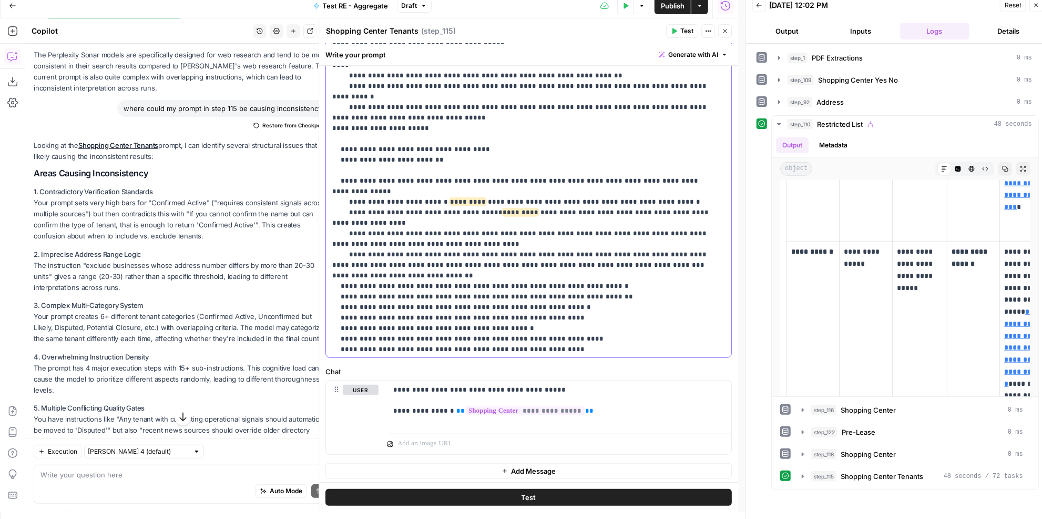
scroll to position [789, 0]
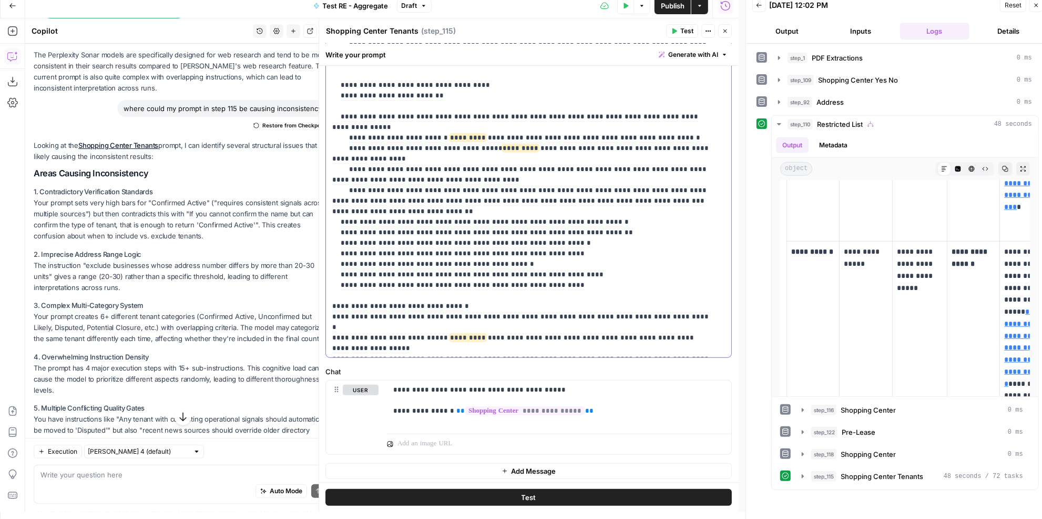
drag, startPoint x: 623, startPoint y: 262, endPoint x: 313, endPoint y: 257, distance: 309.8
click at [319, 257] on div "**********" at bounding box center [529, 264] width 420 height 493
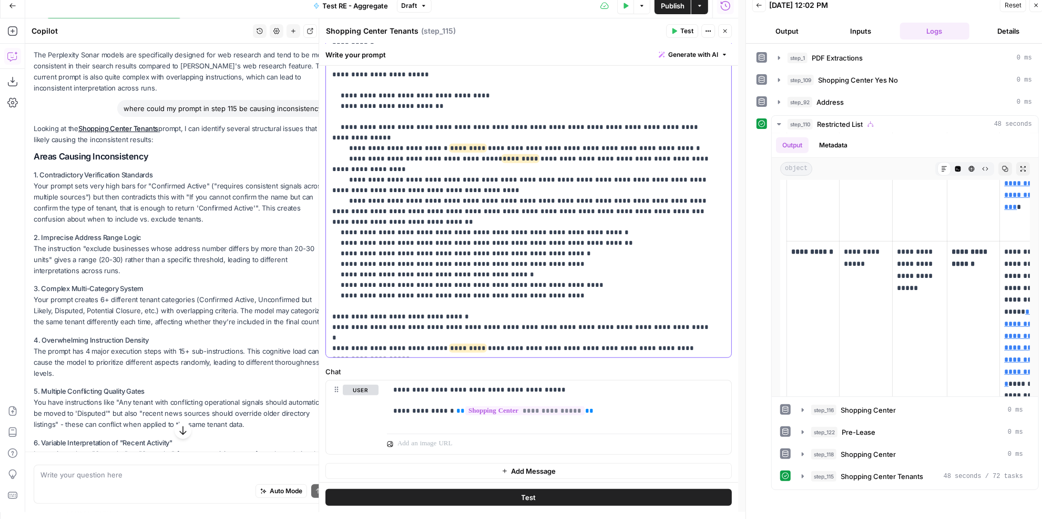
scroll to position [236, 0]
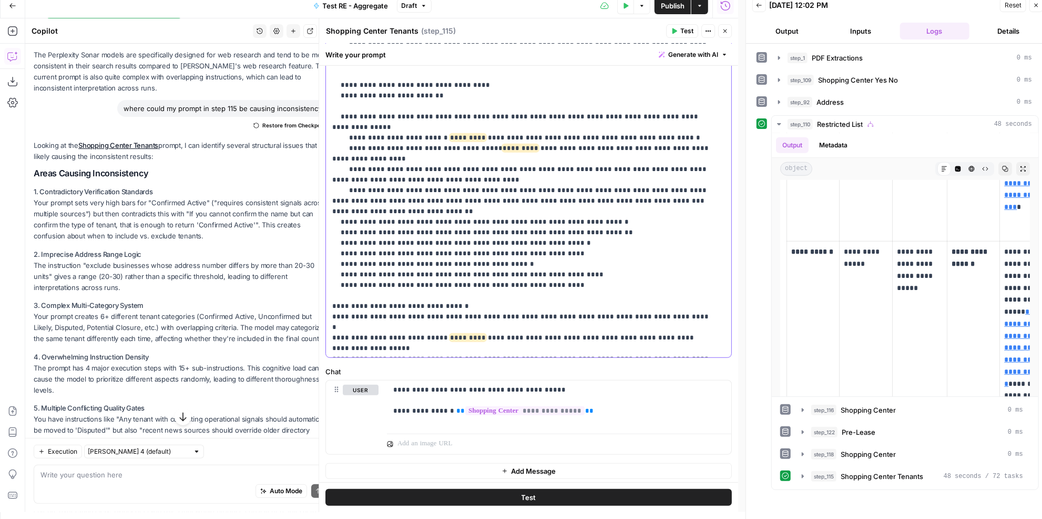
drag, startPoint x: 376, startPoint y: 323, endPoint x: 332, endPoint y: 323, distance: 44.2
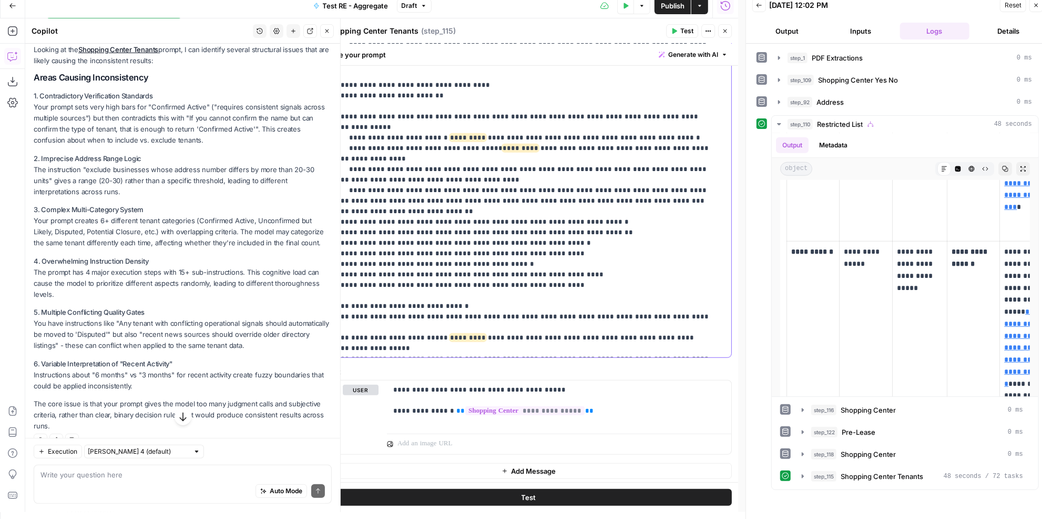
scroll to position [349, 0]
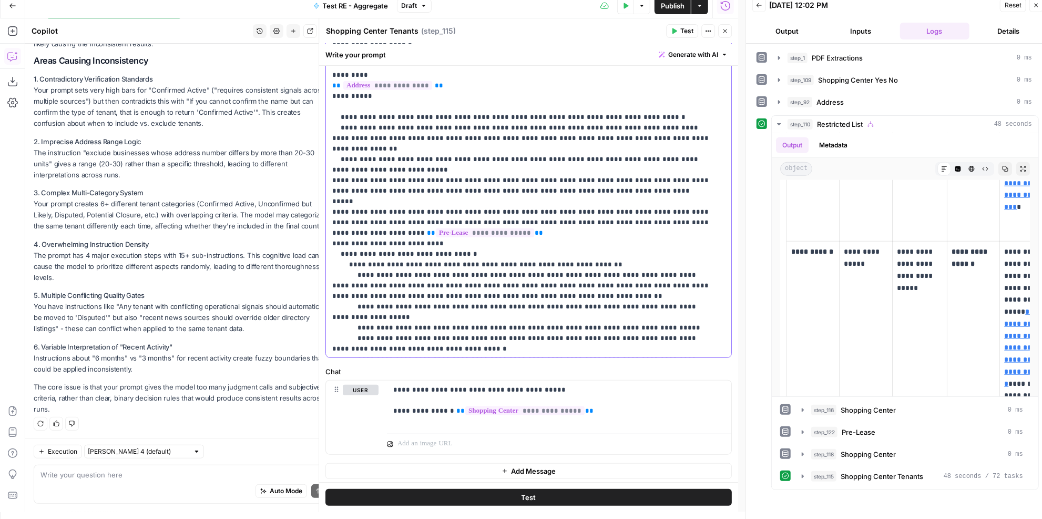
scroll to position [323, 0]
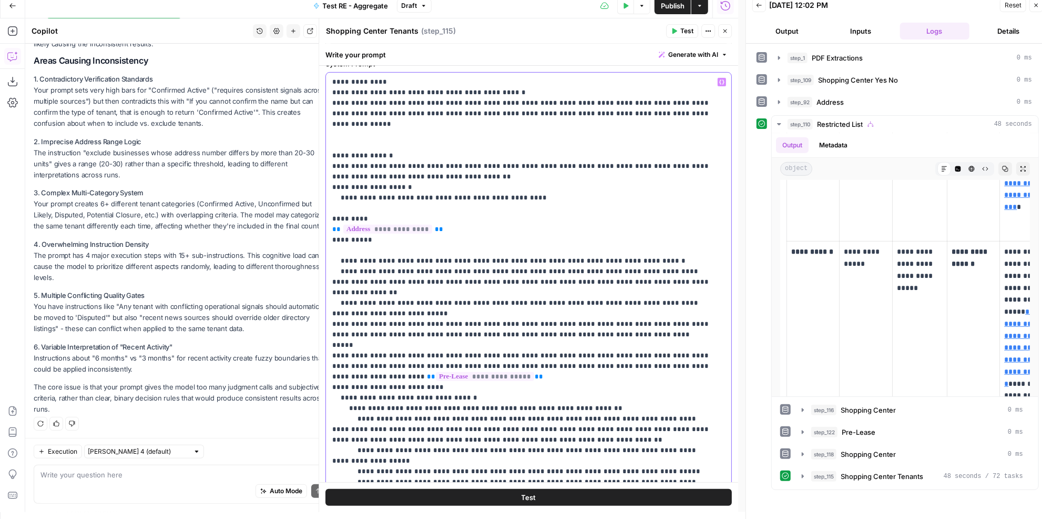
drag, startPoint x: 537, startPoint y: 171, endPoint x: 537, endPoint y: 178, distance: 6.8
drag, startPoint x: 536, startPoint y: 182, endPoint x: 535, endPoint y: 169, distance: 12.7
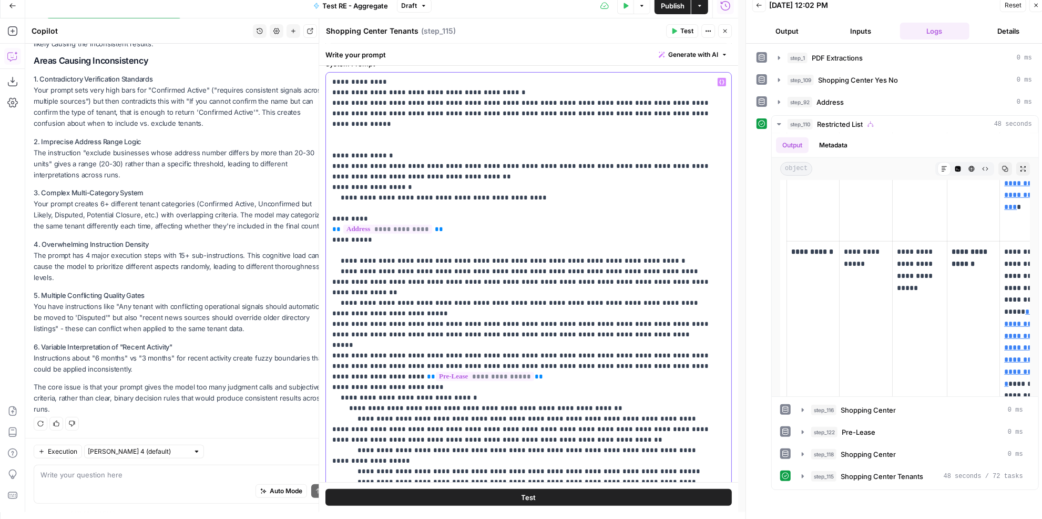
drag, startPoint x: 397, startPoint y: 186, endPoint x: 438, endPoint y: 185, distance: 41.0
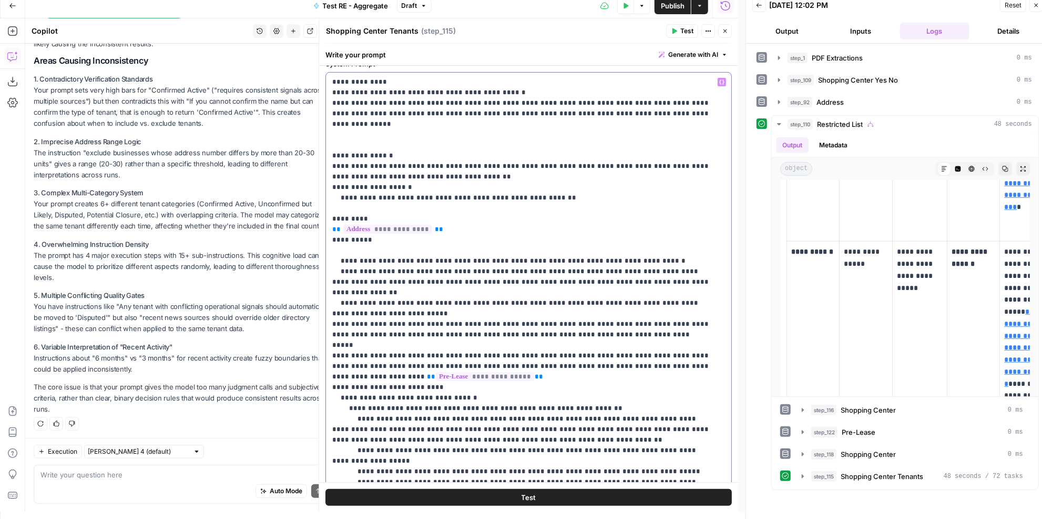
drag, startPoint x: 553, startPoint y: 184, endPoint x: 339, endPoint y: 175, distance: 214.8
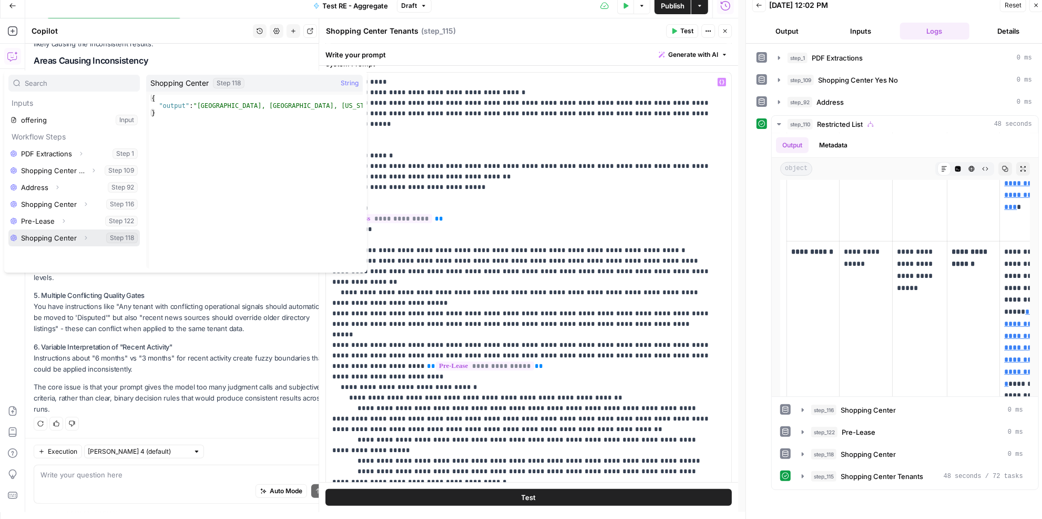
click at [49, 232] on button "Select variable Shopping Center" at bounding box center [73, 237] width 131 height 17
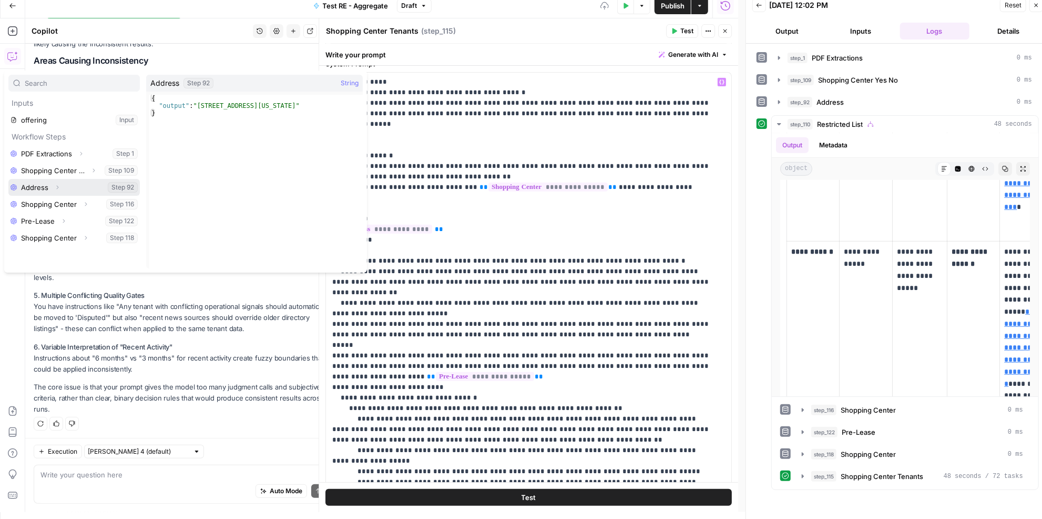
click at [43, 190] on button "Select variable Address" at bounding box center [73, 187] width 131 height 17
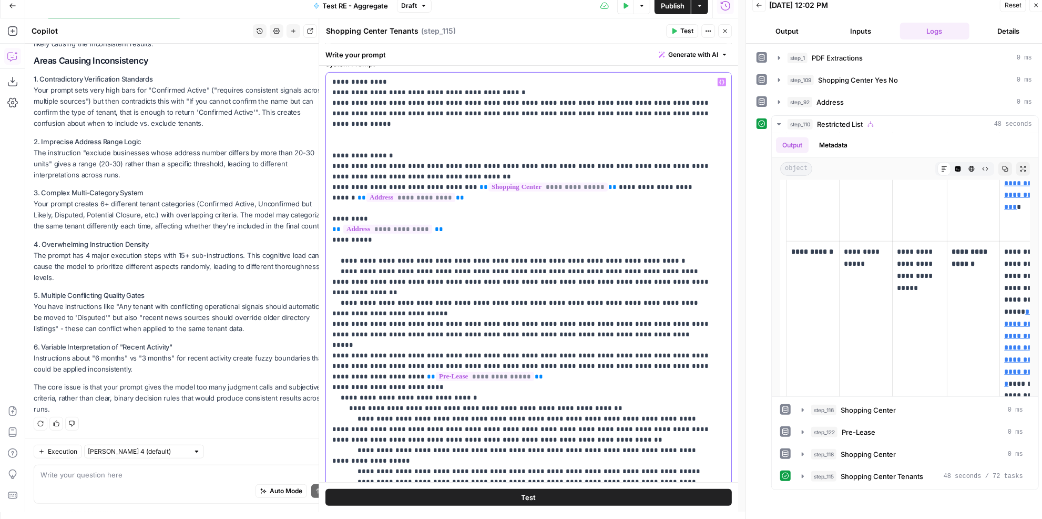
drag, startPoint x: 387, startPoint y: 231, endPoint x: 323, endPoint y: 198, distance: 71.5
click at [323, 198] on div "**********" at bounding box center [529, 264] width 420 height 493
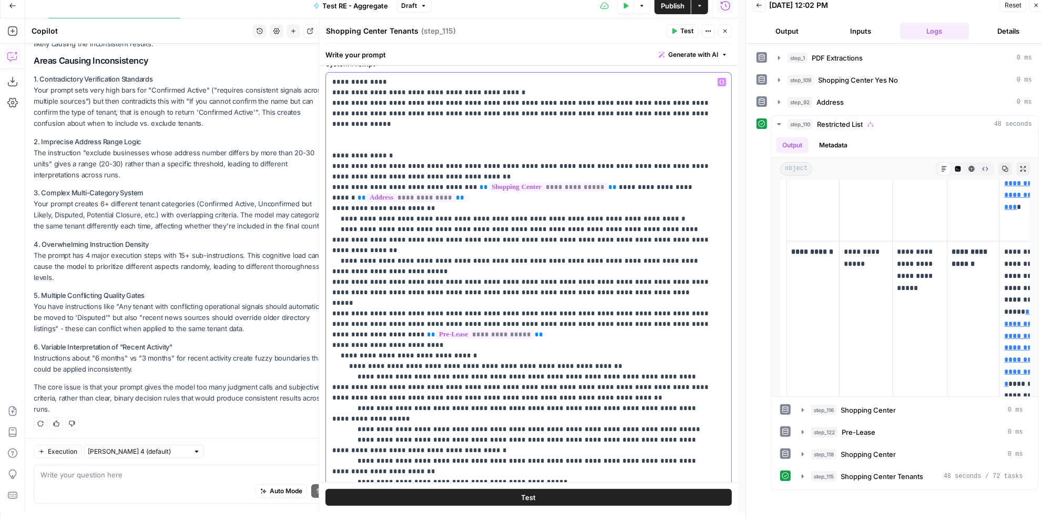
drag, startPoint x: 658, startPoint y: 228, endPoint x: 579, endPoint y: 218, distance: 80.5
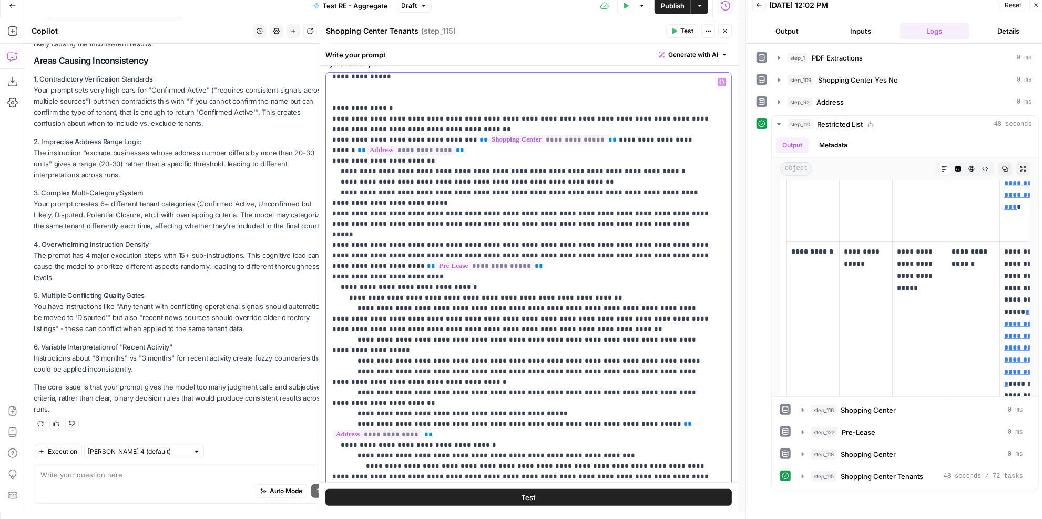
scroll to position [95, 0]
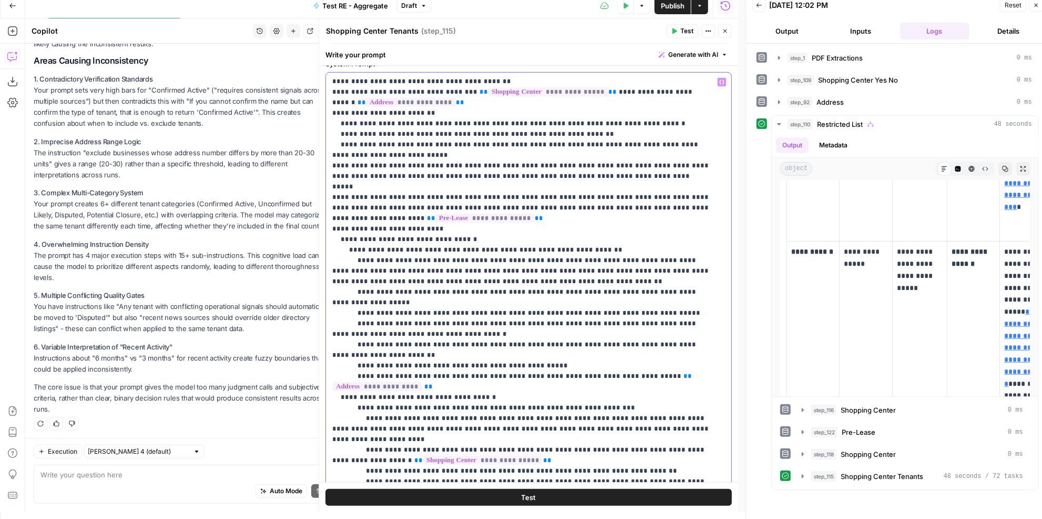
drag, startPoint x: 409, startPoint y: 330, endPoint x: 330, endPoint y: 301, distance: 84.0
click at [330, 301] on div "**********" at bounding box center [525, 287] width 399 height 428
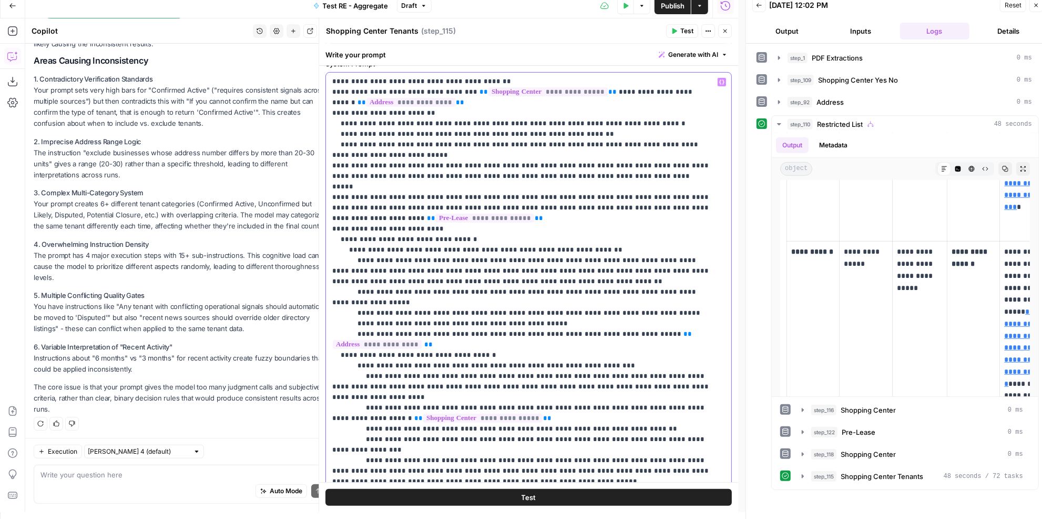
drag, startPoint x: 653, startPoint y: 288, endPoint x: 334, endPoint y: 287, distance: 318.7
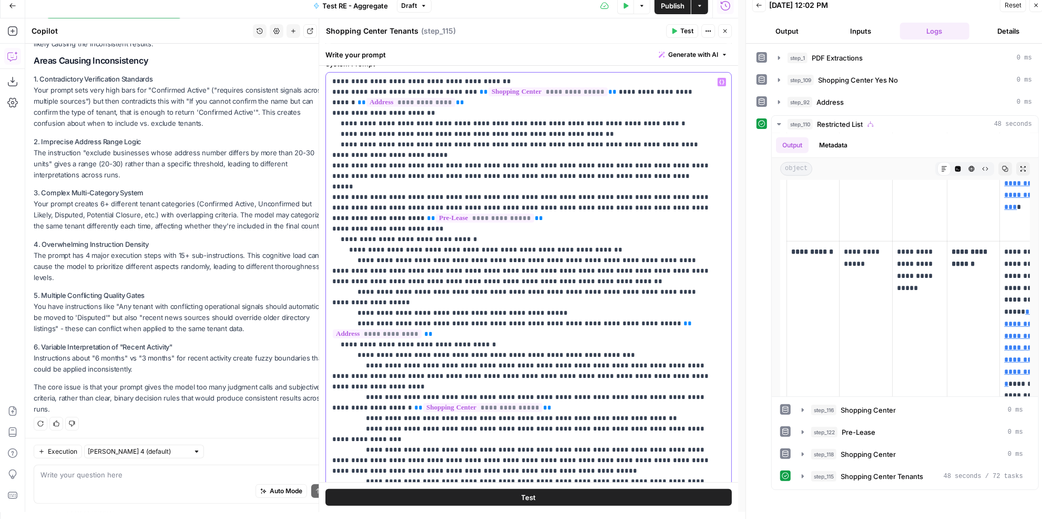
drag, startPoint x: 499, startPoint y: 309, endPoint x: 617, endPoint y: 303, distance: 119.0
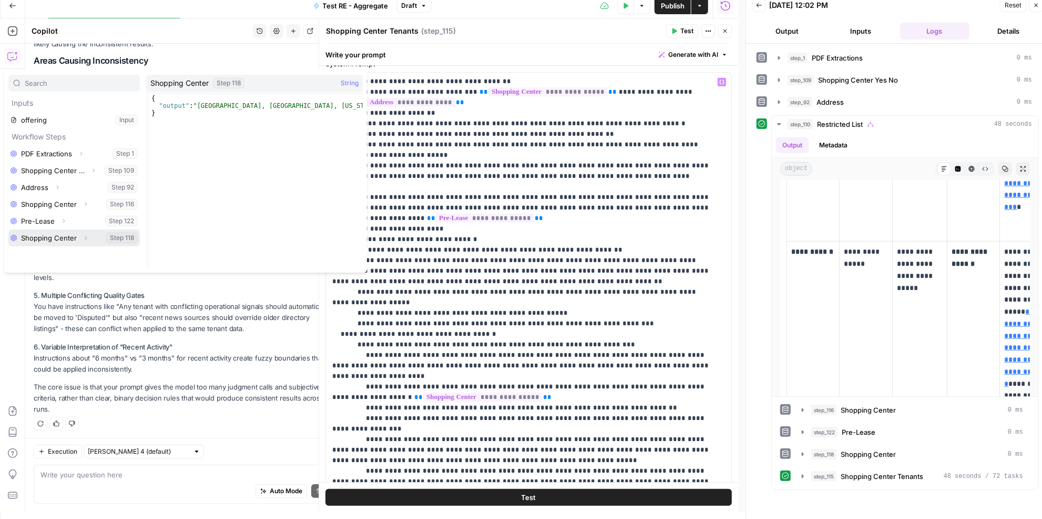
click at [39, 232] on button "Select variable Shopping Center" at bounding box center [73, 237] width 131 height 17
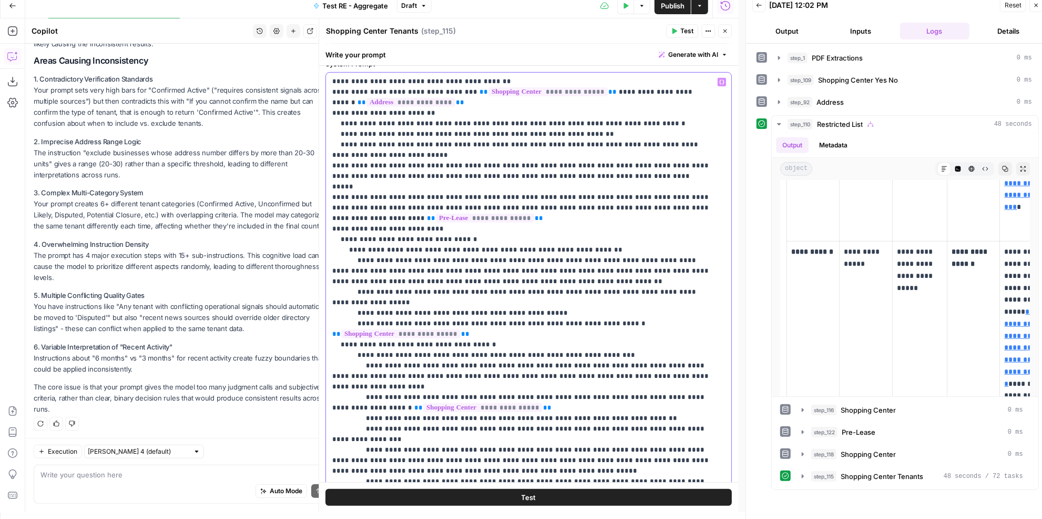
scroll to position [143, 0]
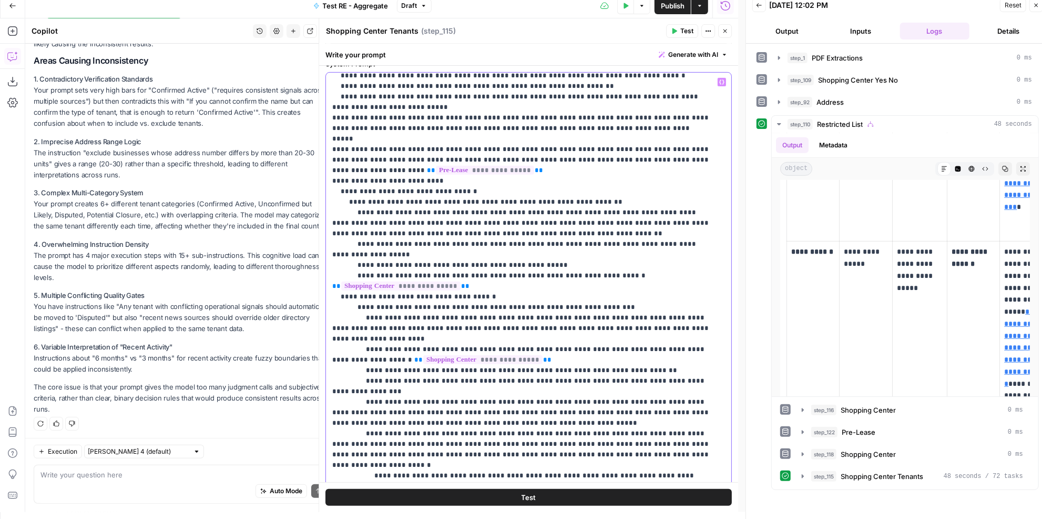
drag, startPoint x: 629, startPoint y: 406, endPoint x: 322, endPoint y: 390, distance: 307.5
click at [322, 390] on div "**********" at bounding box center [529, 264] width 420 height 493
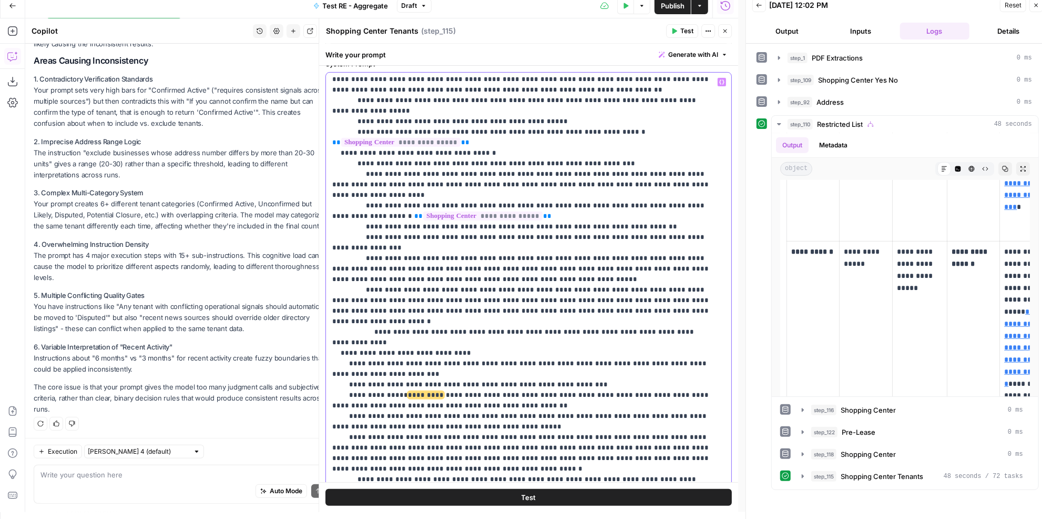
scroll to position [334, 0]
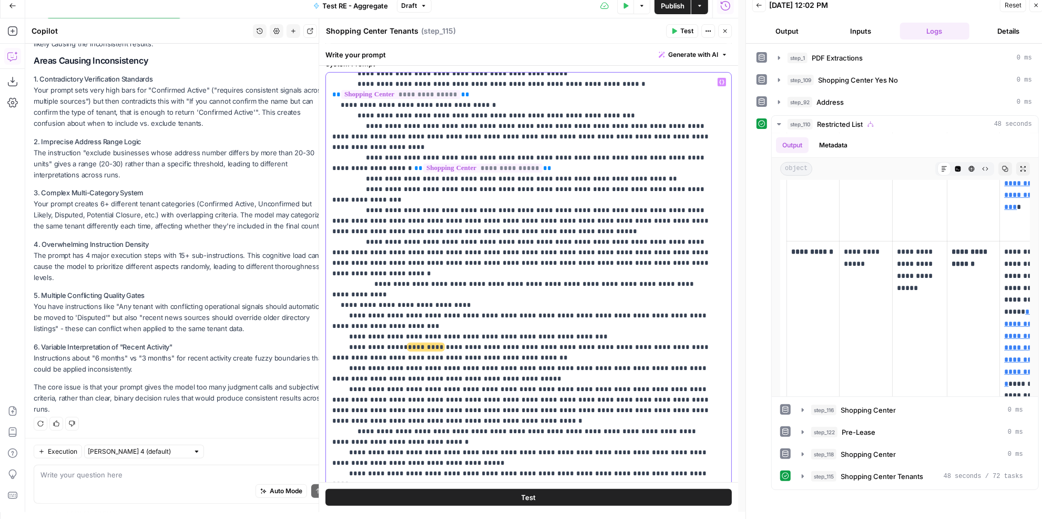
drag, startPoint x: 684, startPoint y: 429, endPoint x: 357, endPoint y: 435, distance: 327.2
click at [357, 435] on p "**********" at bounding box center [521, 294] width 379 height 1104
click at [421, 440] on p "**********" at bounding box center [521, 294] width 379 height 1104
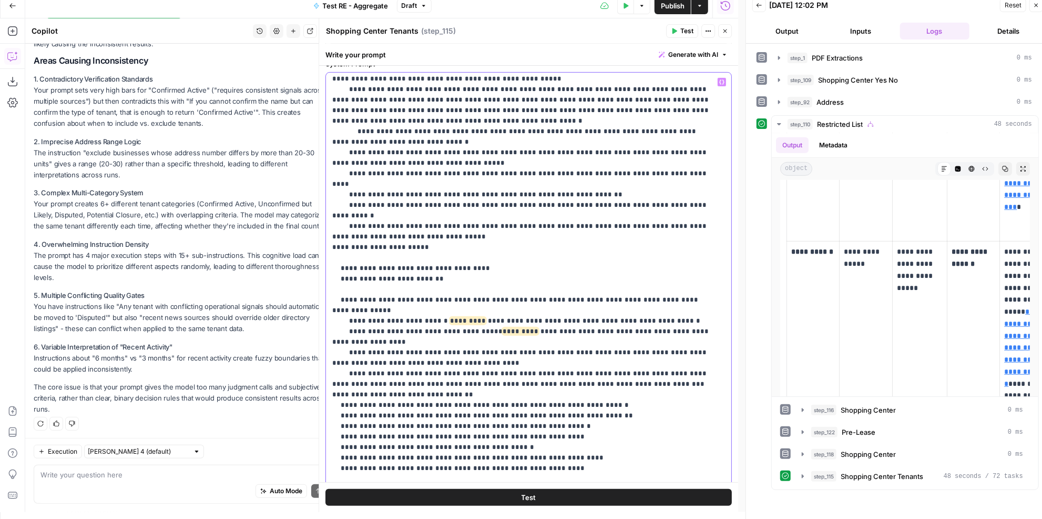
scroll to position [466, 0]
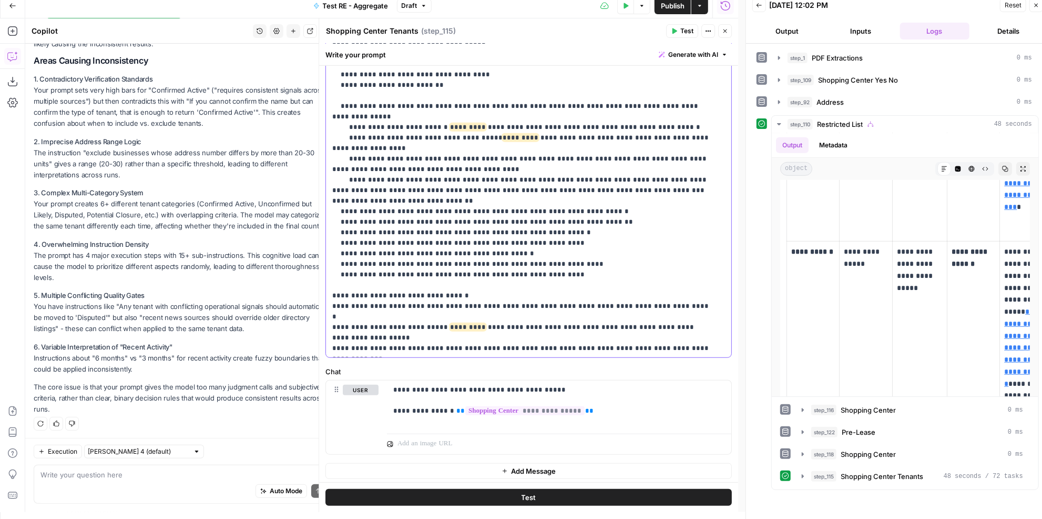
drag, startPoint x: 340, startPoint y: 319, endPoint x: 620, endPoint y: 182, distance: 311.9
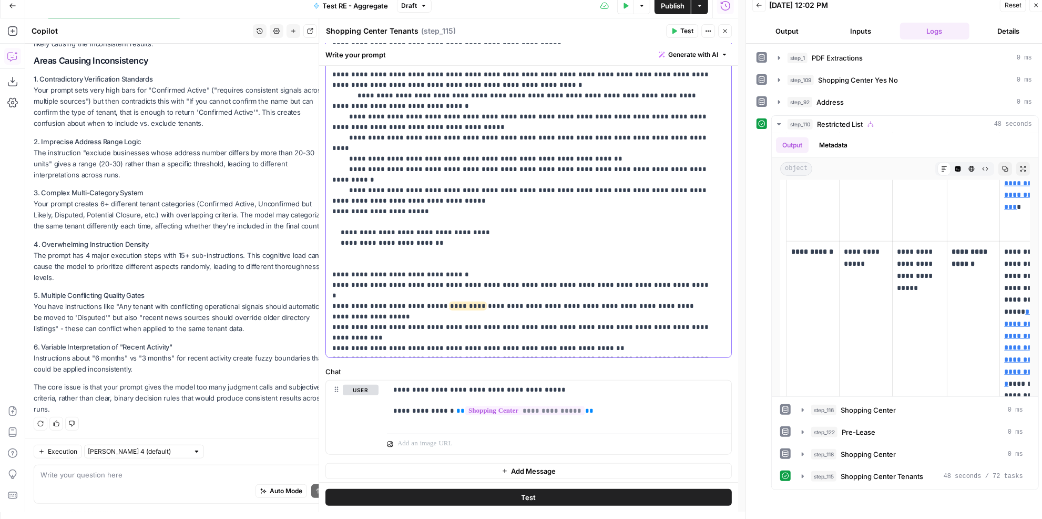
scroll to position [516, 0]
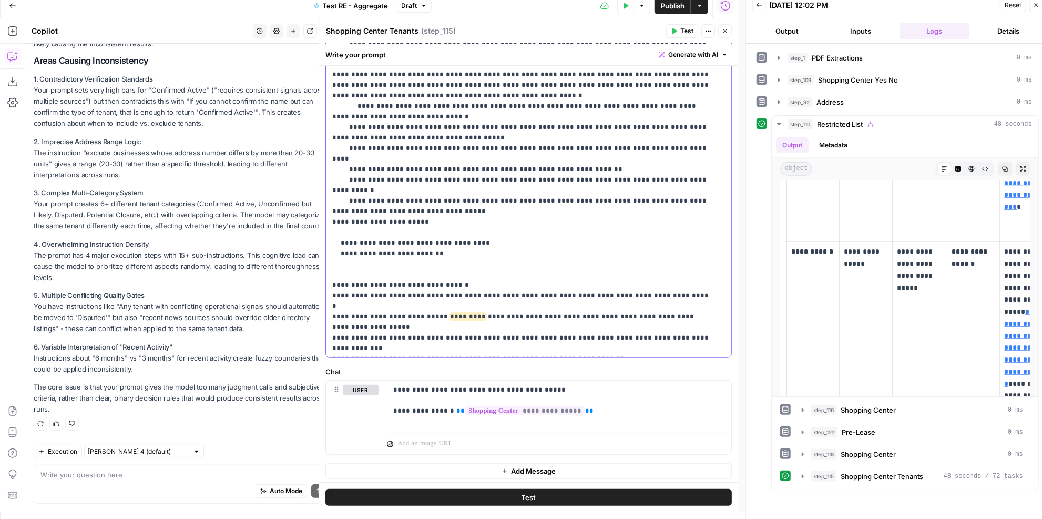
drag, startPoint x: 626, startPoint y: 283, endPoint x: 327, endPoint y: 198, distance: 311.0
click at [327, 198] on div "**********" at bounding box center [525, 143] width 399 height 428
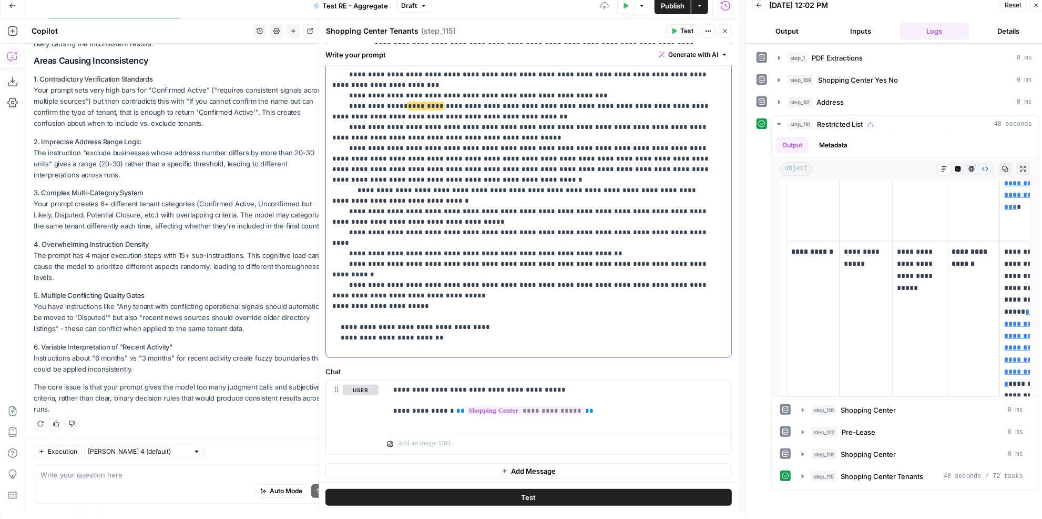
scroll to position [421, 0]
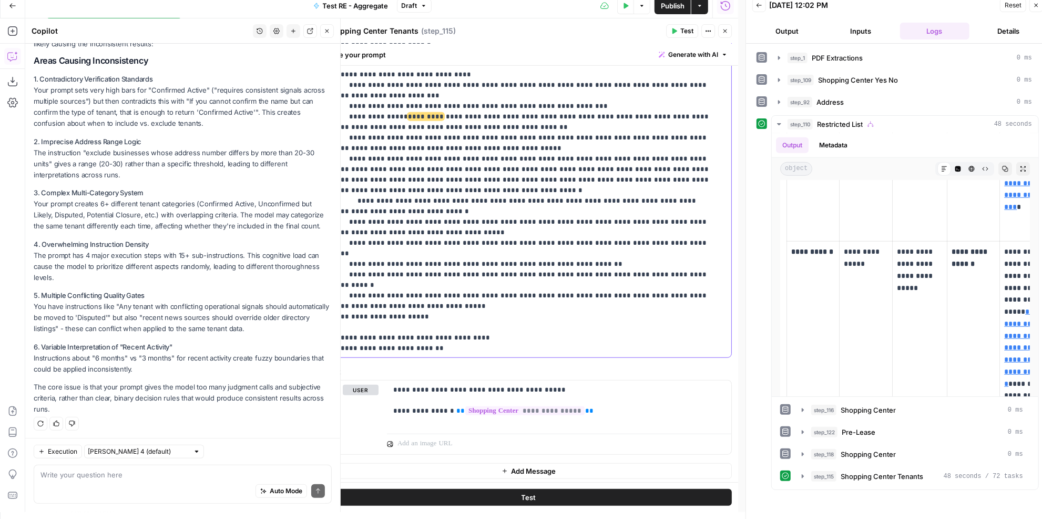
drag, startPoint x: 623, startPoint y: 343, endPoint x: 289, endPoint y: 322, distance: 335.1
click at [289, 322] on body "P Paragon New Home Browse Insights Opportunities Your Data Recent Grids Researc…" at bounding box center [521, 252] width 1042 height 519
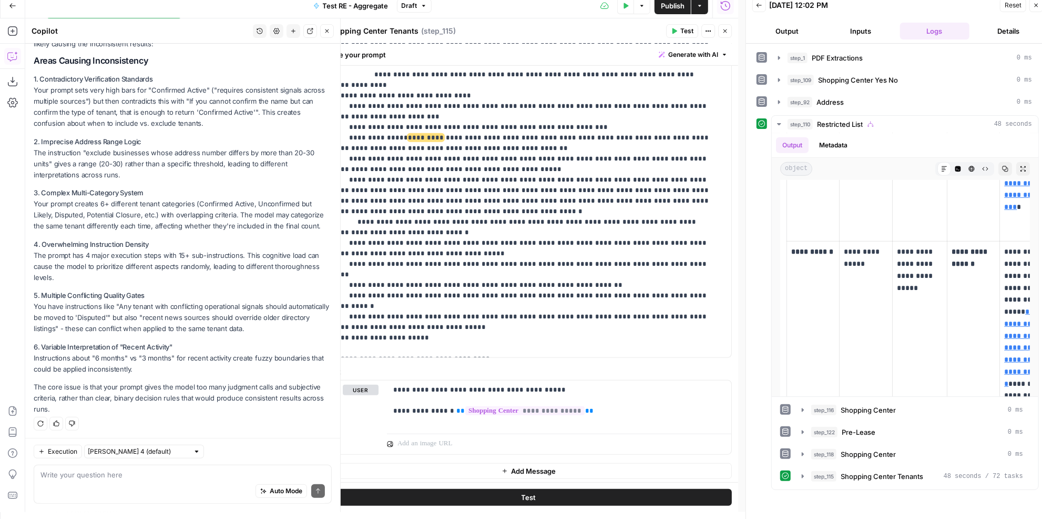
click at [328, 29] on icon "button" at bounding box center [327, 31] width 6 height 6
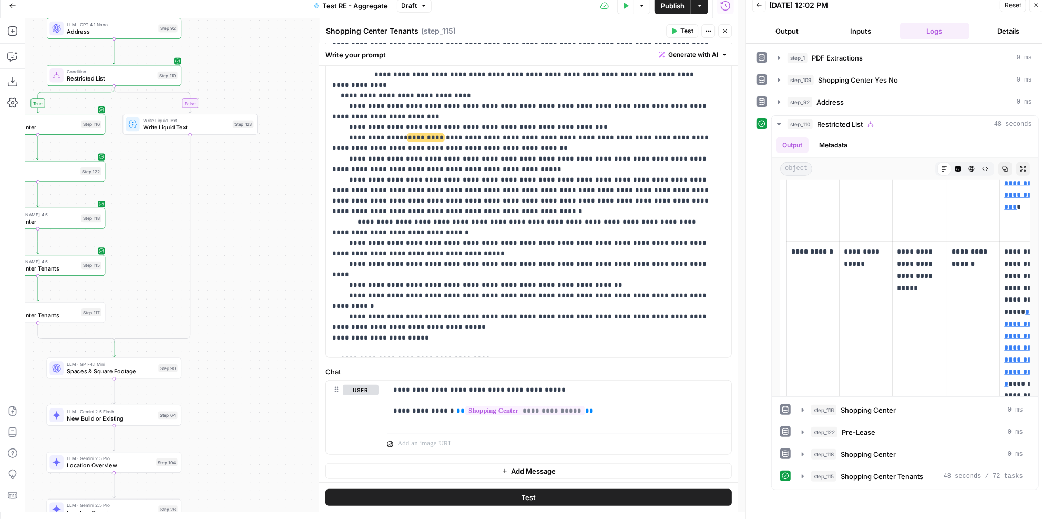
click at [539, 500] on button "Test" at bounding box center [529, 497] width 407 height 17
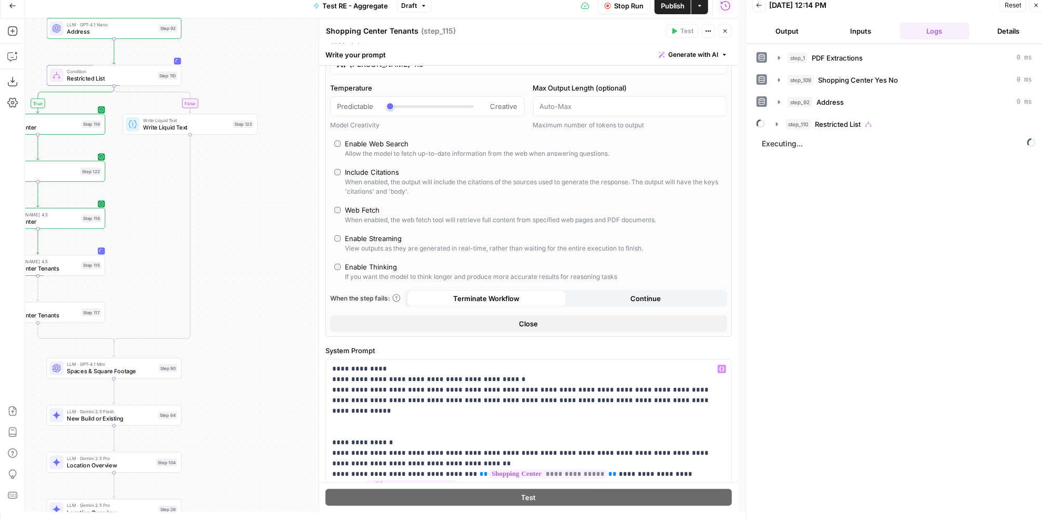
scroll to position [0, 0]
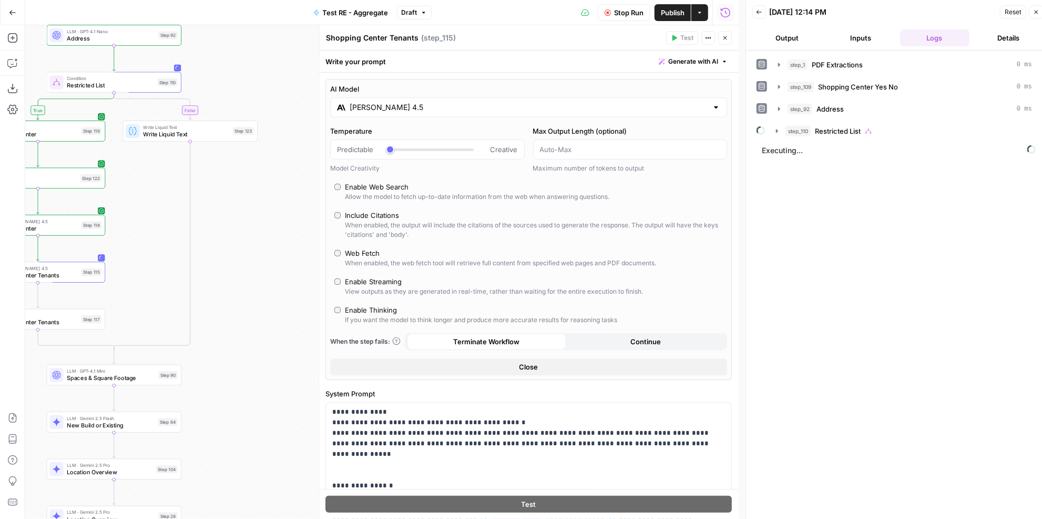
click at [678, 12] on span "Publish" at bounding box center [673, 12] width 24 height 11
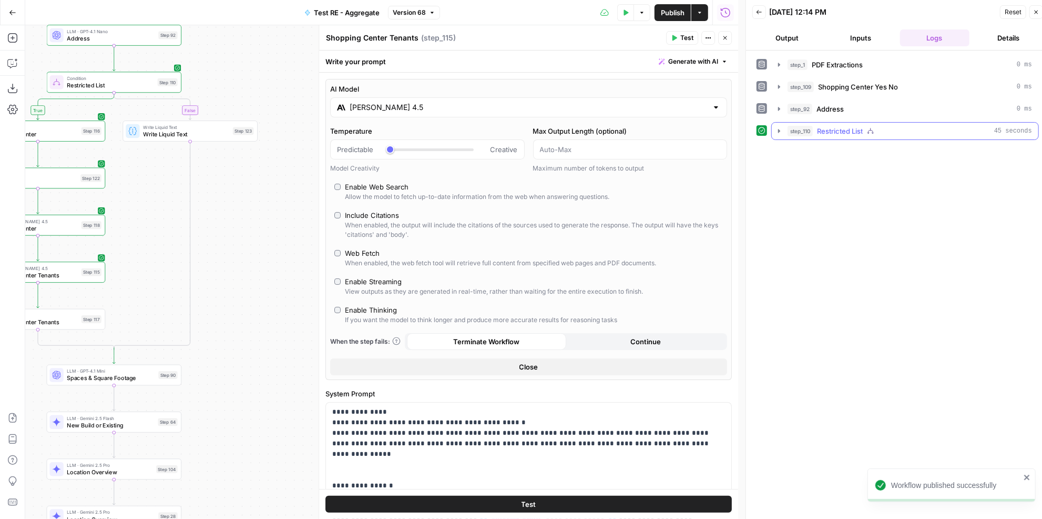
click at [970, 136] on button "step_110 Restricted List 45 seconds" at bounding box center [905, 131] width 267 height 17
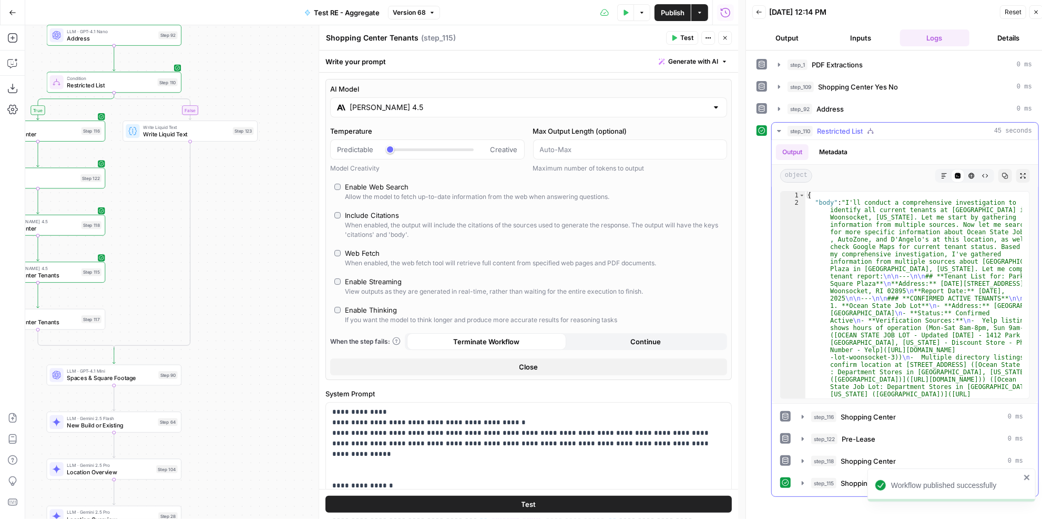
click at [946, 174] on icon "button" at bounding box center [944, 176] width 6 height 6
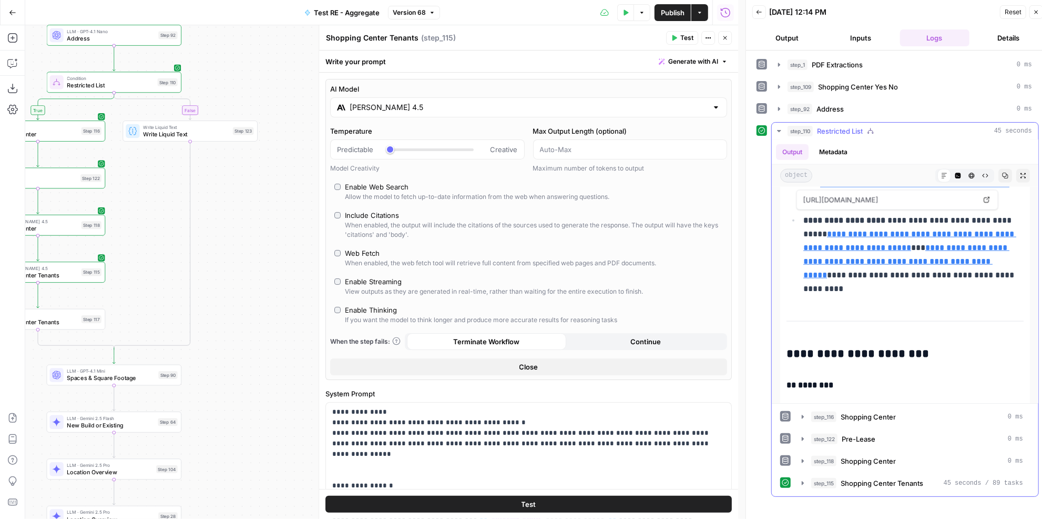
scroll to position [1243, 0]
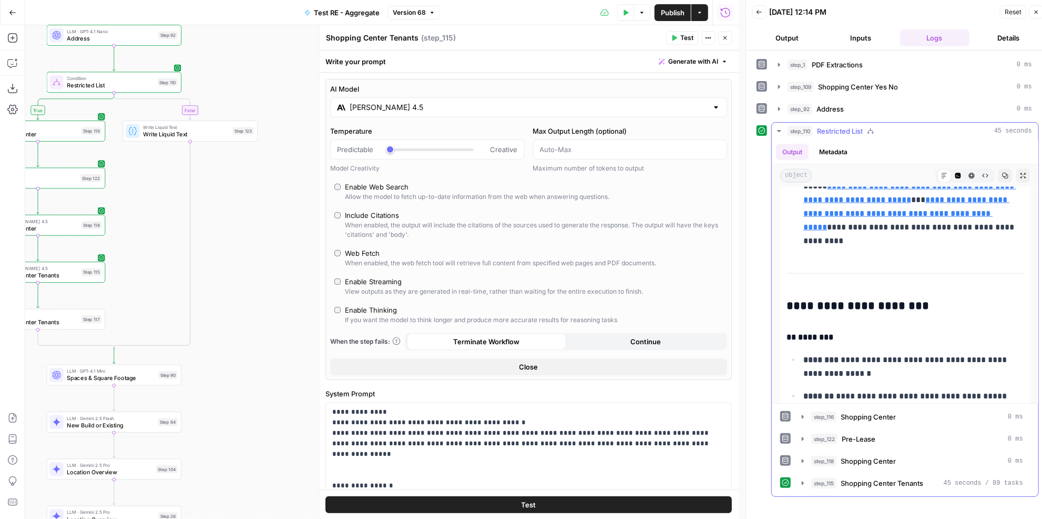
scroll to position [1195, 0]
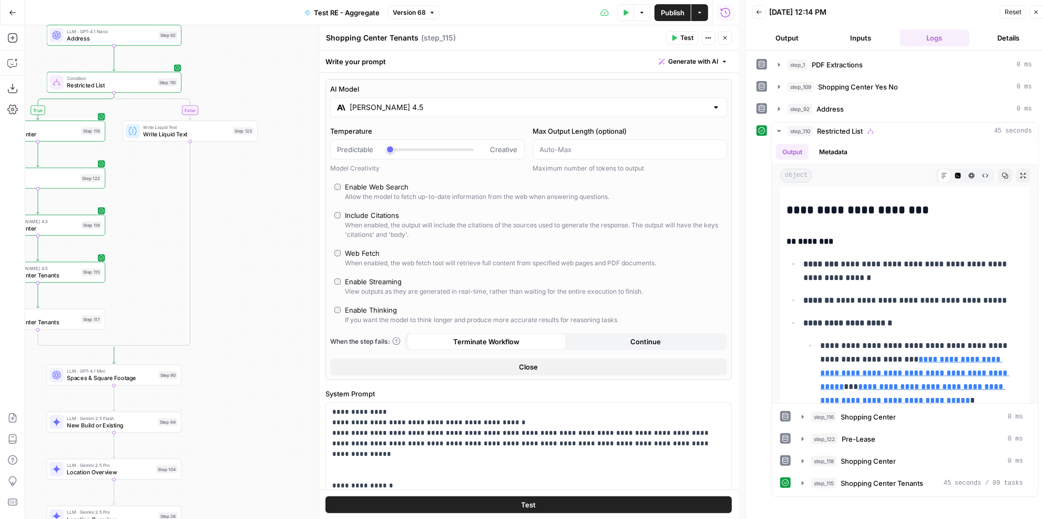
click at [425, 110] on input "[PERSON_NAME] 4.5" at bounding box center [529, 107] width 358 height 11
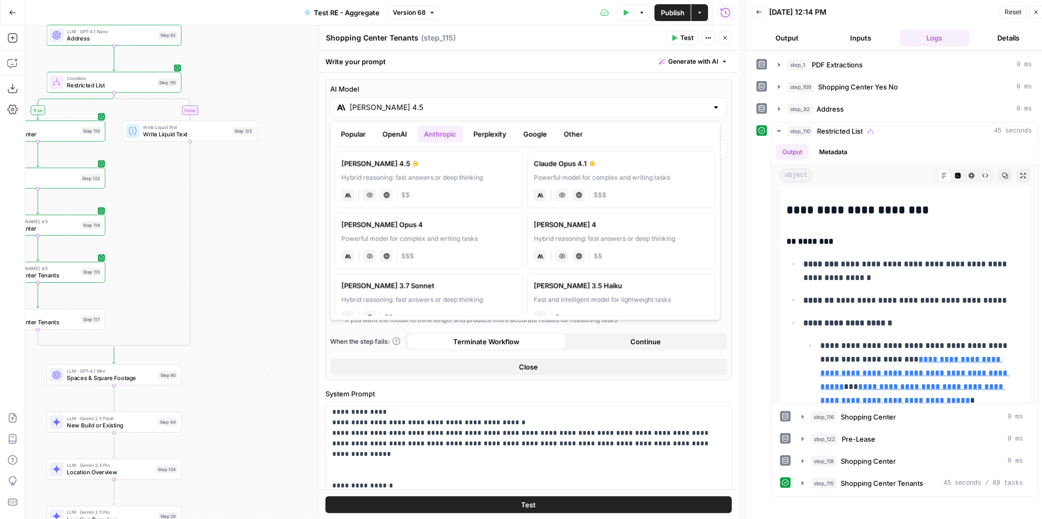
click at [534, 134] on button "Google" at bounding box center [536, 134] width 36 height 17
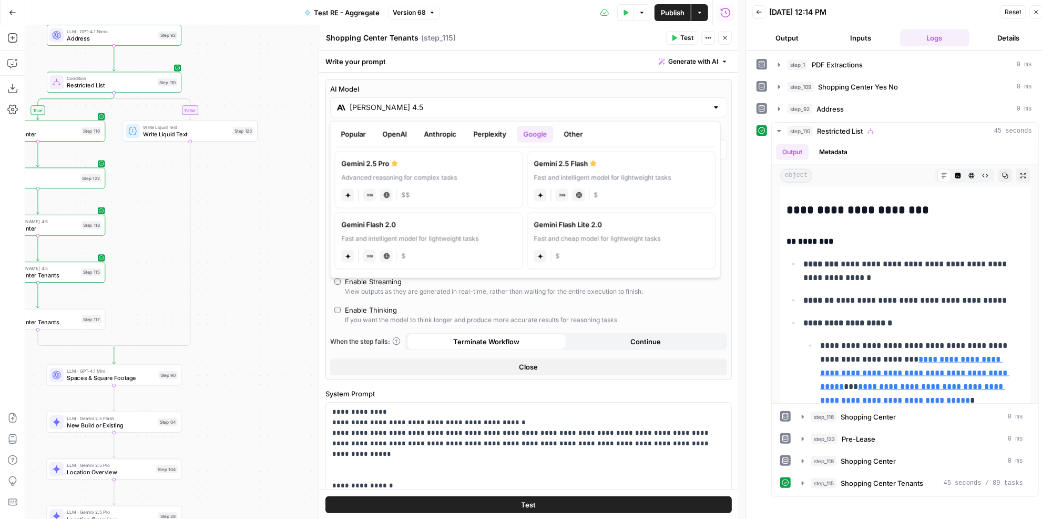
click at [450, 161] on div "Gemini 2.5 Pro" at bounding box center [429, 163] width 175 height 11
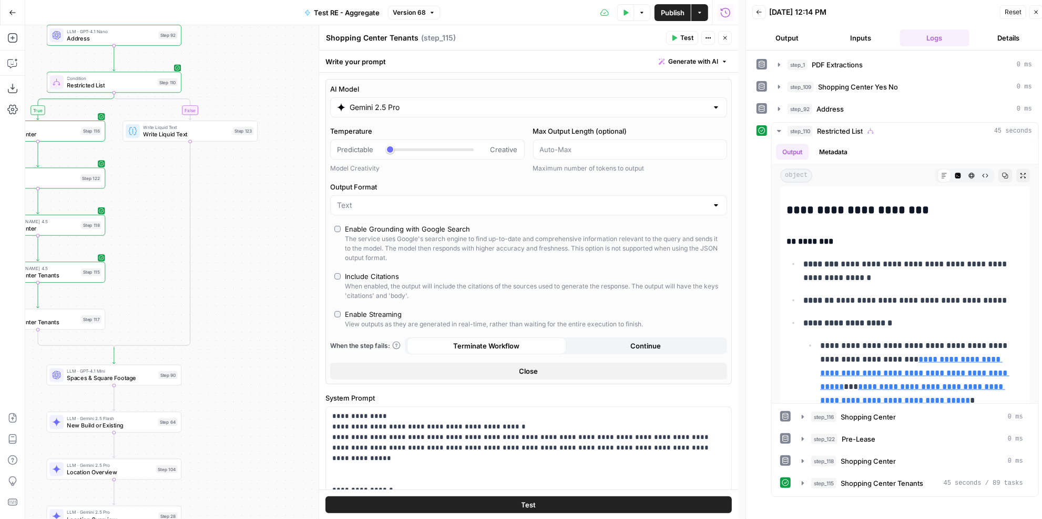
type input "Gemini 2.5 Pro"
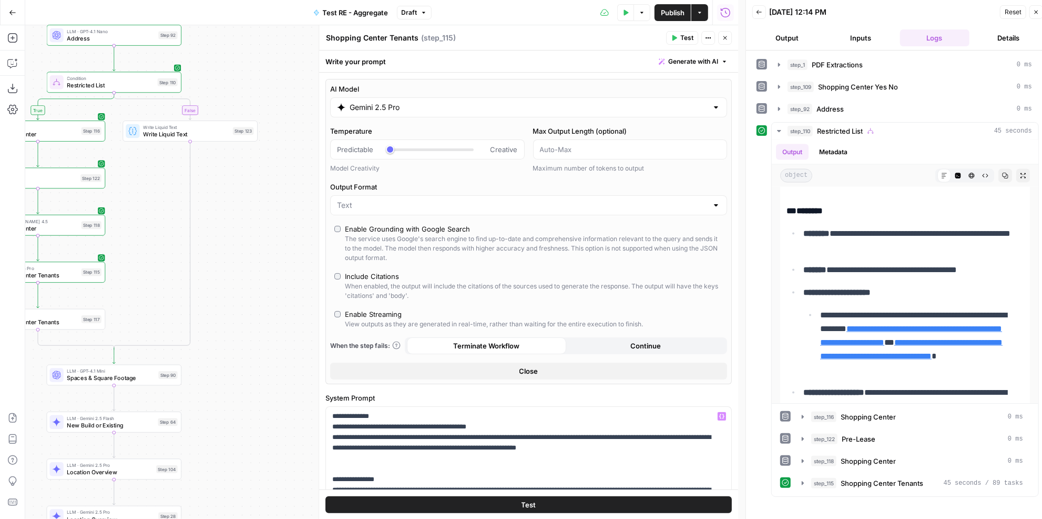
click at [566, 499] on button "Test" at bounding box center [529, 503] width 407 height 17
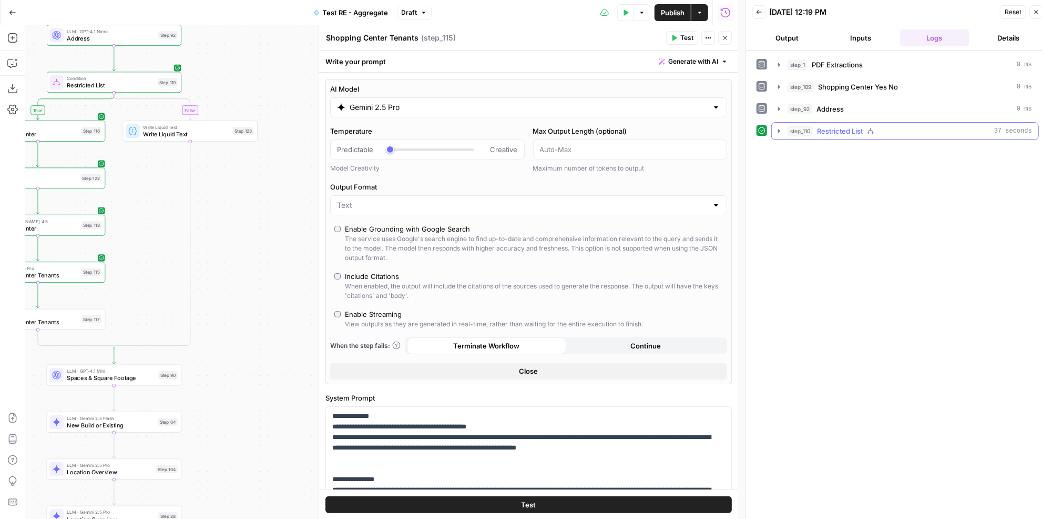
click at [850, 130] on span "Restricted List" at bounding box center [840, 131] width 46 height 11
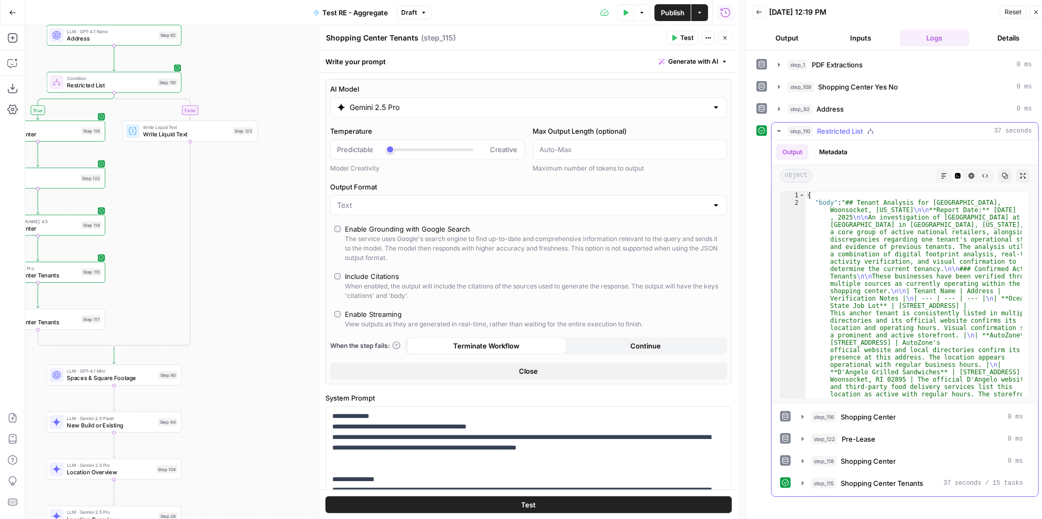
click at [942, 173] on icon "button" at bounding box center [944, 176] width 6 height 6
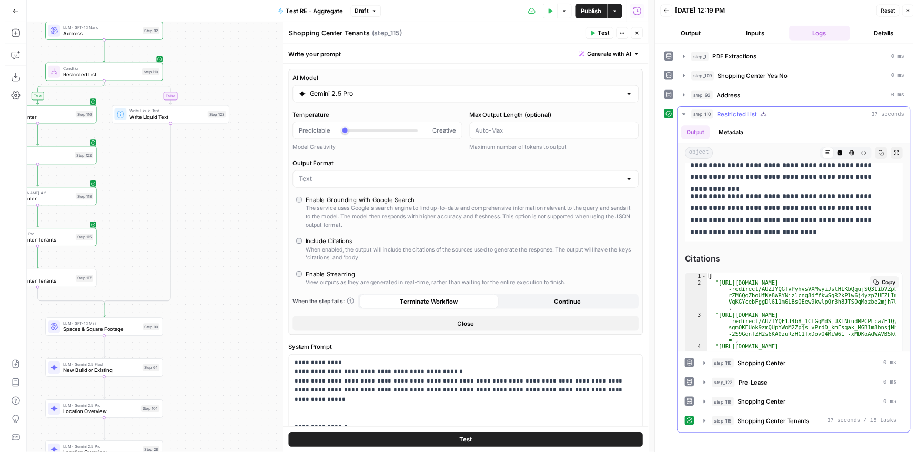
scroll to position [1240, 0]
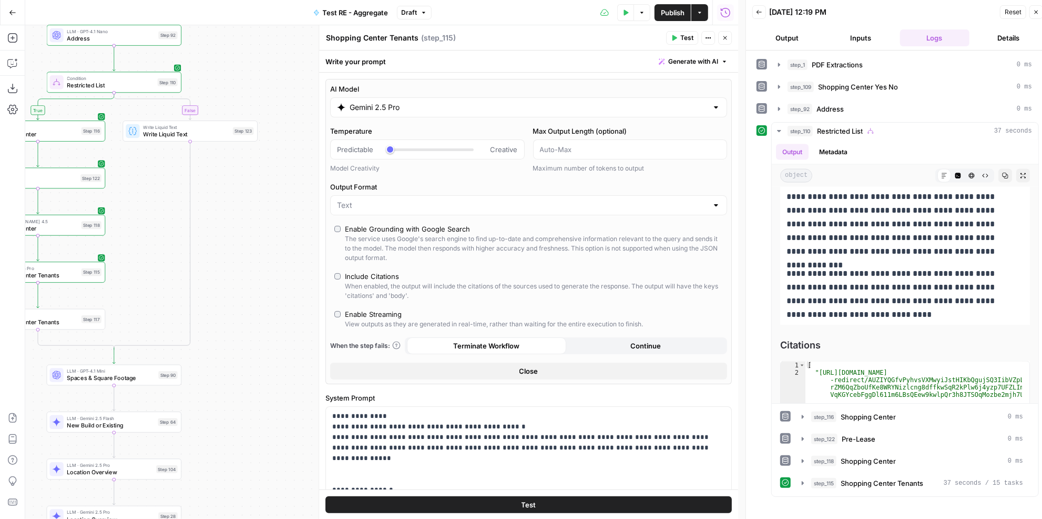
click at [572, 498] on button "Test" at bounding box center [529, 503] width 407 height 17
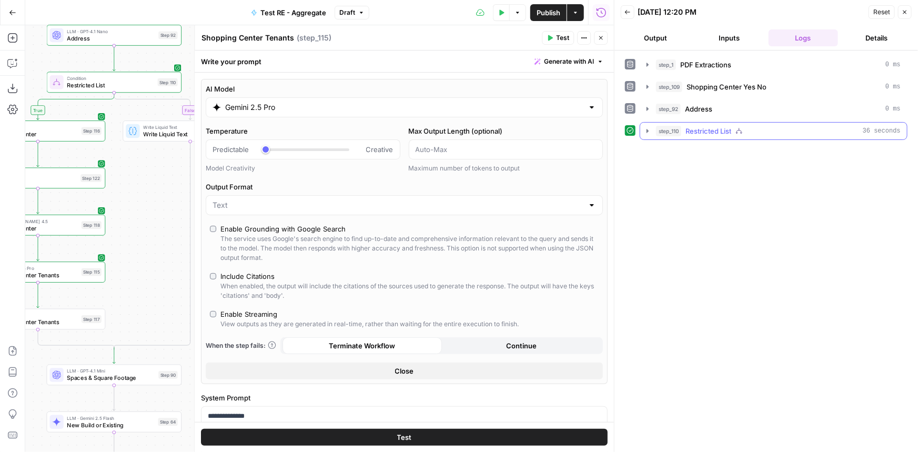
click at [739, 134] on icon "button" at bounding box center [738, 130] width 7 height 7
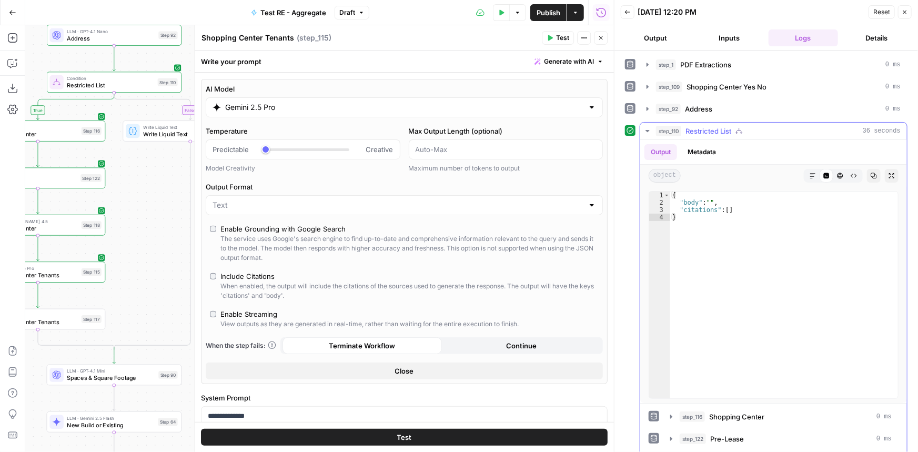
scroll to position [48, 0]
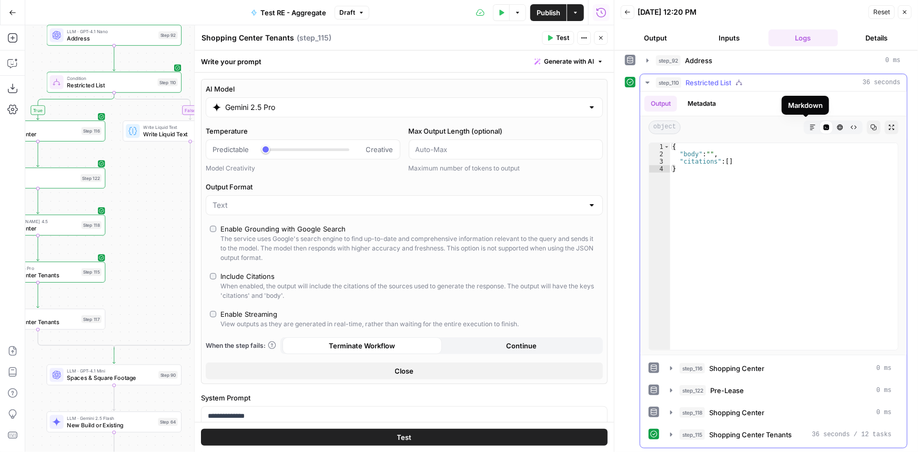
click at [807, 130] on button "Markdown" at bounding box center [813, 127] width 14 height 14
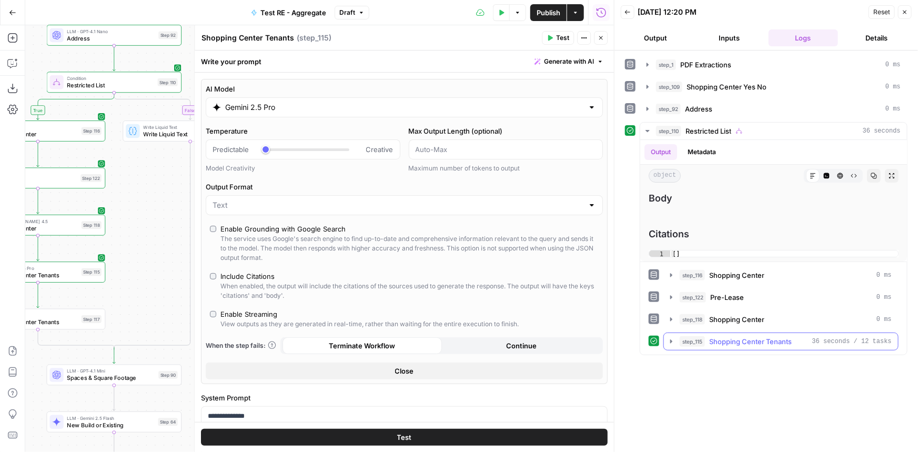
click at [751, 342] on span "Shopping Center Tenants" at bounding box center [750, 341] width 83 height 11
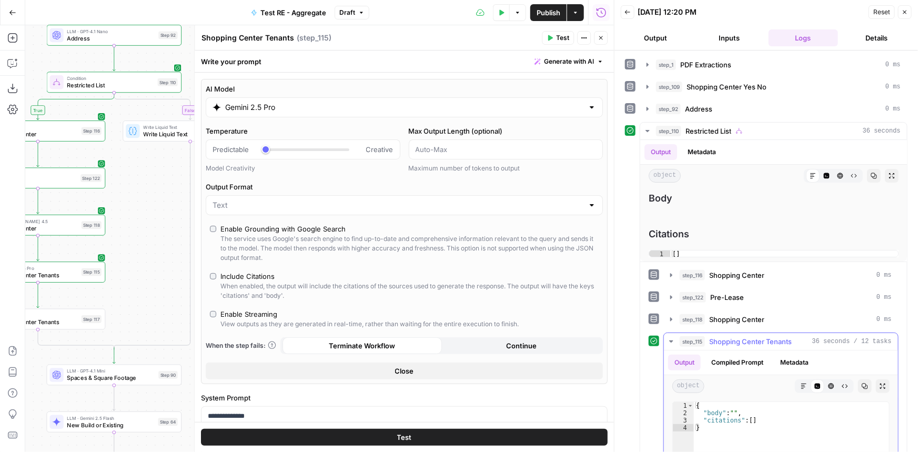
click at [751, 342] on span "Shopping Center Tenants" at bounding box center [750, 341] width 83 height 11
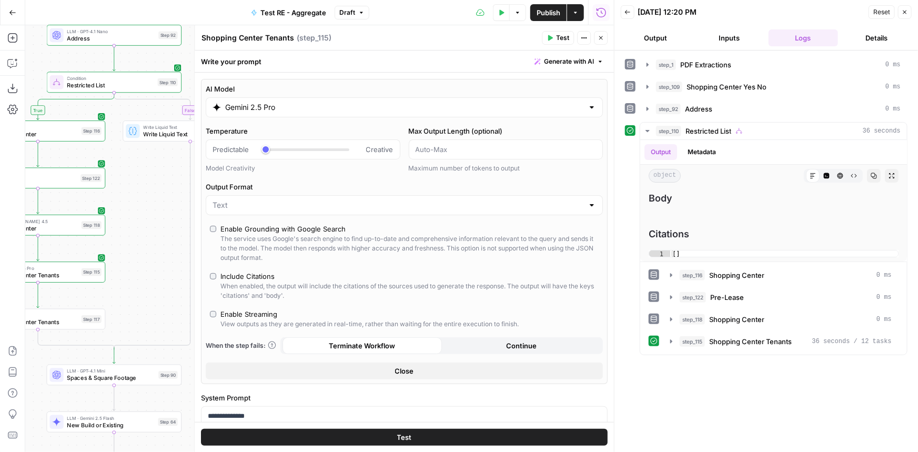
click at [563, 36] on span "Test" at bounding box center [562, 37] width 13 height 9
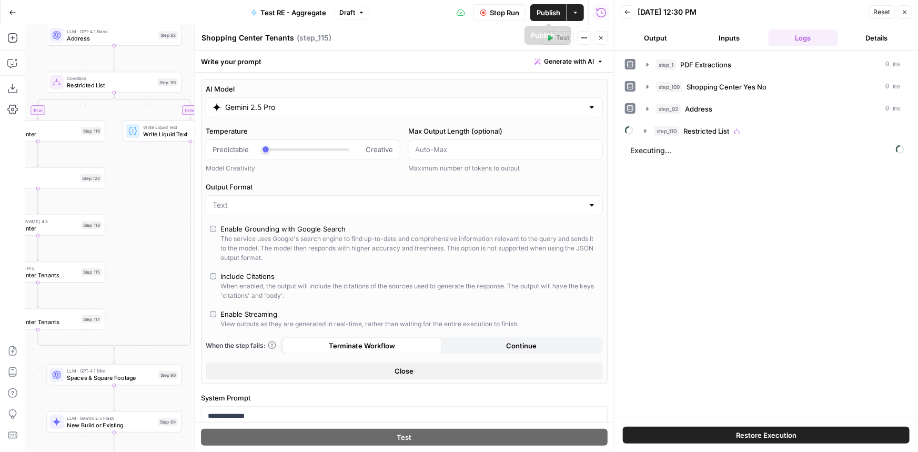
click at [553, 14] on span "Publish" at bounding box center [548, 12] width 24 height 11
